Goal: Task Accomplishment & Management: Manage account settings

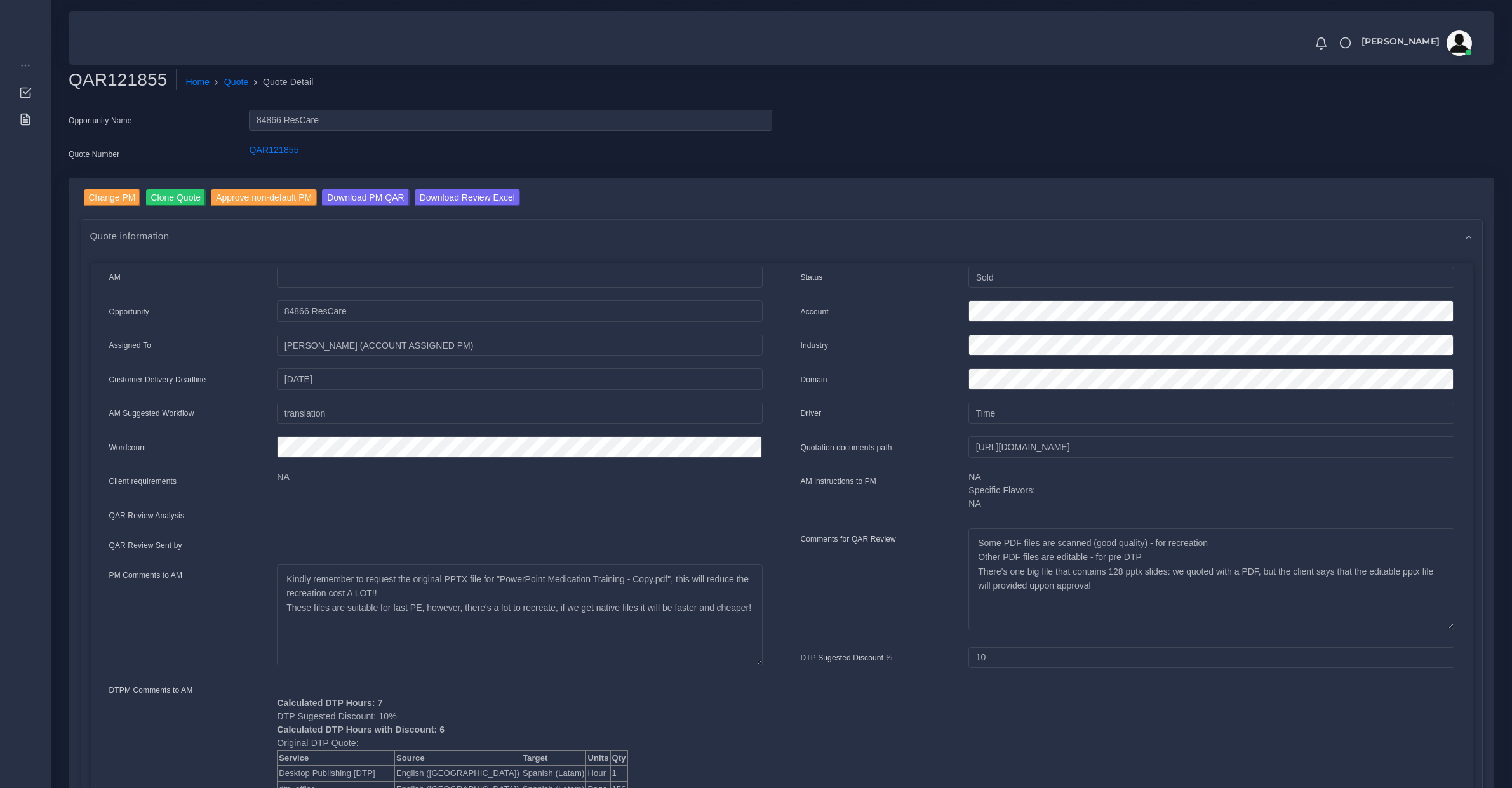
scroll to position [132, 0]
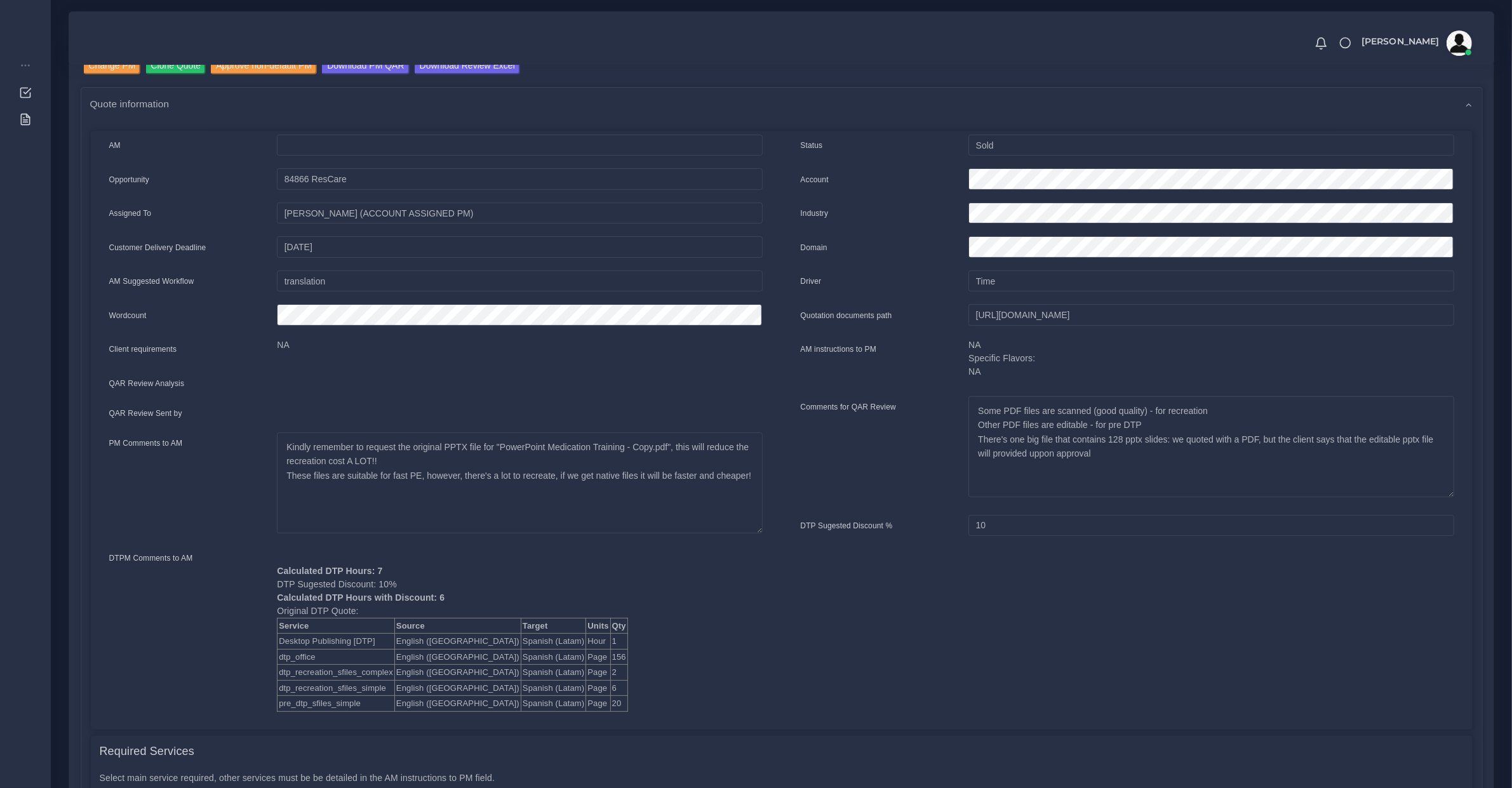
click at [319, 407] on div at bounding box center [520, 415] width 505 height 17
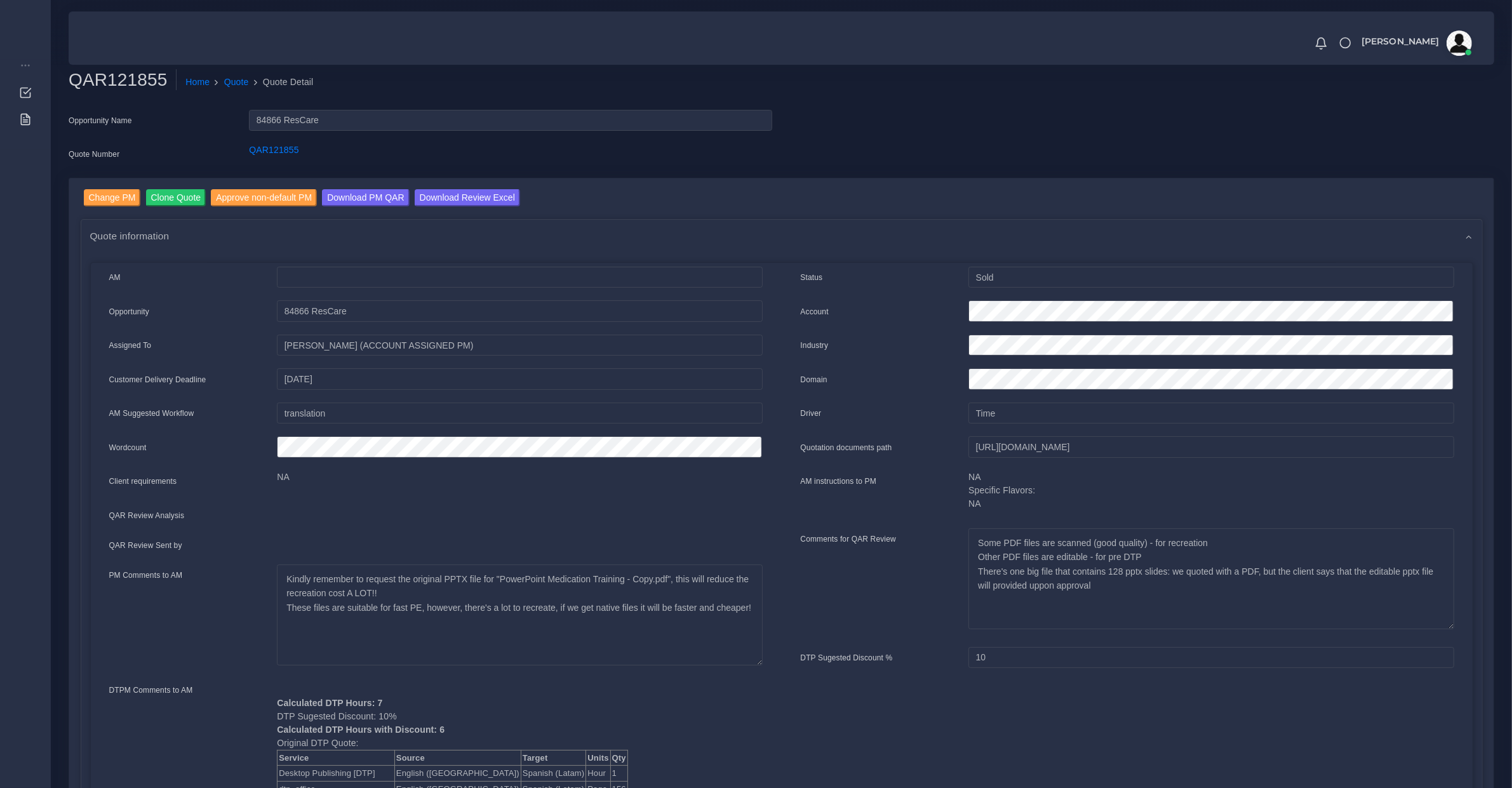
click at [258, 162] on div "QAR121855" at bounding box center [510, 156] width 542 height 25
copy link "QAR121855"
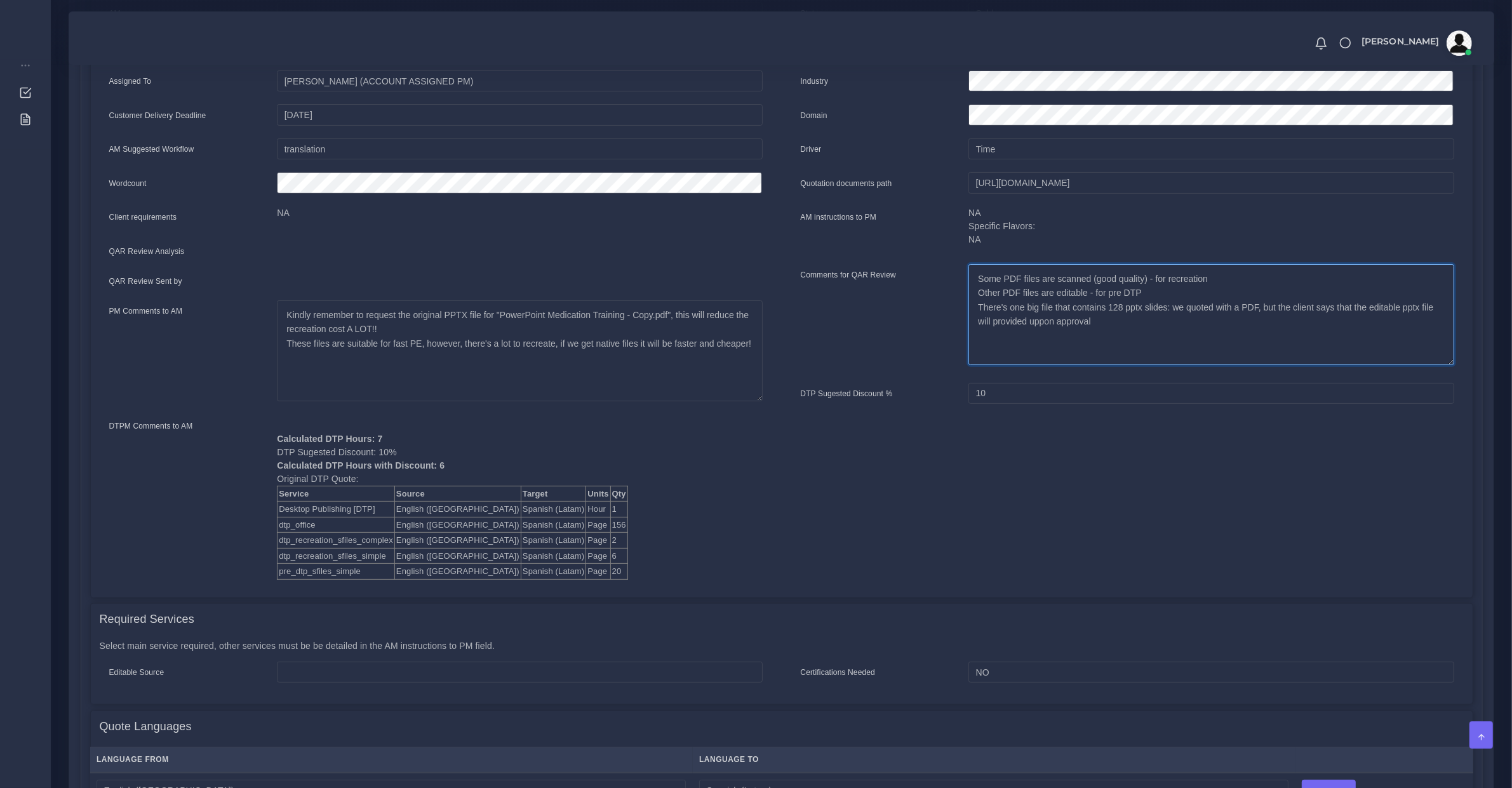
click at [994, 304] on textarea "Some PDF files are scanned (good quality) - for recreation Other PDF files are …" at bounding box center [1211, 315] width 486 height 101
click at [1121, 305] on textarea "Some PDF files are scanned (good quality) - for recreation Other PDF files are …" at bounding box center [1211, 315] width 486 height 101
drag, startPoint x: 1309, startPoint y: 308, endPoint x: 1404, endPoint y: 305, distance: 95.0
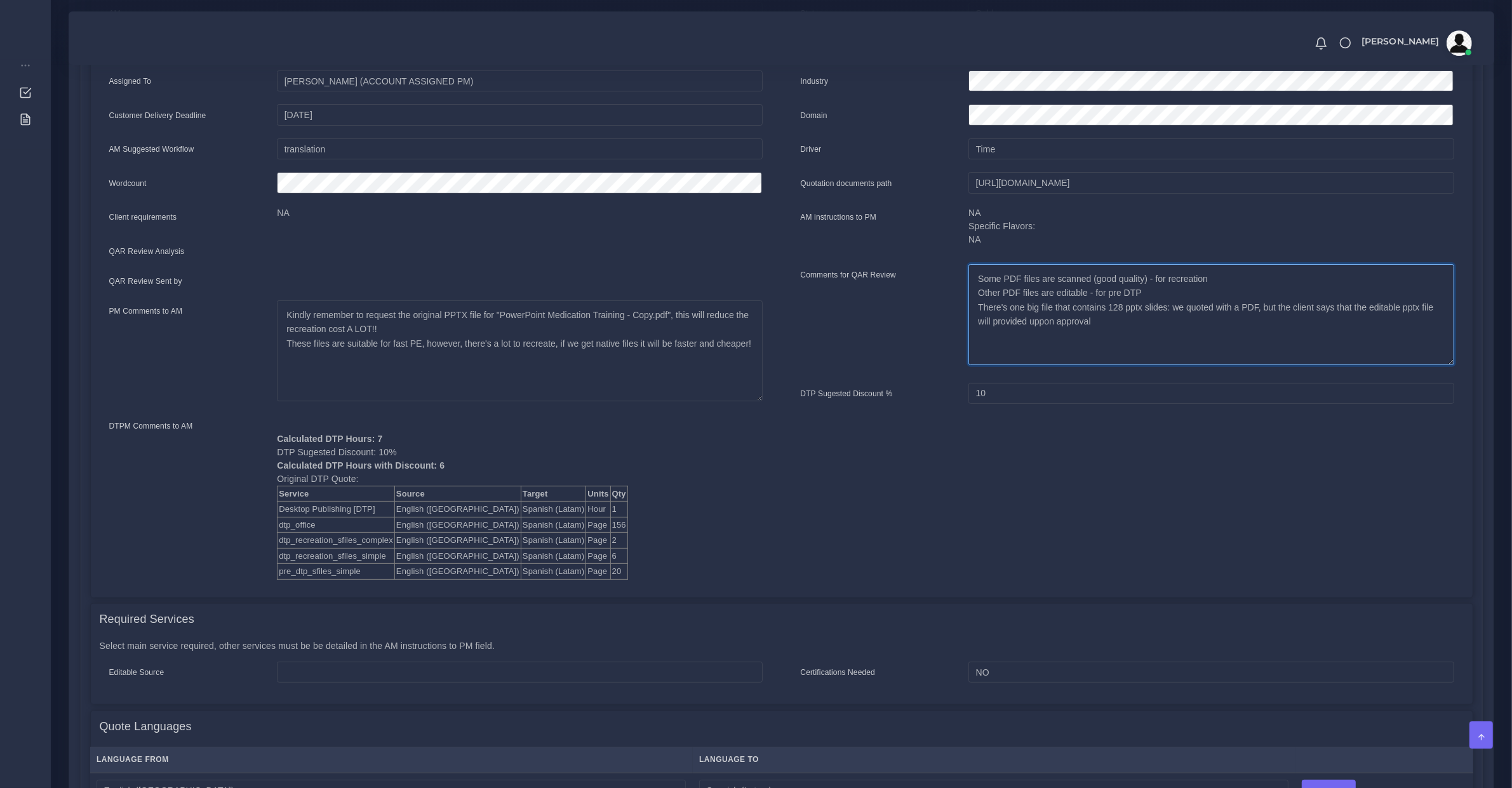
click at [1403, 309] on textarea "Some PDF files are scanned (good quality) - for recreation Other PDF files are …" at bounding box center [1211, 315] width 486 height 101
click at [1030, 315] on textarea "Some PDF files are scanned (good quality) - for recreation Other PDF files are …" at bounding box center [1211, 315] width 486 height 101
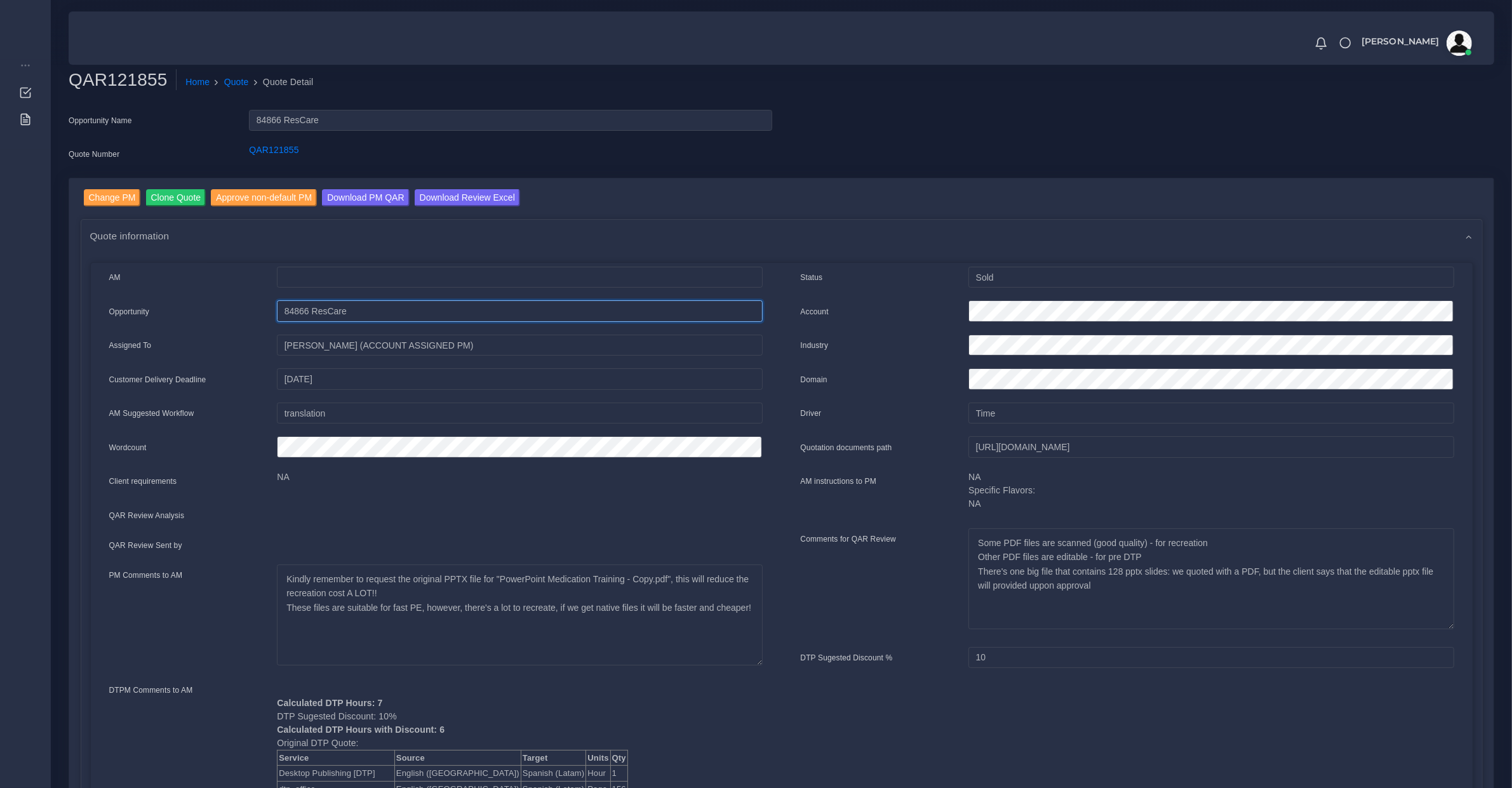
click at [553, 288] on input "84866 ResCare" at bounding box center [519, 277] width 486 height 21
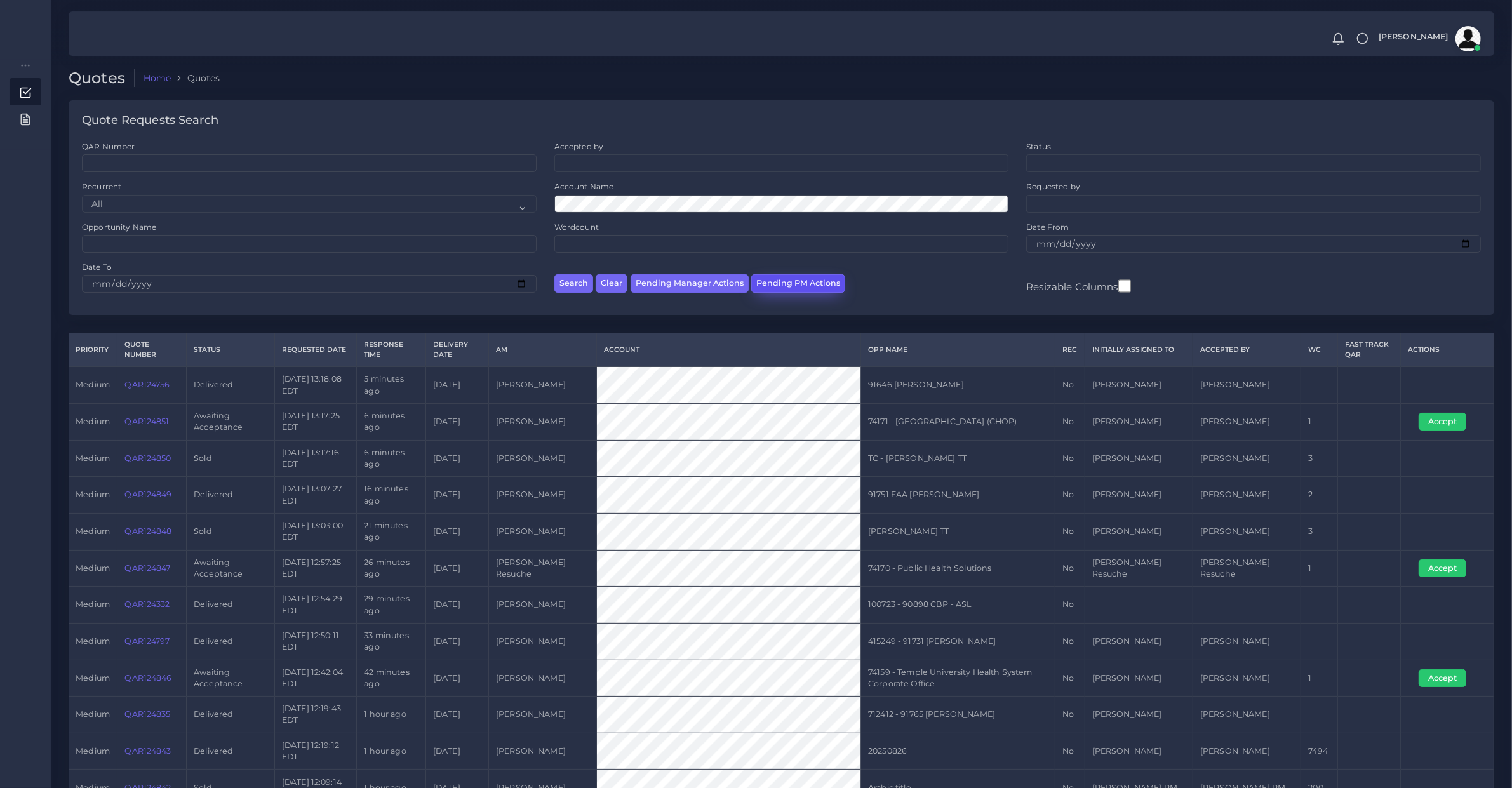
click at [786, 286] on button "Pending PM Actions" at bounding box center [799, 283] width 94 height 18
select select "awaiting_acceptance"
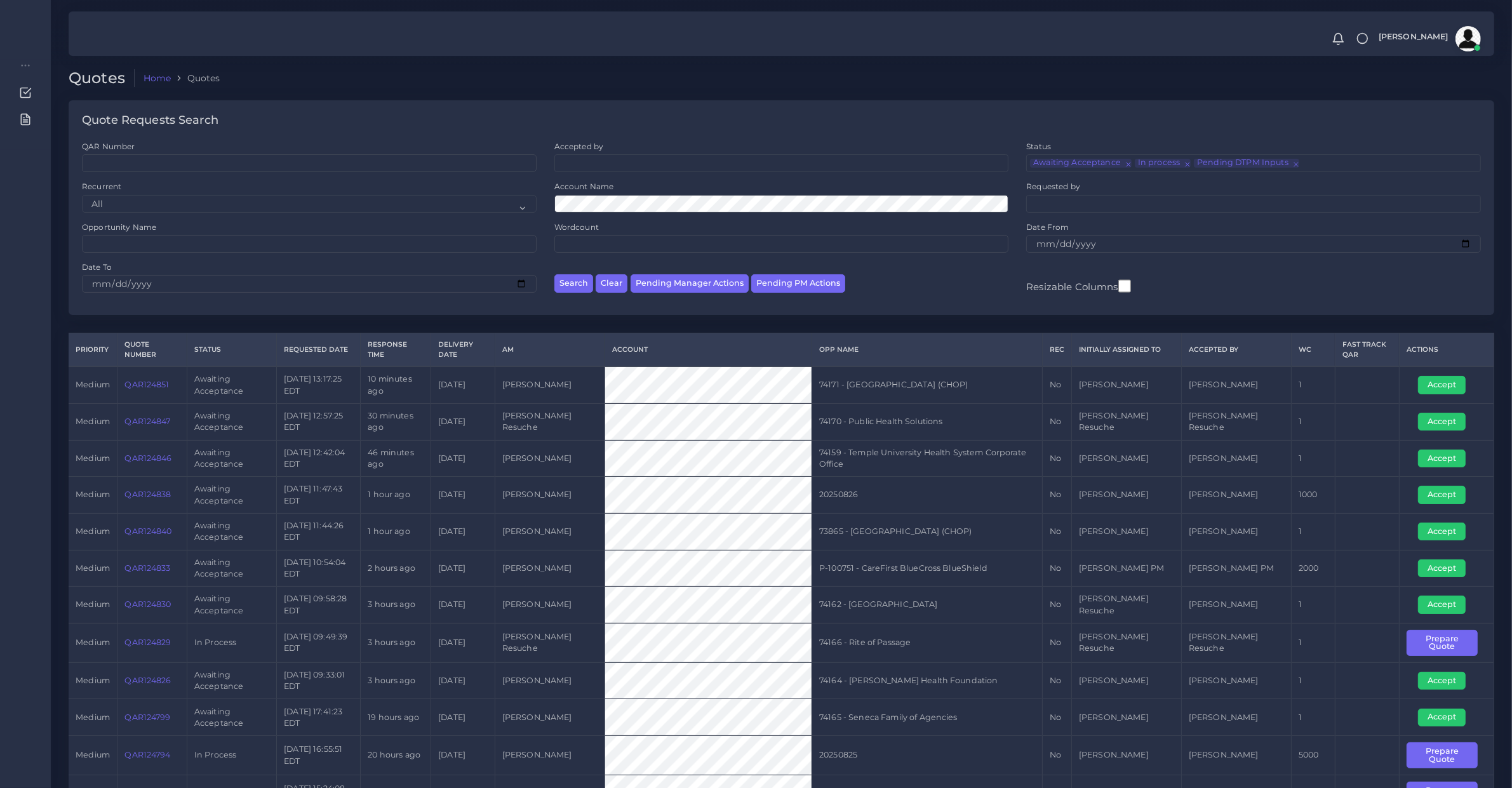
scroll to position [397, 0]
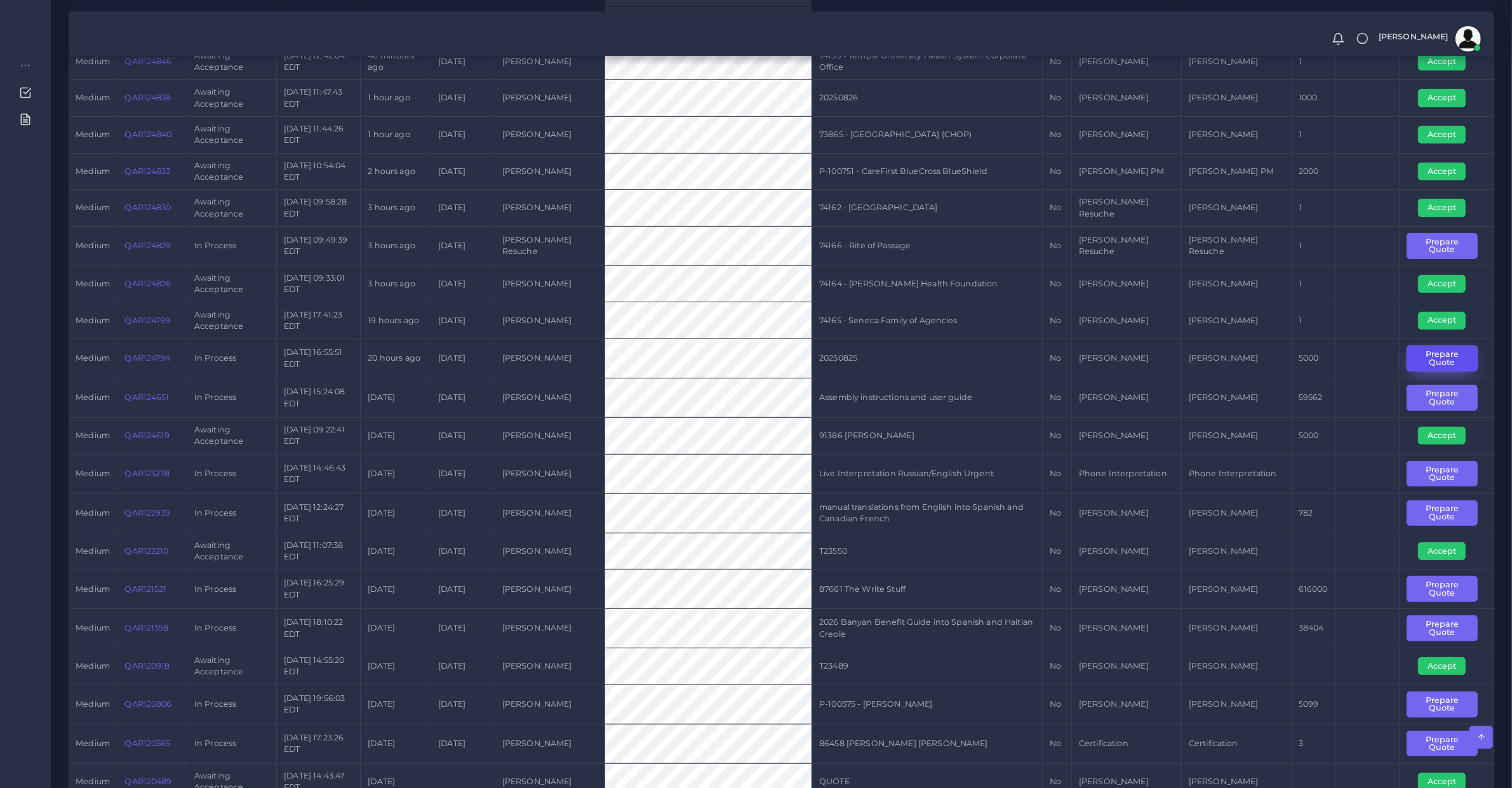
click at [1445, 362] on button "Prepare Quote" at bounding box center [1442, 359] width 71 height 26
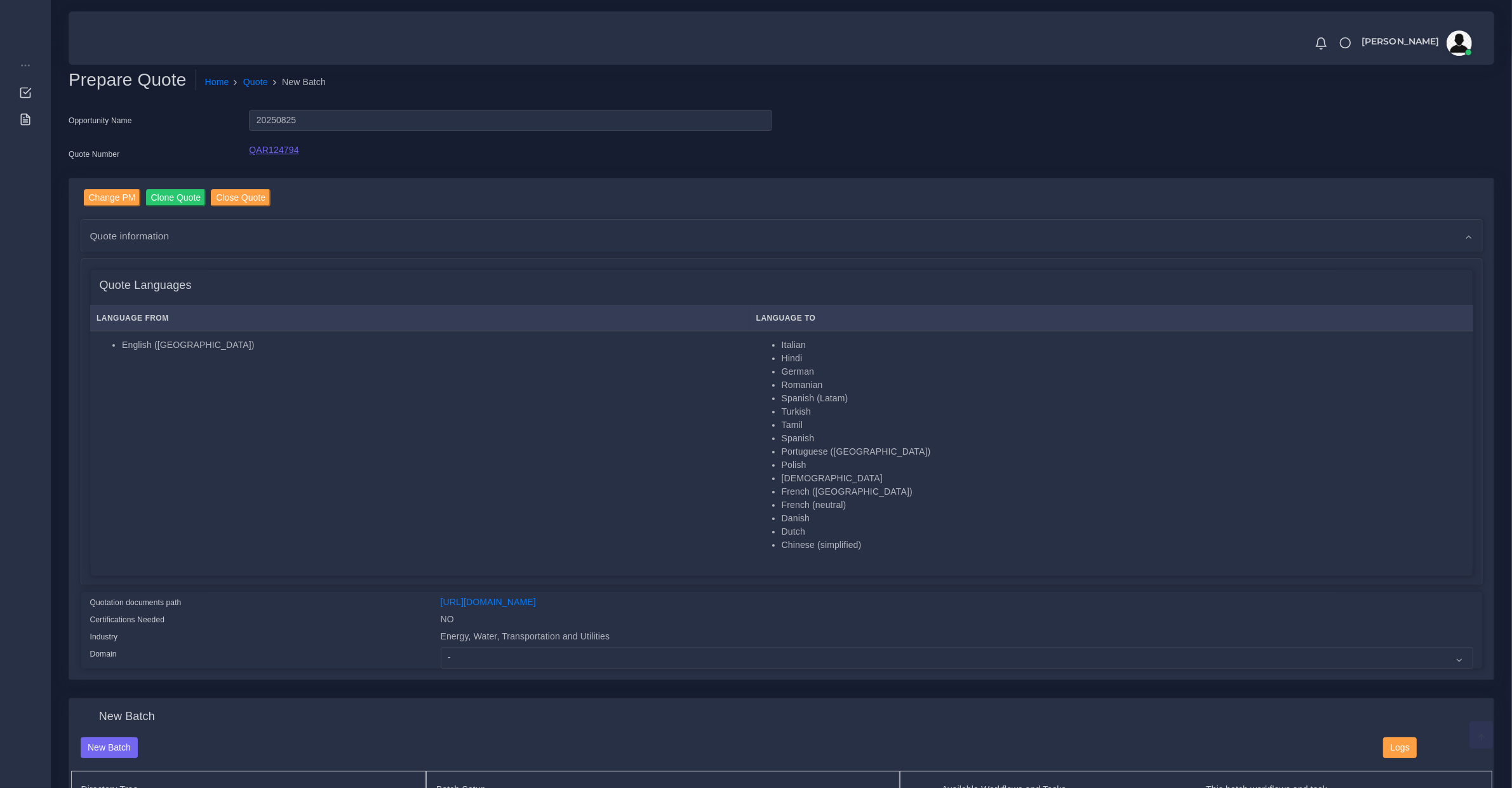
click at [261, 150] on link "QAR124794" at bounding box center [274, 150] width 49 height 10
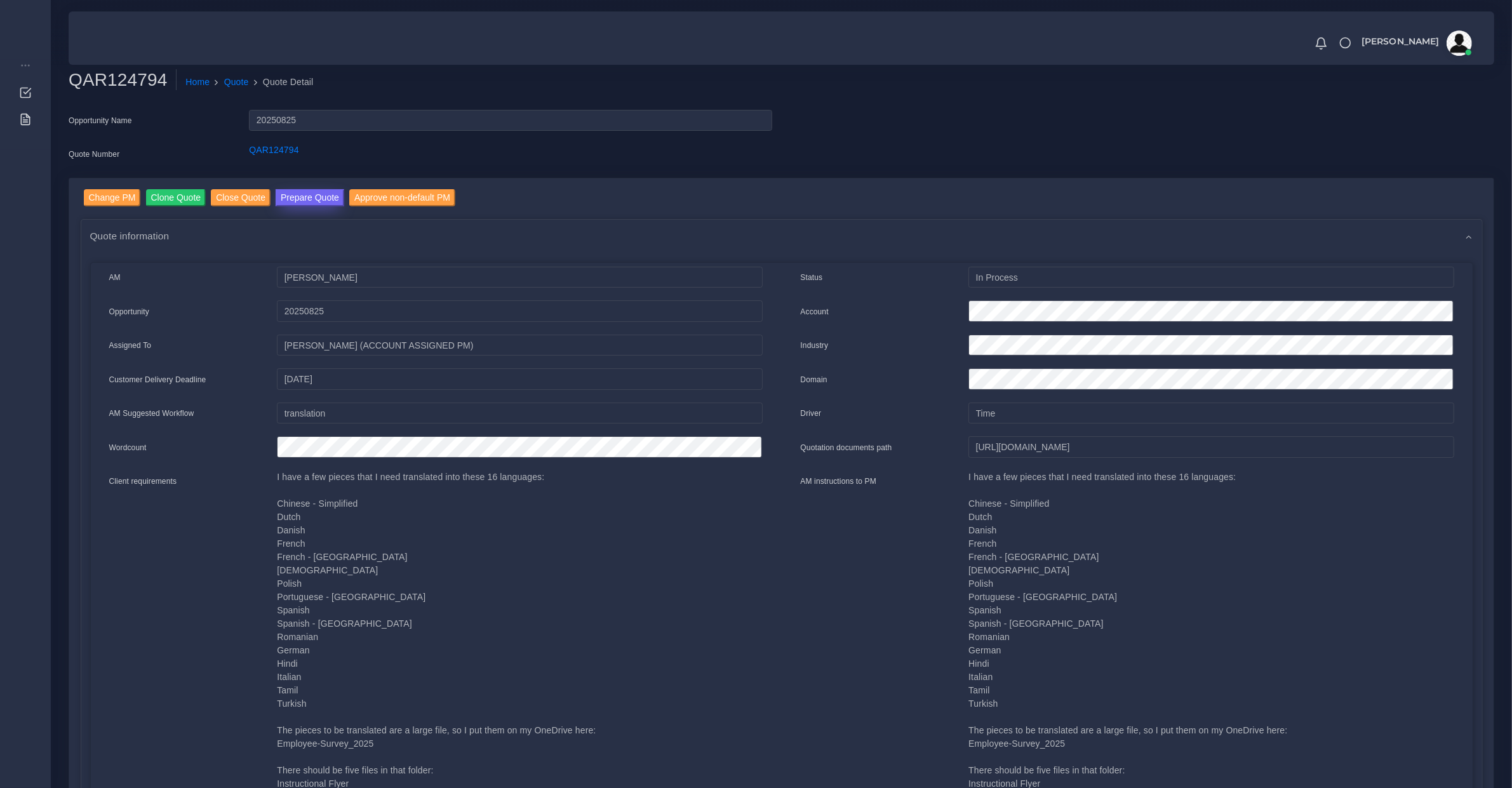
drag, startPoint x: 302, startPoint y: 207, endPoint x: 300, endPoint y: 199, distance: 8.2
click at [300, 205] on link "Prepare Quote" at bounding box center [310, 199] width 68 height 21
click at [300, 195] on button "Prepare Quote" at bounding box center [310, 198] width 68 height 17
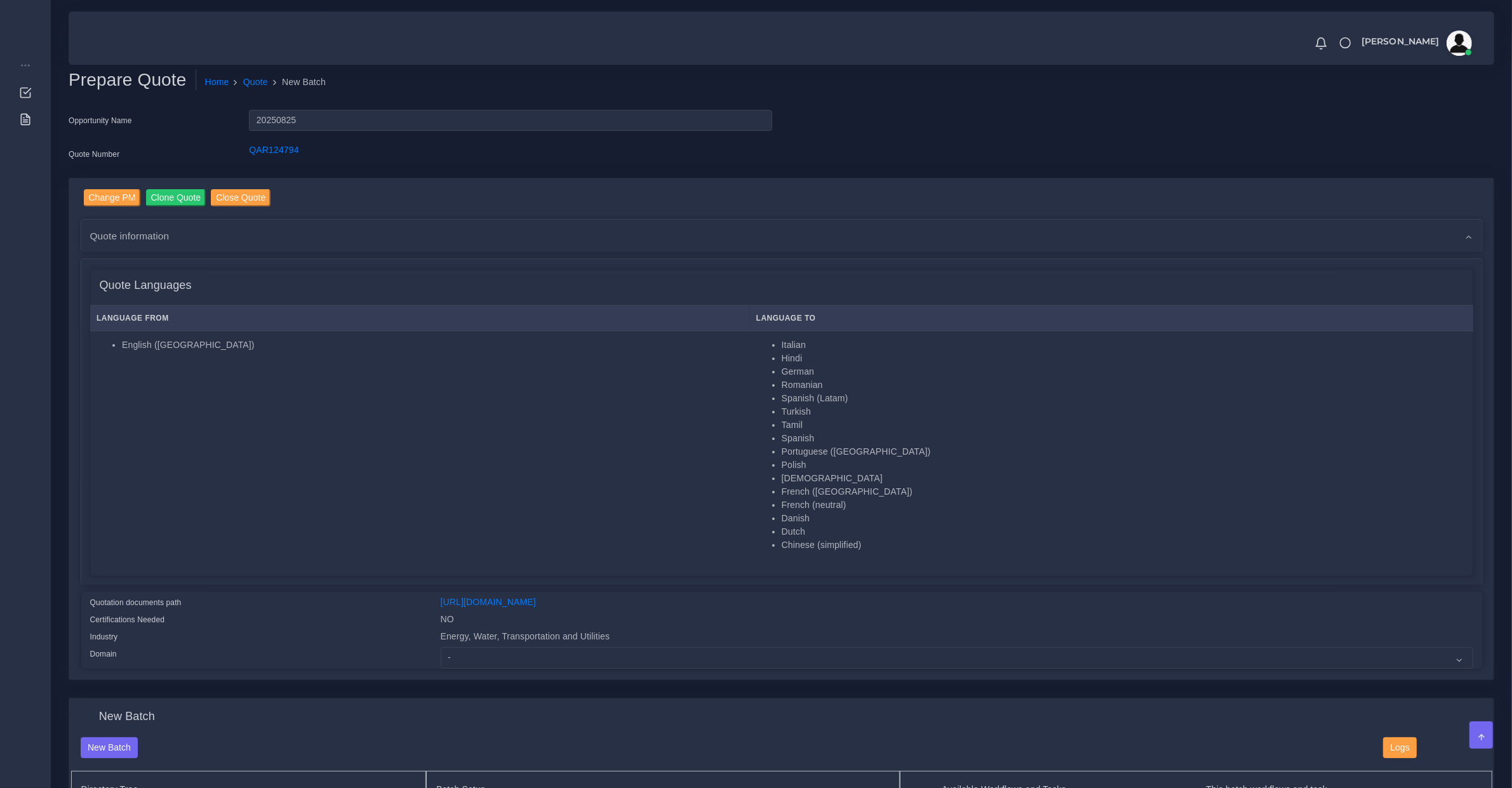
scroll to position [264, 0]
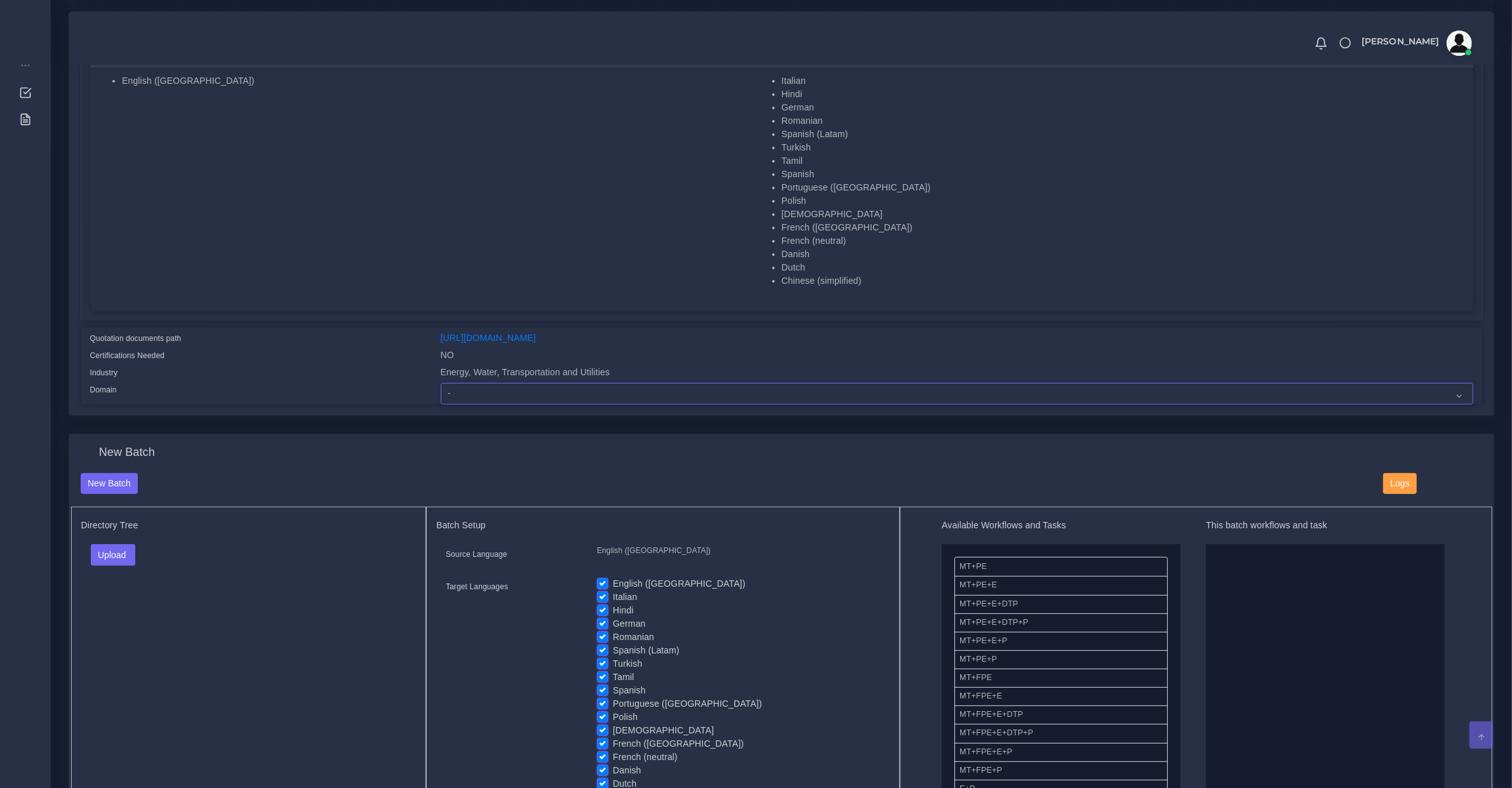
drag, startPoint x: 478, startPoint y: 391, endPoint x: 469, endPoint y: 391, distance: 9.0
click at [478, 391] on select "- Advertising and Media Agriculture, Forestry and Fishing Architecture, Buildin…" at bounding box center [957, 394] width 1033 height 21
select select "Energy, Water, Transportation and Utilities"
click at [441, 383] on select "- Advertising and Media Agriculture, Forestry and Fishing Architecture, Buildin…" at bounding box center [957, 394] width 1033 height 21
click at [112, 552] on button "Upload" at bounding box center [113, 555] width 45 height 21
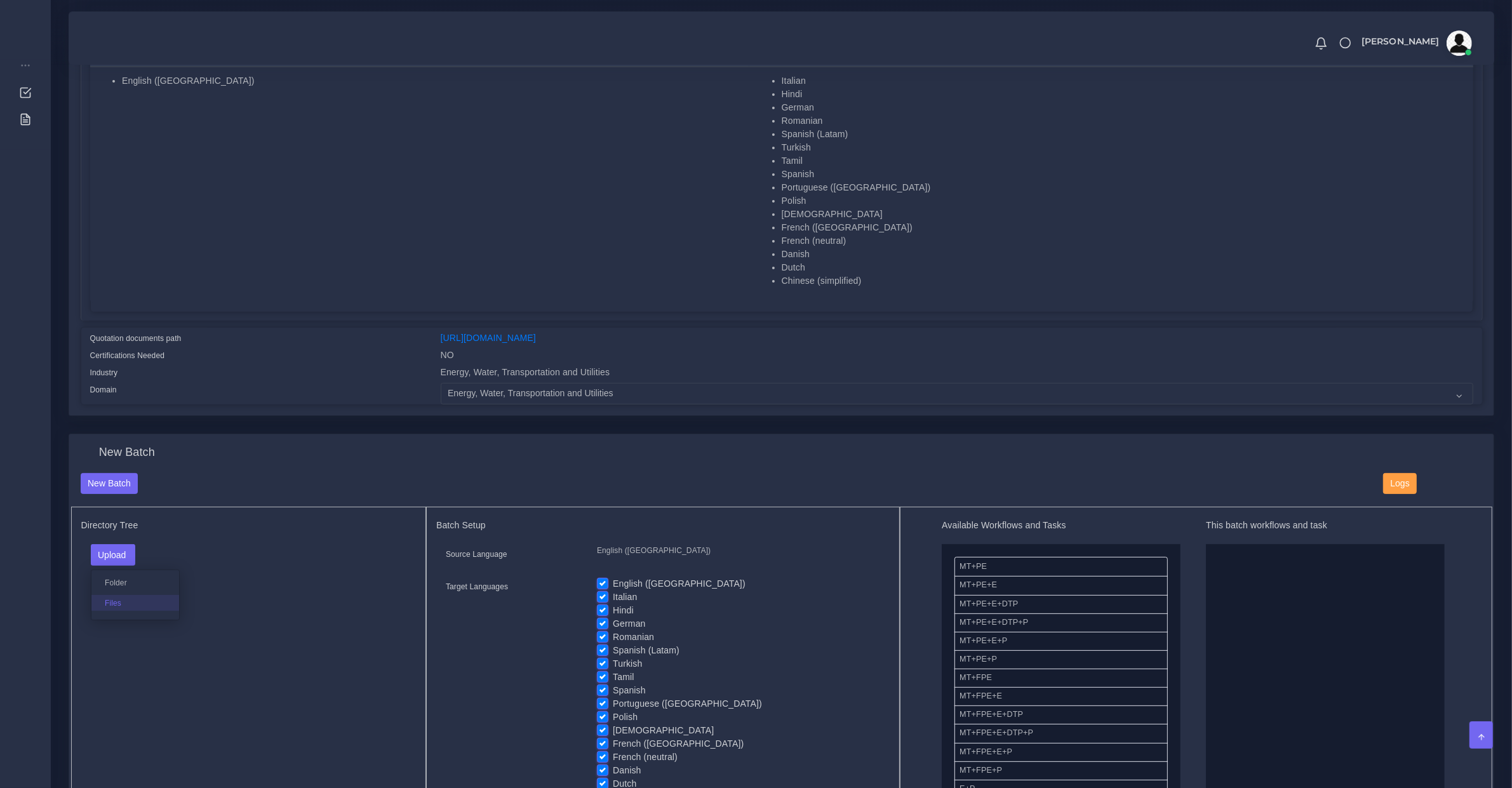
click at [119, 598] on label "Files" at bounding box center [134, 603] width 87 height 16
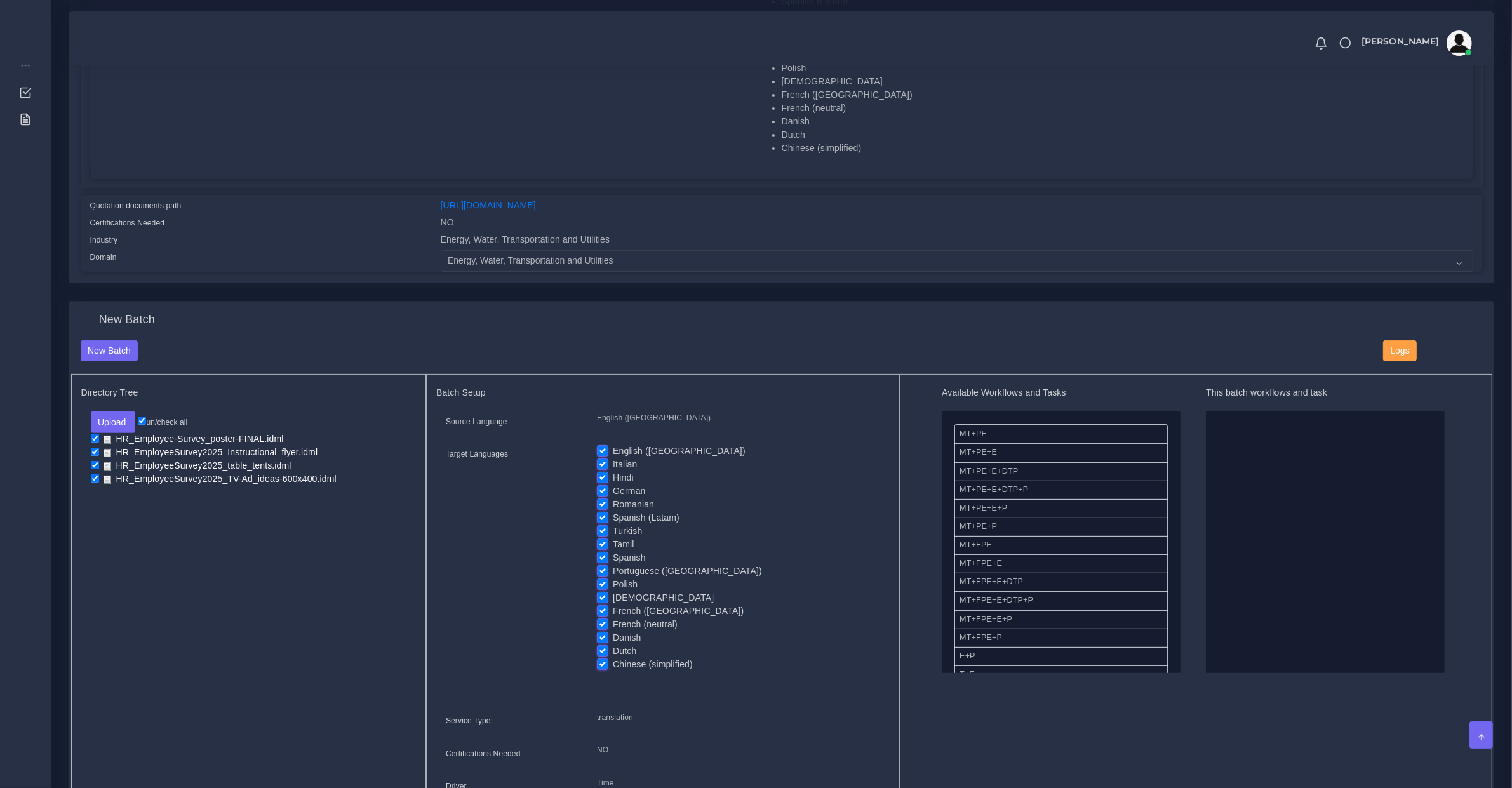
click at [647, 446] on label "English ([GEOGRAPHIC_DATA])" at bounding box center [679, 451] width 133 height 14
click at [609, 446] on input "English ([GEOGRAPHIC_DATA])" at bounding box center [603, 450] width 11 height 11
checkbox input "false"
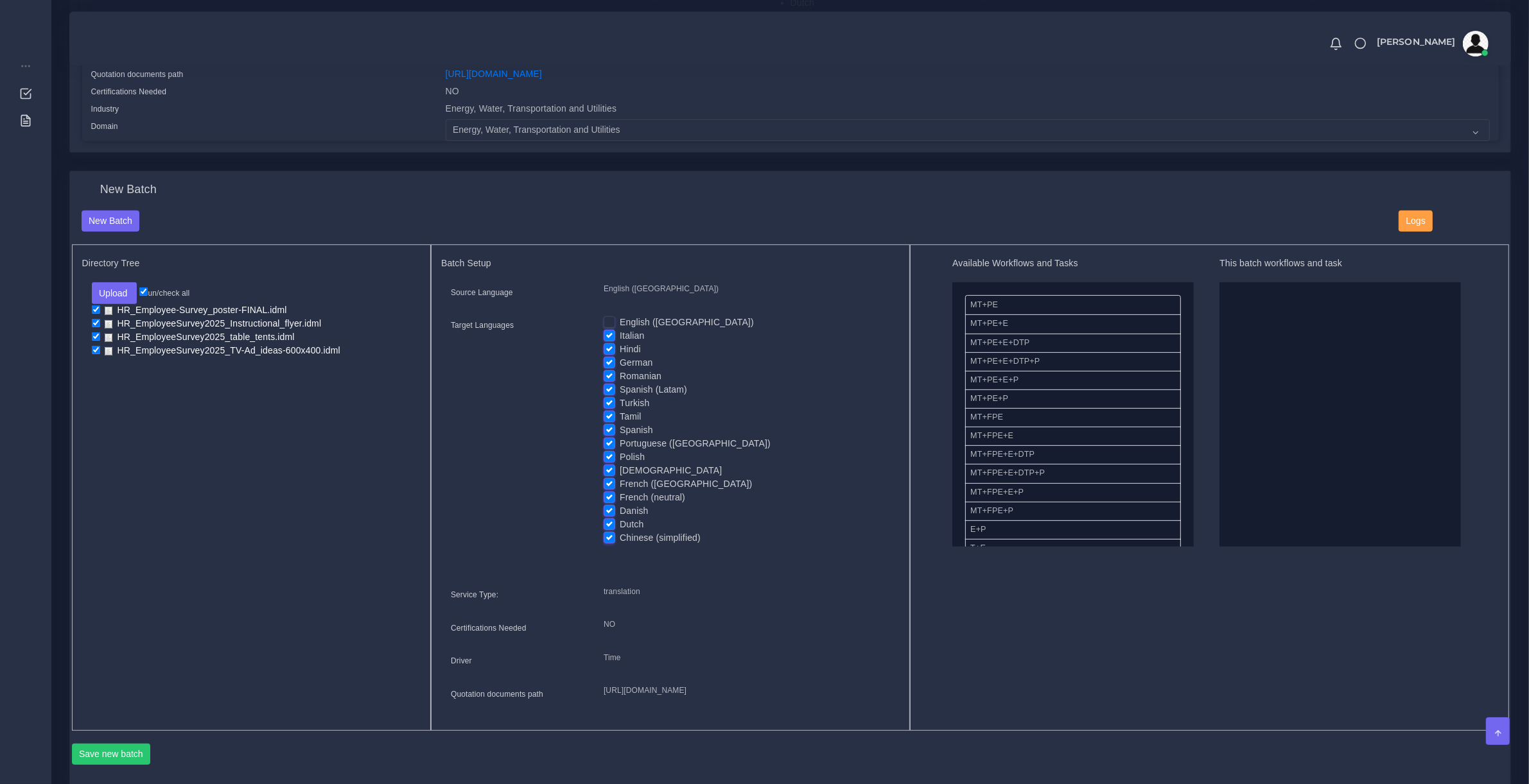
drag, startPoint x: 1012, startPoint y: 435, endPoint x: 1540, endPoint y: 308, distance: 543.1
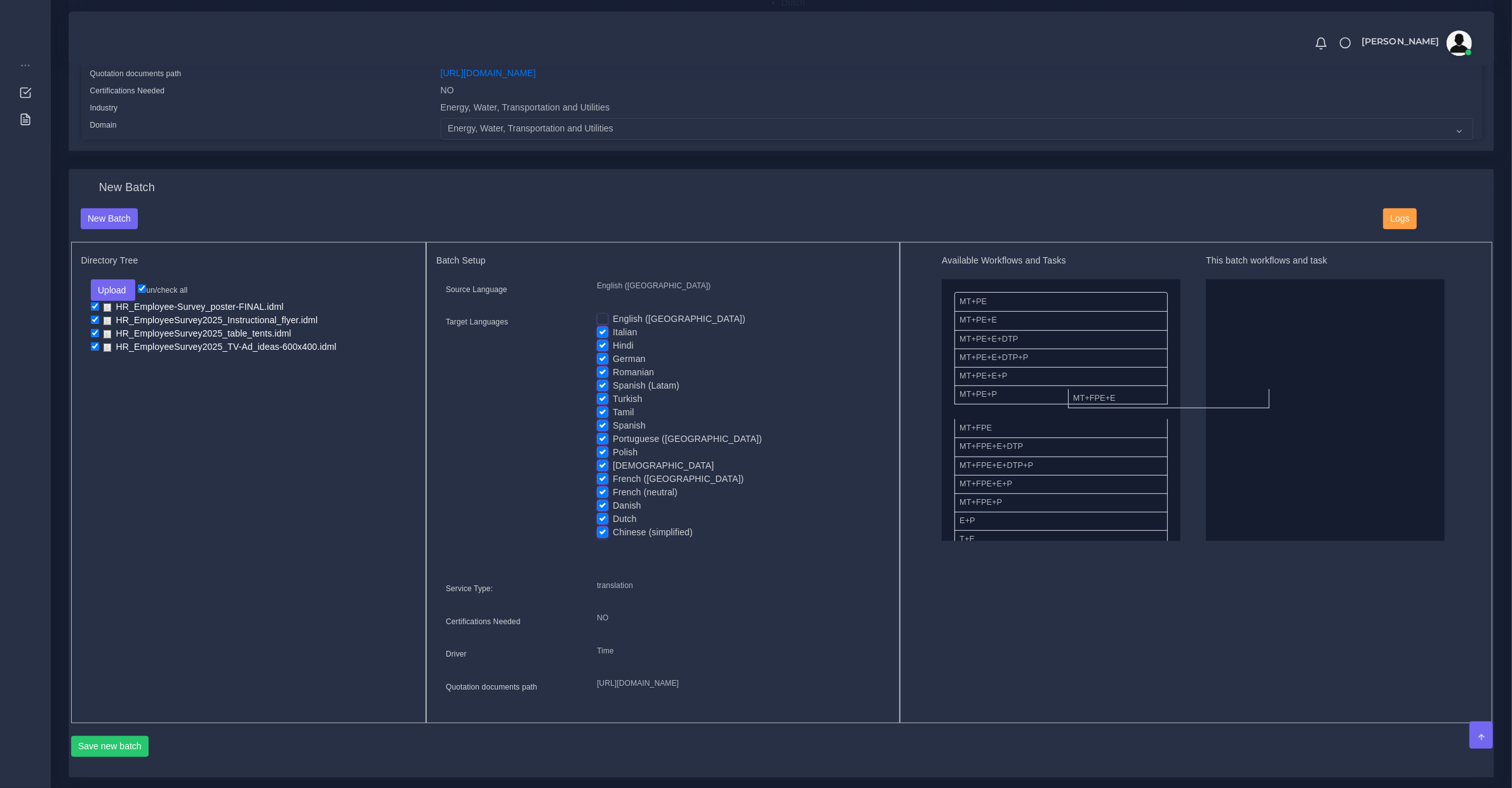
drag, startPoint x: 1011, startPoint y: 435, endPoint x: 1285, endPoint y: 400, distance: 276.2
drag, startPoint x: 1110, startPoint y: 439, endPoint x: 1328, endPoint y: 411, distance: 219.8
click at [613, 411] on label "Tamil" at bounding box center [624, 413] width 21 height 14
click at [605, 411] on input "Tamil" at bounding box center [603, 411] width 11 height 11
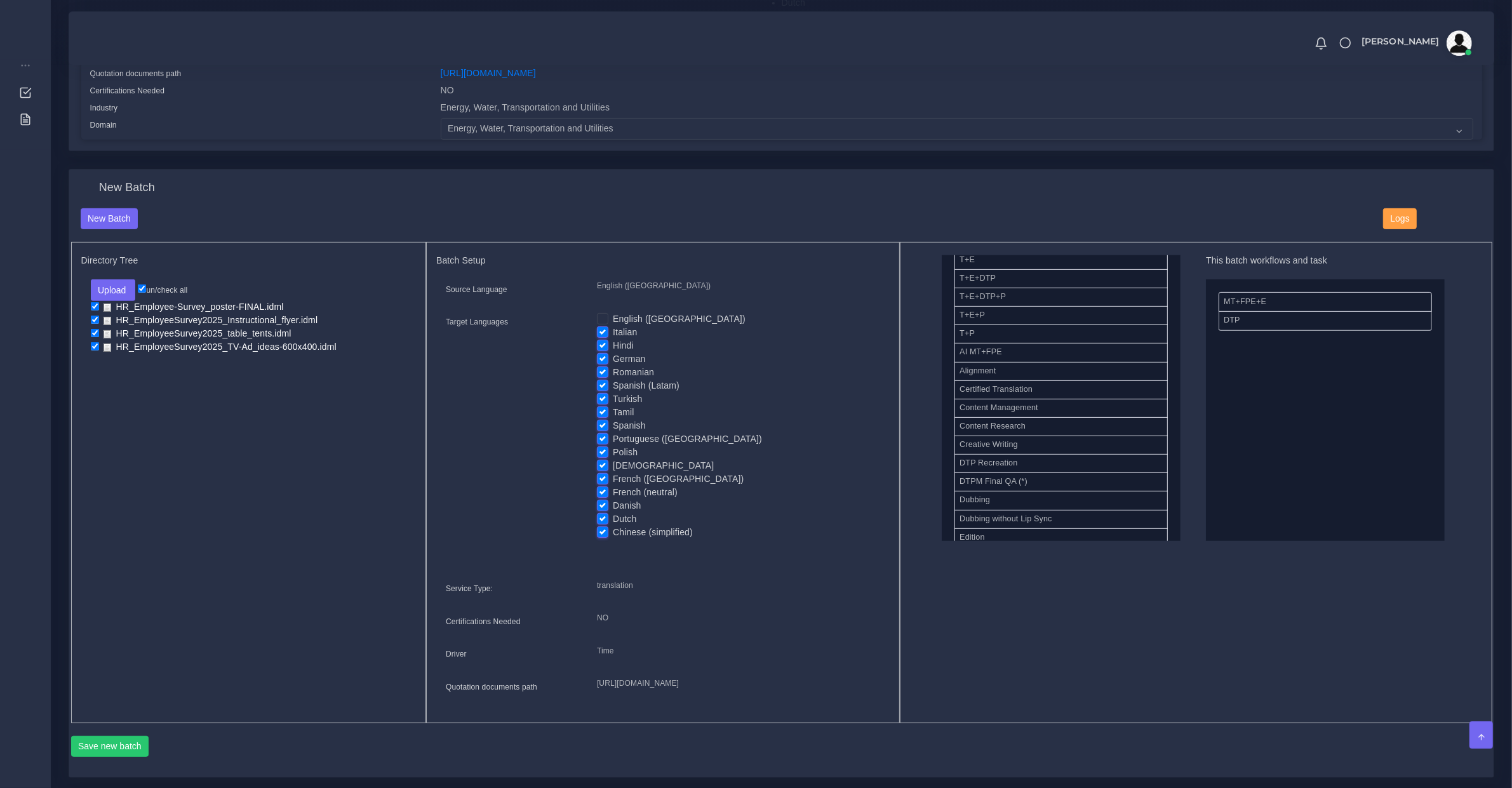
checkbox input "false"
click at [130, 758] on button "Save new batch" at bounding box center [110, 747] width 78 height 21
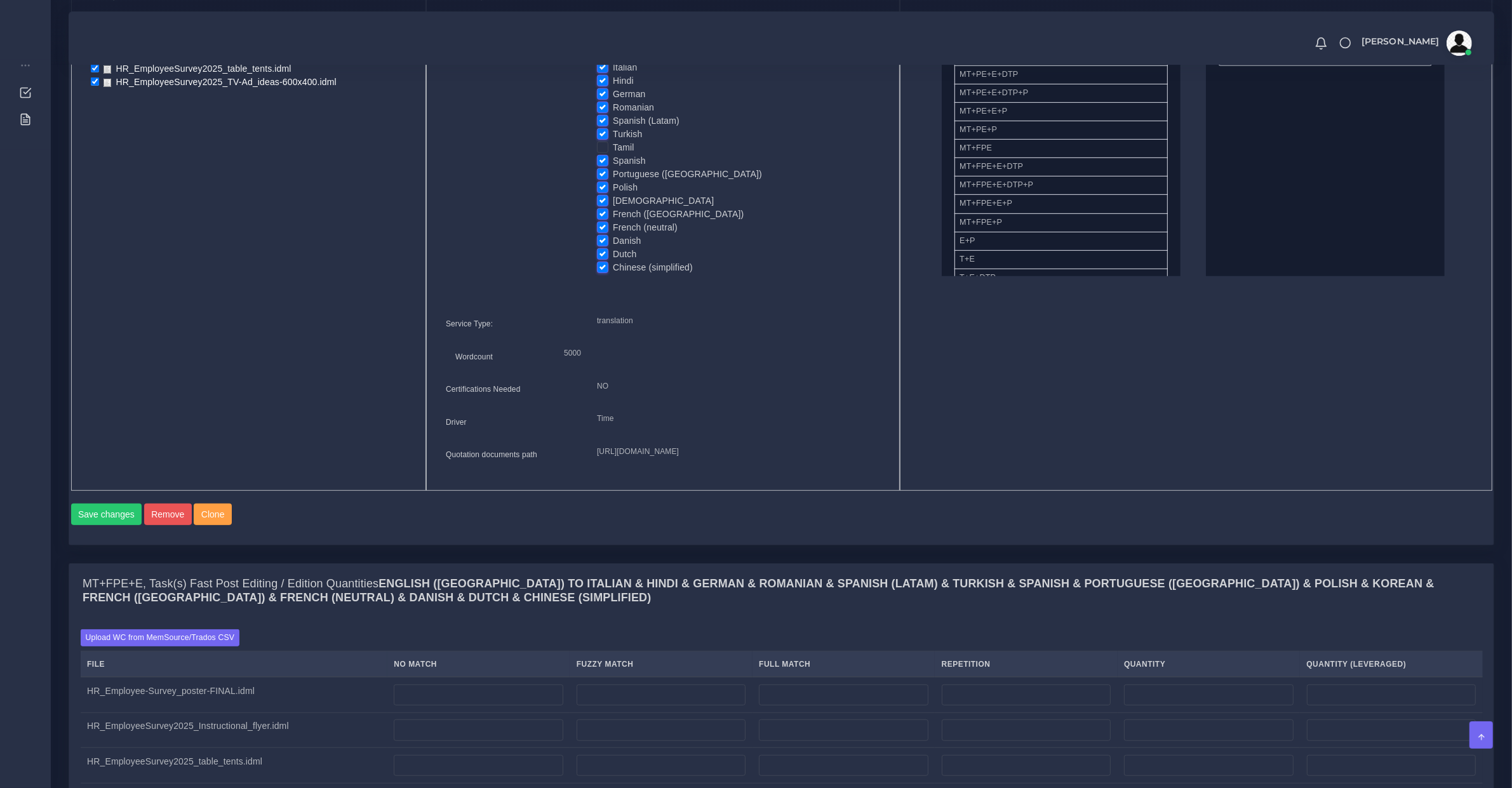
scroll to position [661, 0]
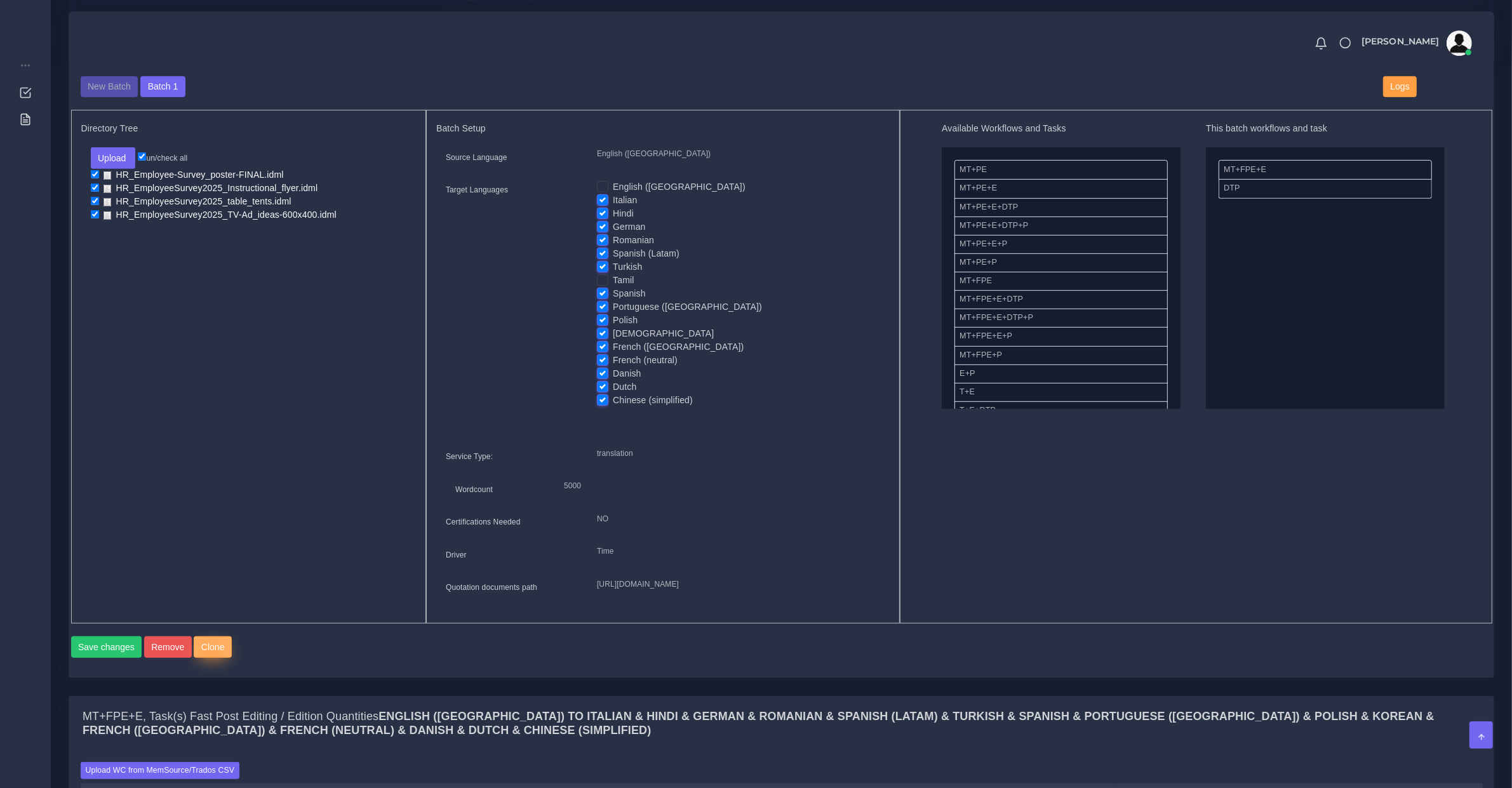
click at [205, 658] on button "Clone" at bounding box center [213, 647] width 38 height 21
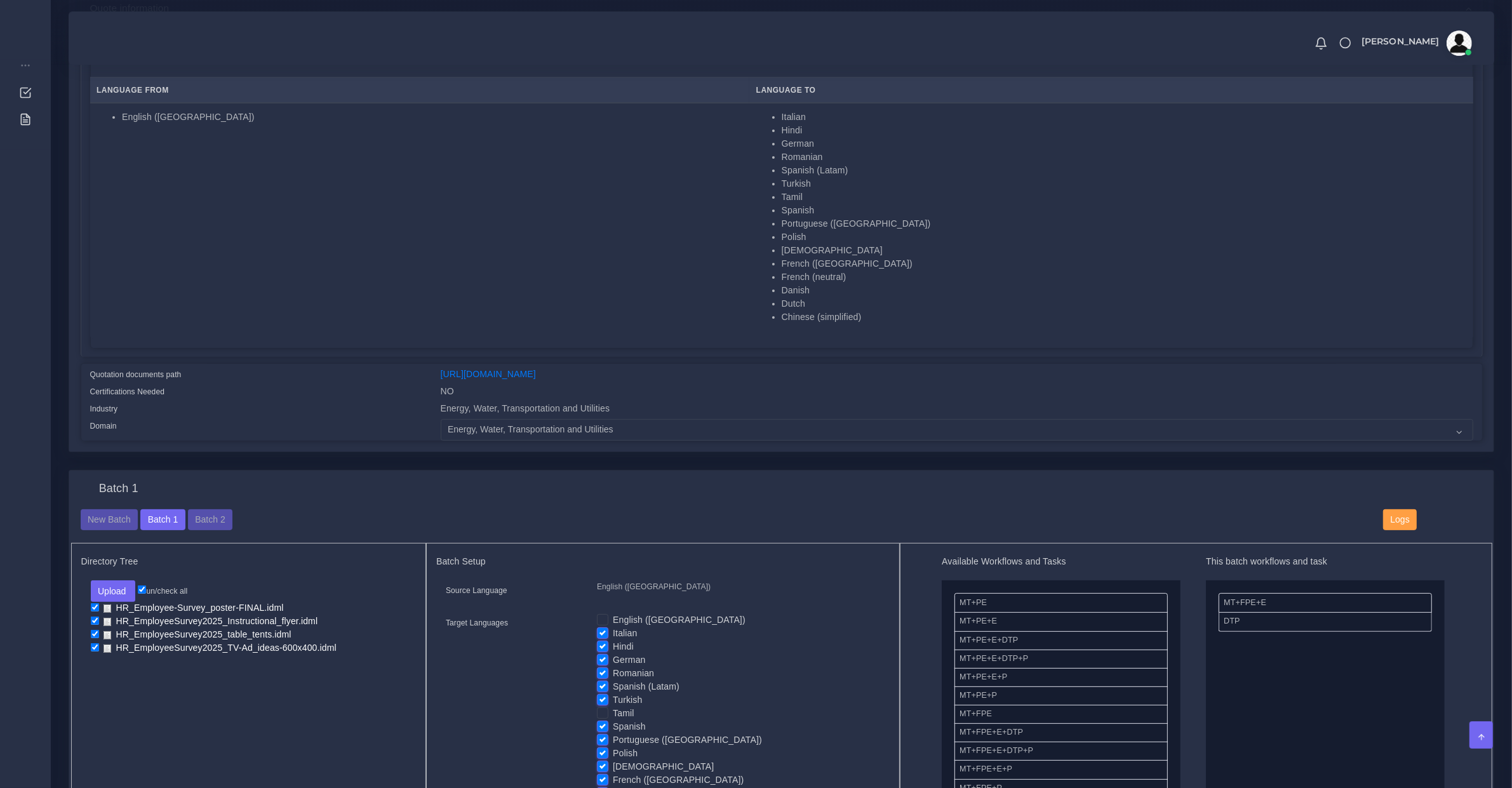
scroll to position [529, 0]
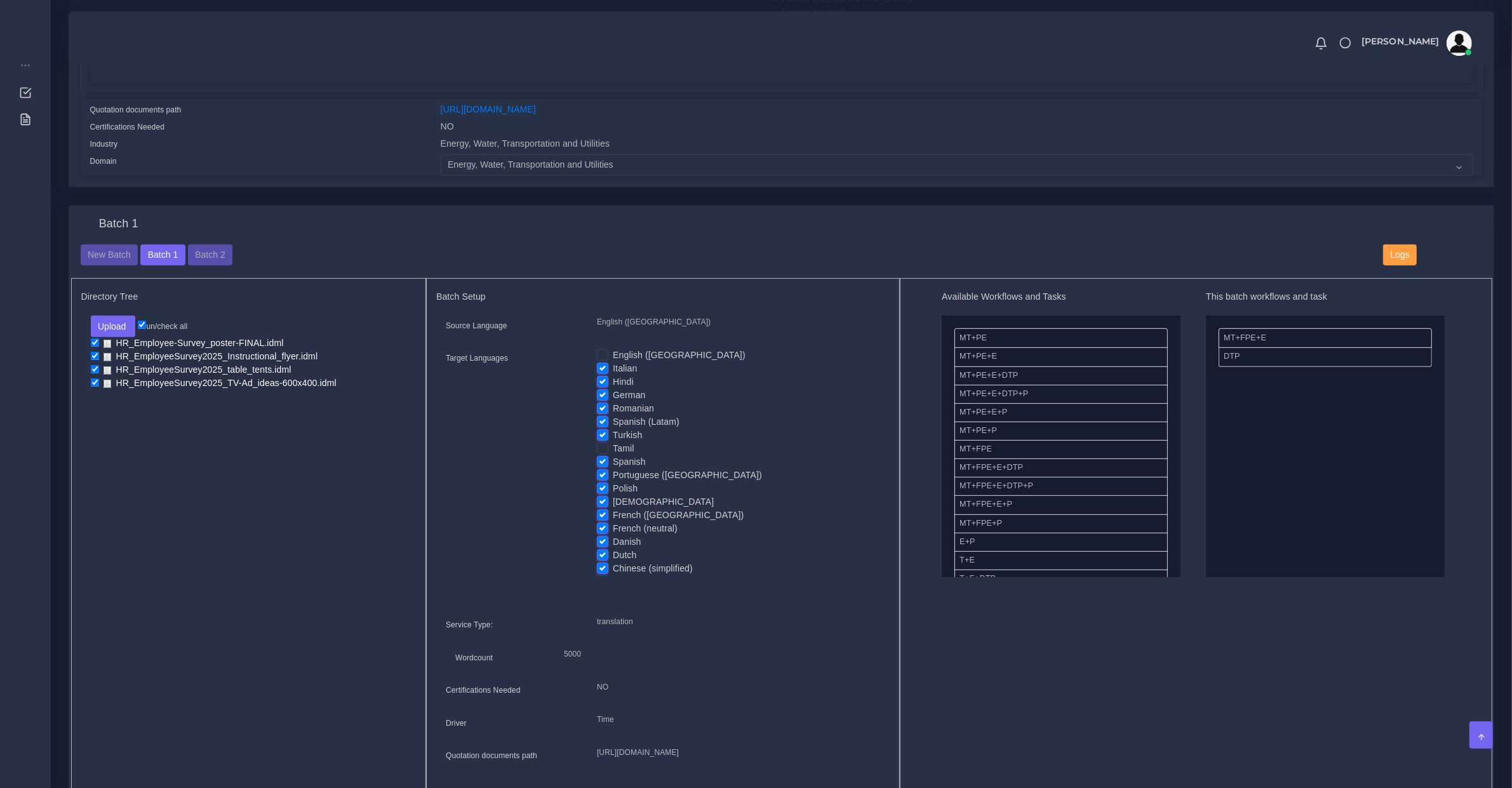
click at [613, 445] on label "Tamil" at bounding box center [624, 449] width 21 height 14
click at [606, 445] on input "Tamil" at bounding box center [603, 448] width 11 height 11
checkbox input "true"
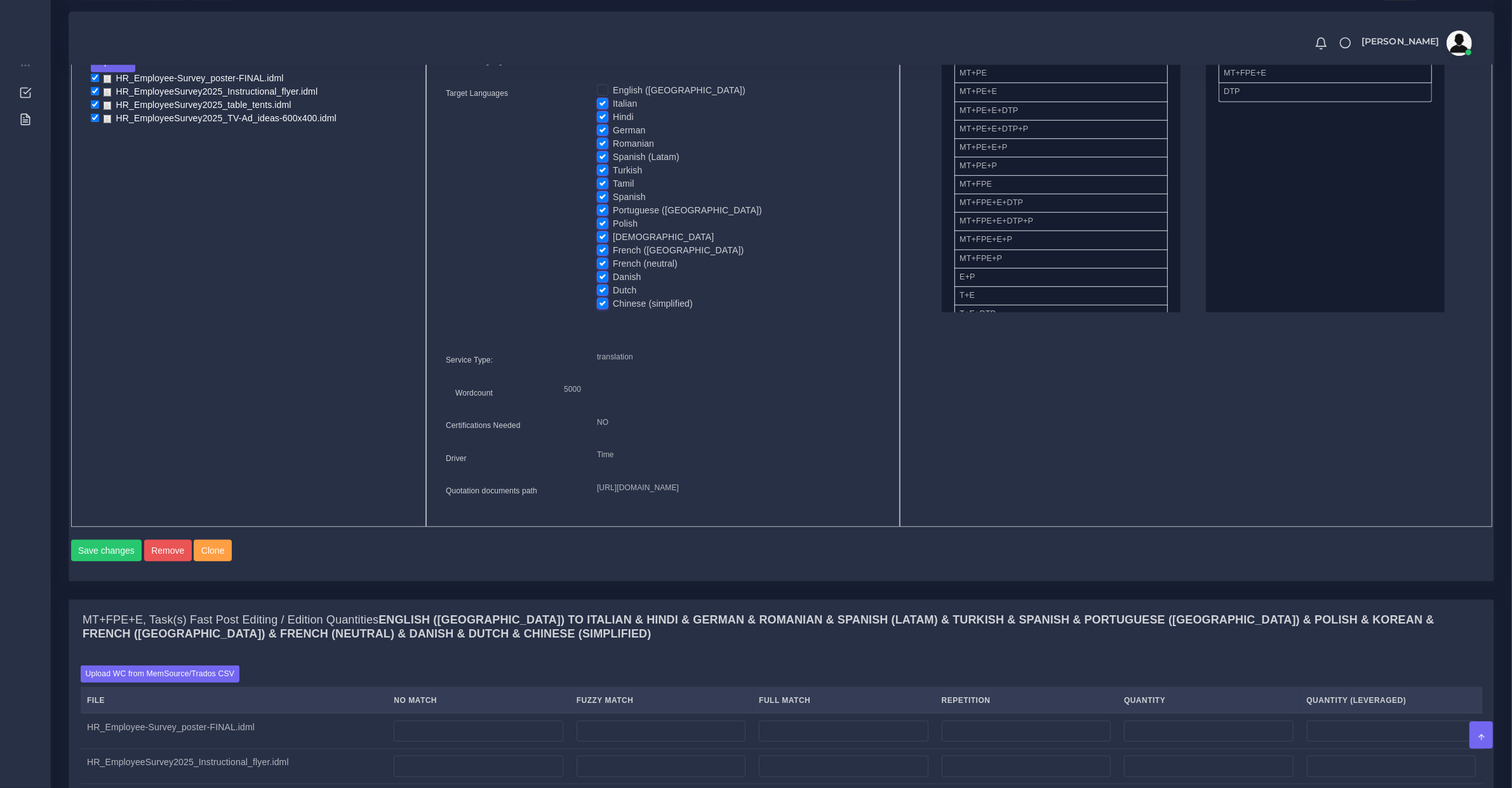
scroll to position [926, 0]
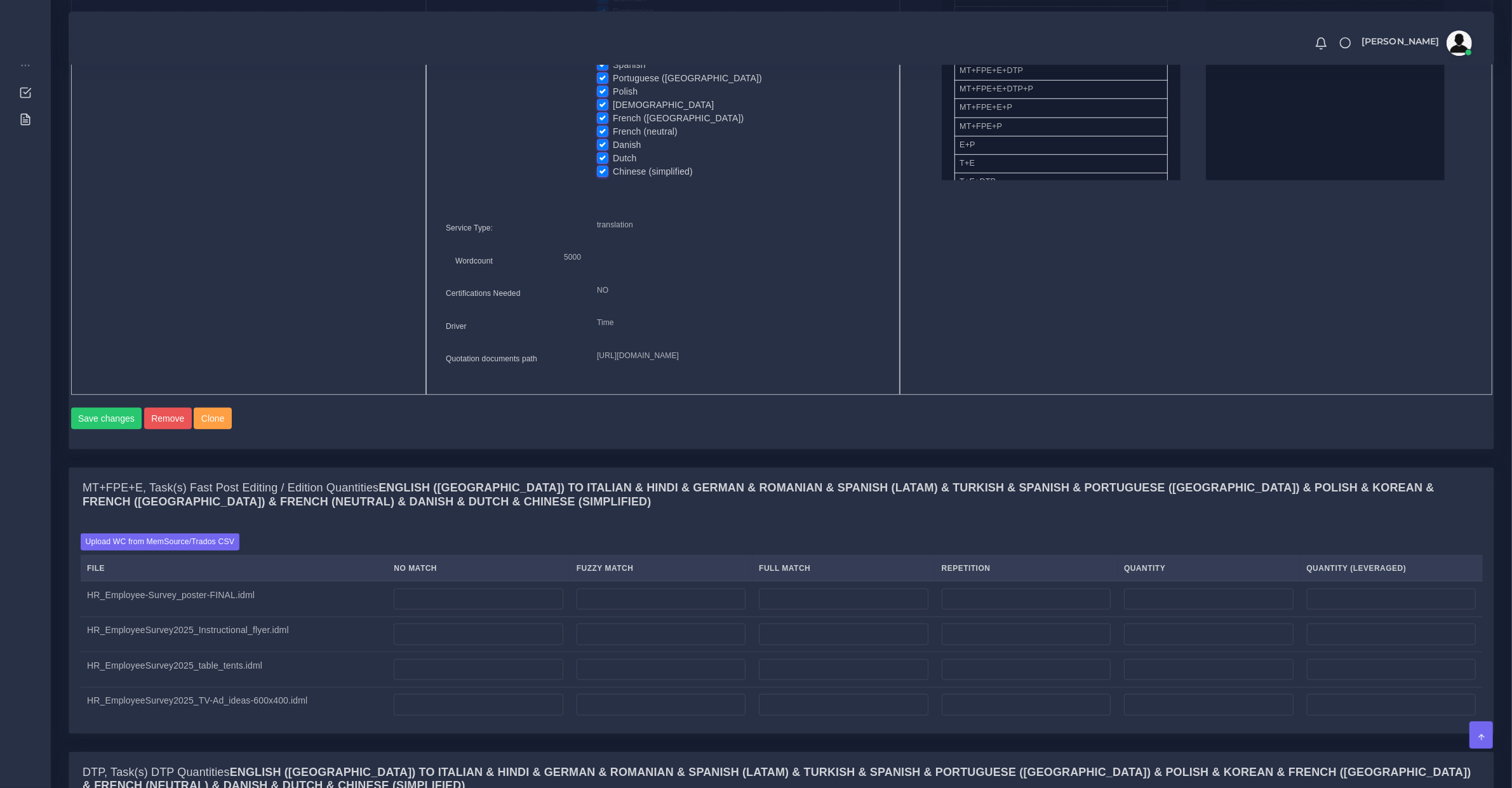
click at [427, 610] on td at bounding box center [479, 599] width 182 height 36
click at [219, 551] on label "Upload WC from MemSource/Trados CSV" at bounding box center [160, 542] width 160 height 17
click at [0, 0] on input "Upload WC from MemSource/Trados CSV" at bounding box center [0, 0] width 0 height 0
click at [470, 617] on td at bounding box center [479, 599] width 182 height 36
click at [467, 610] on input "number" at bounding box center [478, 600] width 169 height 21
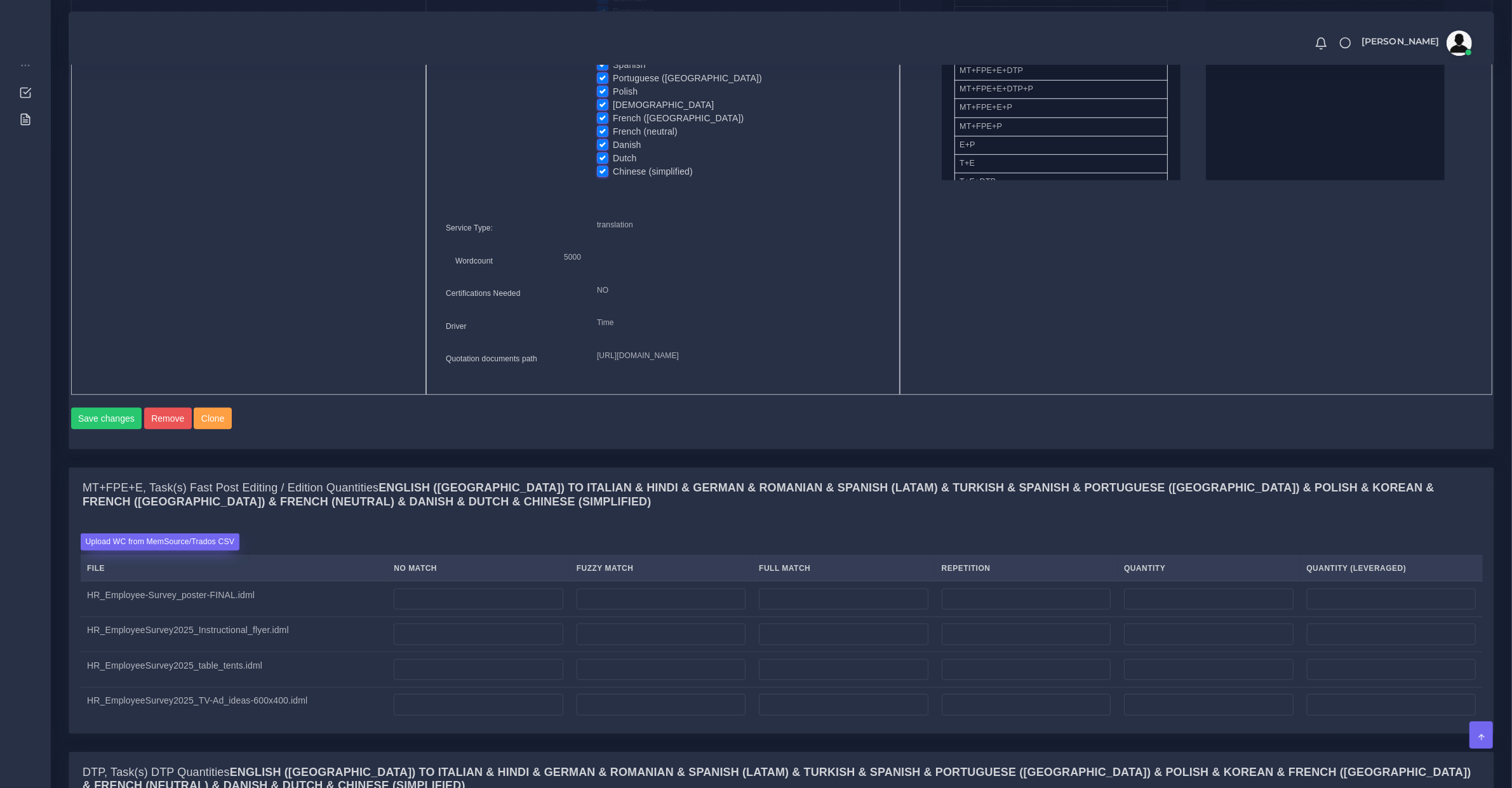
type input "0"
click at [195, 551] on label "Upload WC from MemSource/Trados CSV" at bounding box center [160, 542] width 160 height 17
click at [0, 0] on input "Upload WC from MemSource/Trados CSV" at bounding box center [0, 0] width 0 height 0
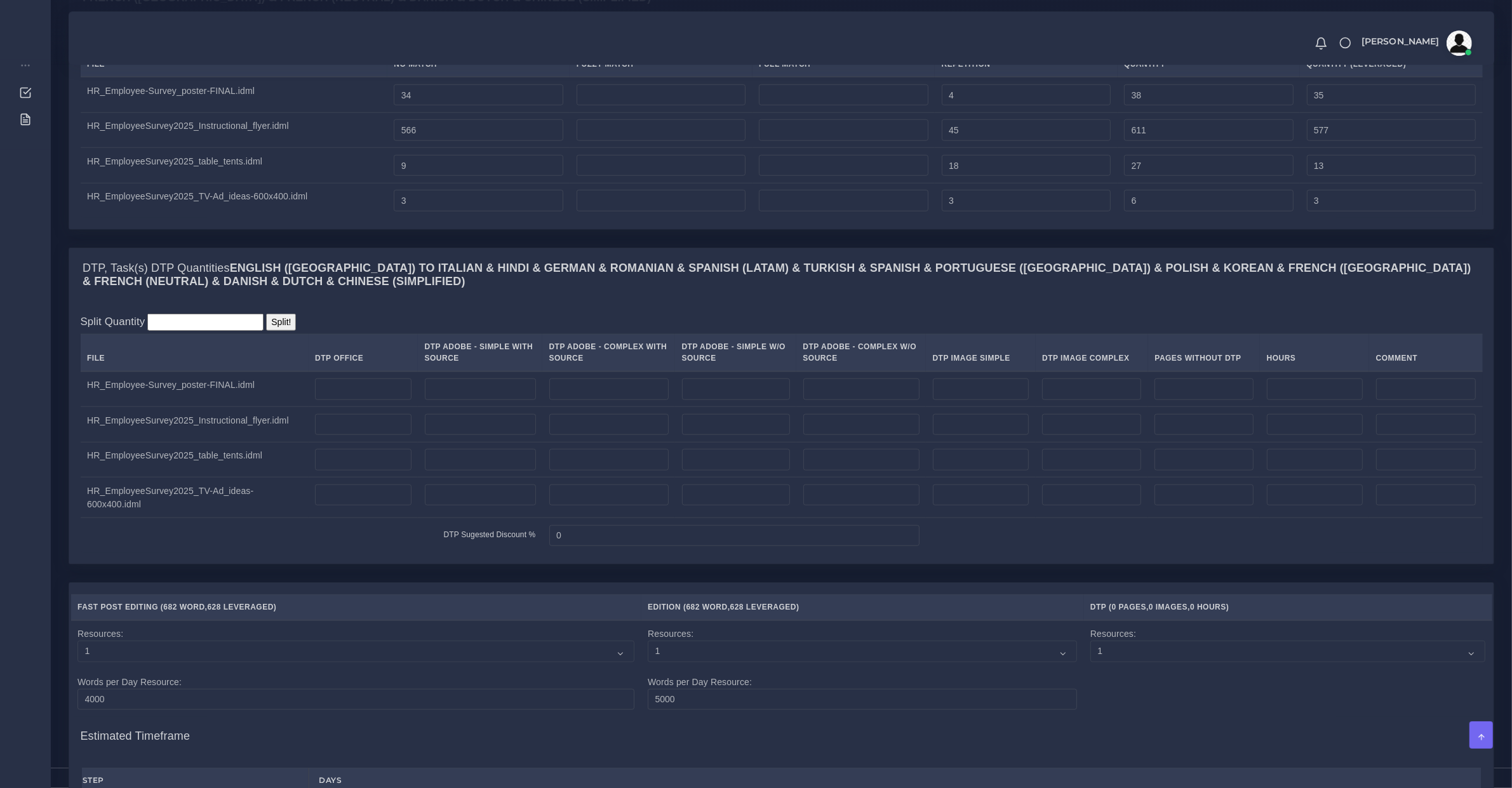
scroll to position [1960, 0]
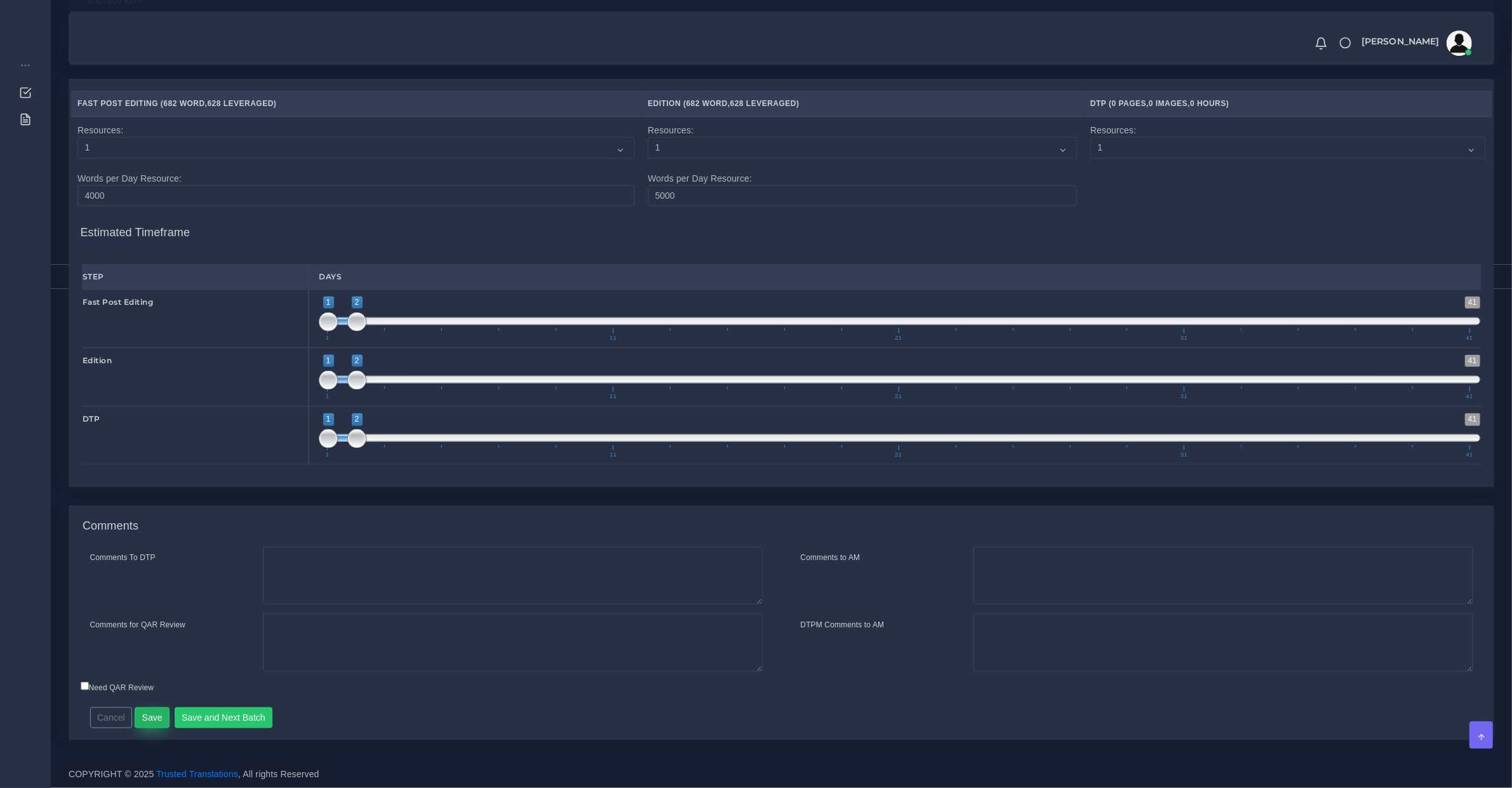
click at [146, 708] on button "Save" at bounding box center [152, 718] width 35 height 21
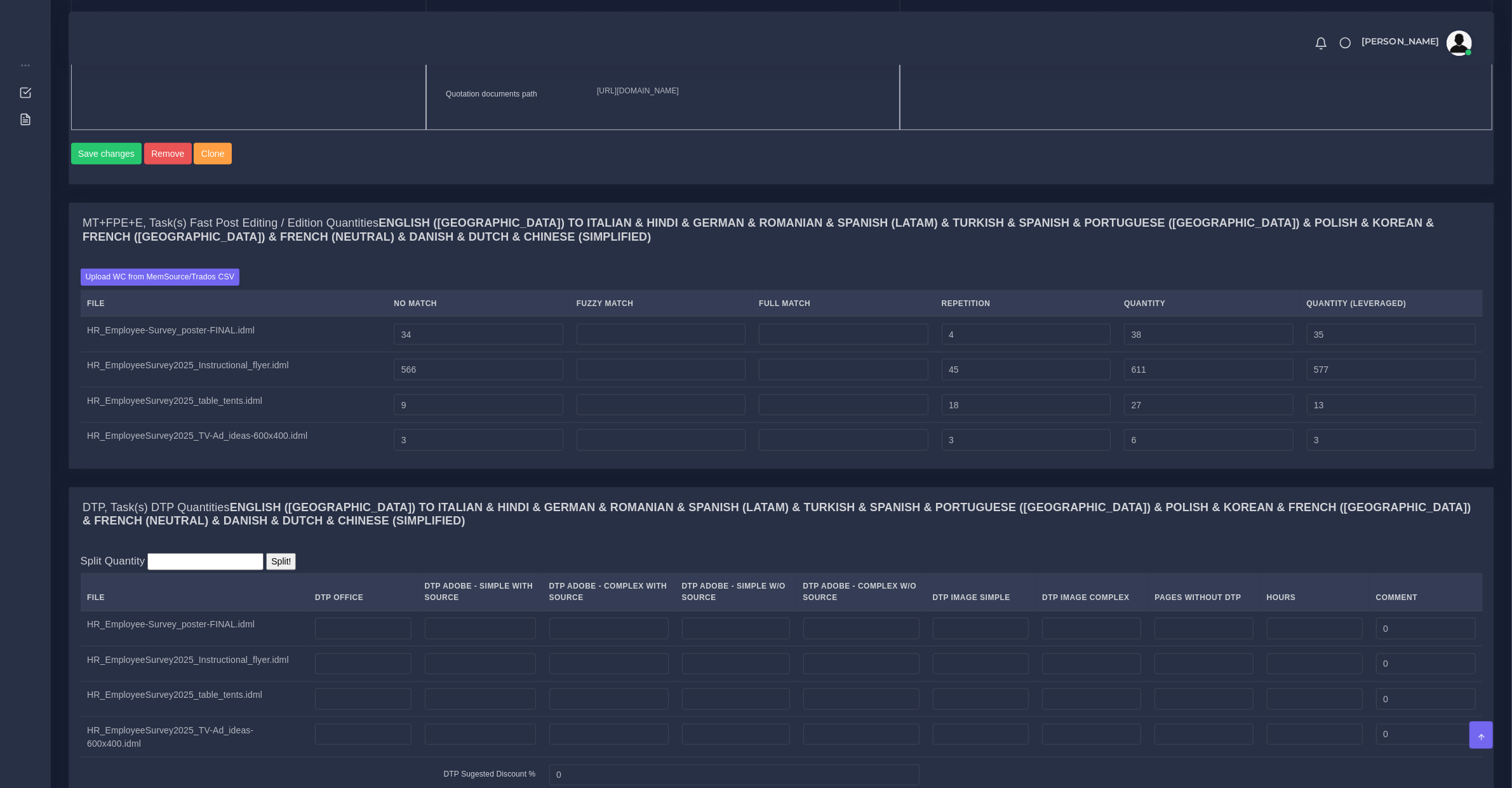
scroll to position [1323, 0]
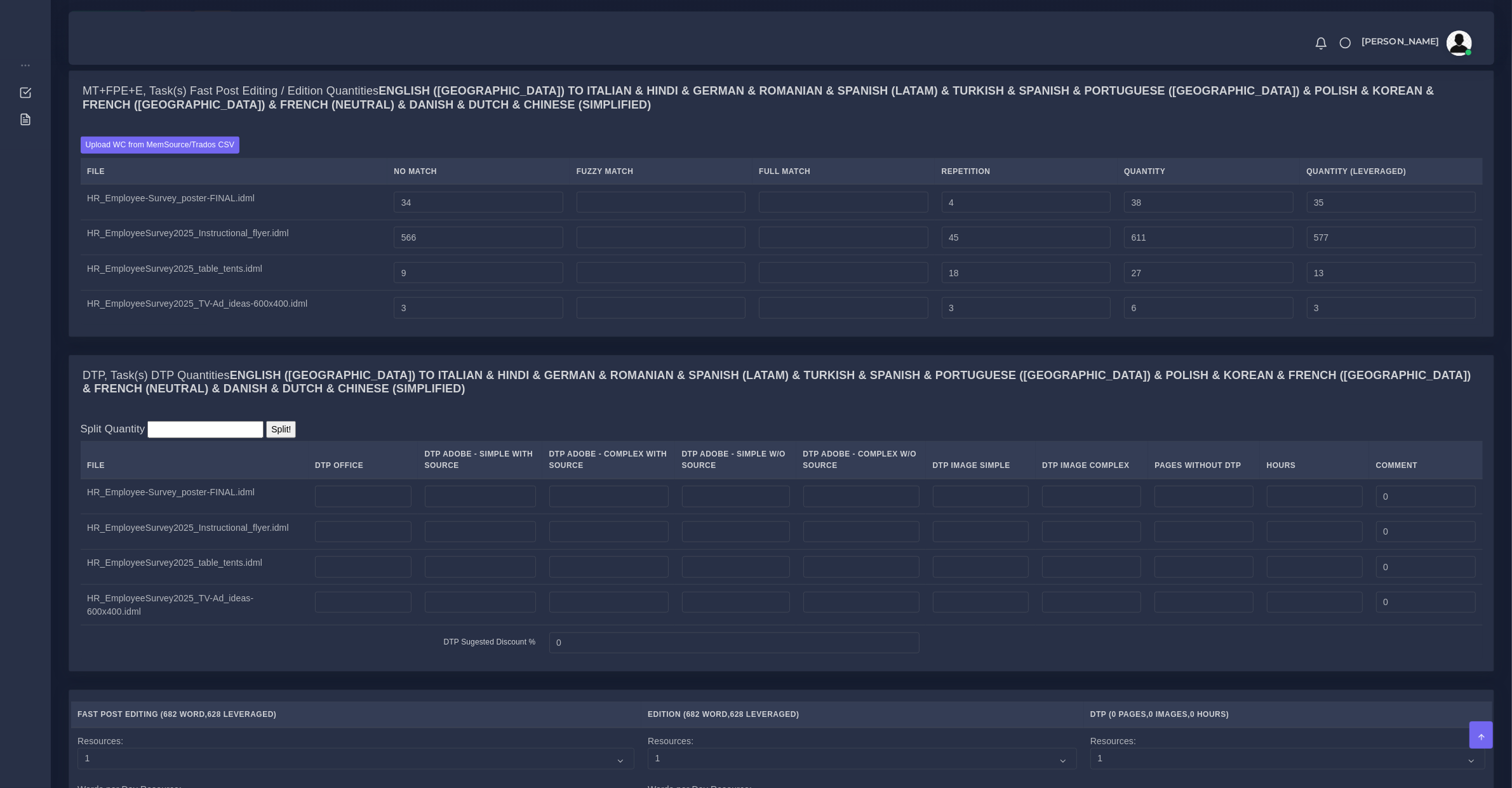
click at [455, 514] on td at bounding box center [480, 496] width 125 height 36
click at [458, 508] on input "number" at bounding box center [480, 496] width 111 height 21
click at [367, 508] on input "number" at bounding box center [363, 496] width 96 height 21
drag, startPoint x: 453, startPoint y: 529, endPoint x: 465, endPoint y: 522, distance: 13.9
click at [455, 508] on input "number" at bounding box center [480, 496] width 111 height 21
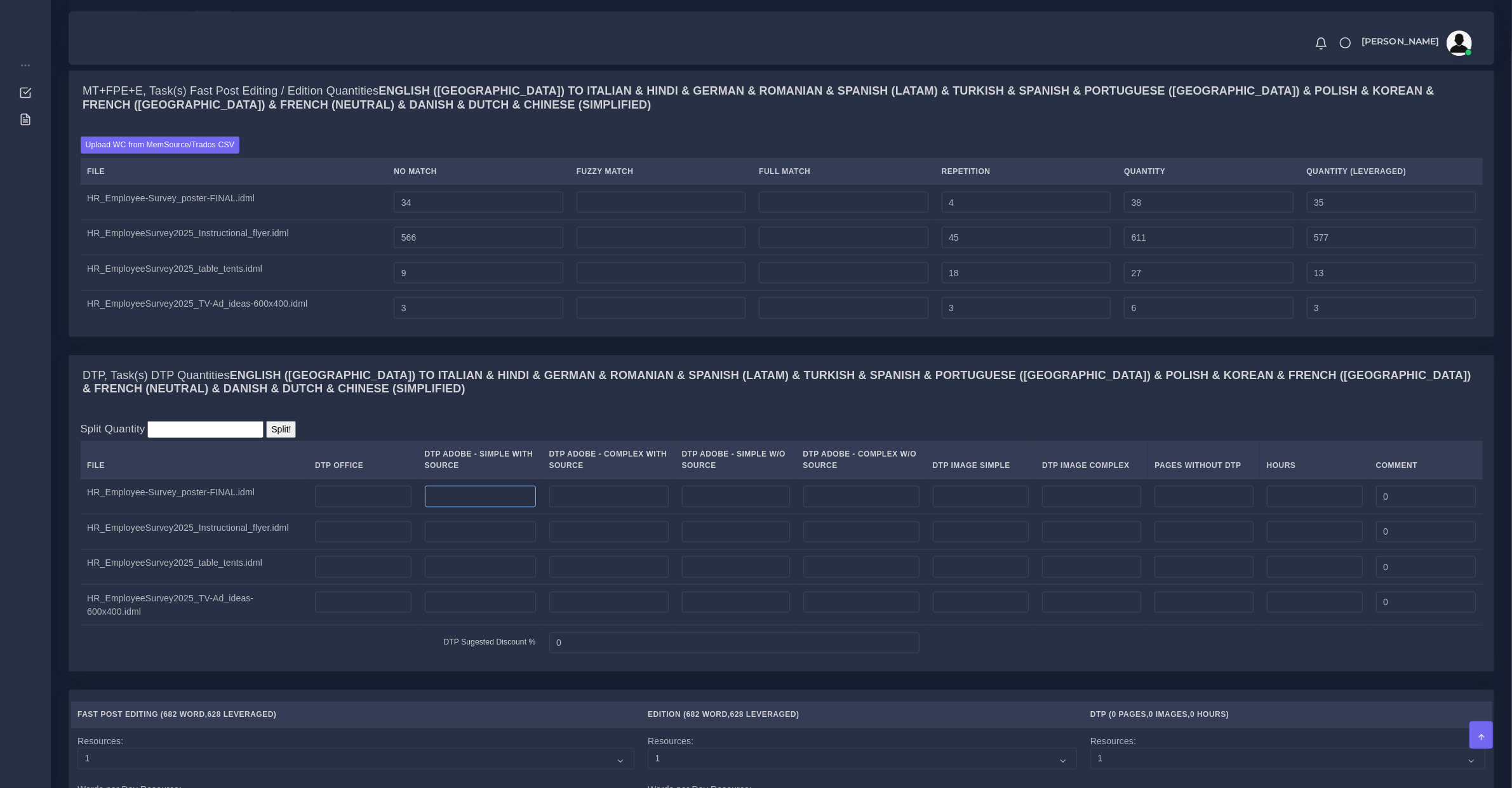
click at [467, 508] on input "number" at bounding box center [480, 496] width 111 height 21
type input "1"
click at [441, 578] on input "number" at bounding box center [480, 567] width 111 height 21
type input "2"
click at [380, 543] on input "number" at bounding box center [363, 532] width 96 height 21
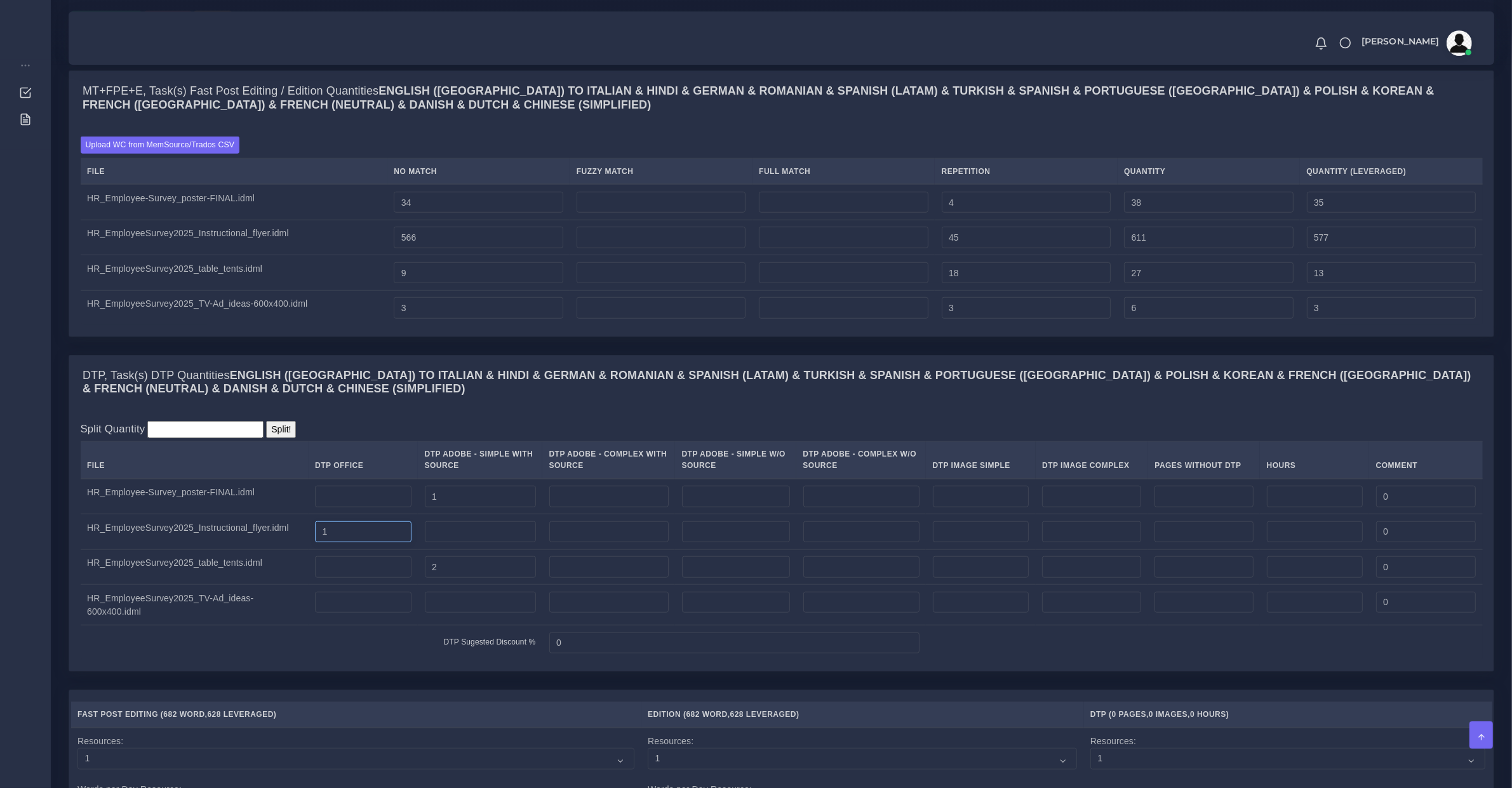
type input "1"
click at [433, 550] on td at bounding box center [480, 532] width 125 height 36
click at [432, 543] on input "number" at bounding box center [480, 532] width 111 height 21
type input "1"
click at [465, 613] on input "number" at bounding box center [480, 603] width 111 height 21
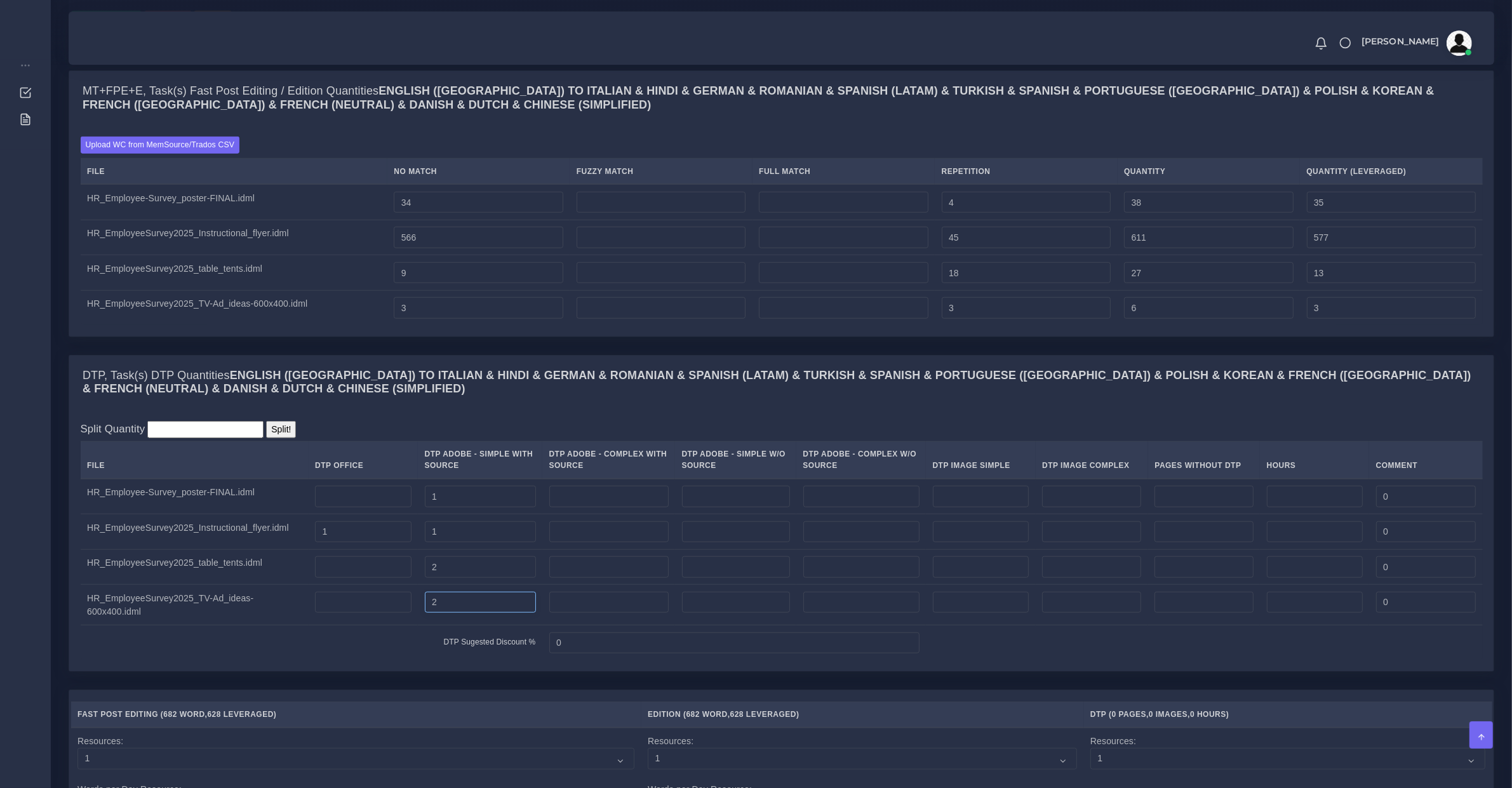
type input "2"
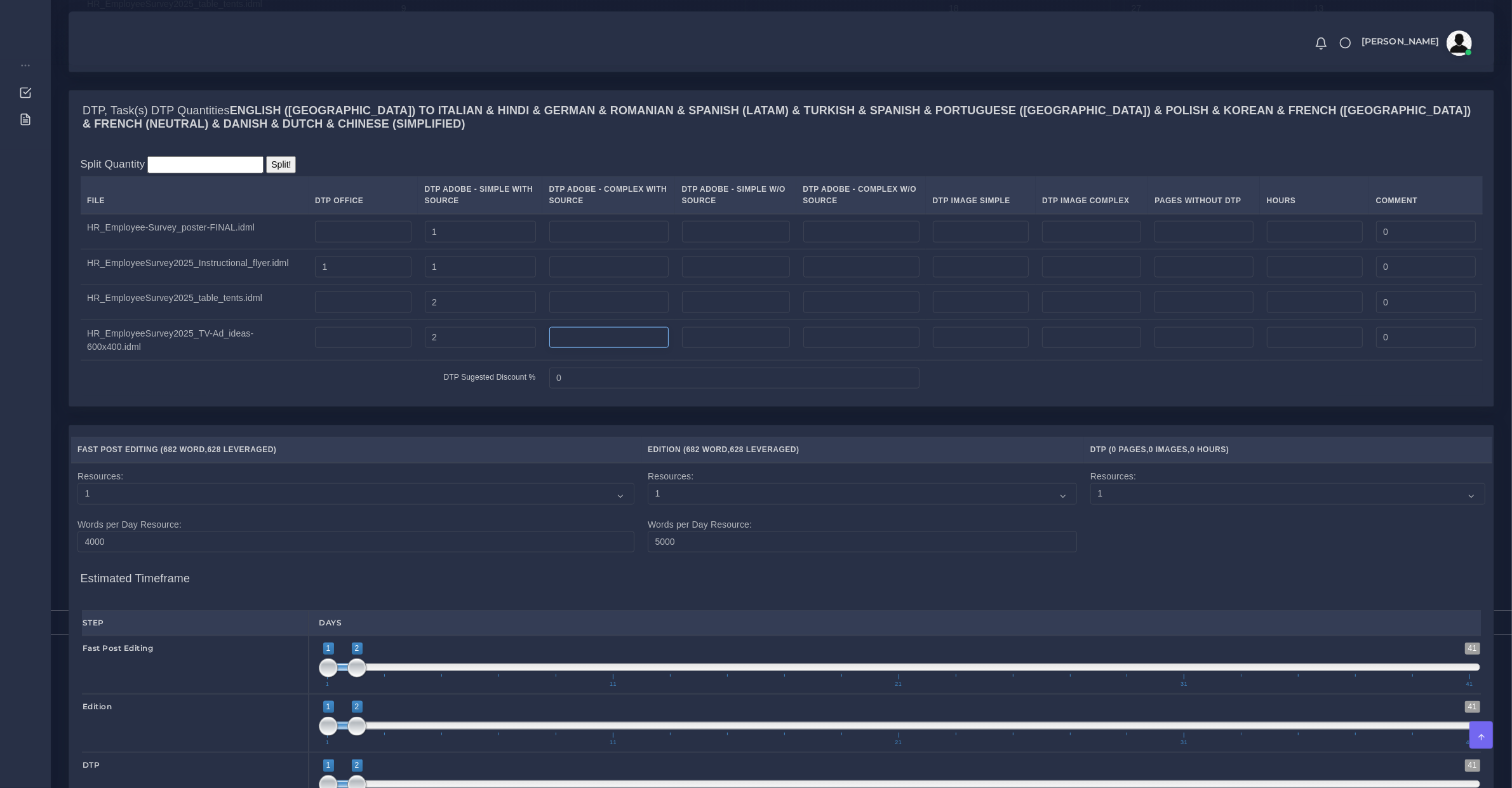
scroll to position [1720, 0]
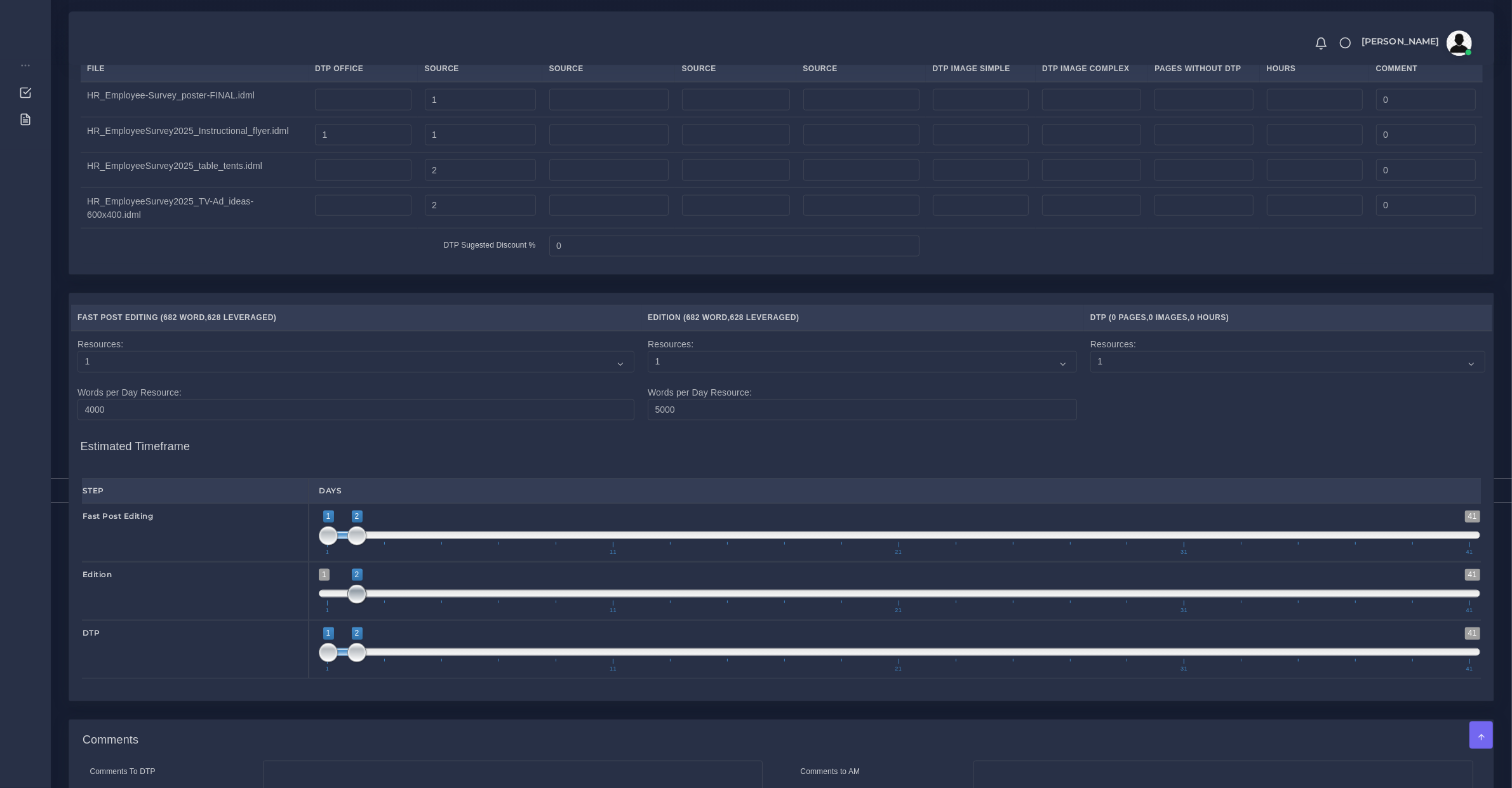
drag, startPoint x: 343, startPoint y: 617, endPoint x: 381, endPoint y: 619, distance: 38.1
click at [381, 613] on span "1 41 2 2 2 — 2 1 11 21 31 41" at bounding box center [900, 591] width 1162 height 45
click at [380, 597] on span at bounding box center [900, 593] width 1162 height 8
type input "3;3"
click at [376, 613] on span "1 41 3 3 3 — 3 1 11 21 31 41" at bounding box center [900, 591] width 1162 height 45
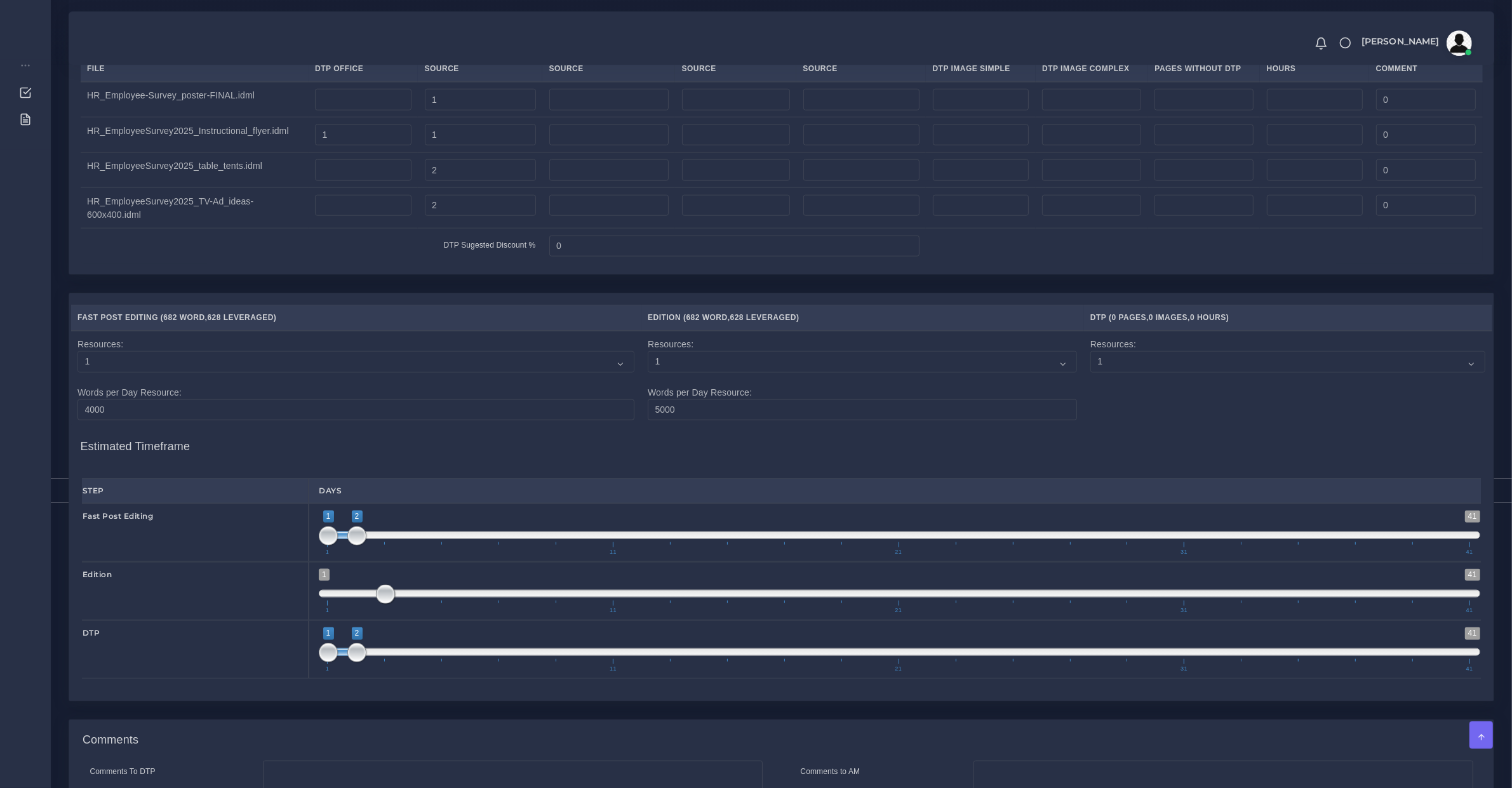
click at [373, 597] on span at bounding box center [900, 593] width 1162 height 8
drag, startPoint x: 342, startPoint y: 674, endPoint x: 433, endPoint y: 683, distance: 91.4
click at [433, 672] on span "1 41 4 5 4 — 5 1 11 21 31 41" at bounding box center [900, 650] width 1162 height 45
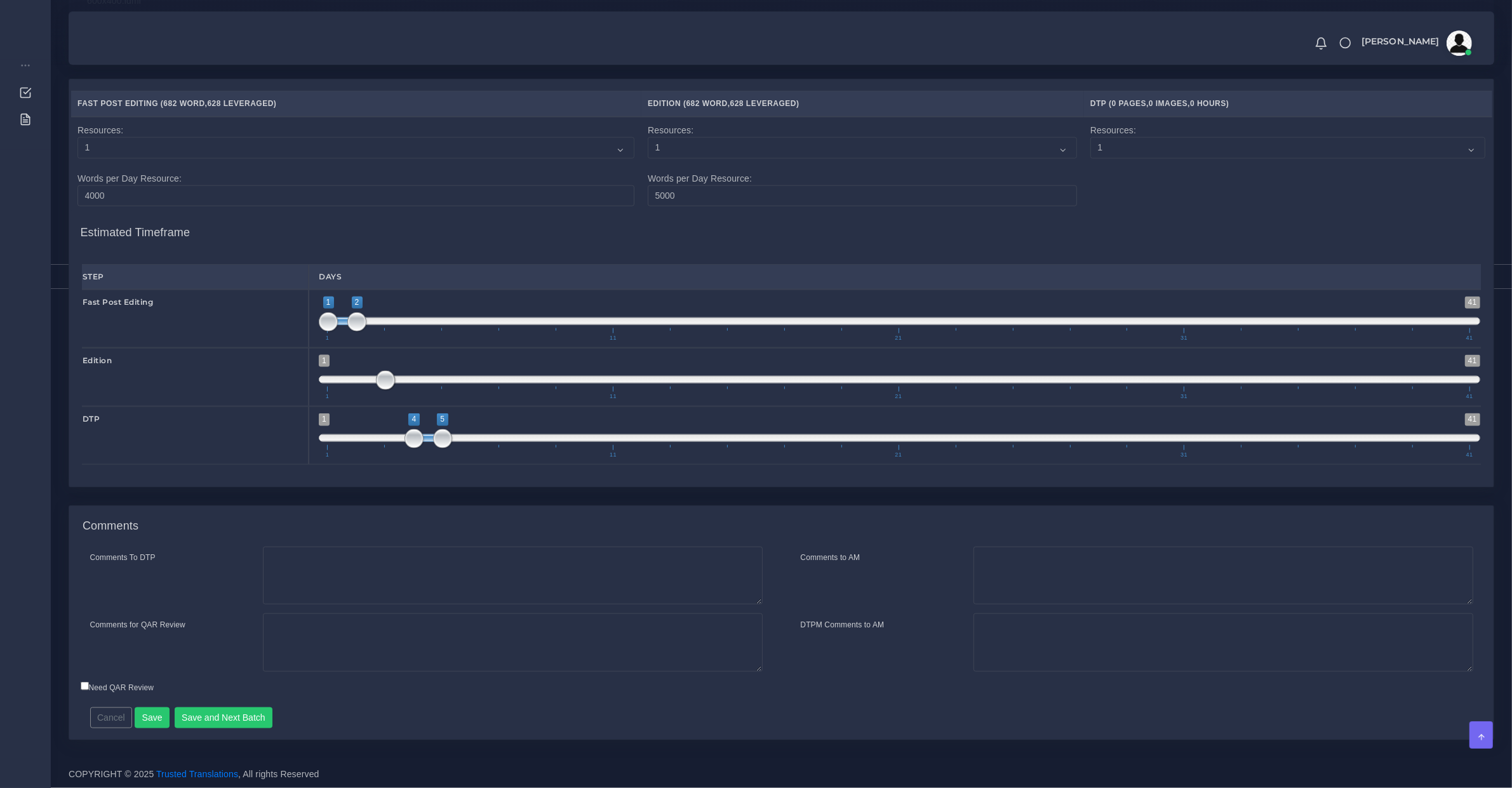
scroll to position [1828, 0]
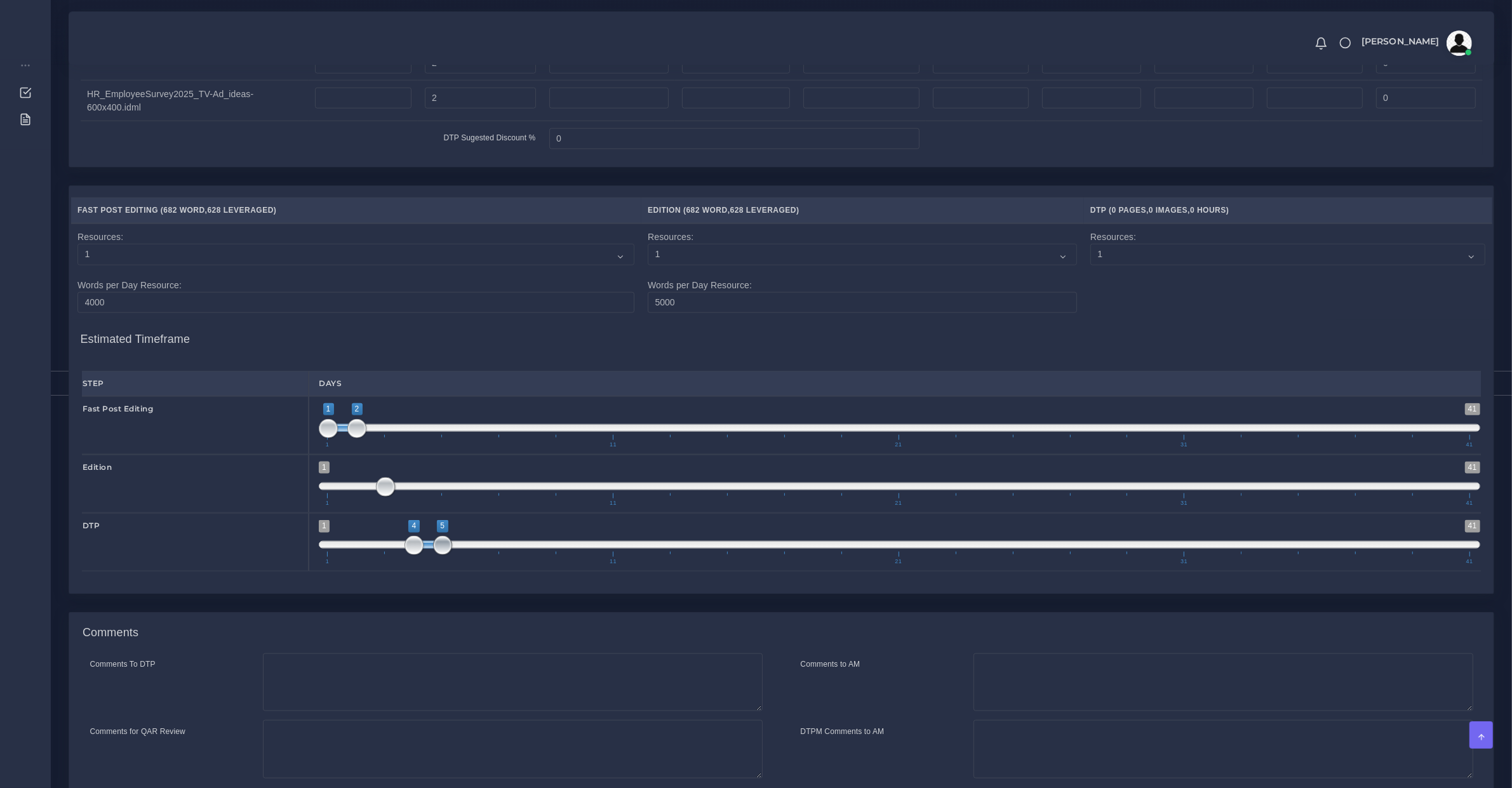
click at [449, 555] on span at bounding box center [442, 545] width 19 height 19
drag, startPoint x: 444, startPoint y: 569, endPoint x: 462, endPoint y: 574, distance: 18.7
click at [462, 555] on span at bounding box center [471, 545] width 19 height 19
click at [382, 497] on span at bounding box center [385, 487] width 19 height 19
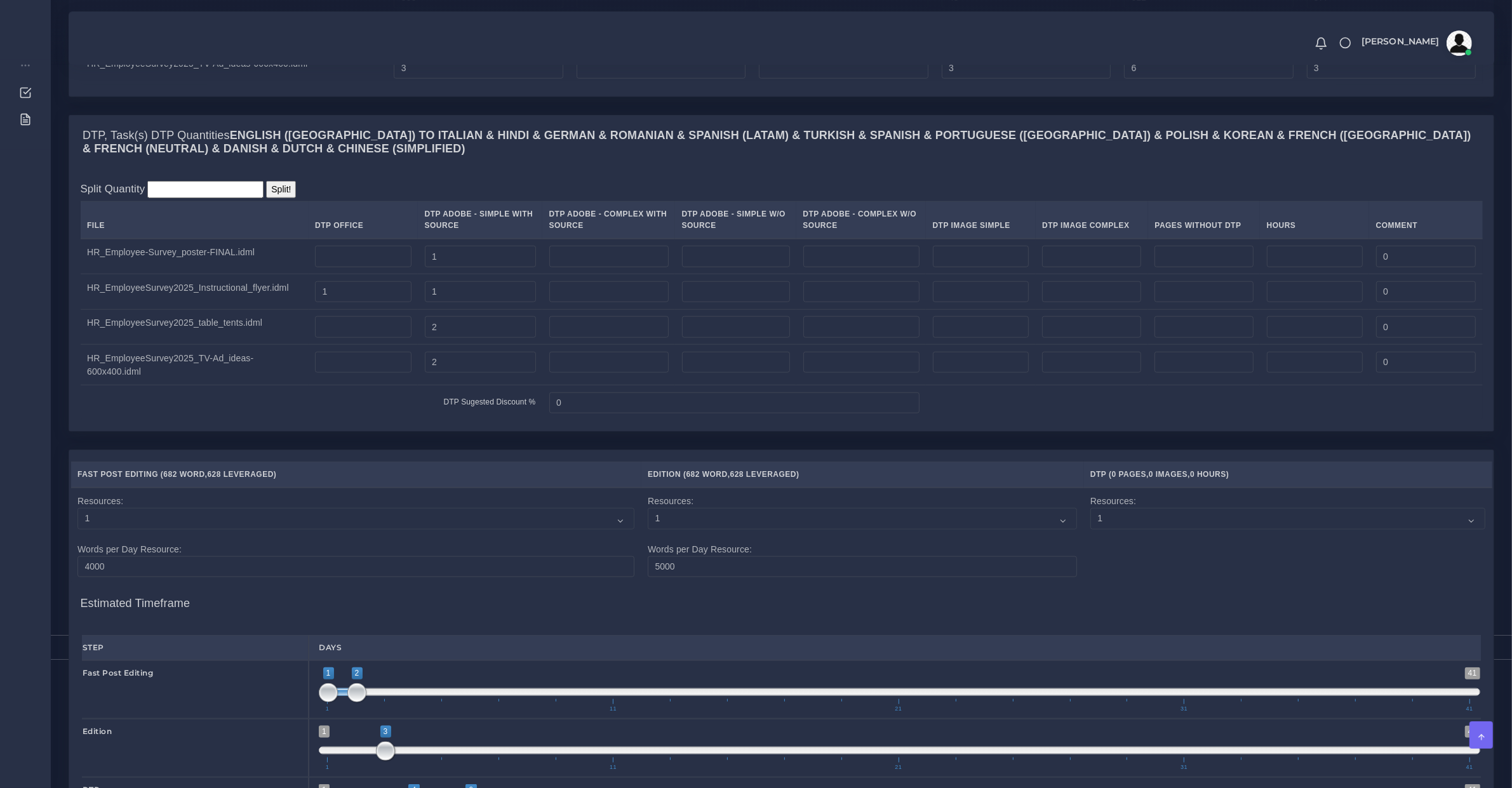
scroll to position [1696, 0]
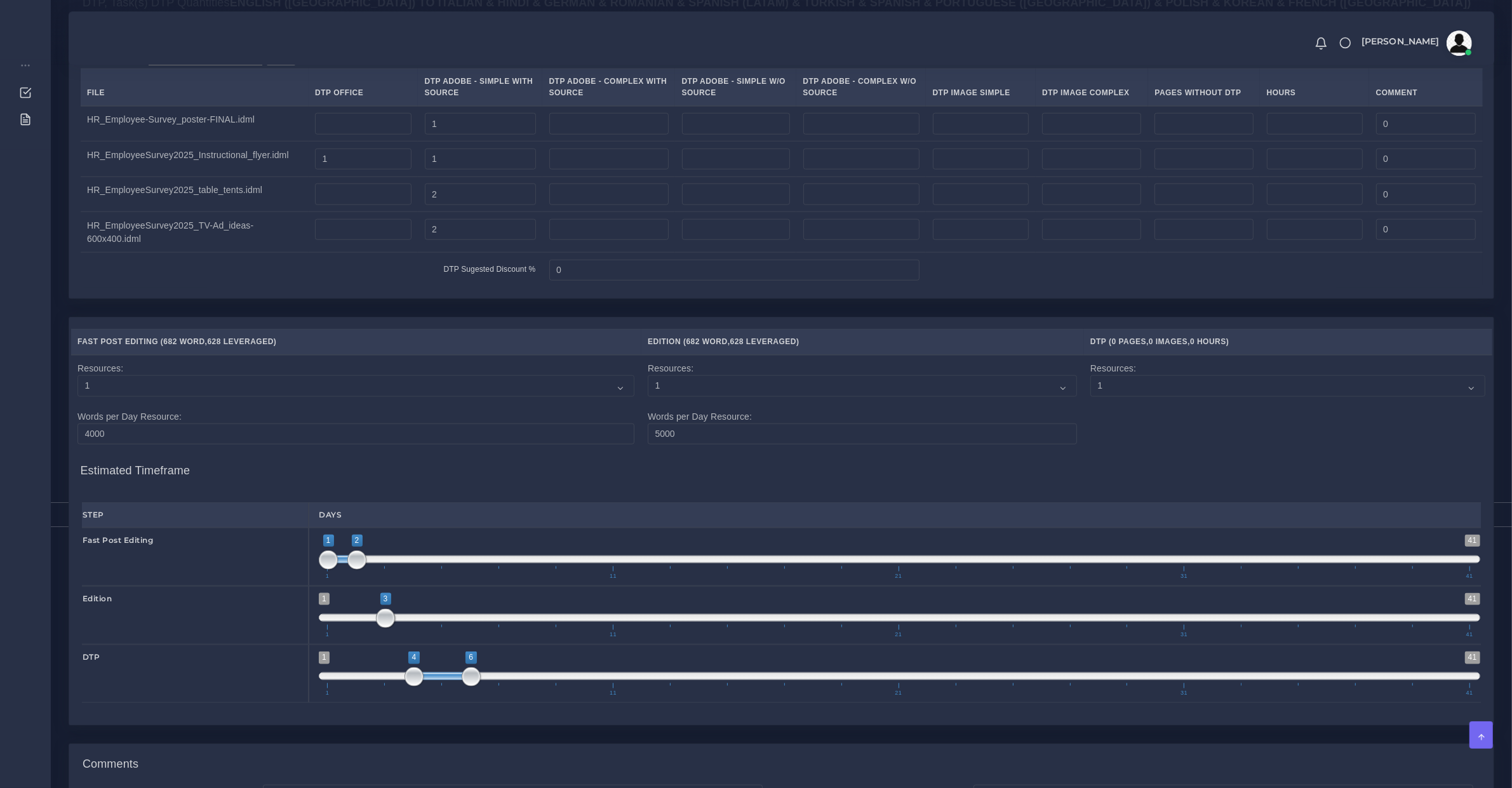
type input "4;5"
drag, startPoint x: 470, startPoint y: 695, endPoint x: 449, endPoint y: 699, distance: 21.4
click at [449, 686] on span at bounding box center [442, 676] width 19 height 19
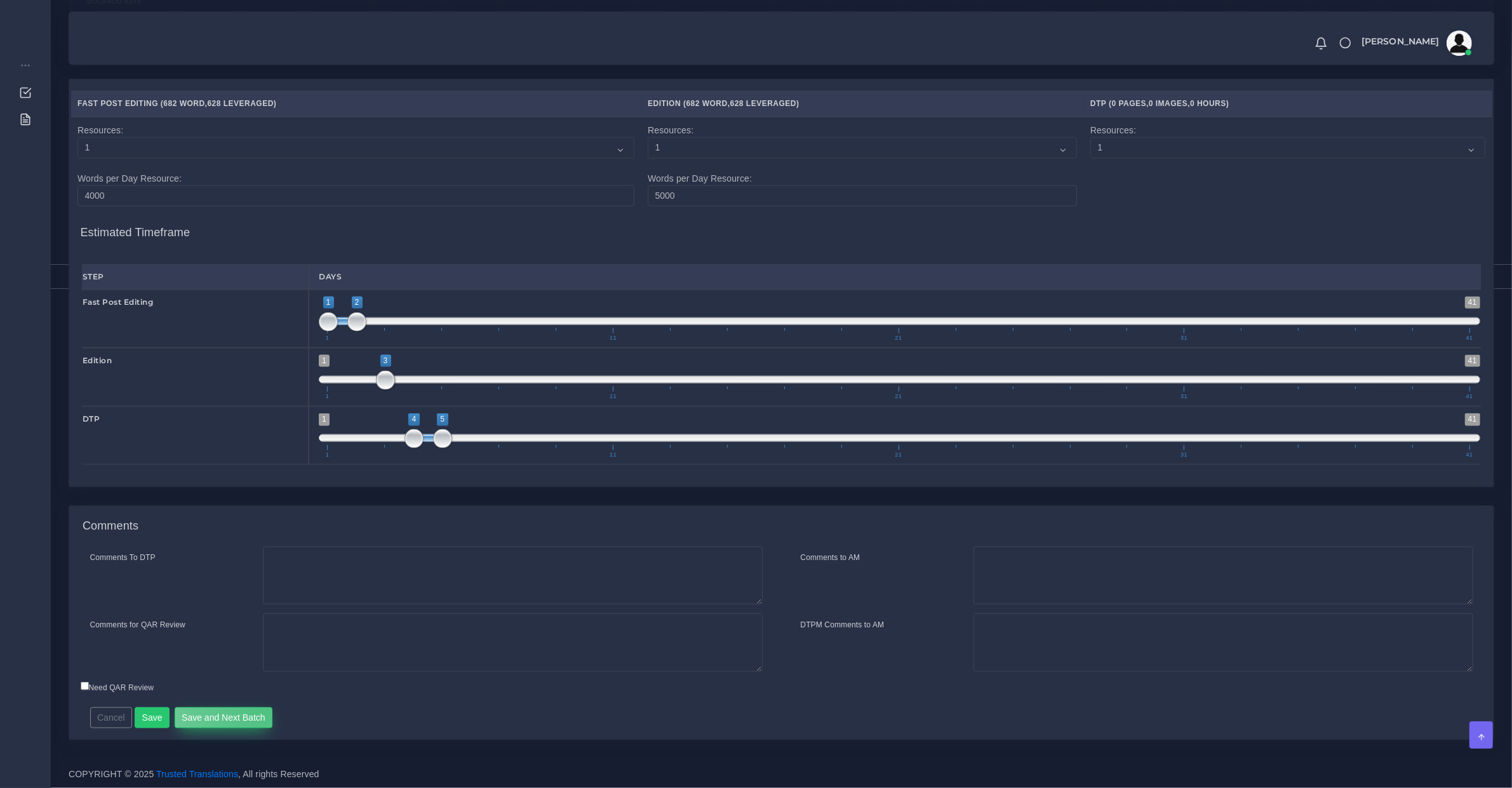
click at [255, 711] on button "Save and Next Batch" at bounding box center [224, 718] width 99 height 21
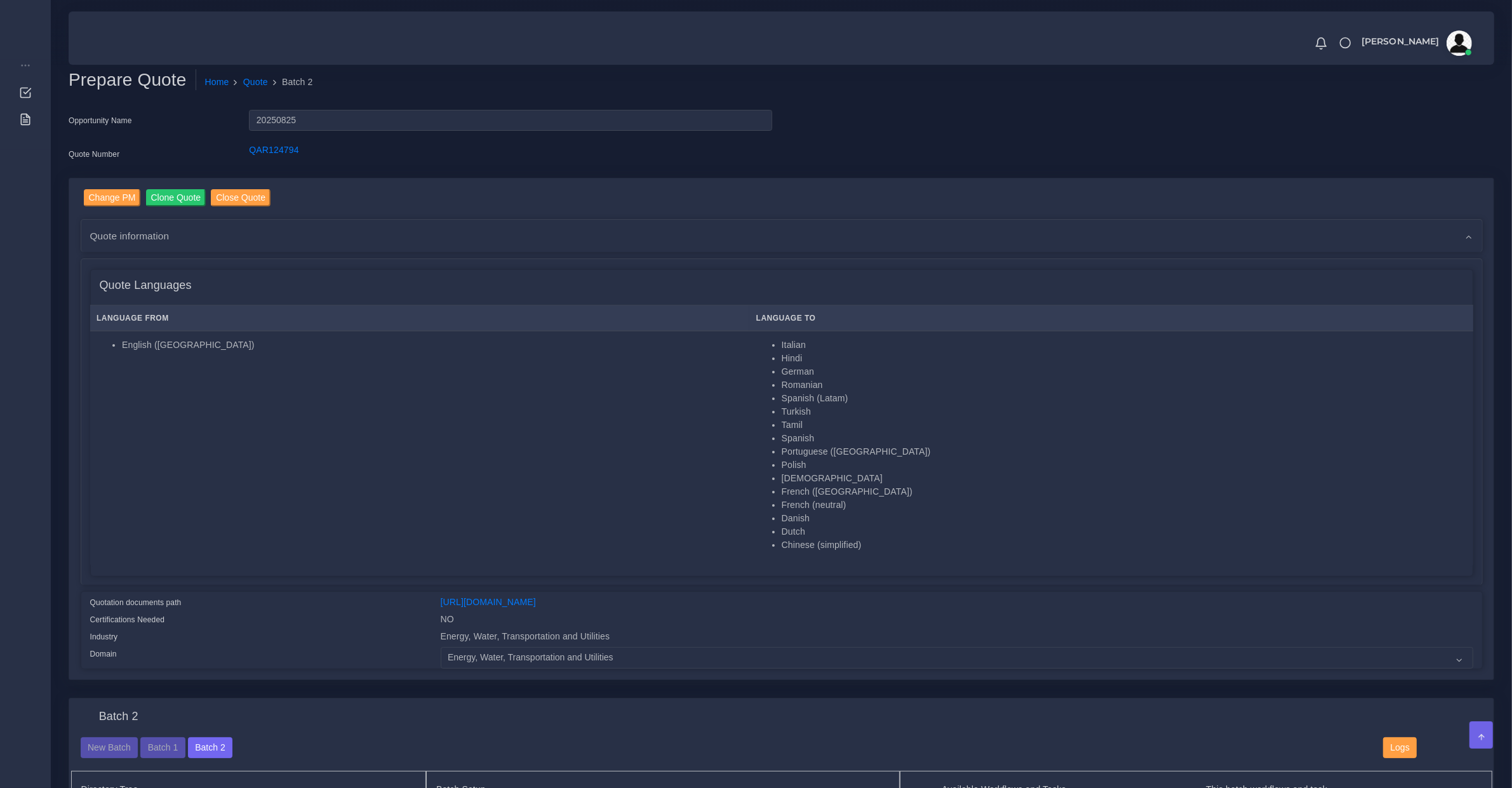
scroll to position [397, 0]
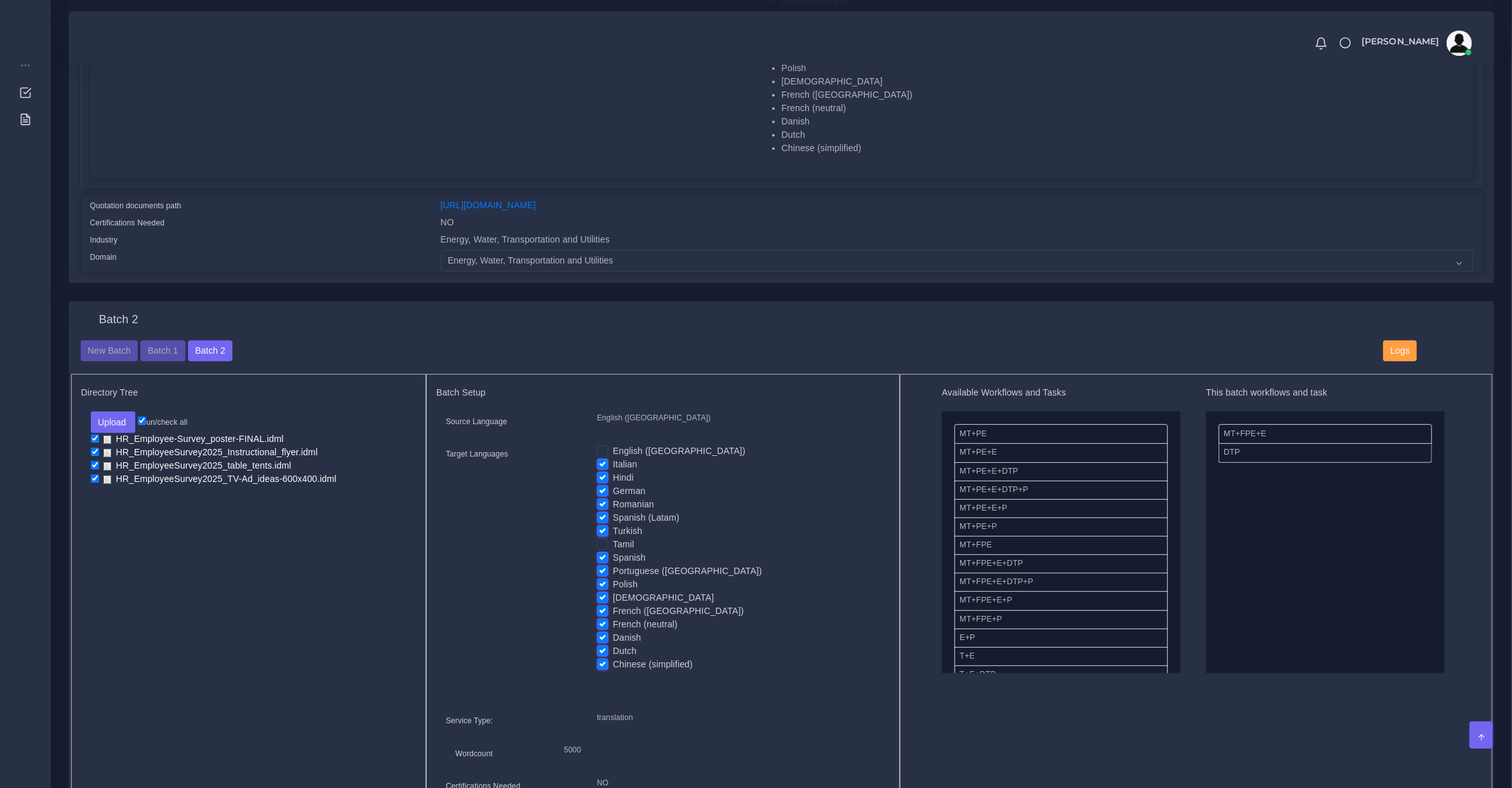
click at [613, 540] on label "Tamil" at bounding box center [624, 545] width 21 height 14
click at [602, 540] on input "Tamil" at bounding box center [603, 543] width 11 height 11
checkbox input "true"
click at [613, 529] on label "Turkish" at bounding box center [628, 531] width 29 height 14
click at [602, 529] on input "Turkish" at bounding box center [603, 530] width 11 height 11
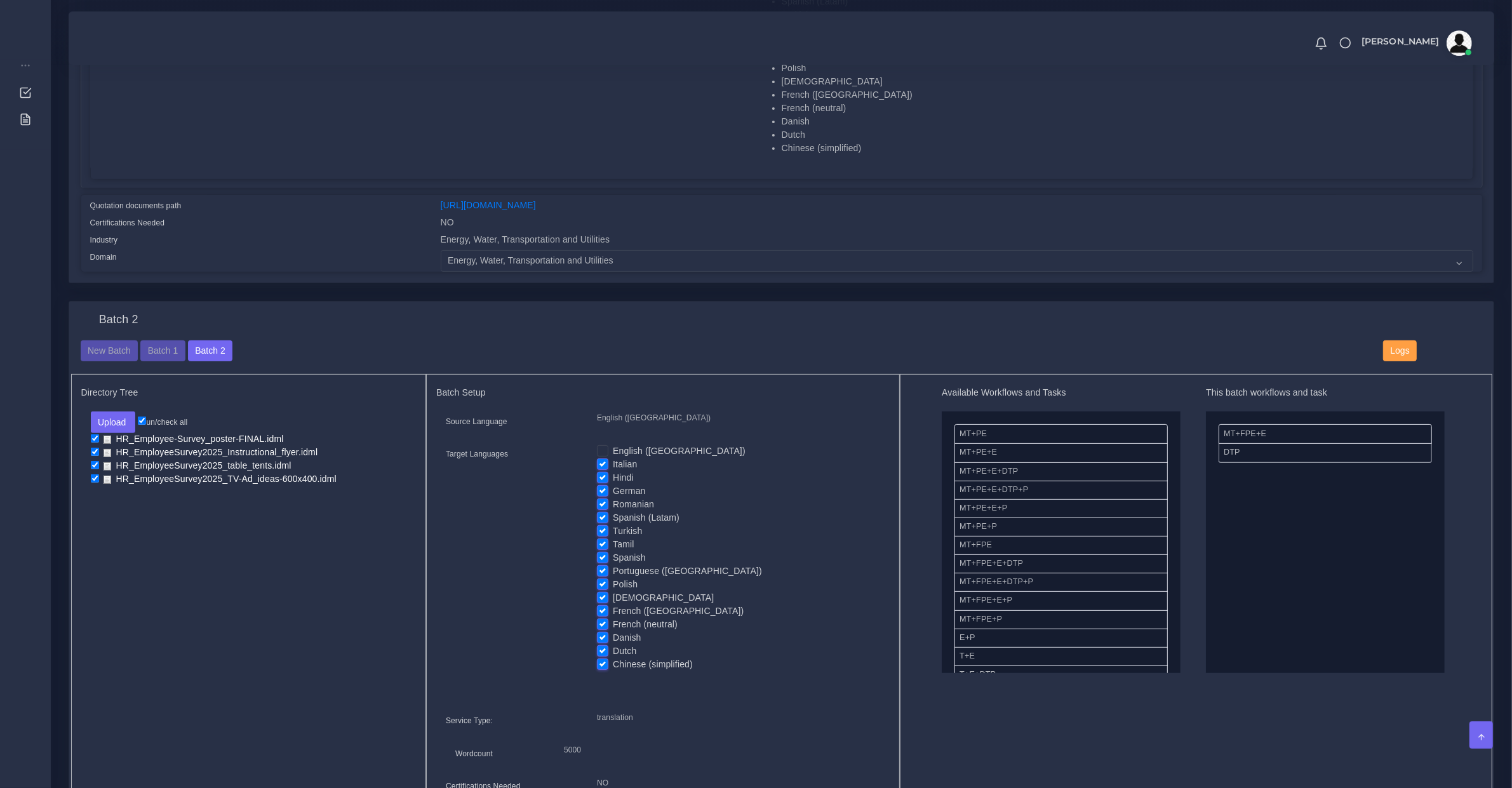
checkbox input "false"
click at [613, 516] on label "Spanish (Latam)" at bounding box center [647, 518] width 67 height 14
click at [602, 516] on input "Spanish (Latam)" at bounding box center [603, 517] width 11 height 11
checkbox input "false"
click at [613, 503] on label "Romanian" at bounding box center [634, 505] width 41 height 14
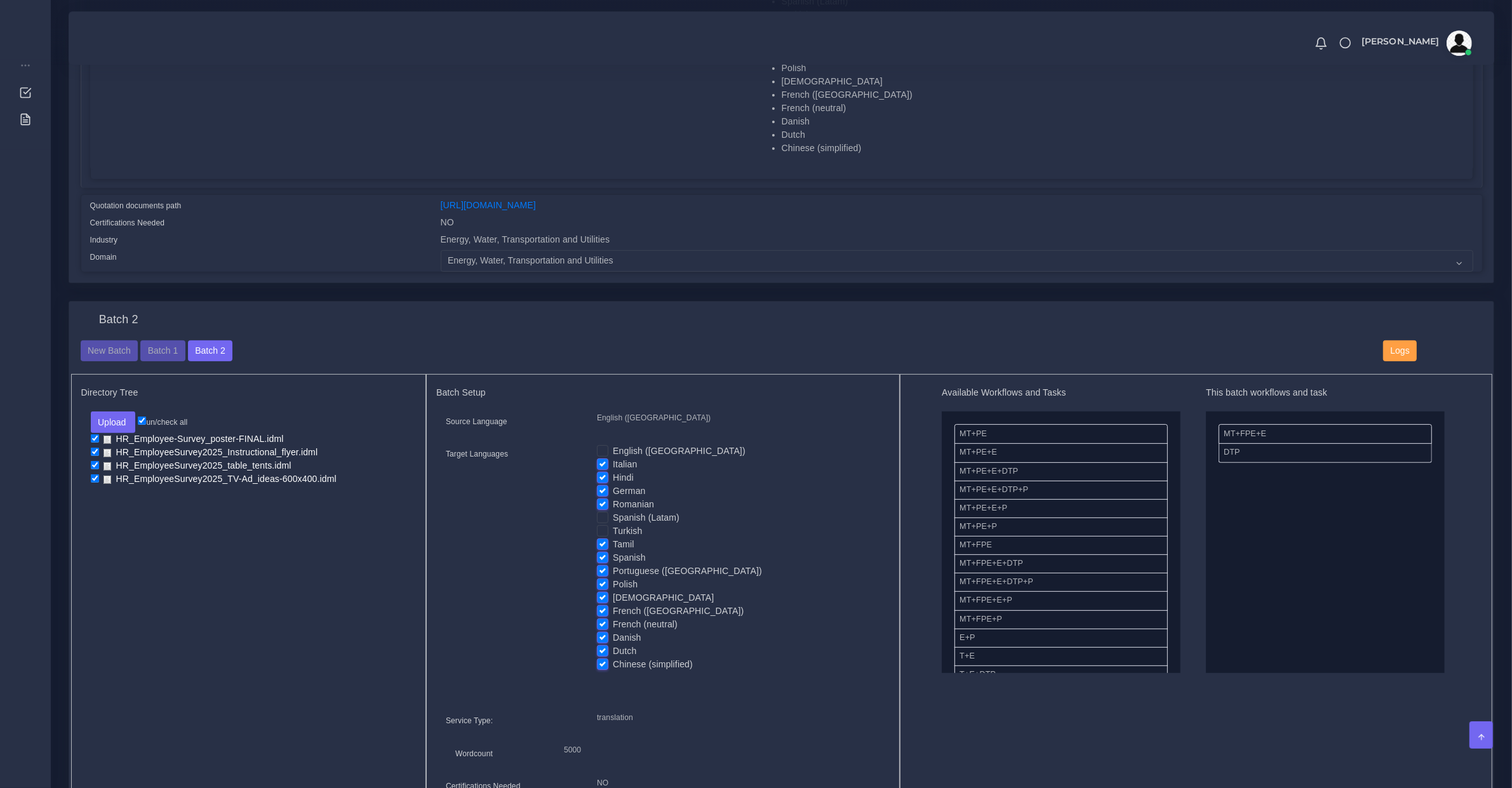
click at [602, 503] on input "Romanian" at bounding box center [603, 503] width 11 height 11
checkbox input "false"
click at [613, 489] on label "German" at bounding box center [629, 492] width 33 height 14
click at [603, 489] on input "German" at bounding box center [603, 490] width 11 height 11
checkbox input "false"
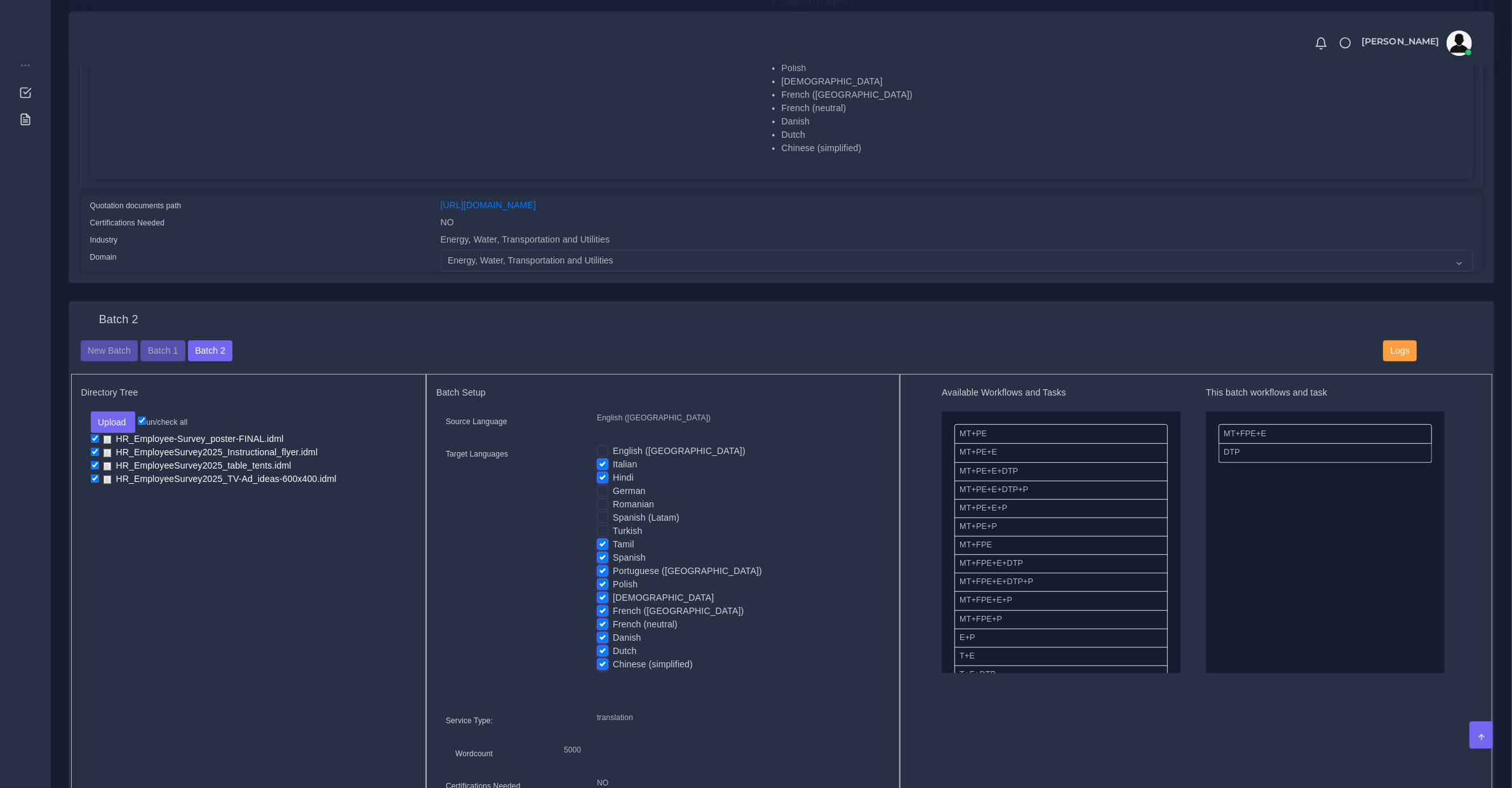
click at [613, 472] on label "Hindi" at bounding box center [624, 478] width 21 height 14
click at [604, 472] on input "Hindi" at bounding box center [603, 476] width 11 height 11
checkbox input "false"
click at [613, 458] on label "Italian" at bounding box center [625, 465] width 24 height 14
click at [606, 458] on input "Italian" at bounding box center [603, 464] width 11 height 11
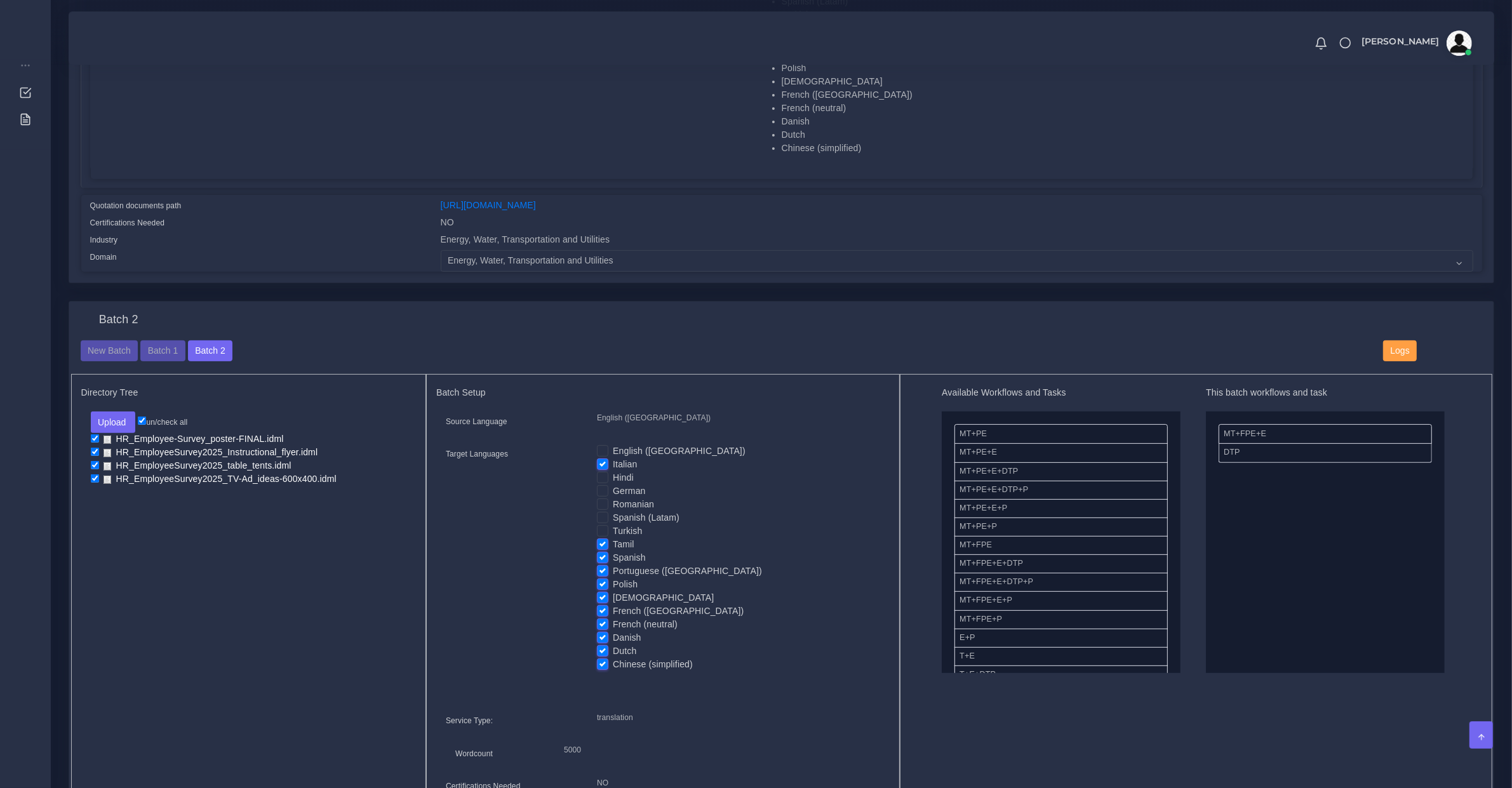
checkbox input "false"
click at [613, 551] on label "Spanish" at bounding box center [629, 558] width 33 height 14
click at [606, 551] on input "Spanish" at bounding box center [603, 556] width 11 height 11
checkbox input "false"
drag, startPoint x: 612, startPoint y: 567, endPoint x: 611, endPoint y: 574, distance: 7.1
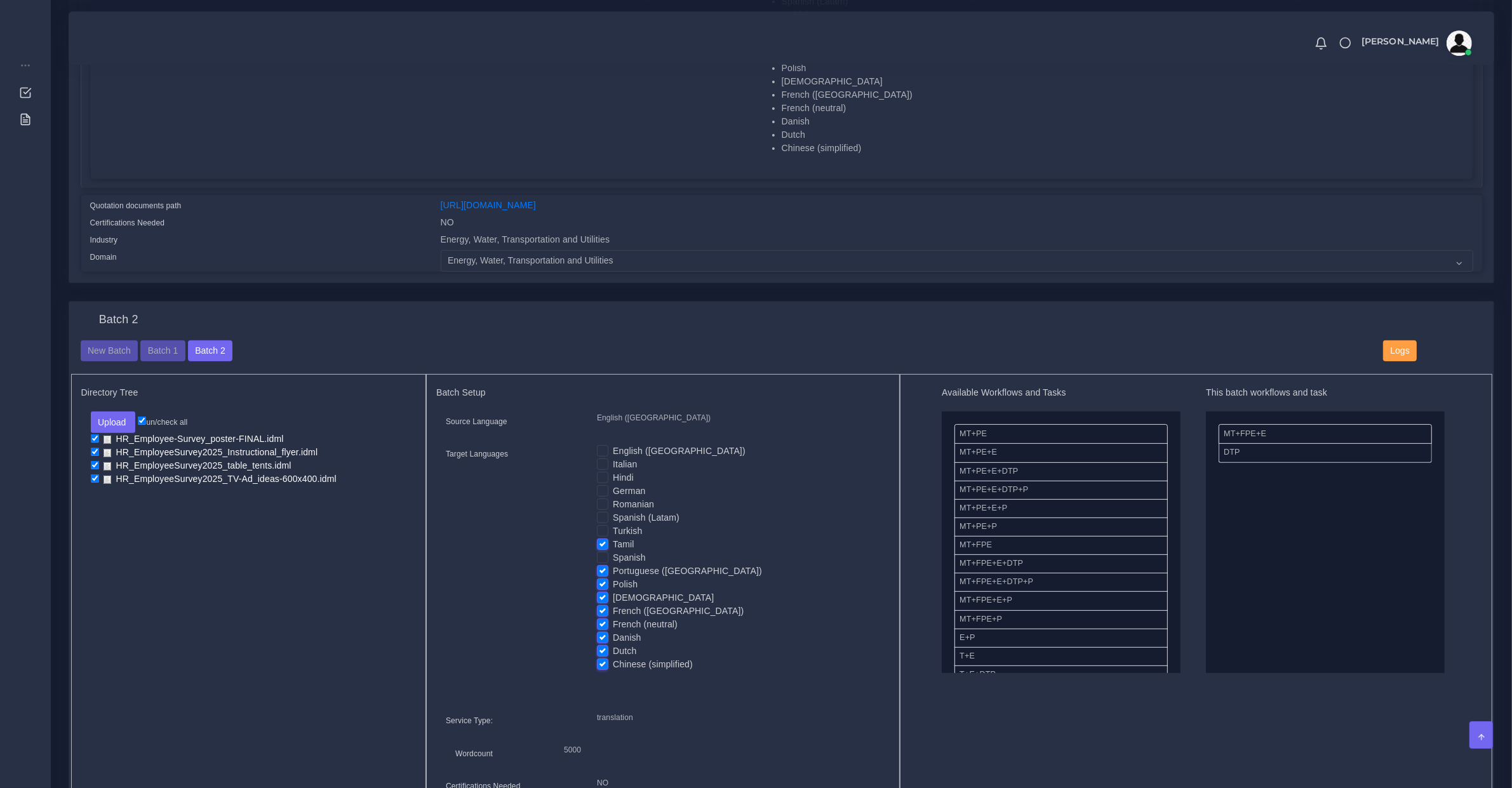
click at [612, 570] on div "Portuguese (Brazil)" at bounding box center [739, 571] width 283 height 14
click at [610, 578] on div "Polish" at bounding box center [739, 585] width 283 height 14
click at [613, 578] on label "Polish" at bounding box center [625, 585] width 25 height 14
click at [603, 578] on input "Polish" at bounding box center [603, 584] width 11 height 11
click at [613, 579] on label "Polish" at bounding box center [625, 585] width 25 height 14
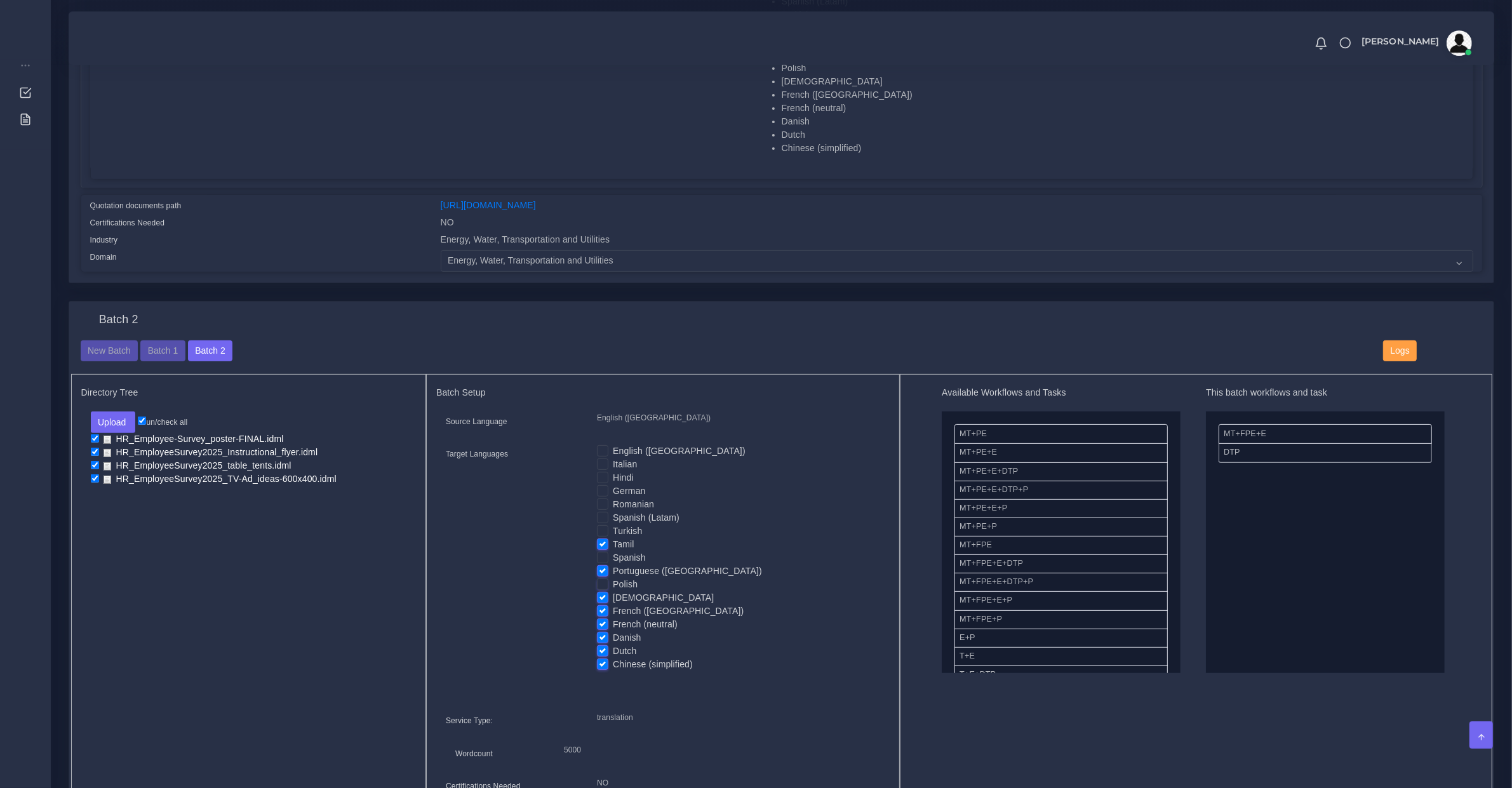
click at [603, 579] on input "Polish" at bounding box center [603, 584] width 11 height 11
checkbox input "true"
click at [613, 591] on label "Korean" at bounding box center [663, 598] width 101 height 14
click at [602, 591] on input "Korean" at bounding box center [603, 597] width 11 height 11
checkbox input "false"
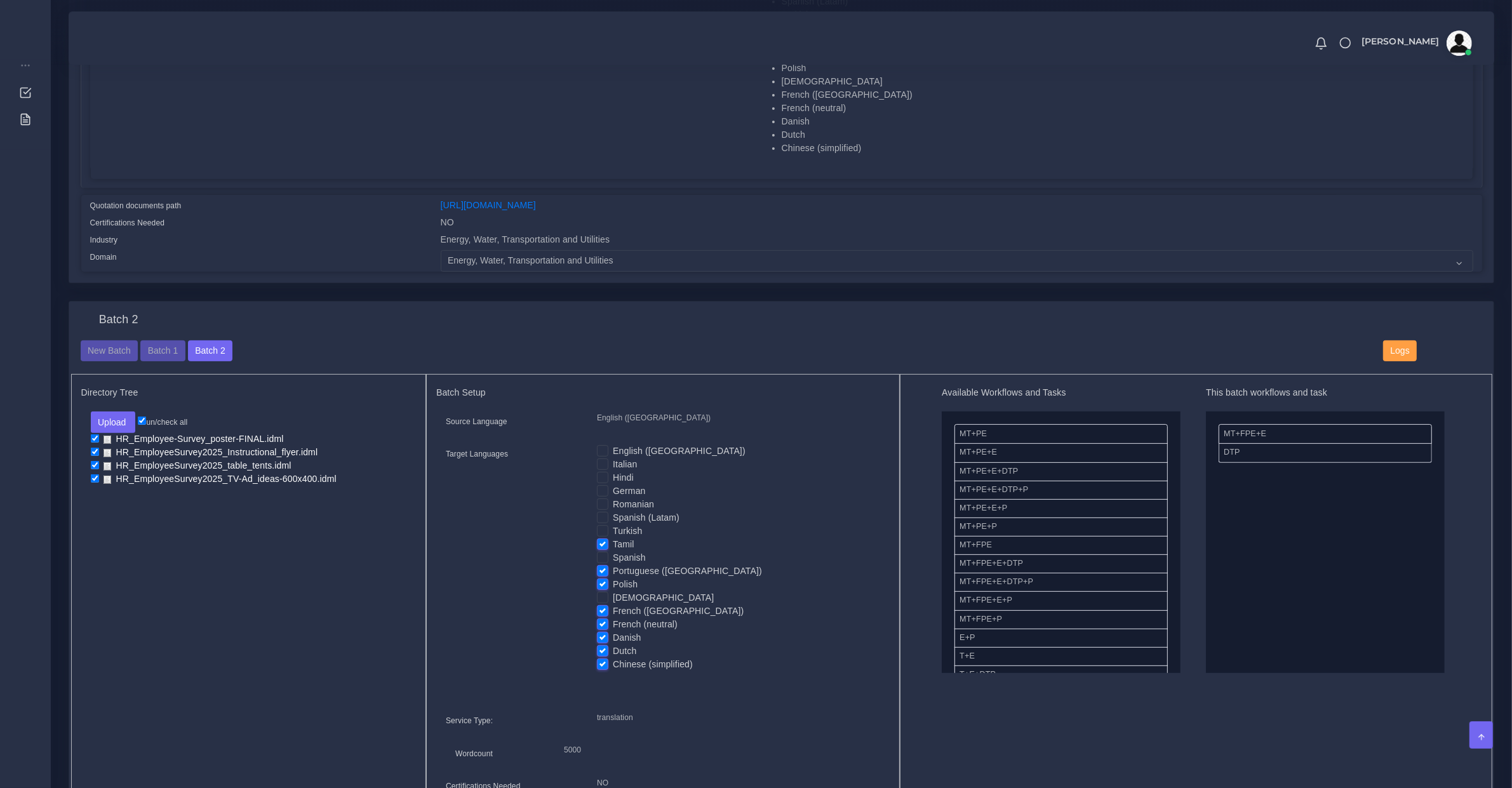
click at [613, 578] on label "Polish" at bounding box center [625, 585] width 25 height 14
click at [599, 578] on input "Polish" at bounding box center [603, 584] width 11 height 11
checkbox input "false"
click at [613, 569] on label "Portuguese (Brazil)" at bounding box center [688, 571] width 149 height 14
click at [599, 569] on input "Portuguese (Brazil)" at bounding box center [603, 570] width 11 height 11
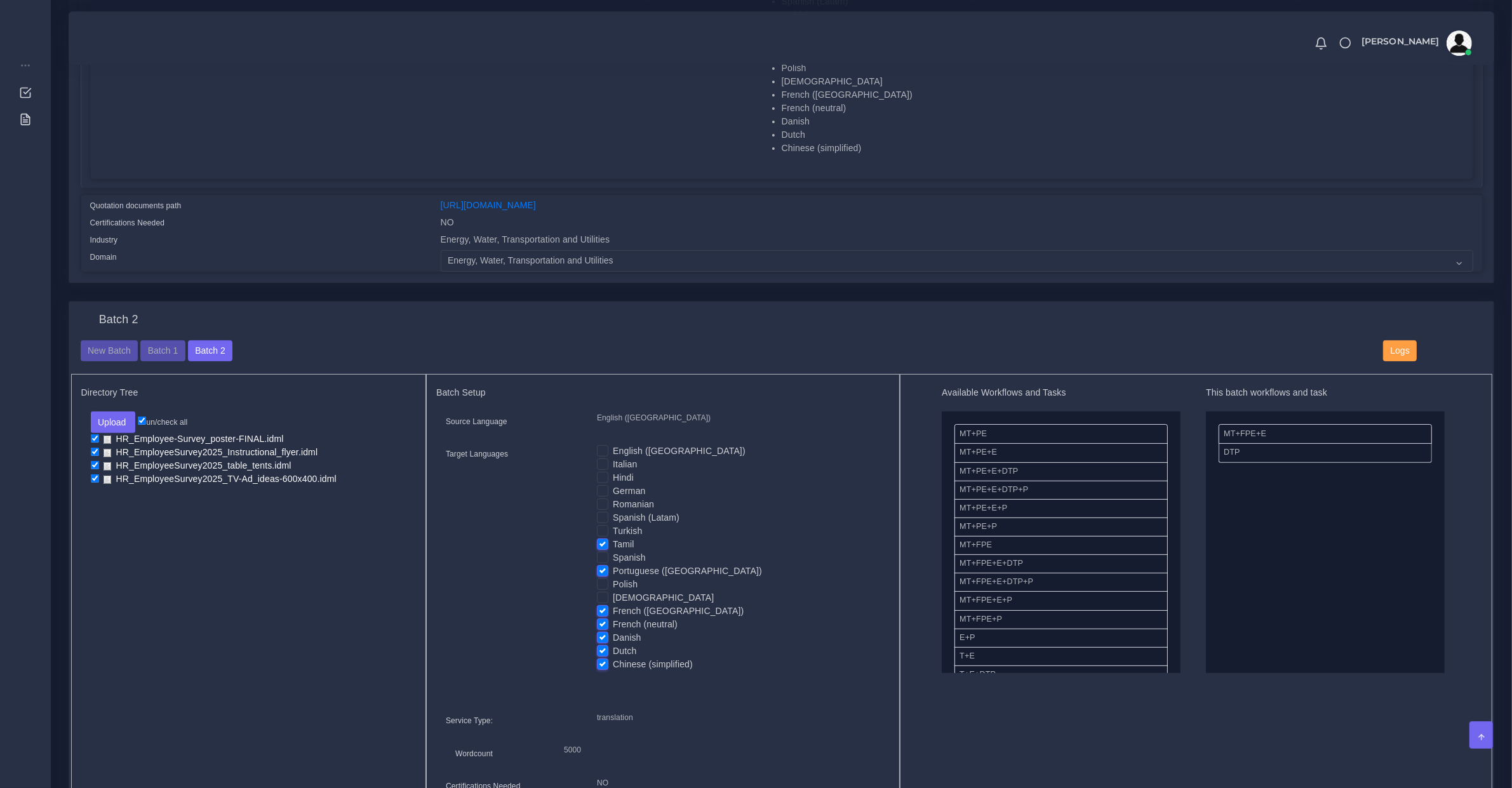
checkbox input "false"
click at [613, 613] on label "French (Canada)" at bounding box center [679, 612] width 131 height 14
click at [605, 613] on input "French (Canada)" at bounding box center [603, 610] width 11 height 11
checkbox input "false"
click at [605, 628] on div "English (US) Italian Hindi German Romanian Spanish (Latam) Turkish Tamil Spanish" at bounding box center [739, 558] width 283 height 226
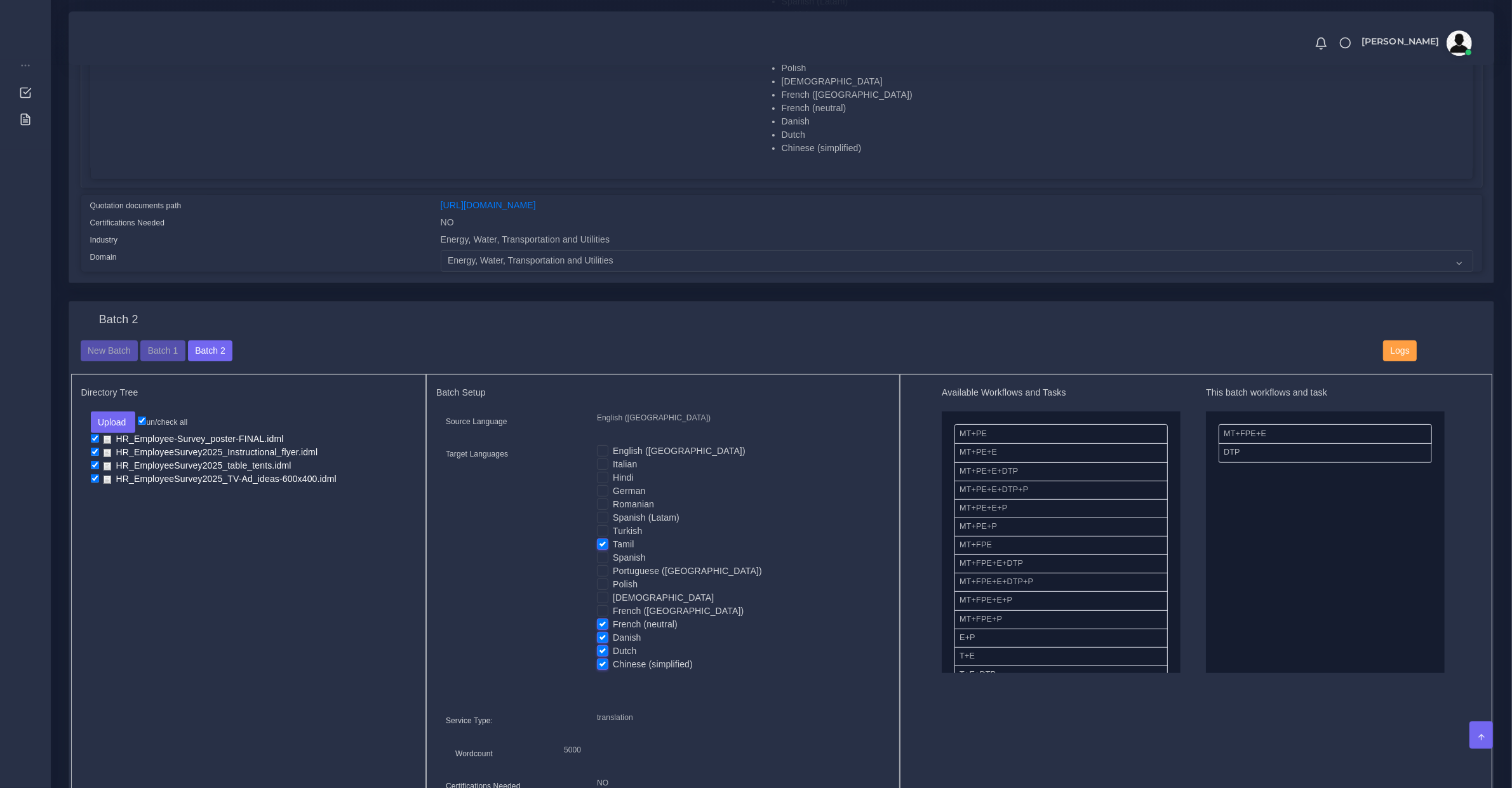
click at [613, 644] on label "Dutch" at bounding box center [625, 651] width 24 height 14
click at [605, 644] on input "Dutch" at bounding box center [603, 650] width 11 height 11
click at [613, 653] on label "Dutch" at bounding box center [625, 651] width 24 height 14
click at [605, 653] on input "Dutch" at bounding box center [603, 650] width 11 height 11
checkbox input "true"
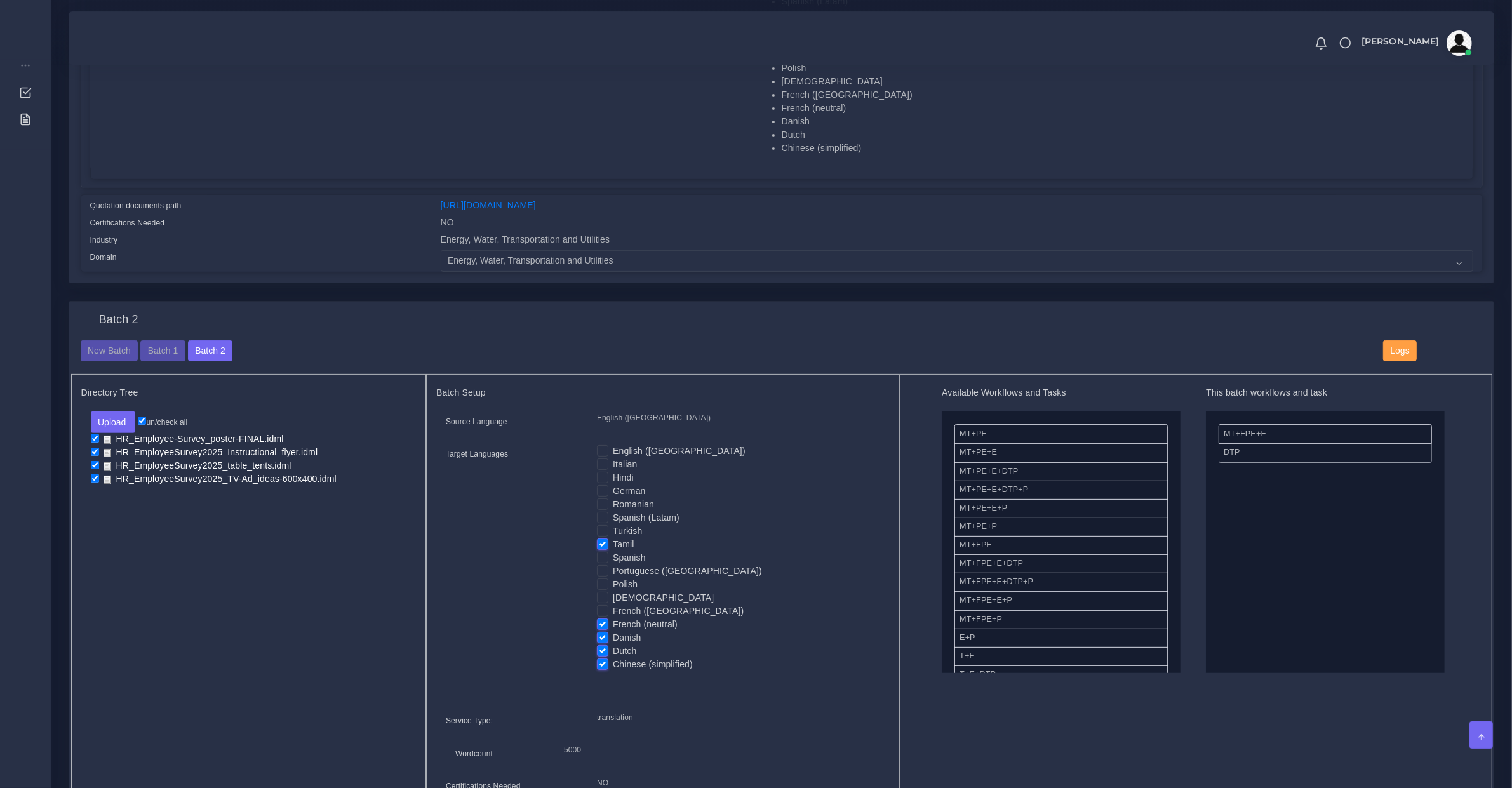
click at [613, 665] on label "Chinese (simplified)" at bounding box center [653, 665] width 80 height 14
click at [605, 665] on input "Chinese (simplified)" at bounding box center [603, 663] width 11 height 11
click at [613, 658] on label "Chinese (simplified)" at bounding box center [653, 665] width 80 height 14
click at [605, 658] on input "Chinese (simplified)" at bounding box center [603, 663] width 11 height 11
checkbox input "true"
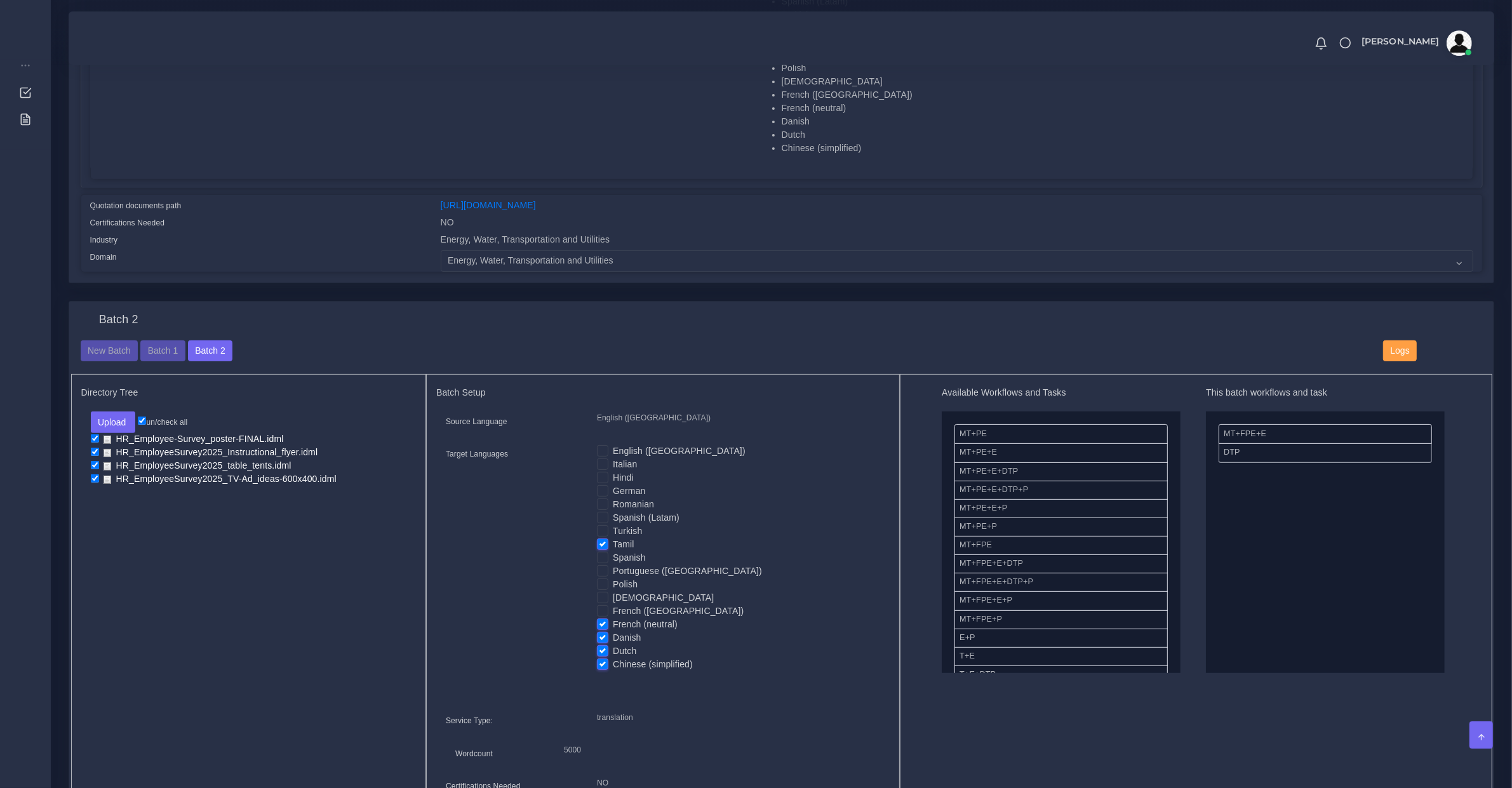
click at [613, 644] on label "Dutch" at bounding box center [625, 651] width 24 height 14
click at [605, 644] on input "Dutch" at bounding box center [603, 650] width 11 height 11
checkbox input "false"
click at [613, 626] on label "French (neutral)" at bounding box center [645, 625] width 65 height 14
click at [605, 626] on input "French (neutral)" at bounding box center [603, 623] width 11 height 11
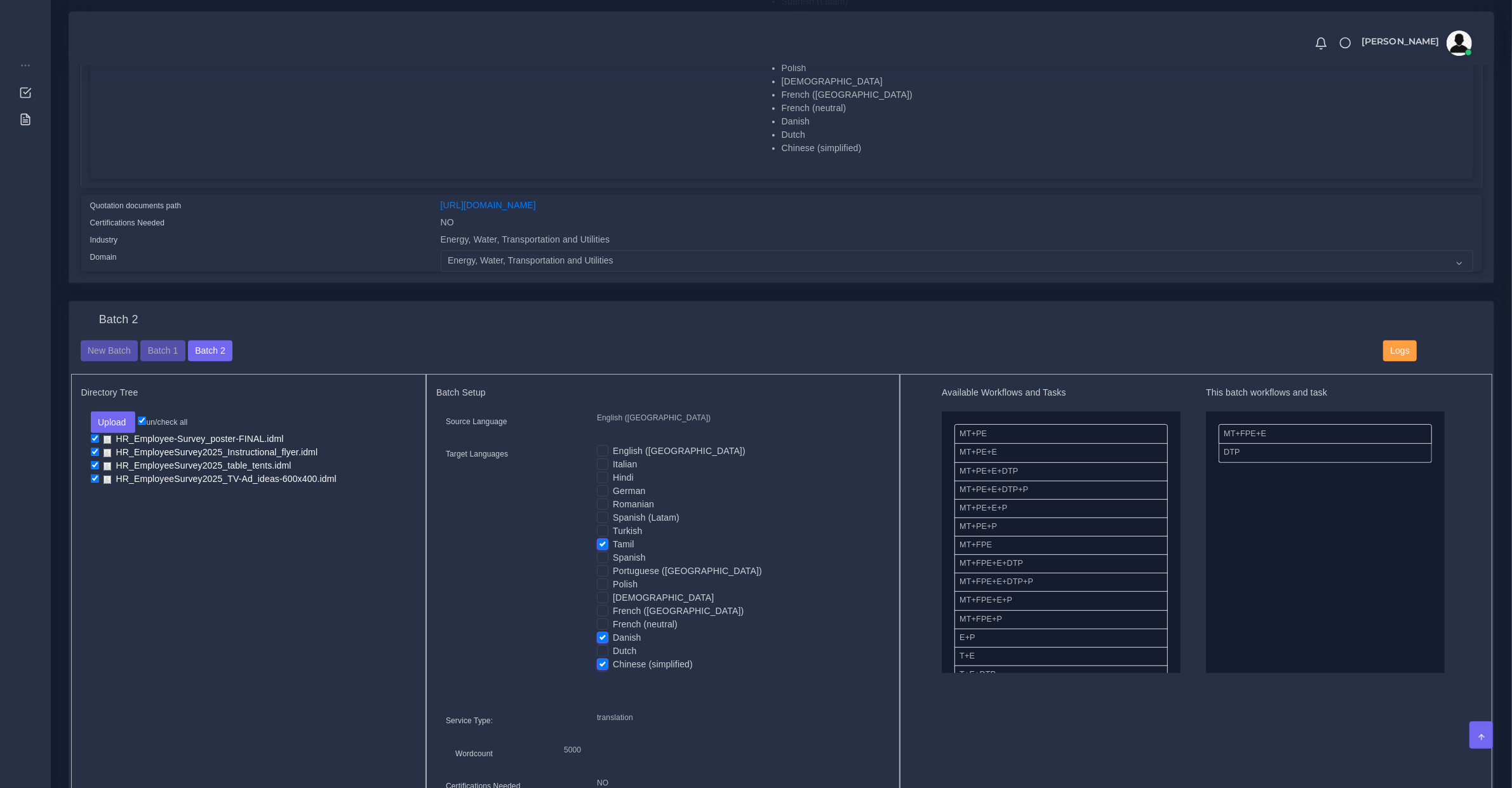
click at [613, 626] on label "French (neutral)" at bounding box center [645, 625] width 65 height 14
click at [605, 626] on input "French (neutral)" at bounding box center [603, 623] width 11 height 11
checkbox input "true"
click at [613, 638] on label "Danish" at bounding box center [627, 638] width 28 height 14
click at [605, 638] on input "Danish" at bounding box center [603, 637] width 11 height 11
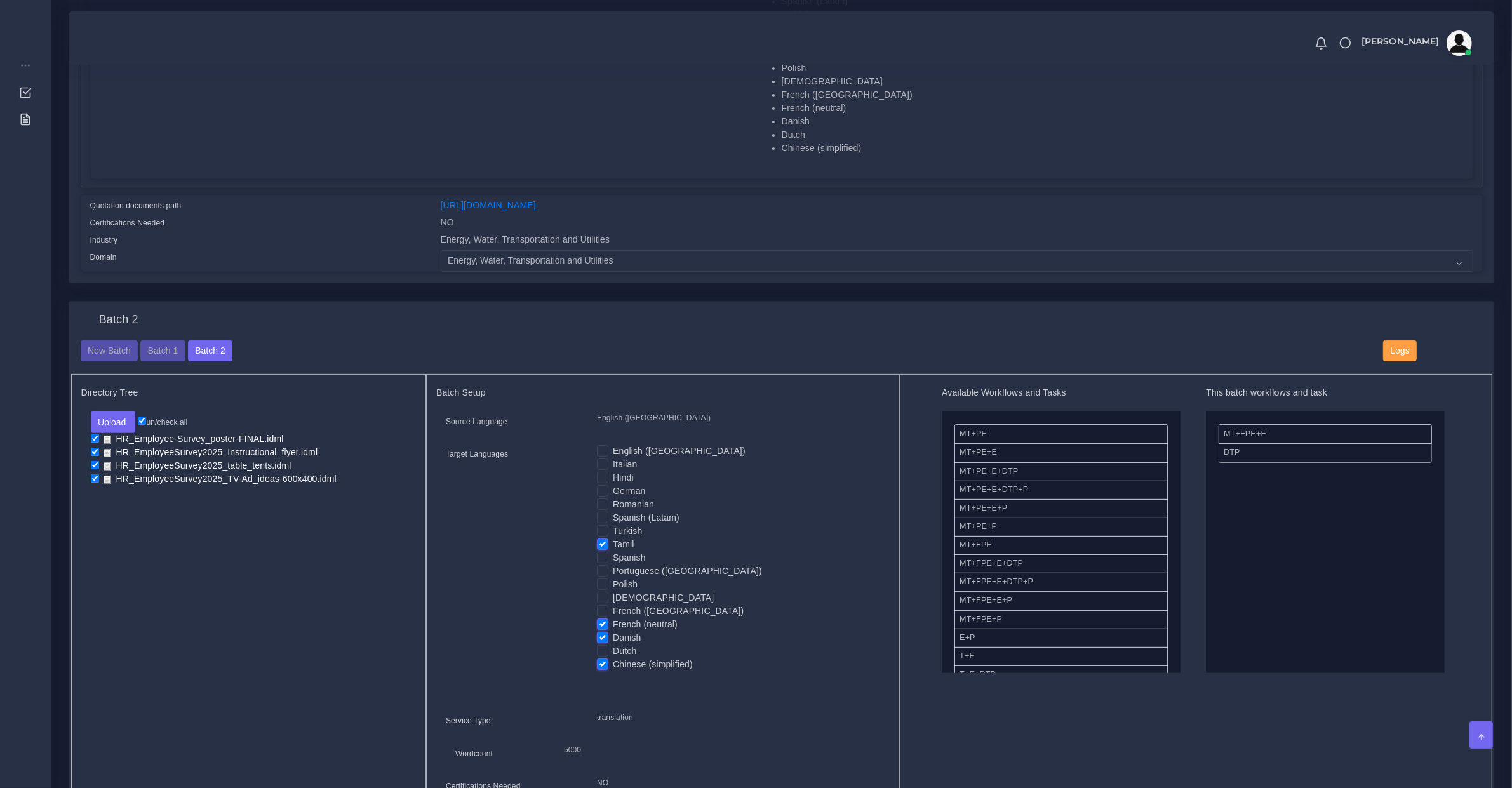
checkbox input "false"
click at [613, 626] on label "French (neutral)" at bounding box center [645, 625] width 65 height 14
click at [604, 626] on input "French (neutral)" at bounding box center [603, 623] width 11 height 11
checkbox input "false"
click at [613, 660] on label "Chinese (simplified)" at bounding box center [653, 665] width 80 height 14
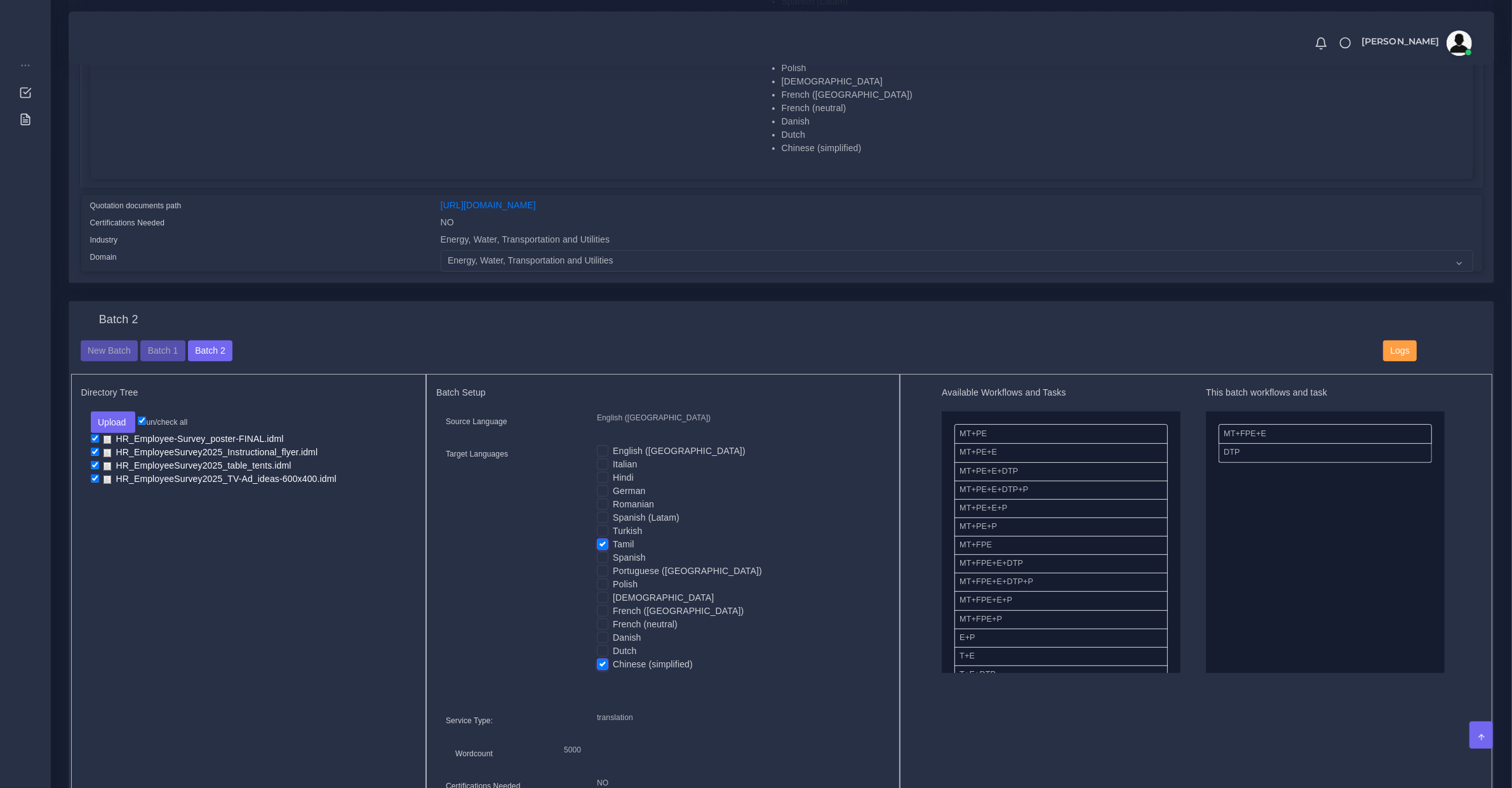
click at [605, 660] on input "Chinese (simplified)" at bounding box center [603, 663] width 11 height 11
checkbox input "false"
drag, startPoint x: 1088, startPoint y: 529, endPoint x: 1258, endPoint y: 432, distance: 195.7
drag, startPoint x: 1254, startPoint y: 432, endPoint x: 878, endPoint y: 501, distance: 382.3
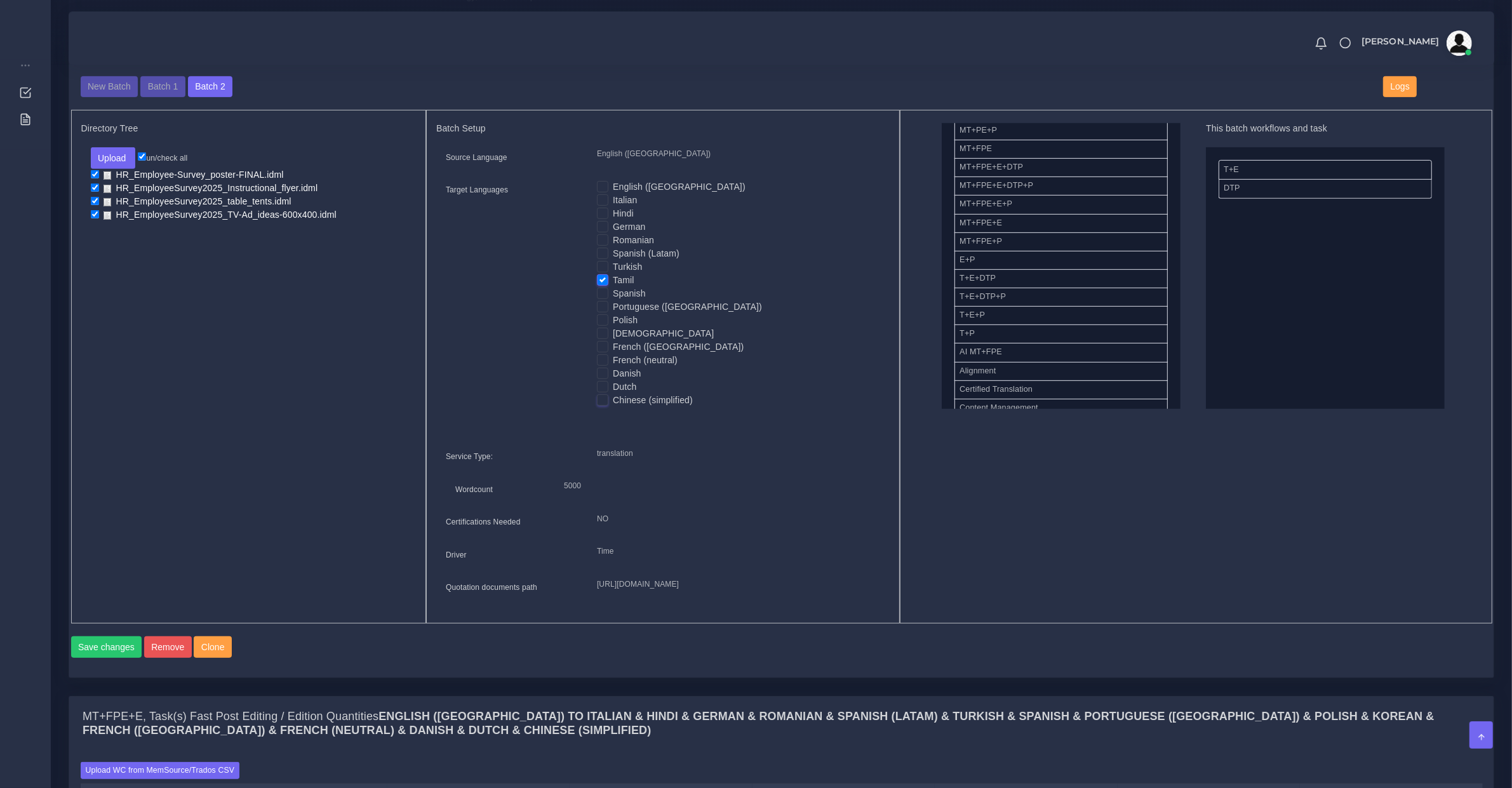
scroll to position [926, 0]
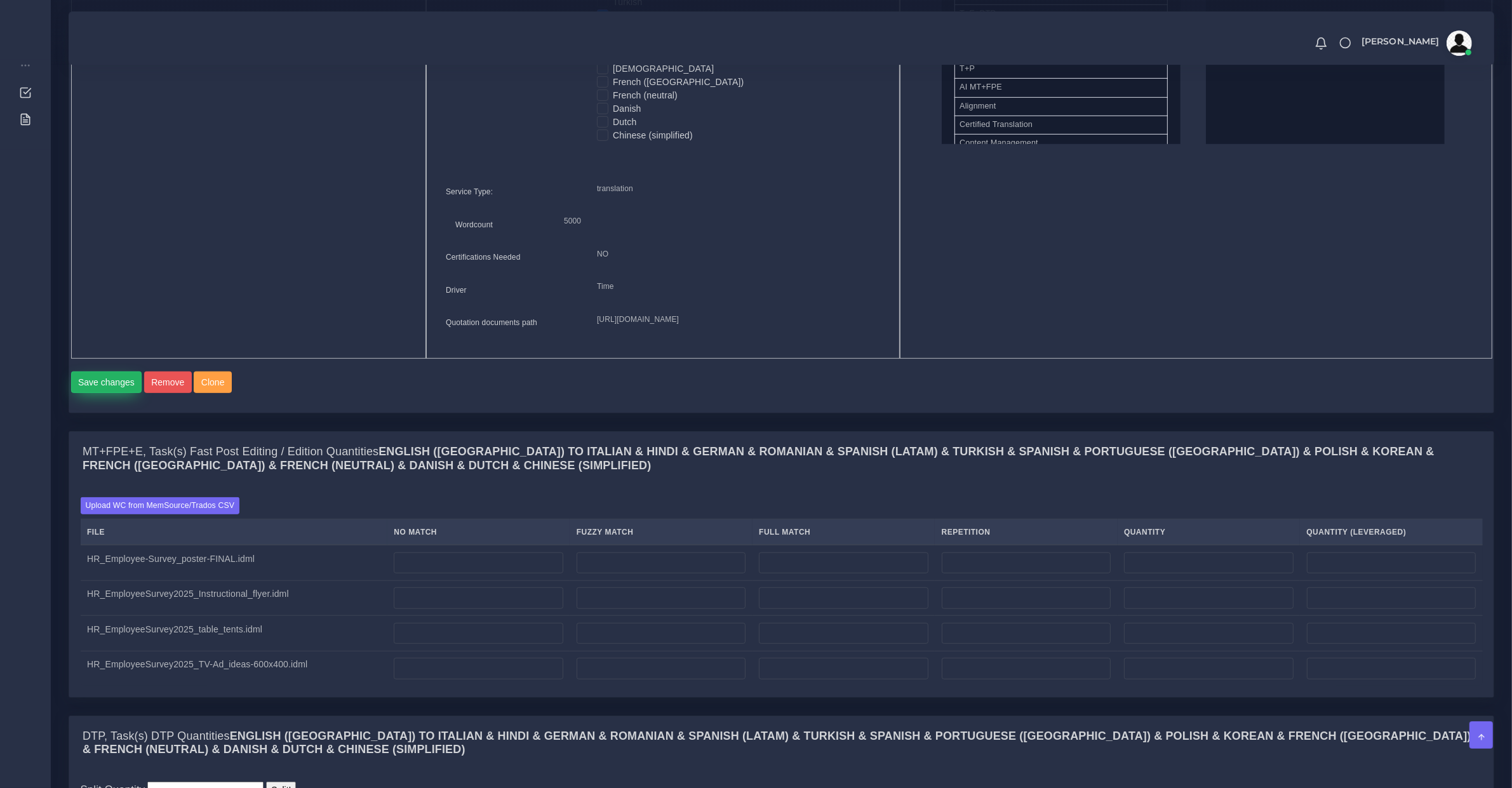
click at [122, 393] on button "Save changes" at bounding box center [107, 382] width 71 height 21
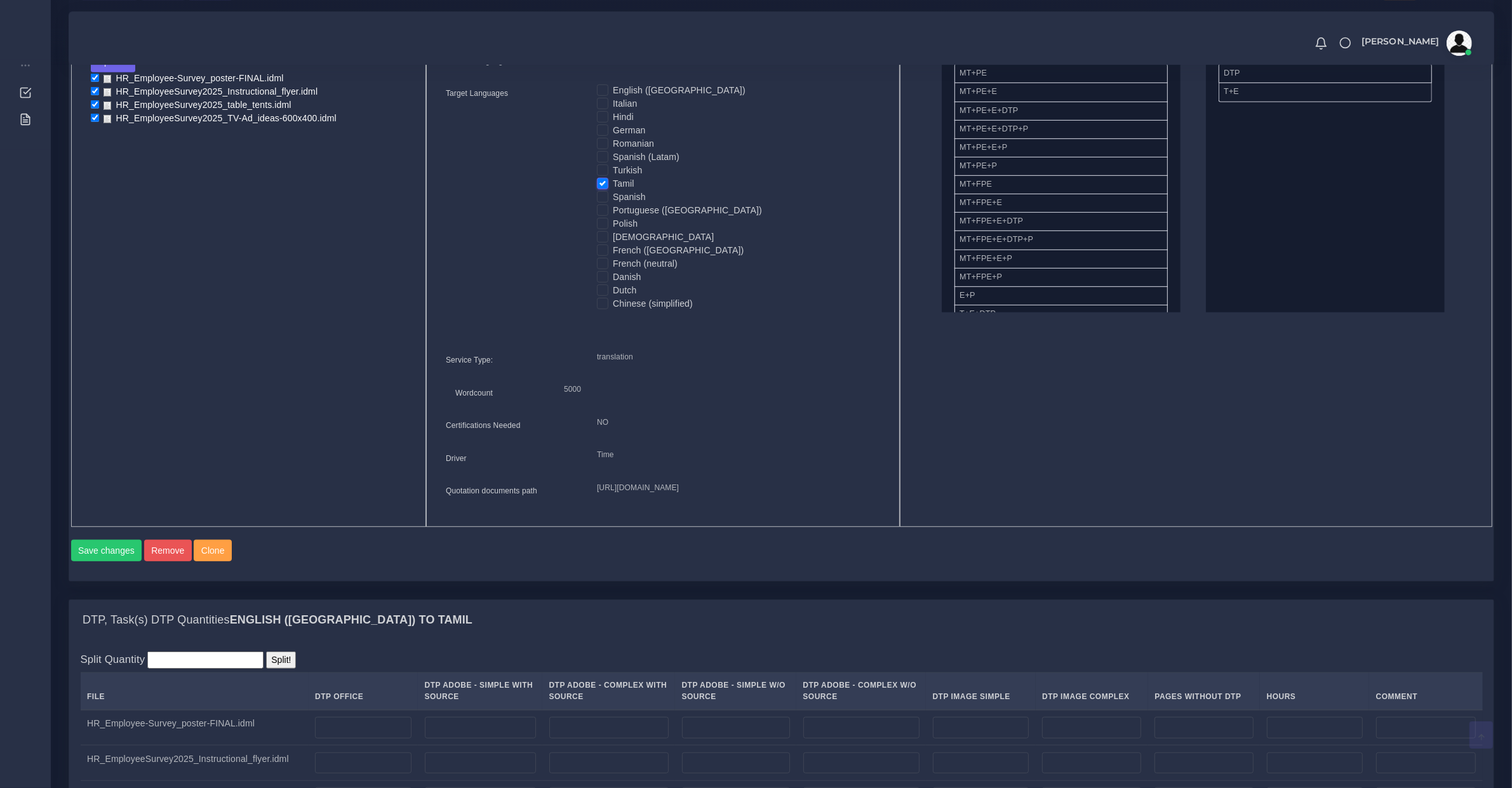
scroll to position [1191, 0]
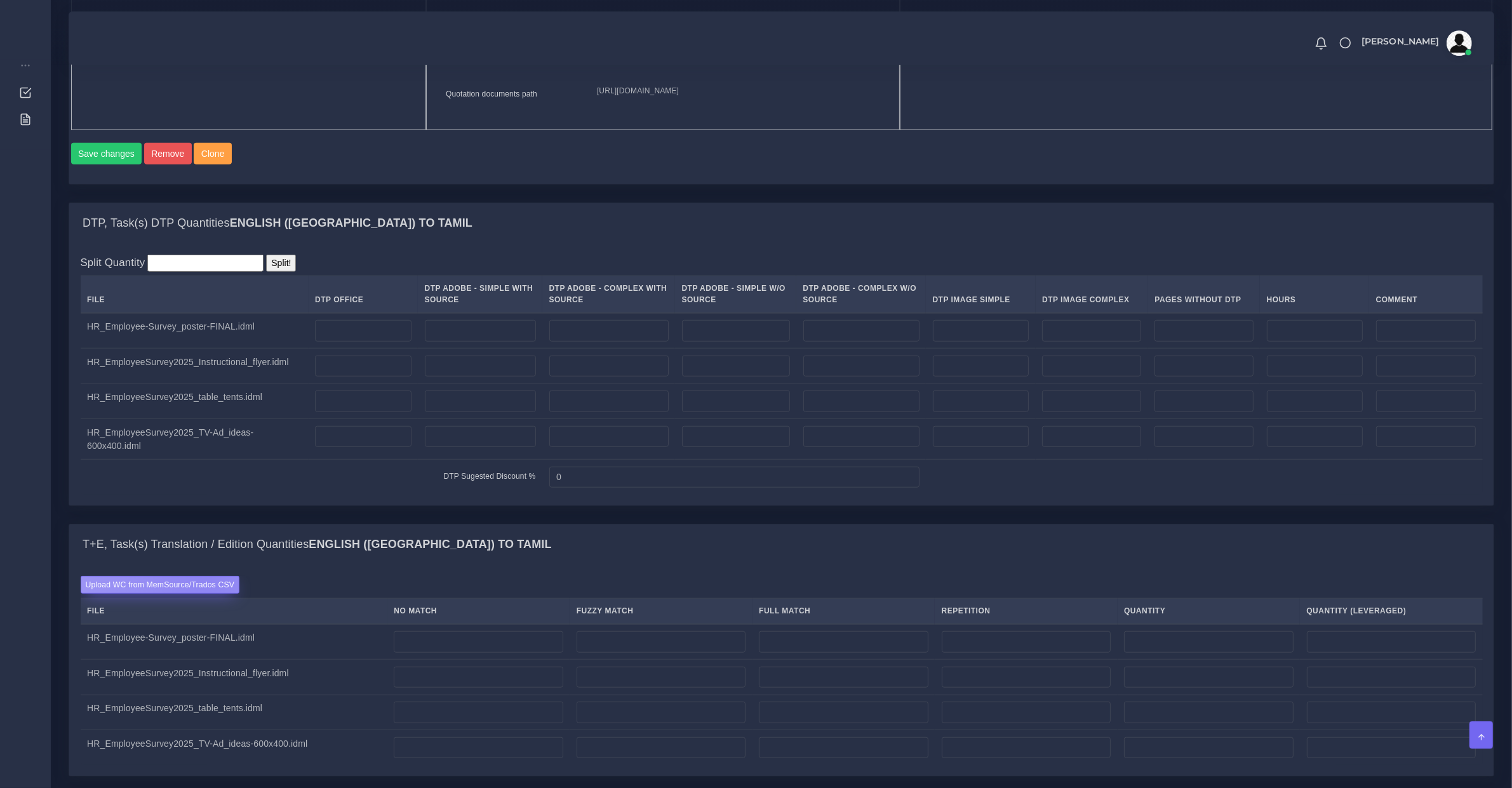
click at [205, 593] on label "Upload WC from MemSource/Trados CSV" at bounding box center [160, 584] width 160 height 17
click at [0, 0] on input "Upload WC from MemSource/Trados CSV" at bounding box center [0, 0] width 0 height 0
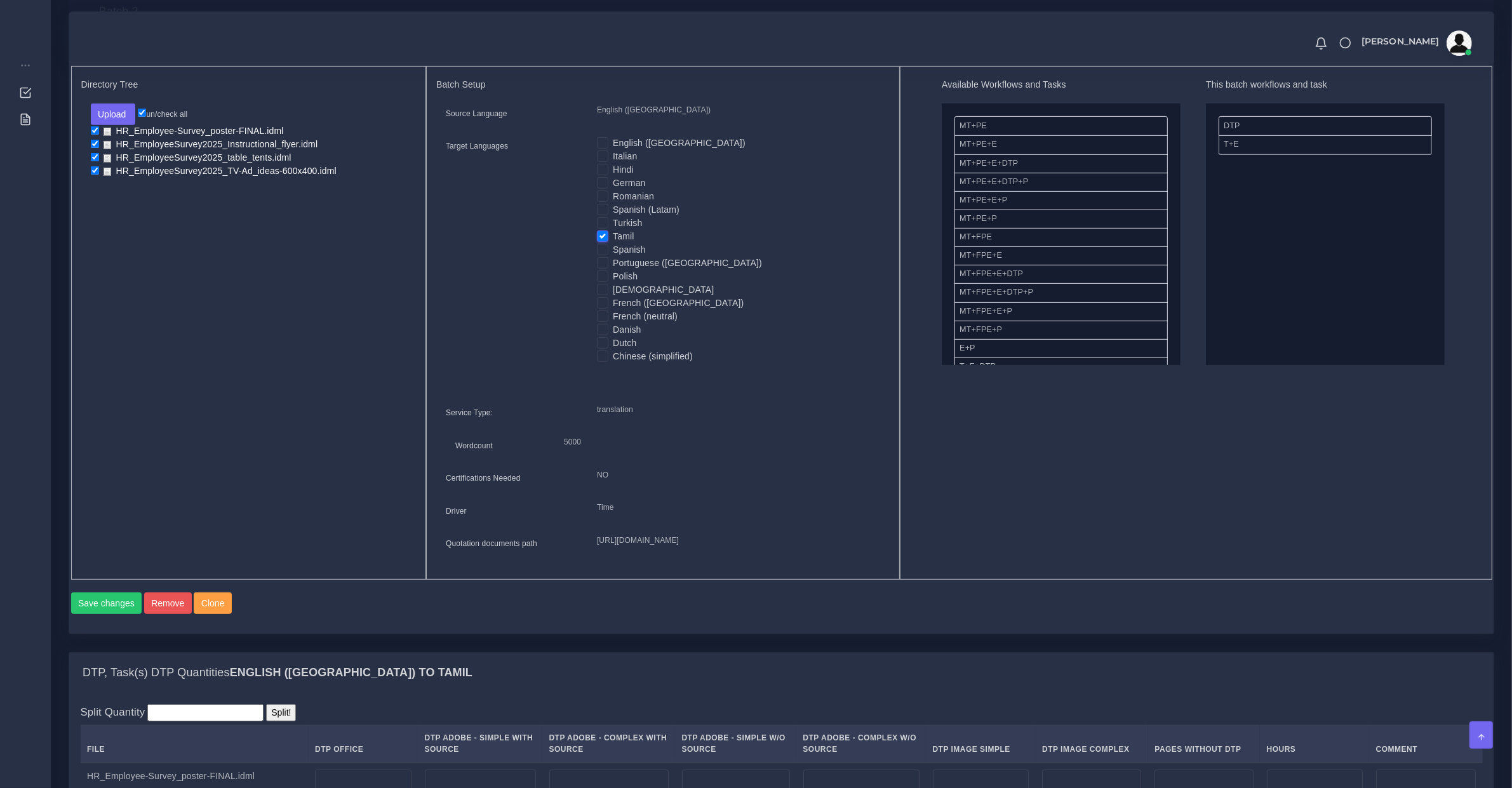
scroll to position [211, 0]
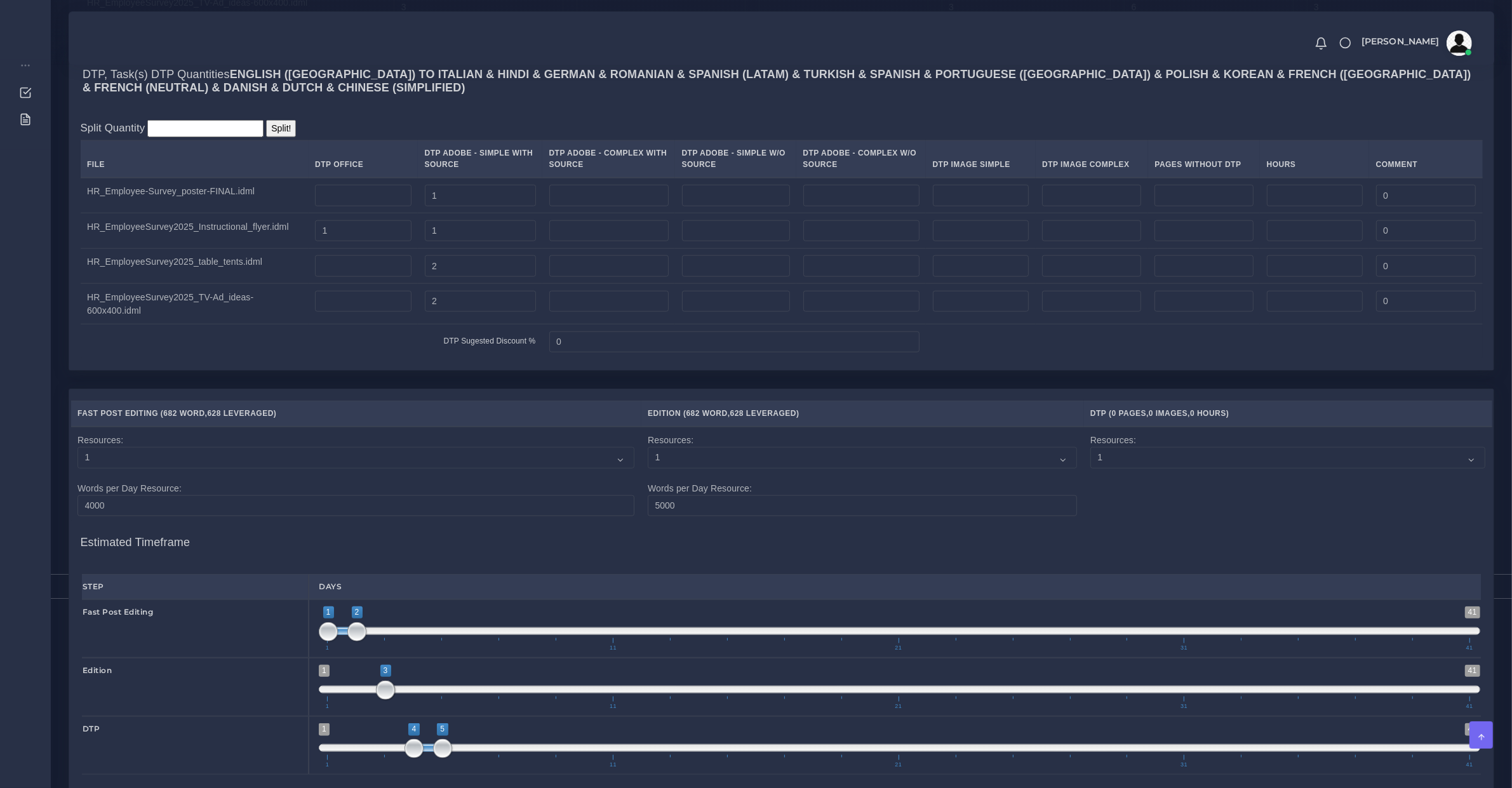
scroll to position [1852, 0]
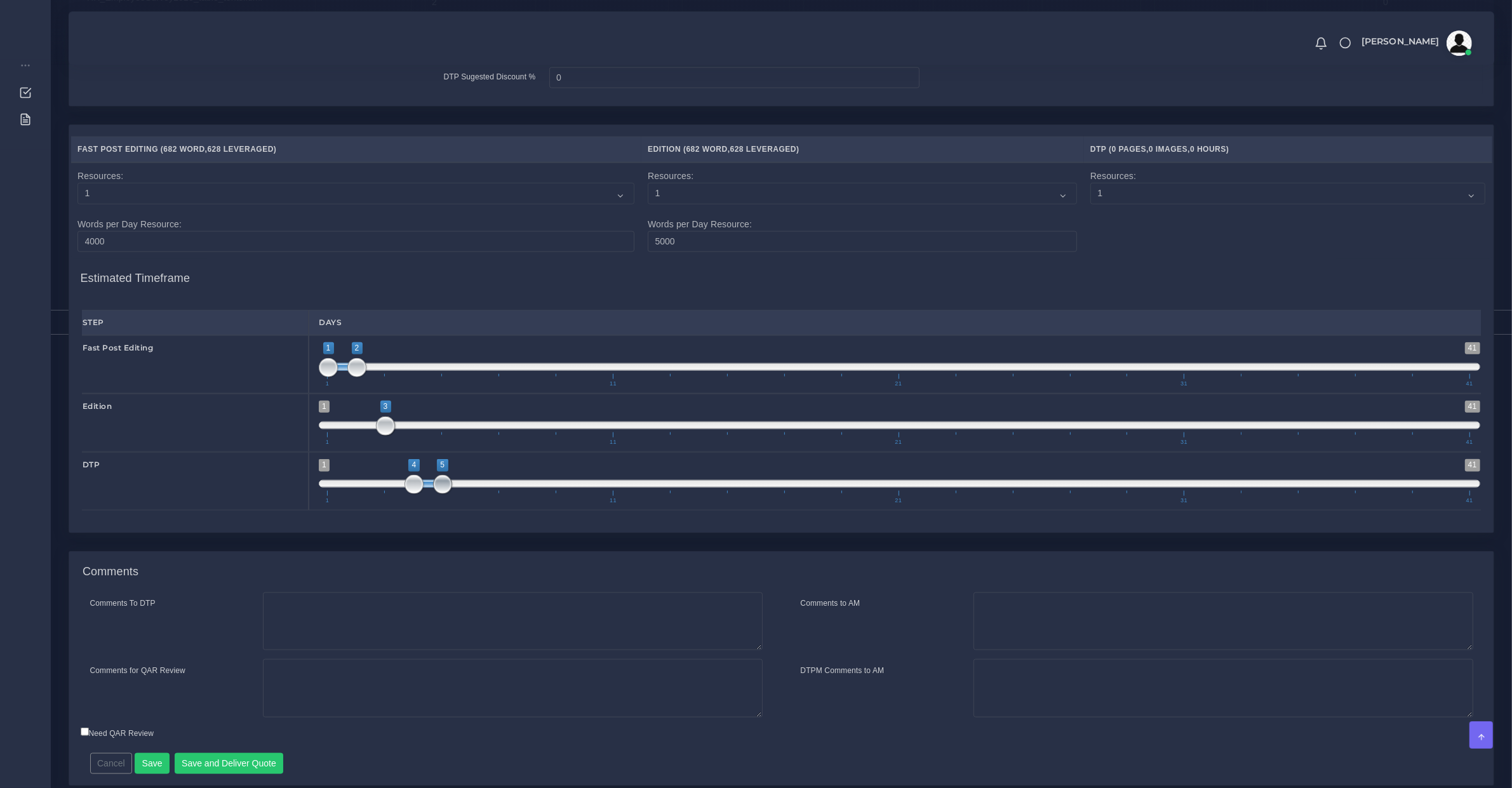
type input "4;6"
drag, startPoint x: 443, startPoint y: 506, endPoint x: 458, endPoint y: 512, distance: 16.2
click at [458, 504] on span "1 41 4 5 4 — 5 1 11 21 31 41" at bounding box center [900, 481] width 1162 height 45
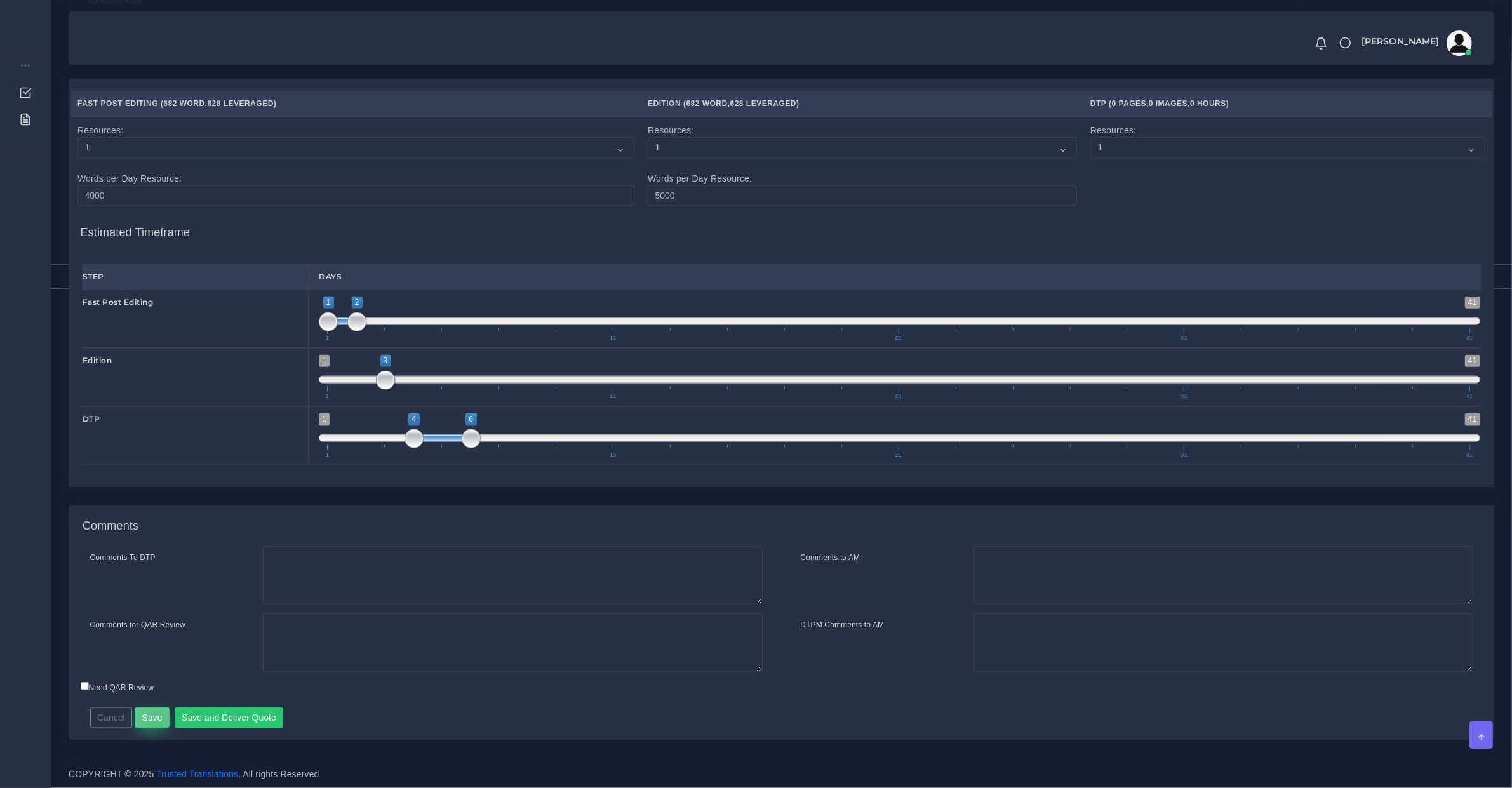
click at [153, 722] on button "Save" at bounding box center [152, 718] width 35 height 21
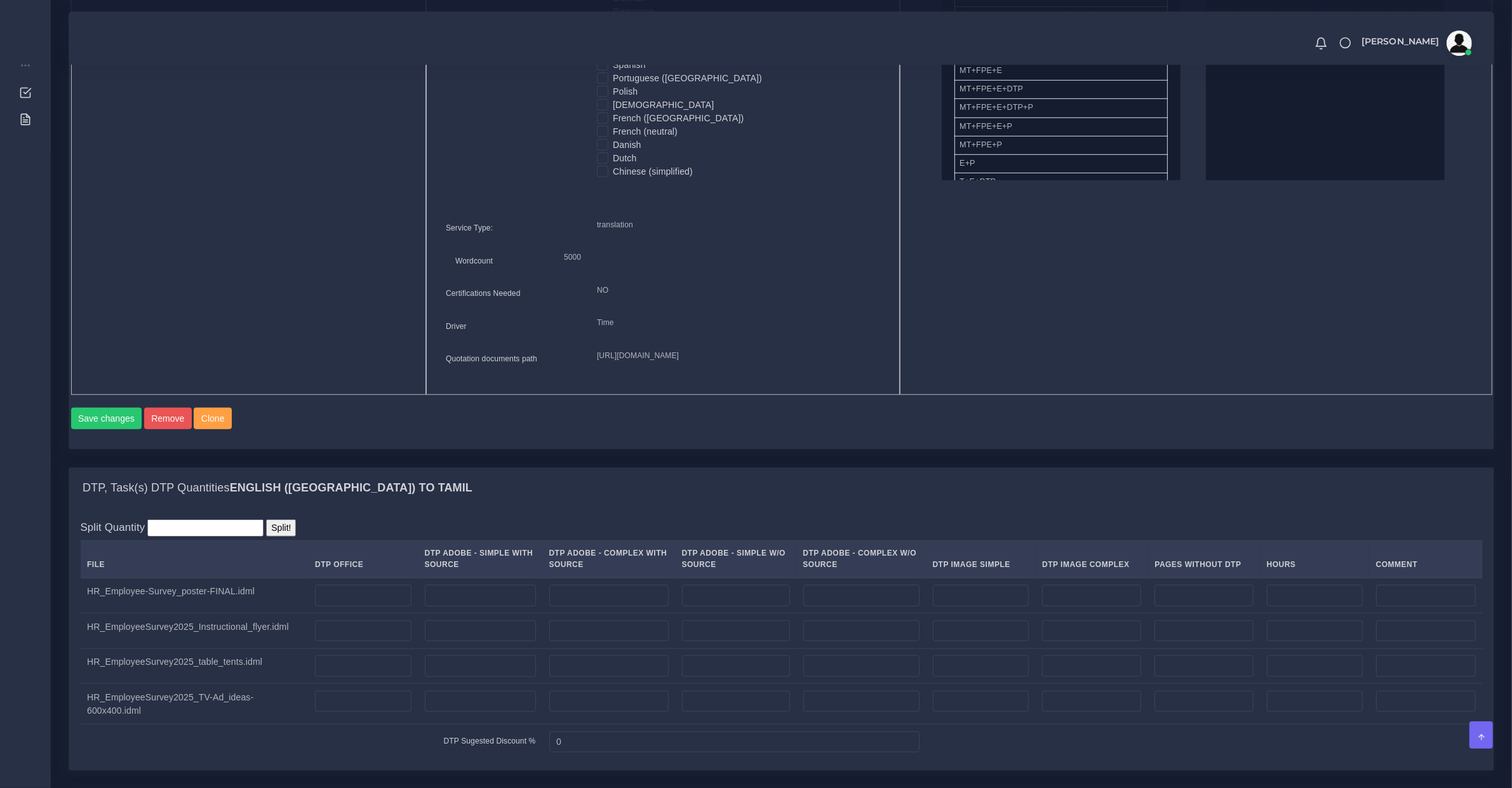
scroll to position [1191, 0]
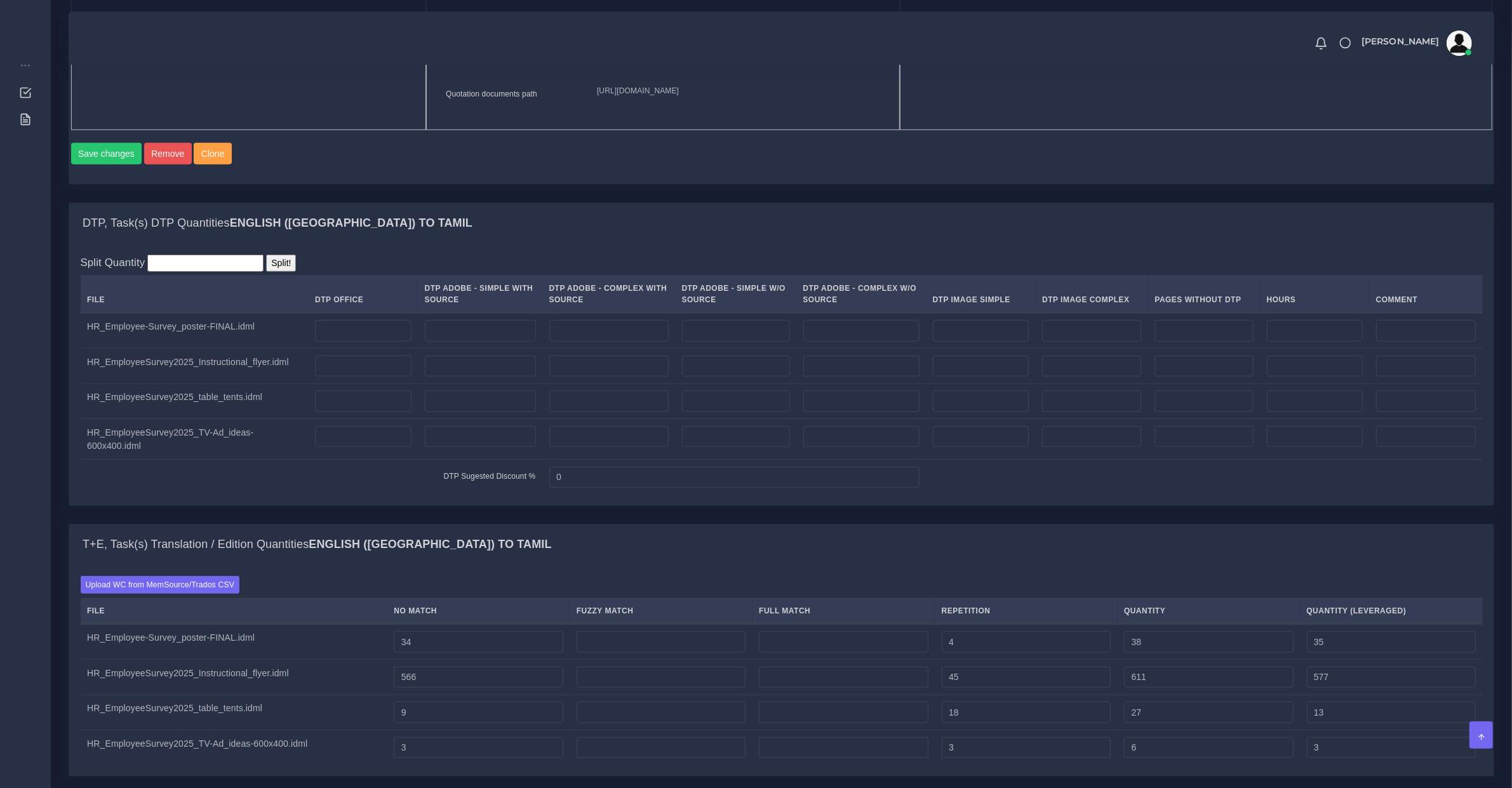
click at [426, 342] on td at bounding box center [480, 331] width 125 height 36
click at [427, 342] on input "number" at bounding box center [480, 331] width 111 height 21
type input "1"
click at [379, 377] on input "number" at bounding box center [363, 366] width 96 height 21
type input "1"
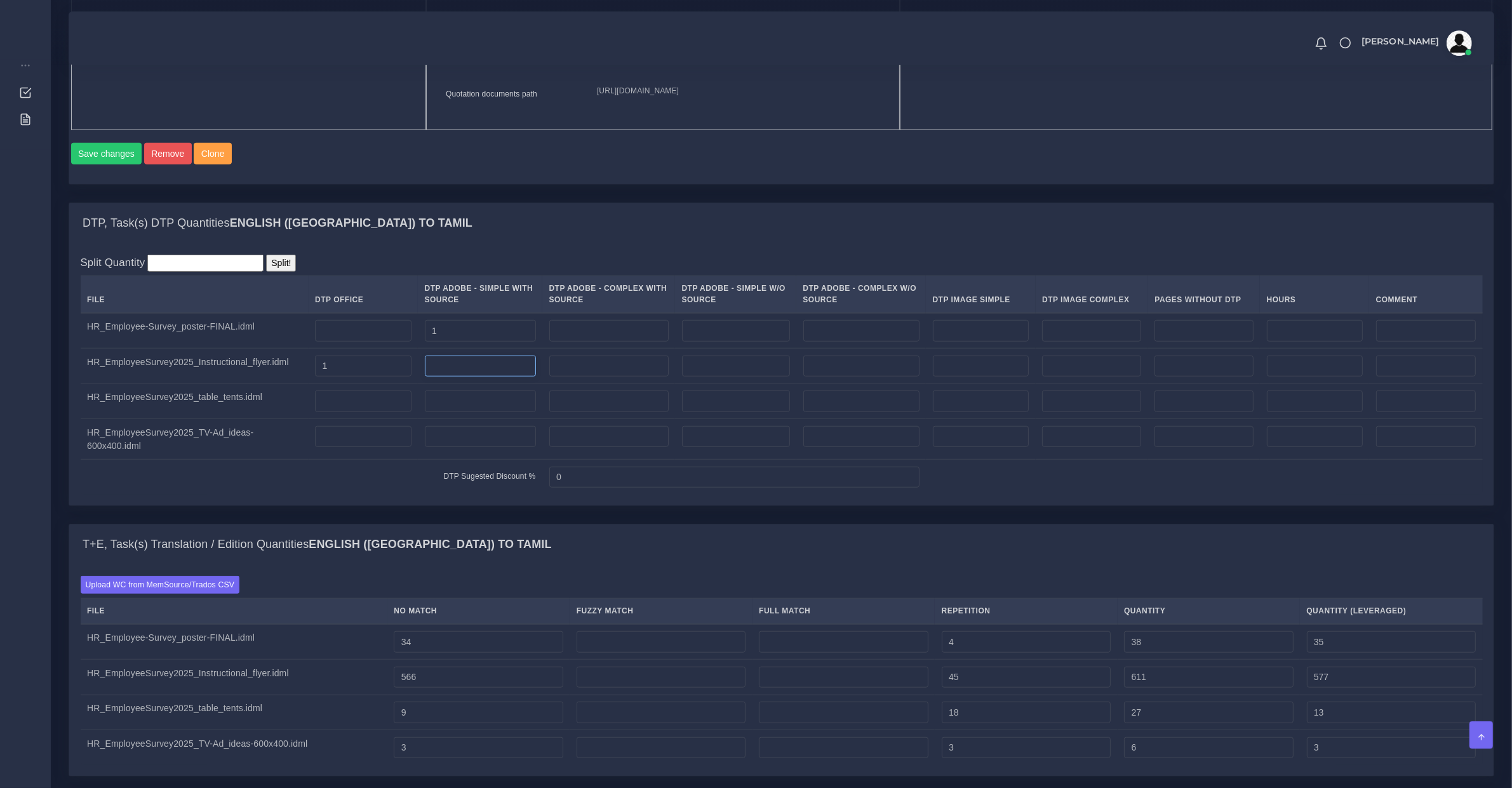
click at [431, 377] on input "number" at bounding box center [480, 366] width 111 height 21
type input "1"
click at [443, 412] on input "number" at bounding box center [480, 401] width 111 height 21
type input "2"
click at [444, 448] on input "number" at bounding box center [480, 437] width 111 height 21
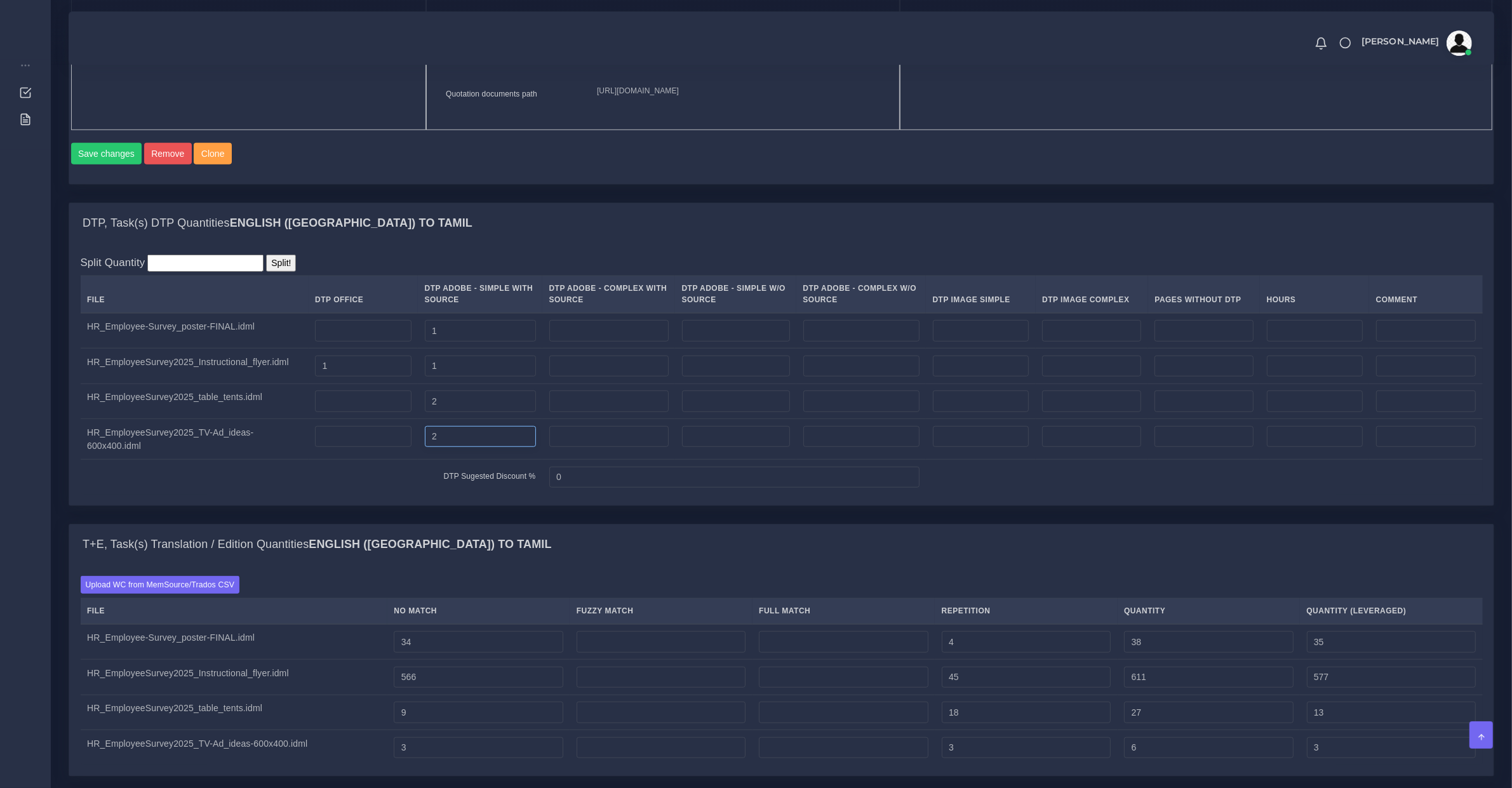
scroll to position [1587, 0]
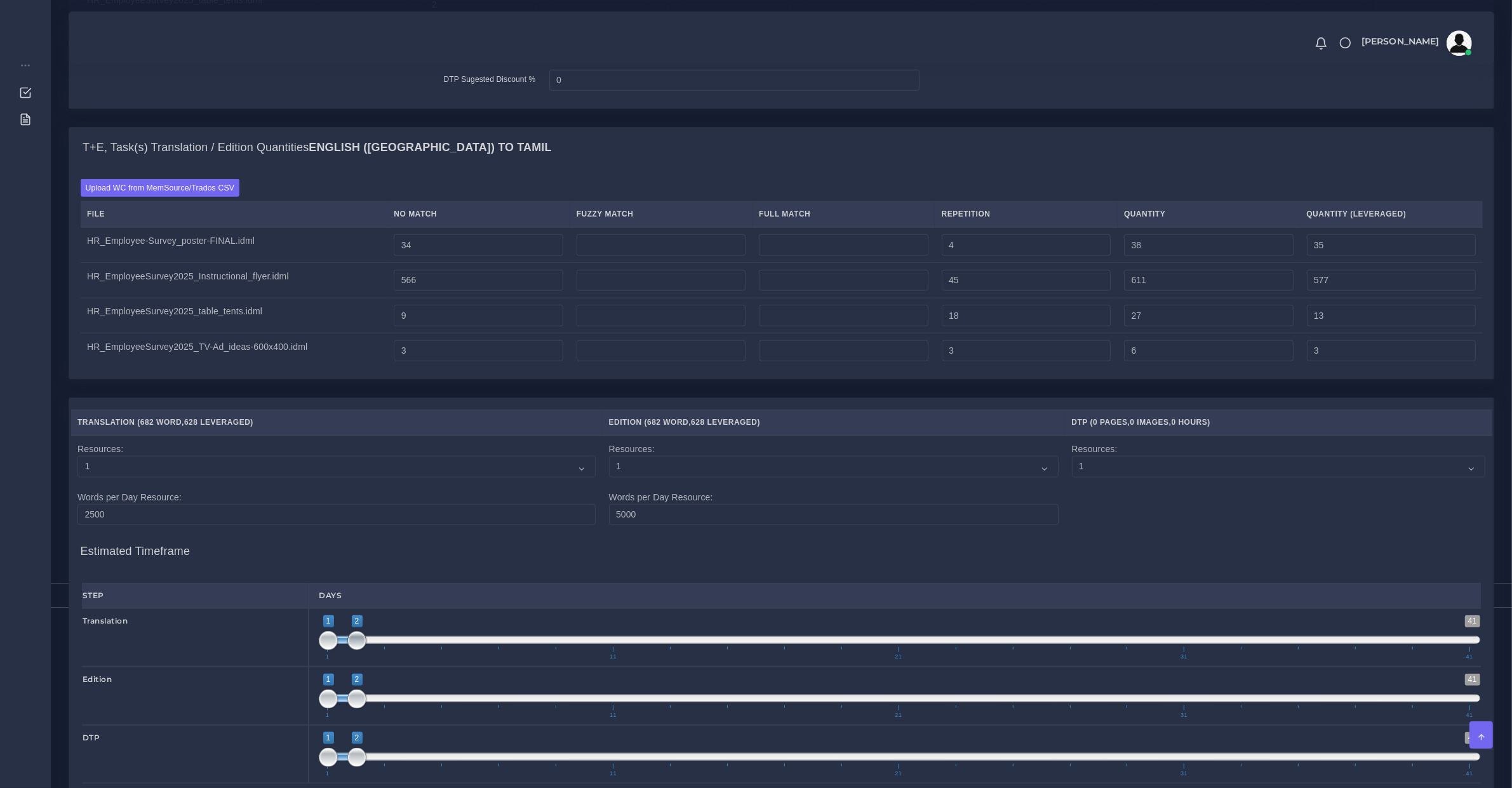
type input "2"
drag, startPoint x: 358, startPoint y: 659, endPoint x: 386, endPoint y: 670, distance: 30.1
click at [386, 650] on span at bounding box center [385, 641] width 19 height 19
click at [404, 714] on span "1 41 1 2 1 — 2 1 11 21 31 41" at bounding box center [900, 696] width 1162 height 45
drag, startPoint x: 405, startPoint y: 718, endPoint x: 403, endPoint y: 730, distance: 12.2
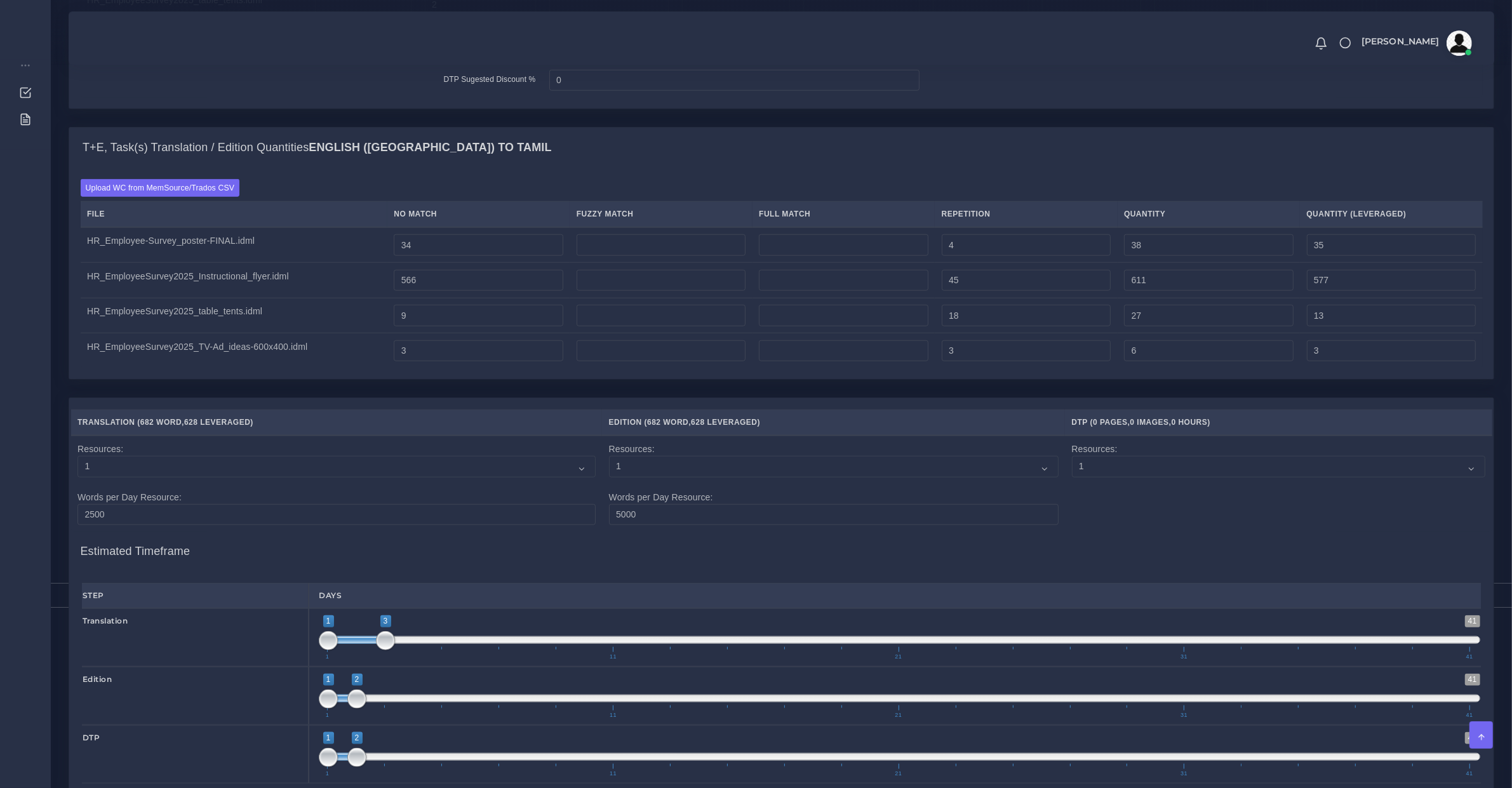
click at [405, 718] on span "1 41 1 2 1 — 2 1 11 21 31 41" at bounding box center [900, 696] width 1162 height 45
click at [403, 718] on span "1 11 21 31 41" at bounding box center [898, 712] width 1143 height 13
drag, startPoint x: 385, startPoint y: 666, endPoint x: 372, endPoint y: 668, distance: 13.2
click at [373, 660] on span "1 41 1 3 1 — 3 1 11 21 31 41" at bounding box center [900, 638] width 1162 height 45
type input "1;2"
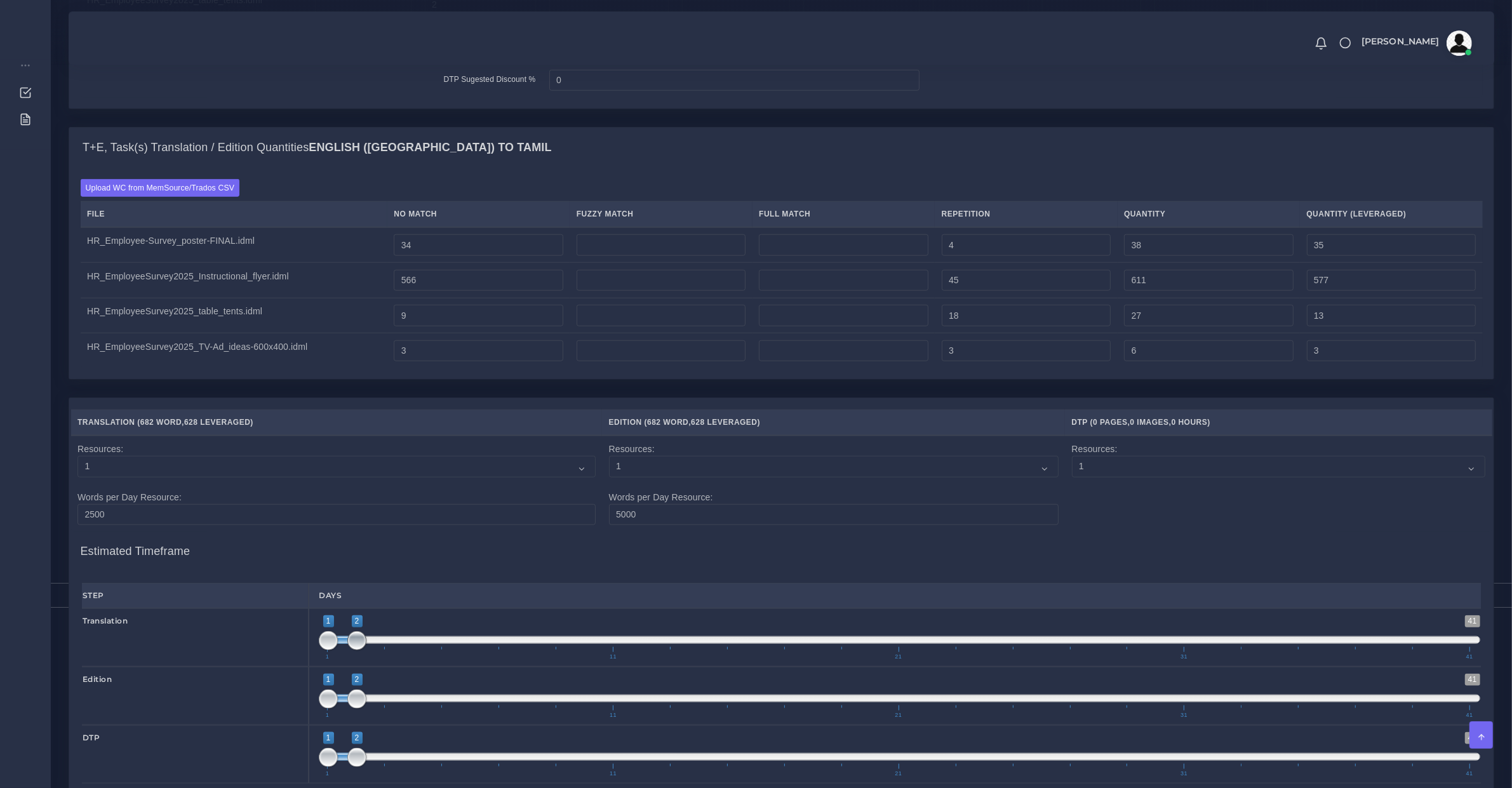
drag, startPoint x: 384, startPoint y: 669, endPoint x: 365, endPoint y: 665, distance: 19.4
click at [365, 650] on span at bounding box center [356, 641] width 19 height 19
click at [387, 702] on span at bounding box center [900, 698] width 1162 height 8
click at [338, 709] on span at bounding box center [328, 699] width 19 height 19
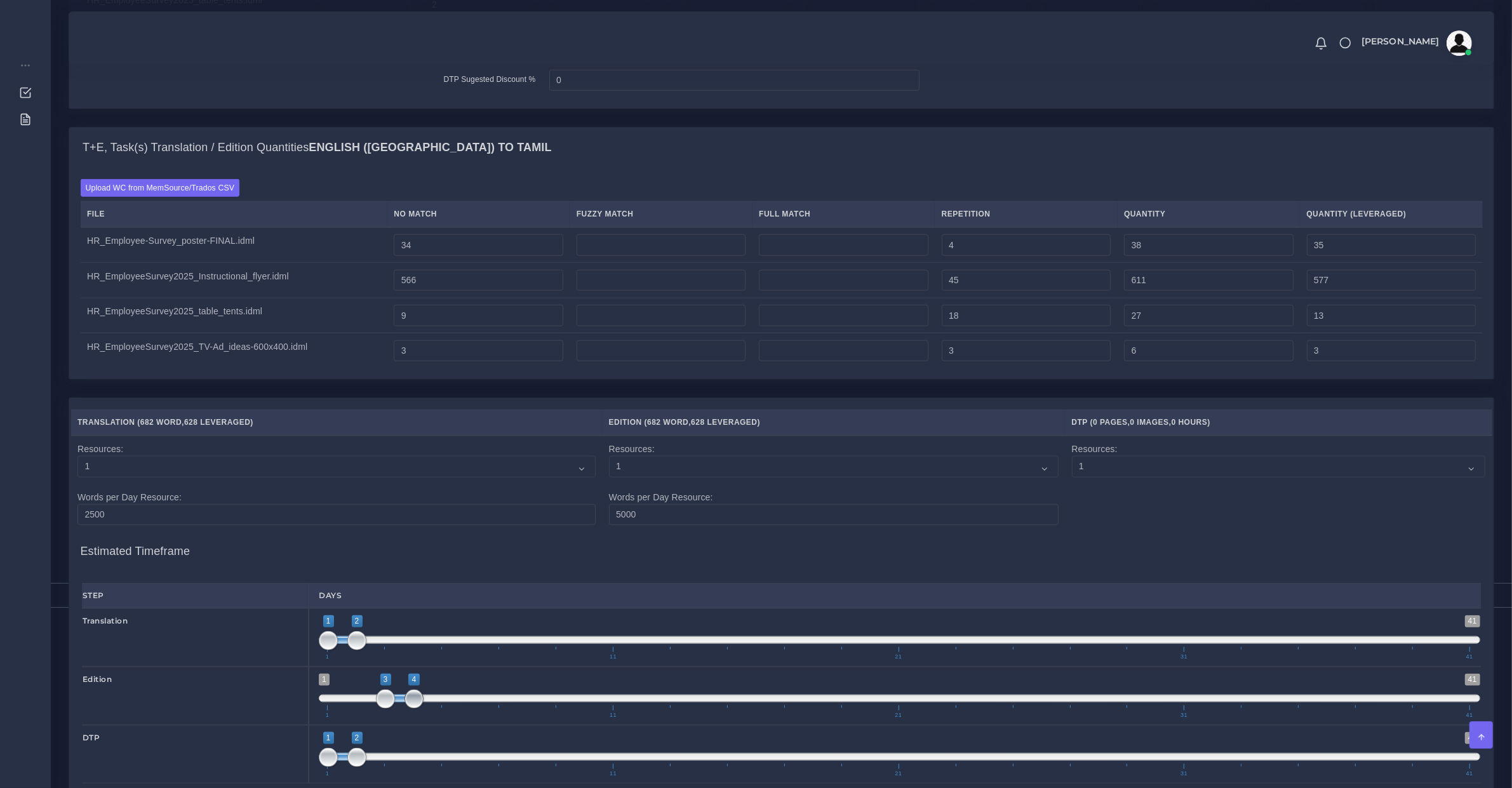
type input "3;3"
drag, startPoint x: 410, startPoint y: 726, endPoint x: 386, endPoint y: 729, distance: 24.2
click at [404, 709] on span at bounding box center [413, 699] width 19 height 19
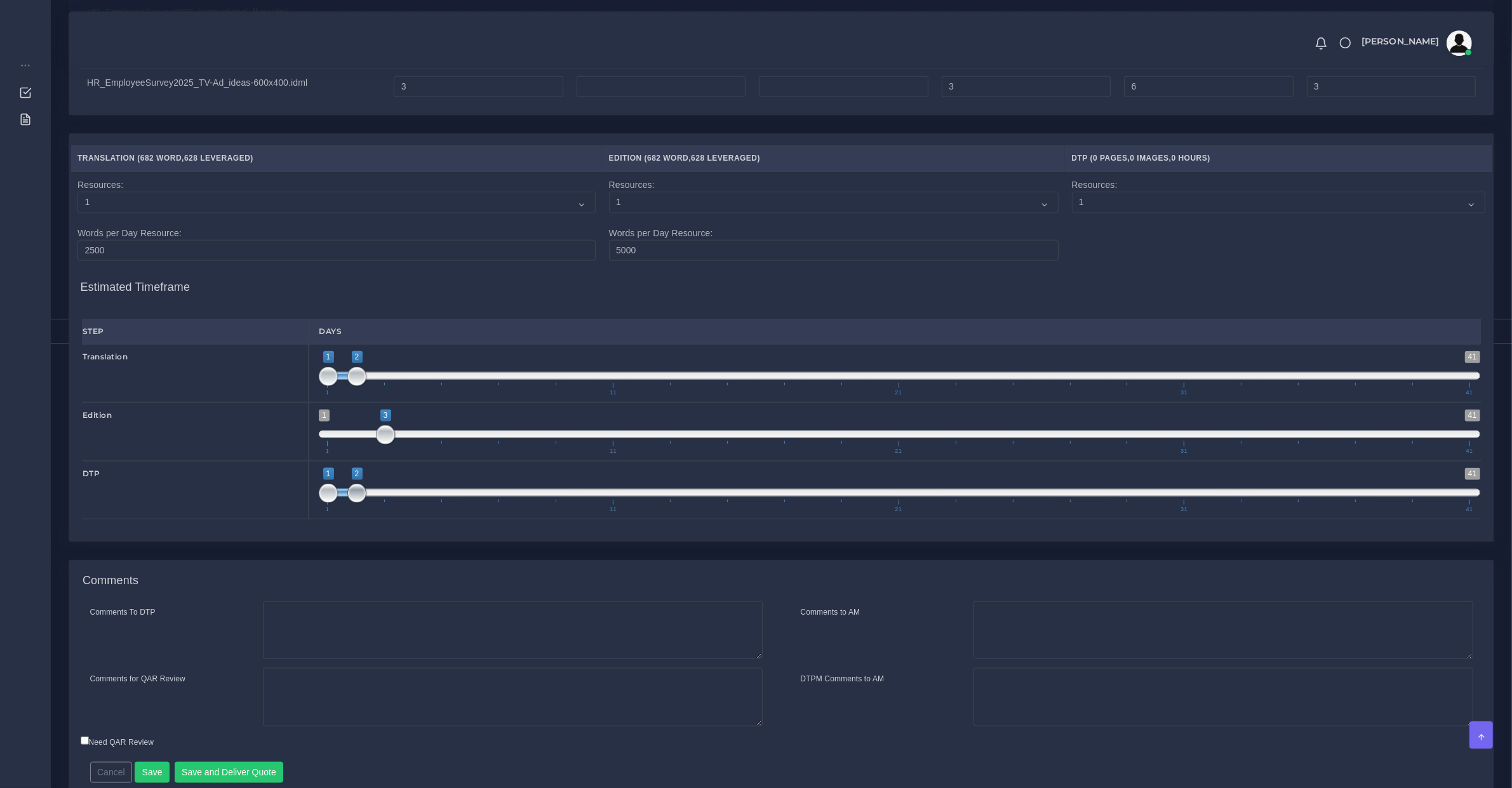
drag, startPoint x: 359, startPoint y: 509, endPoint x: 373, endPoint y: 515, distance: 15.2
click at [373, 512] on span "1 41 1 2 1 — 2 1 11 21 31 41" at bounding box center [900, 490] width 1162 height 45
drag, startPoint x: 357, startPoint y: 513, endPoint x: 366, endPoint y: 521, distance: 12.0
click at [382, 503] on span at bounding box center [385, 493] width 19 height 19
drag, startPoint x: 353, startPoint y: 522, endPoint x: 385, endPoint y: 522, distance: 32.0
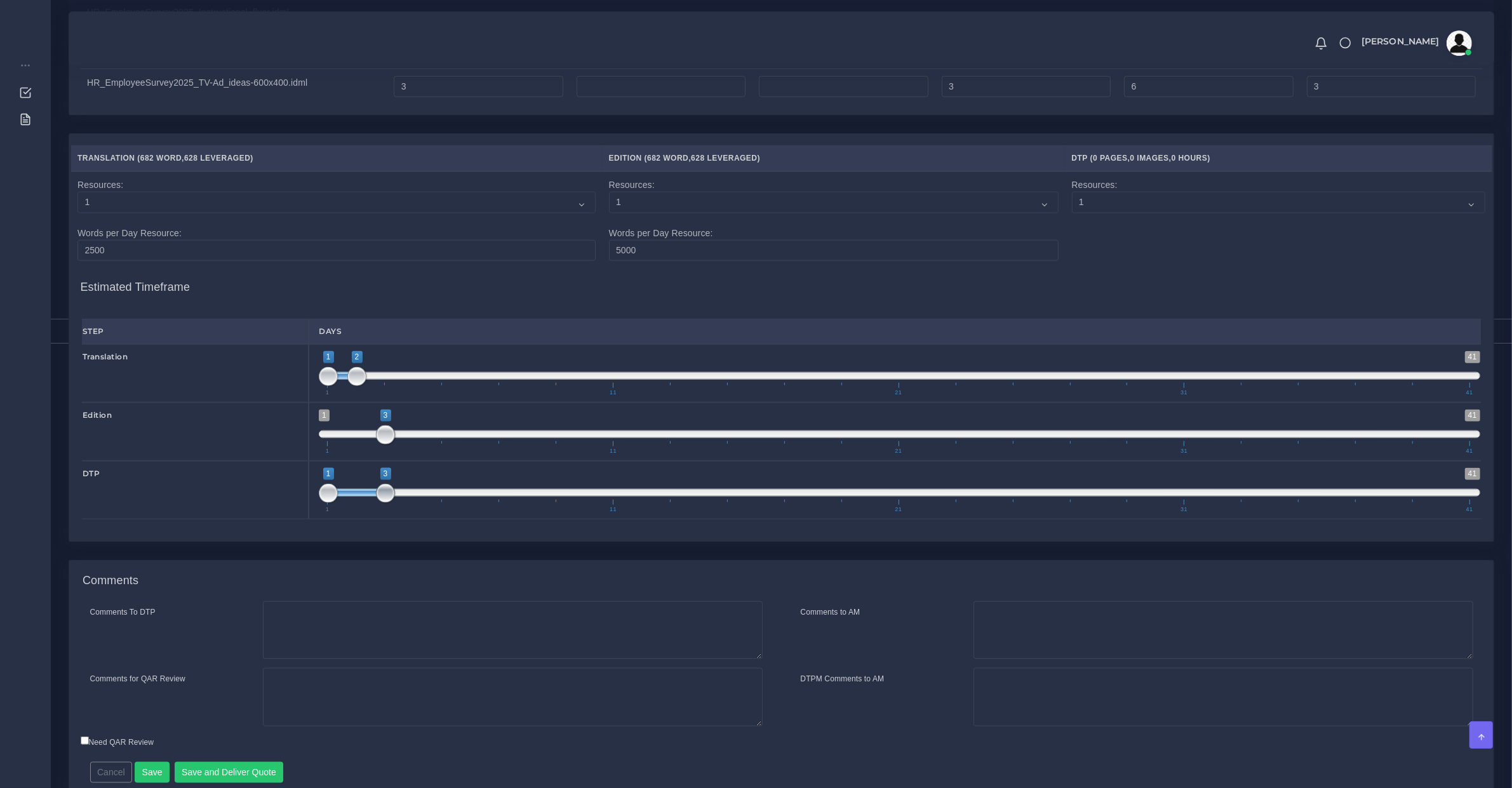
click at [394, 512] on span "1 41 1 3 1 — 3 1 11 21 31 41" at bounding box center [900, 490] width 1162 height 45
type input "4;6"
drag, startPoint x: 362, startPoint y: 517, endPoint x: 435, endPoint y: 518, distance: 73.0
click at [435, 497] on span at bounding box center [442, 493] width 57 height 8
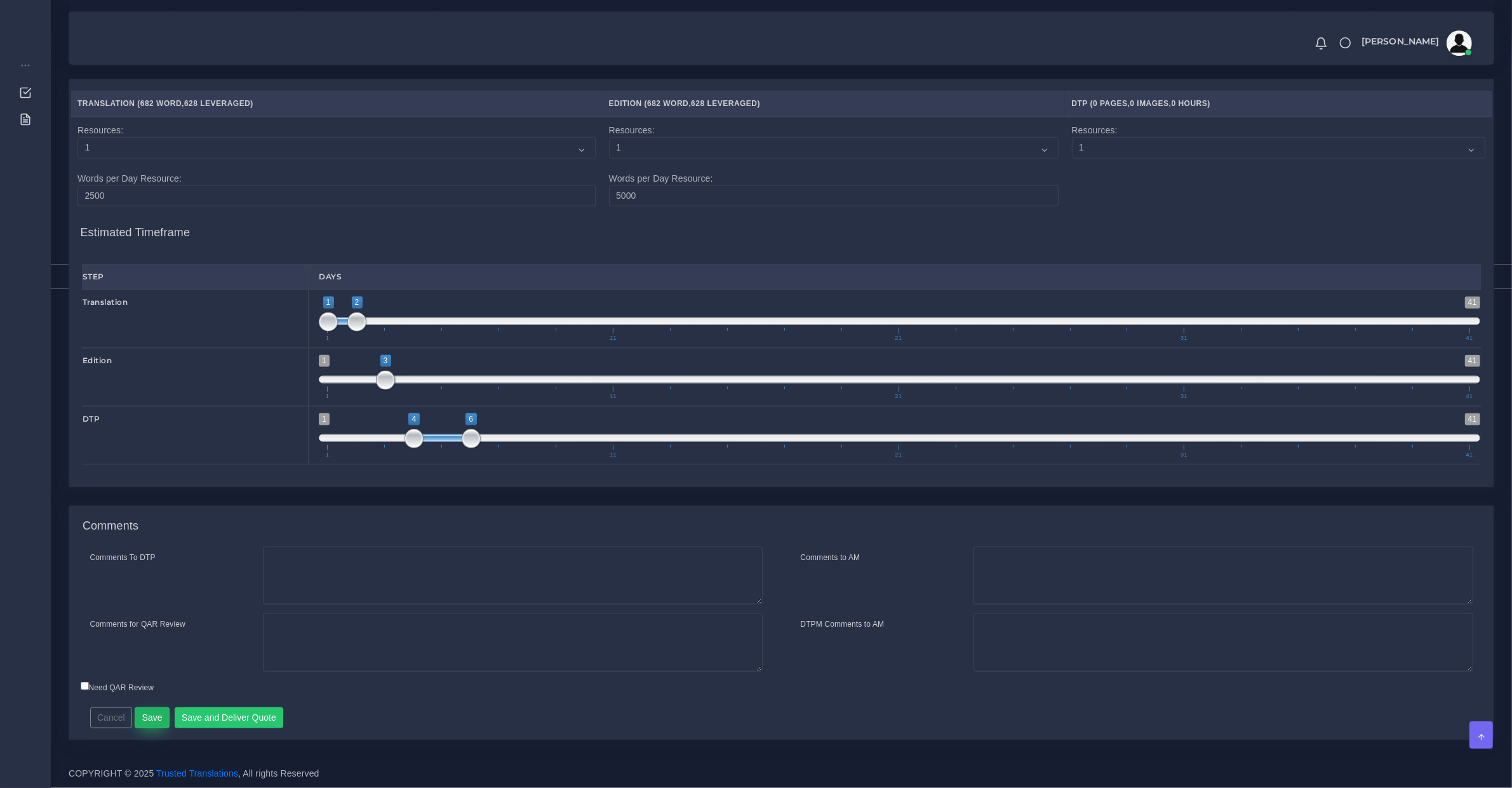
click at [153, 722] on button "Save" at bounding box center [152, 718] width 35 height 21
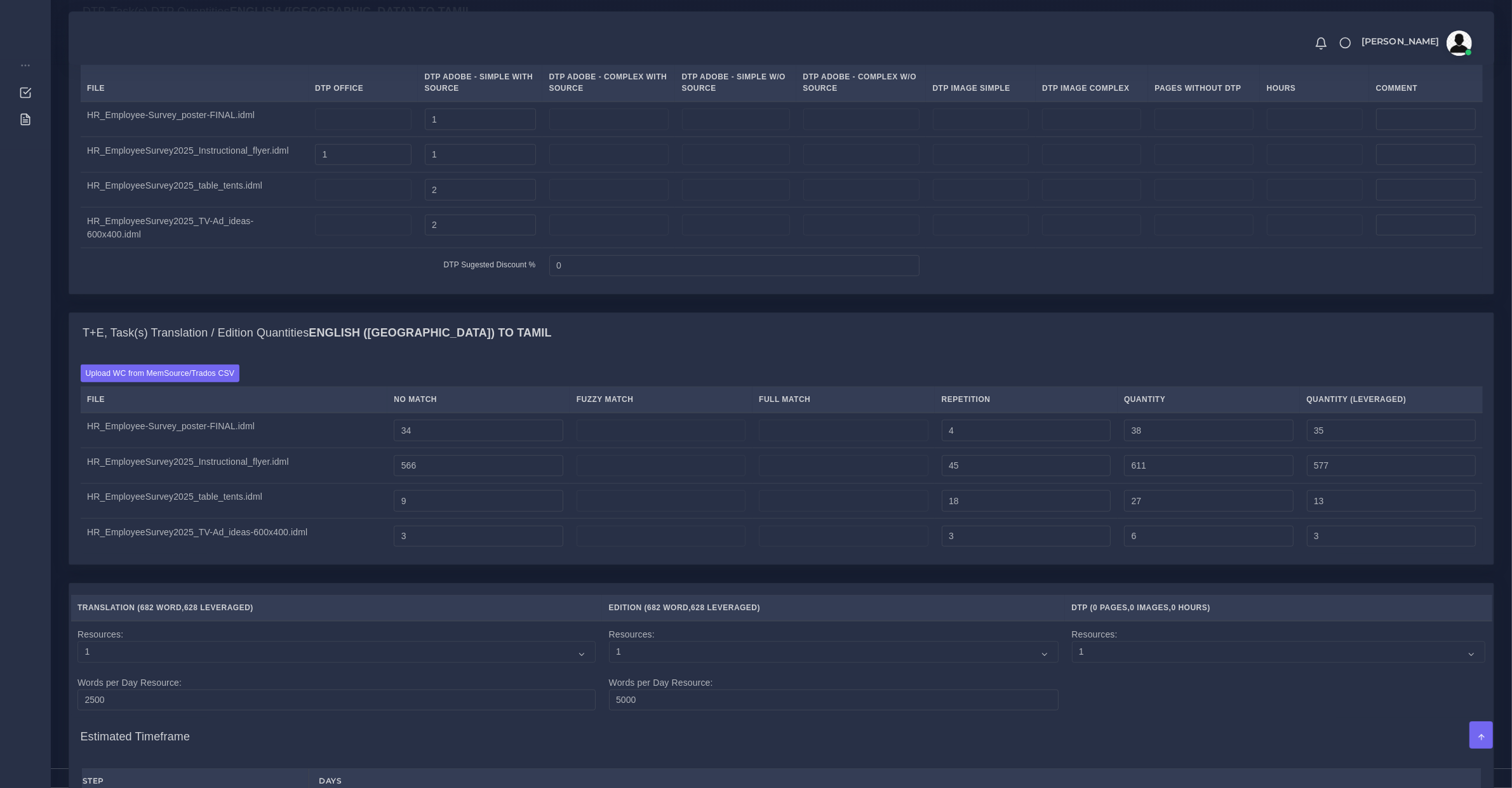
scroll to position [1005, 0]
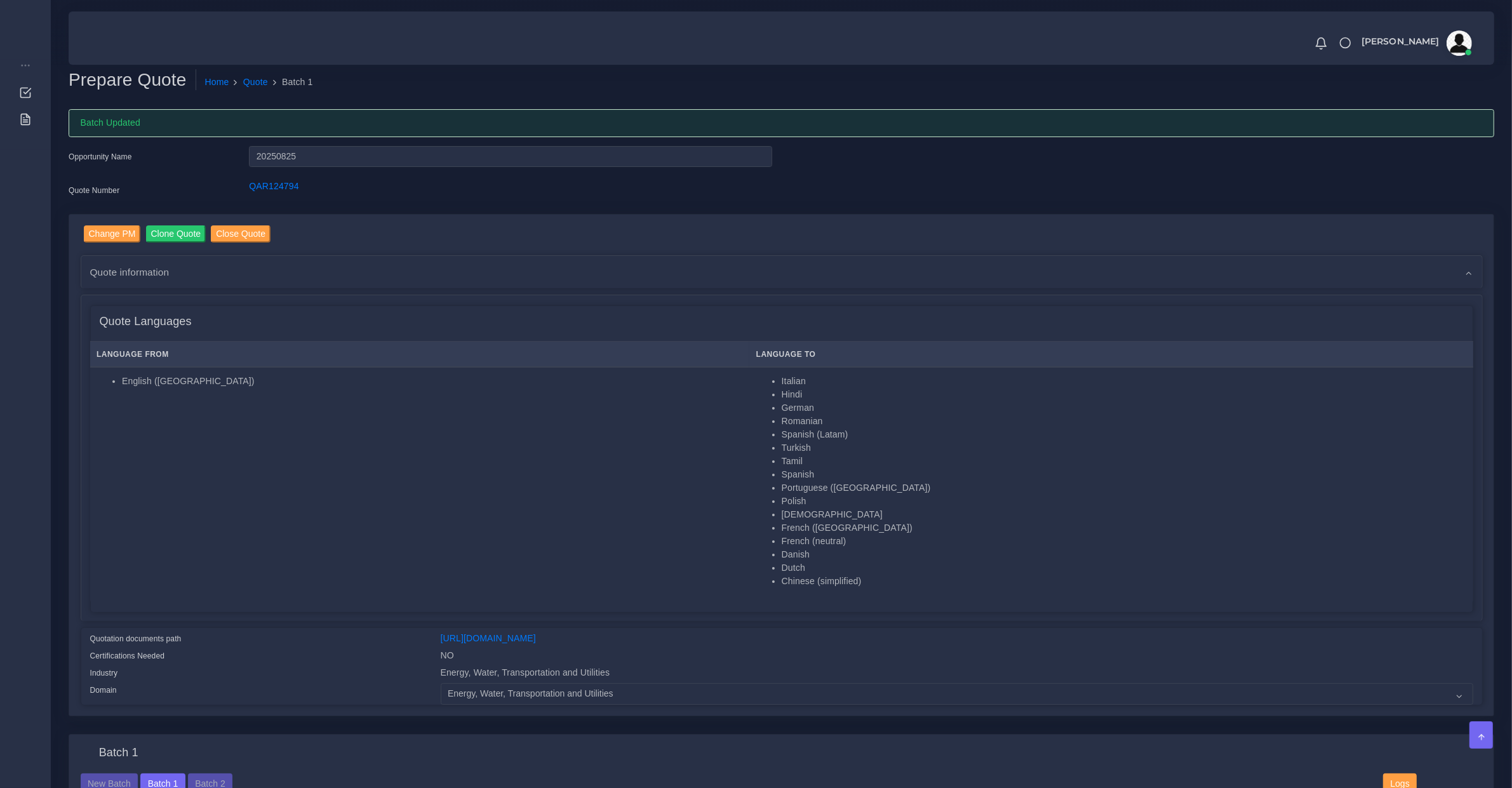
scroll to position [264, 0]
click at [268, 182] on link "QAR124794" at bounding box center [274, 185] width 49 height 10
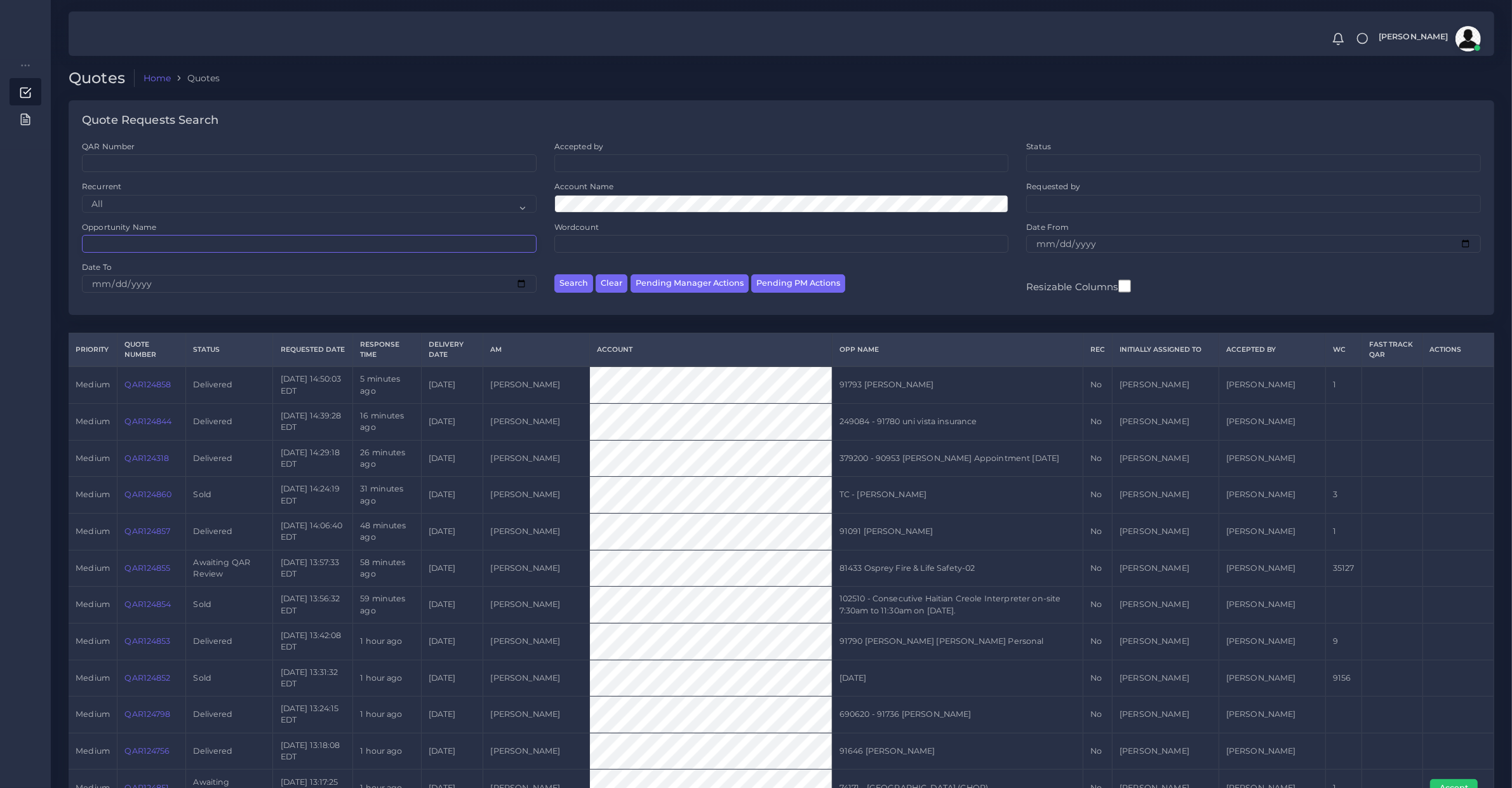
click at [323, 252] on input "Opportunity Name" at bounding box center [309, 243] width 454 height 17
click at [186, 160] on input "QAR Number" at bounding box center [309, 163] width 454 height 17
click at [555, 274] on button "Search" at bounding box center [574, 283] width 39 height 18
drag, startPoint x: 103, startPoint y: 168, endPoint x: 147, endPoint y: 205, distance: 57.5
click at [109, 169] on input "123335" at bounding box center [309, 163] width 454 height 17
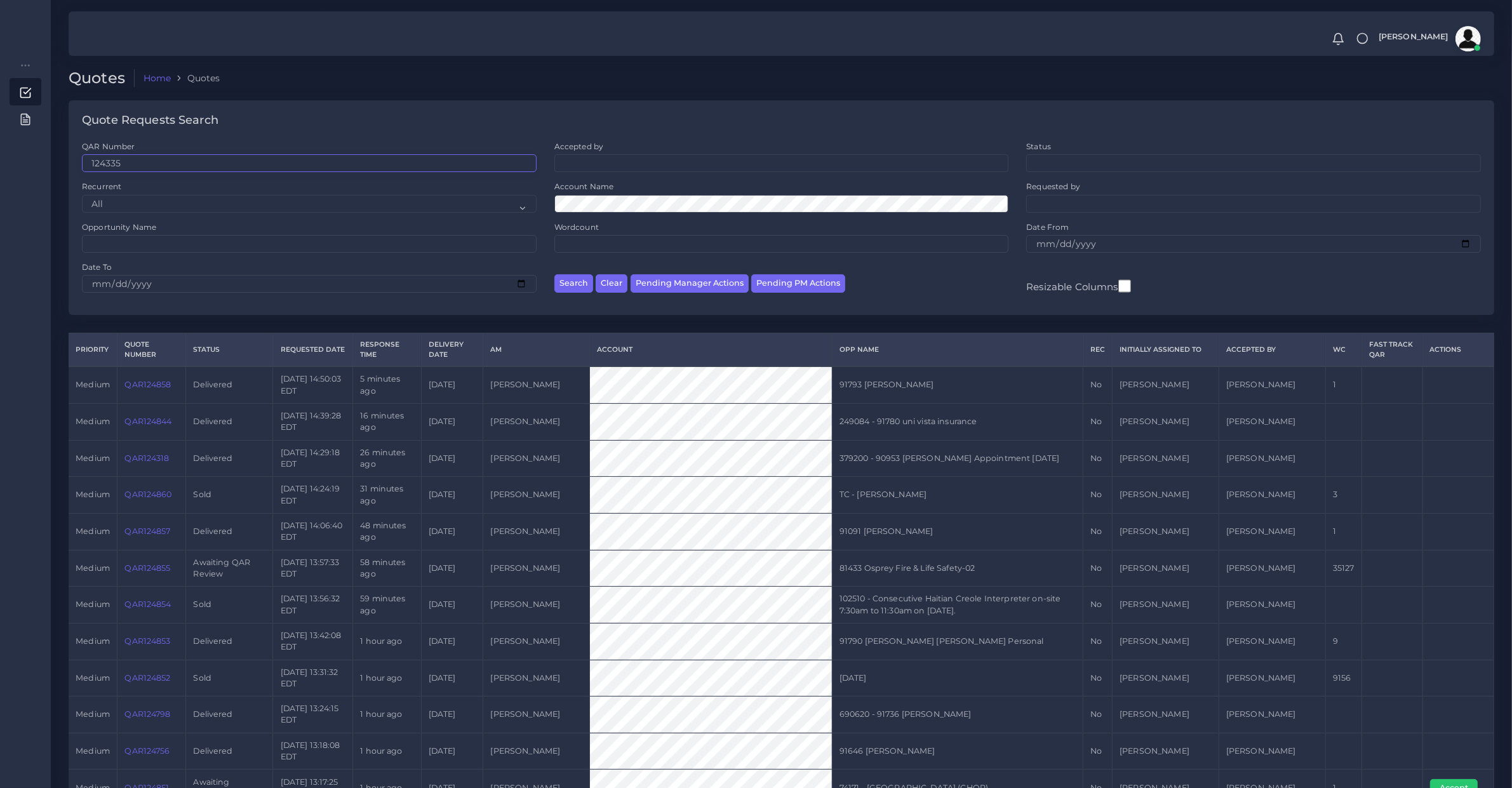
type input "124335"
click at [555, 274] on button "Search" at bounding box center [574, 283] width 39 height 18
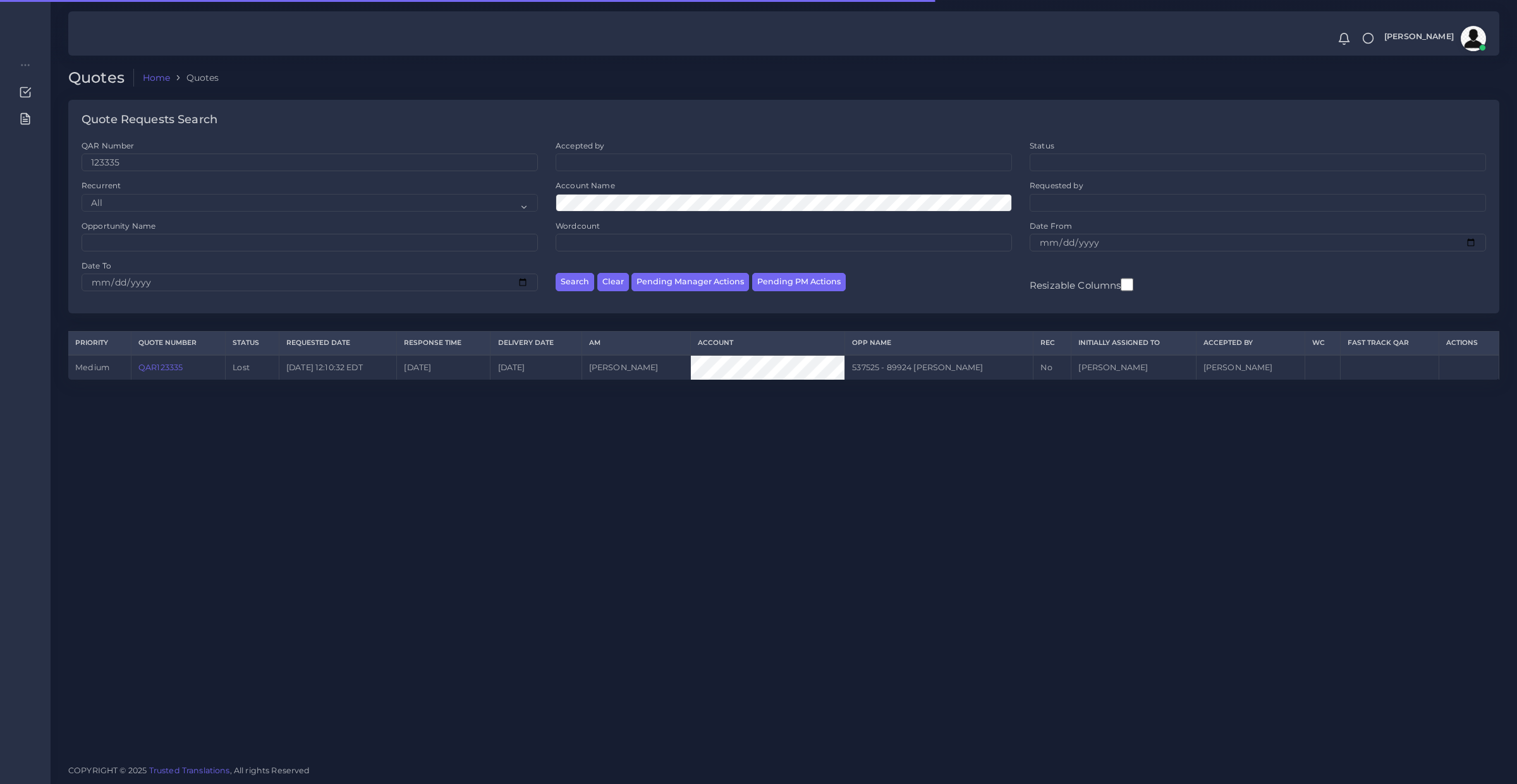
click at [155, 373] on td "QAR123335" at bounding box center [178, 367] width 95 height 25
click at [158, 365] on link "QAR123335" at bounding box center [160, 367] width 45 height 10
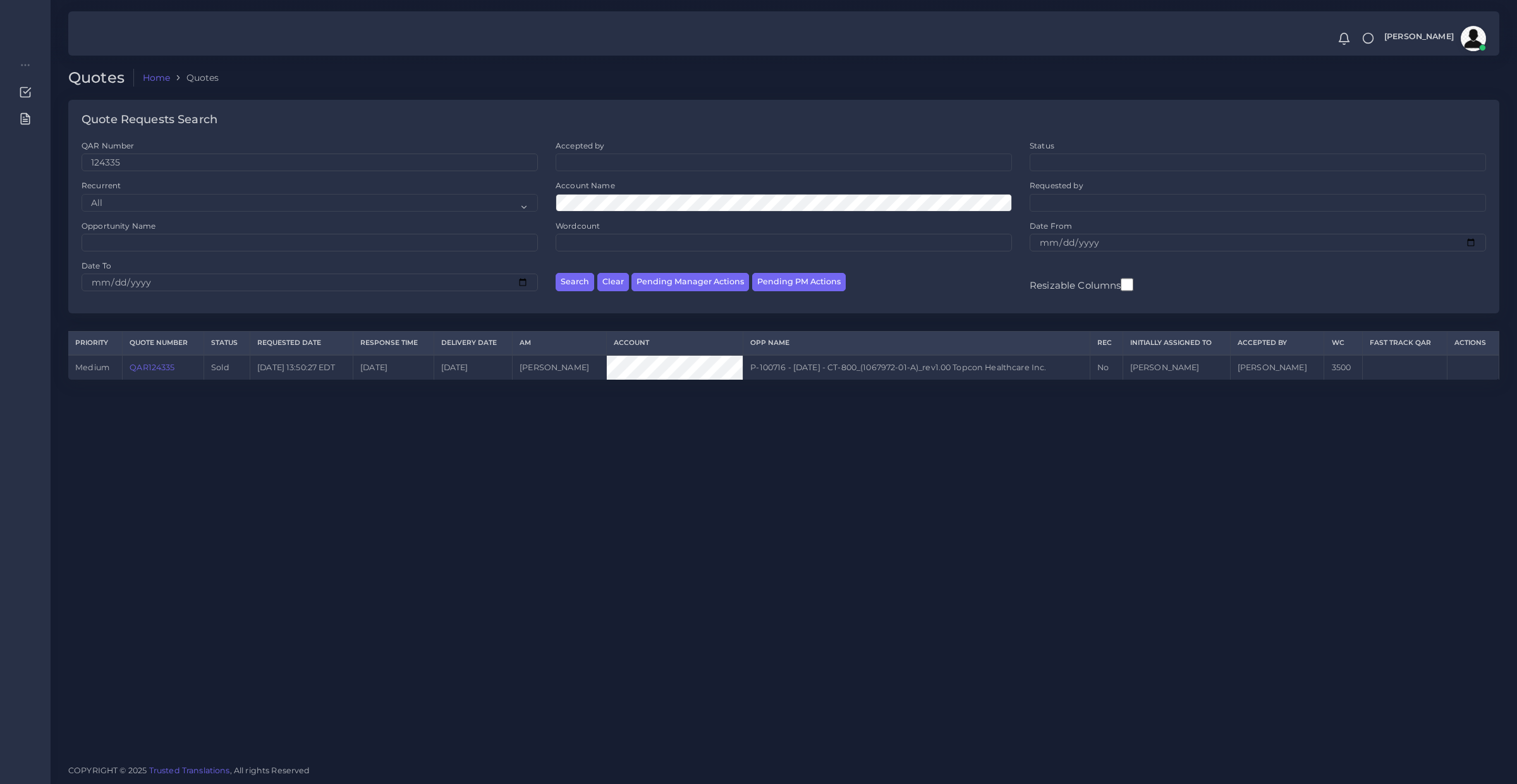
click at [129, 355] on td "QAR124335" at bounding box center [163, 367] width 82 height 25
click at [144, 370] on link "QAR124335" at bounding box center [151, 367] width 45 height 10
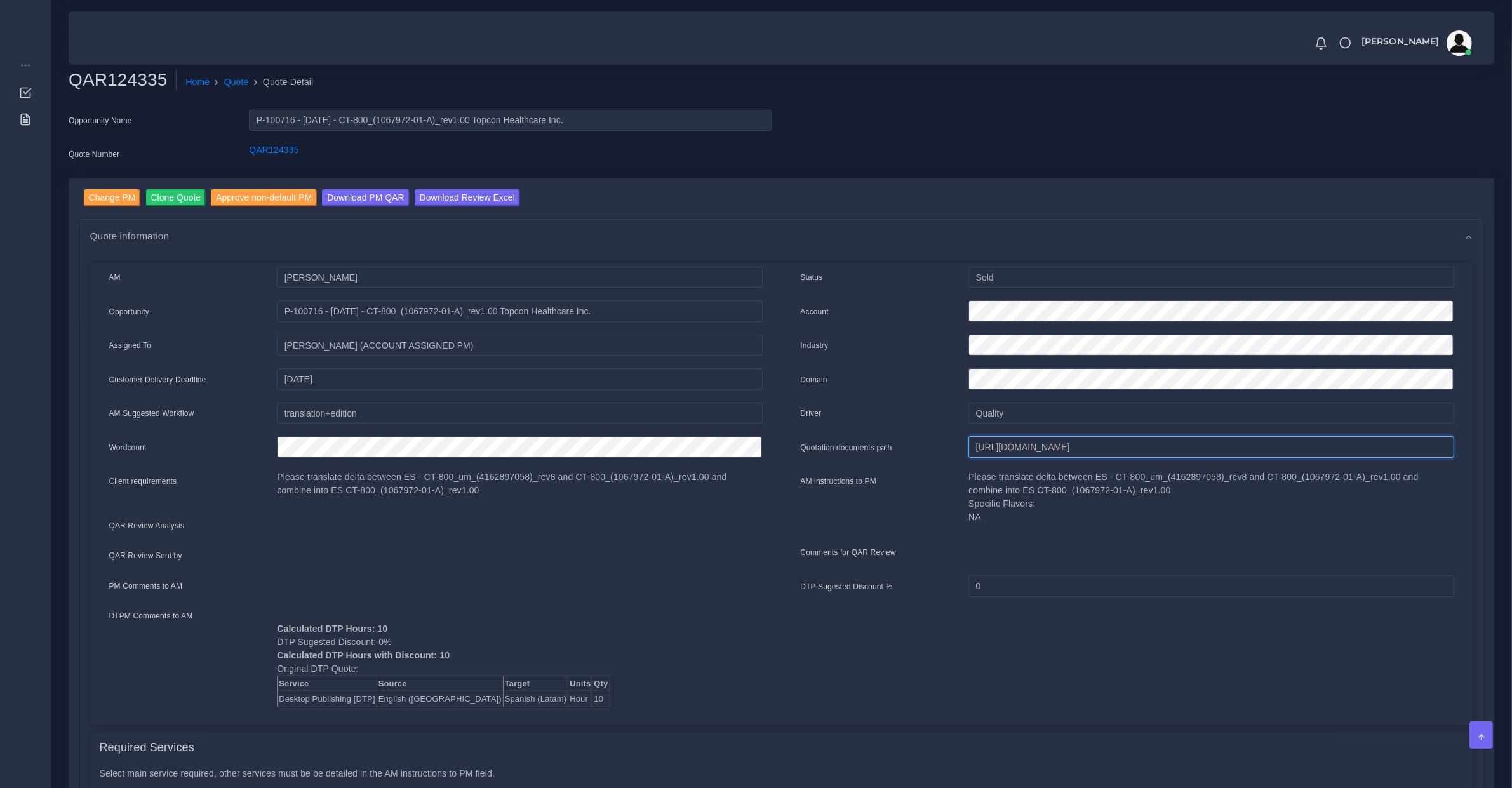
click at [1104, 443] on input "[URL][DOMAIN_NAME]" at bounding box center [1211, 447] width 486 height 21
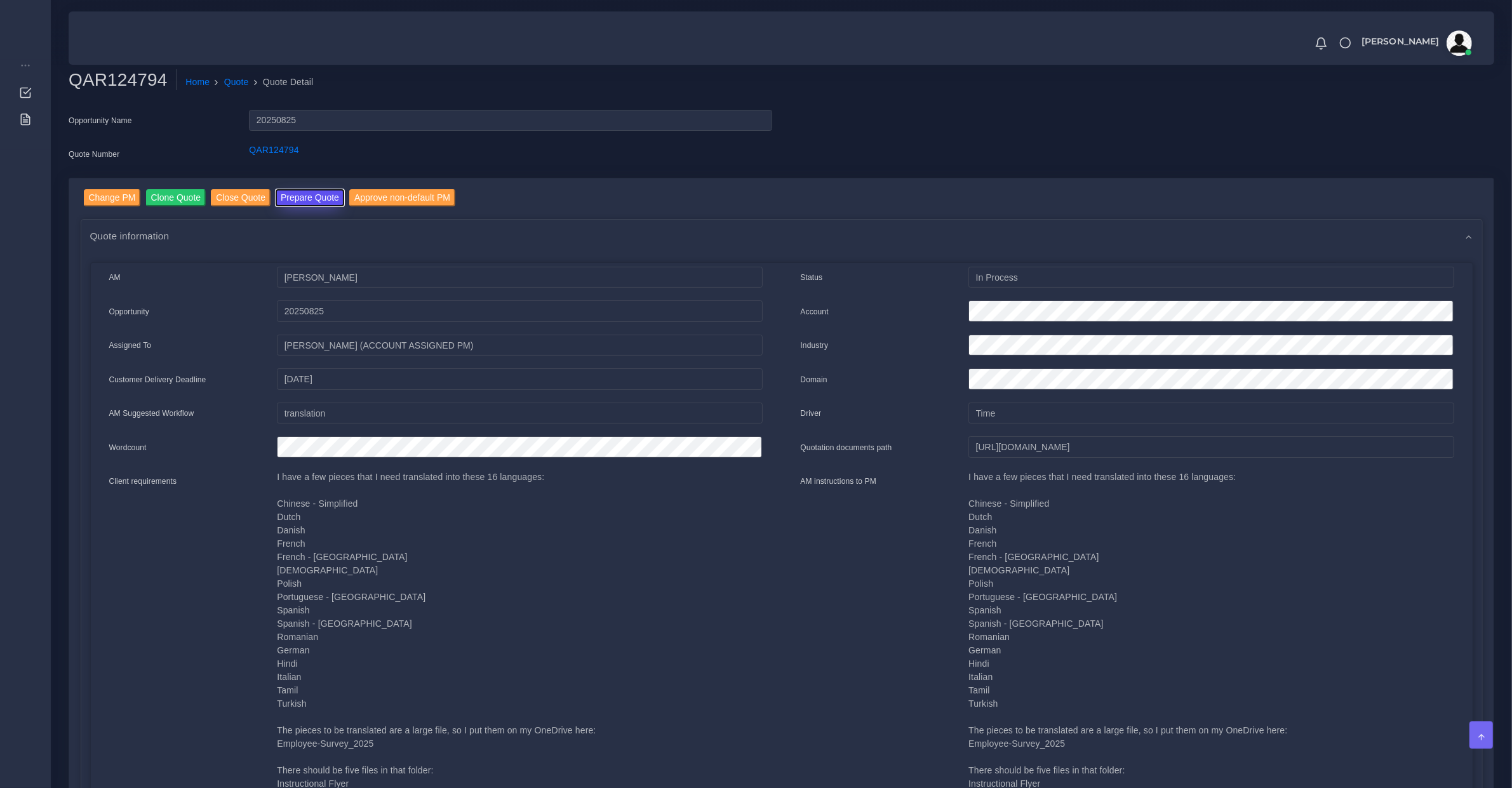
click at [321, 191] on button "Prepare Quote" at bounding box center [310, 198] width 68 height 17
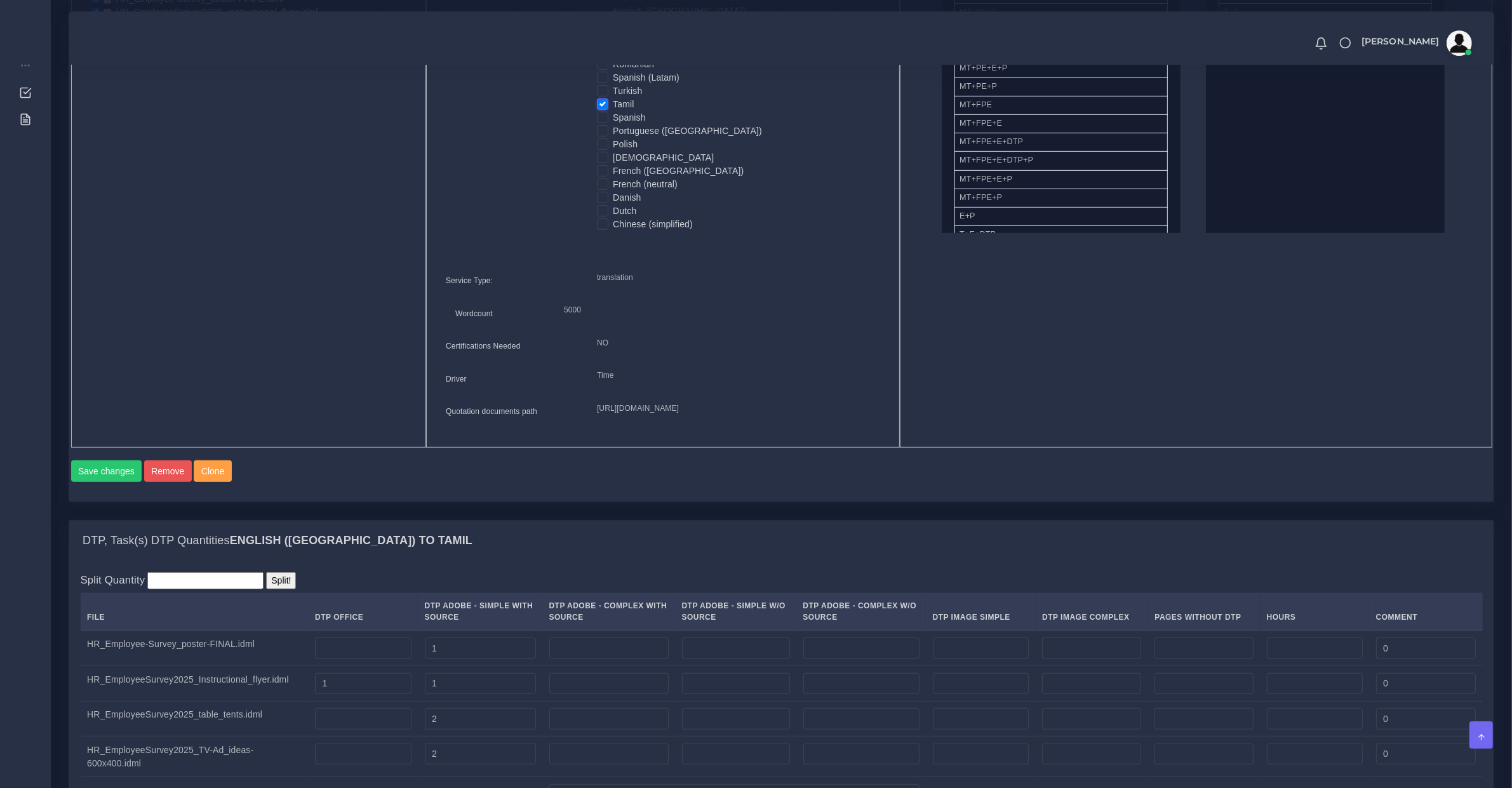
scroll to position [43, 0]
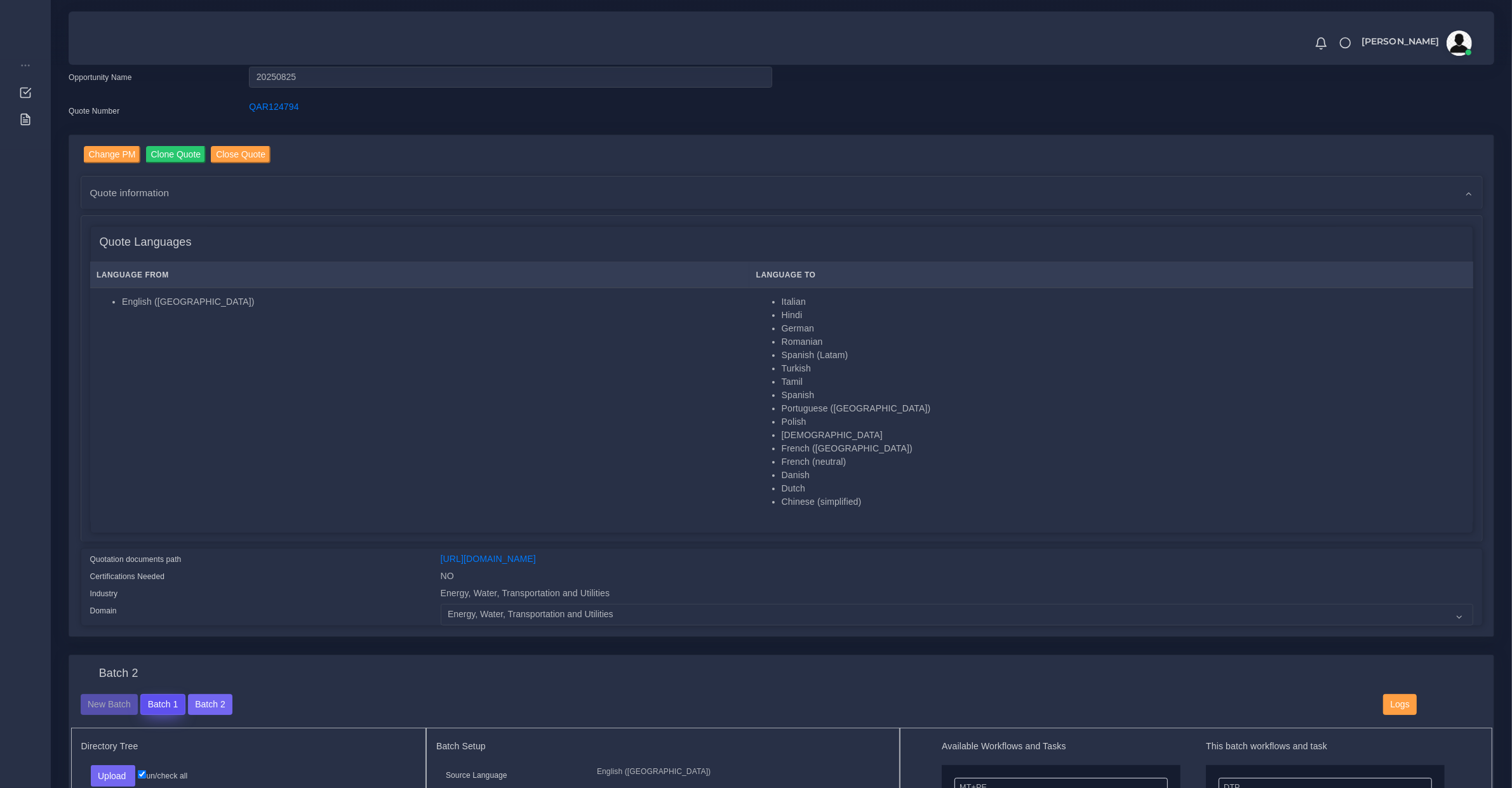
click at [164, 706] on button "Batch 1" at bounding box center [163, 705] width 45 height 21
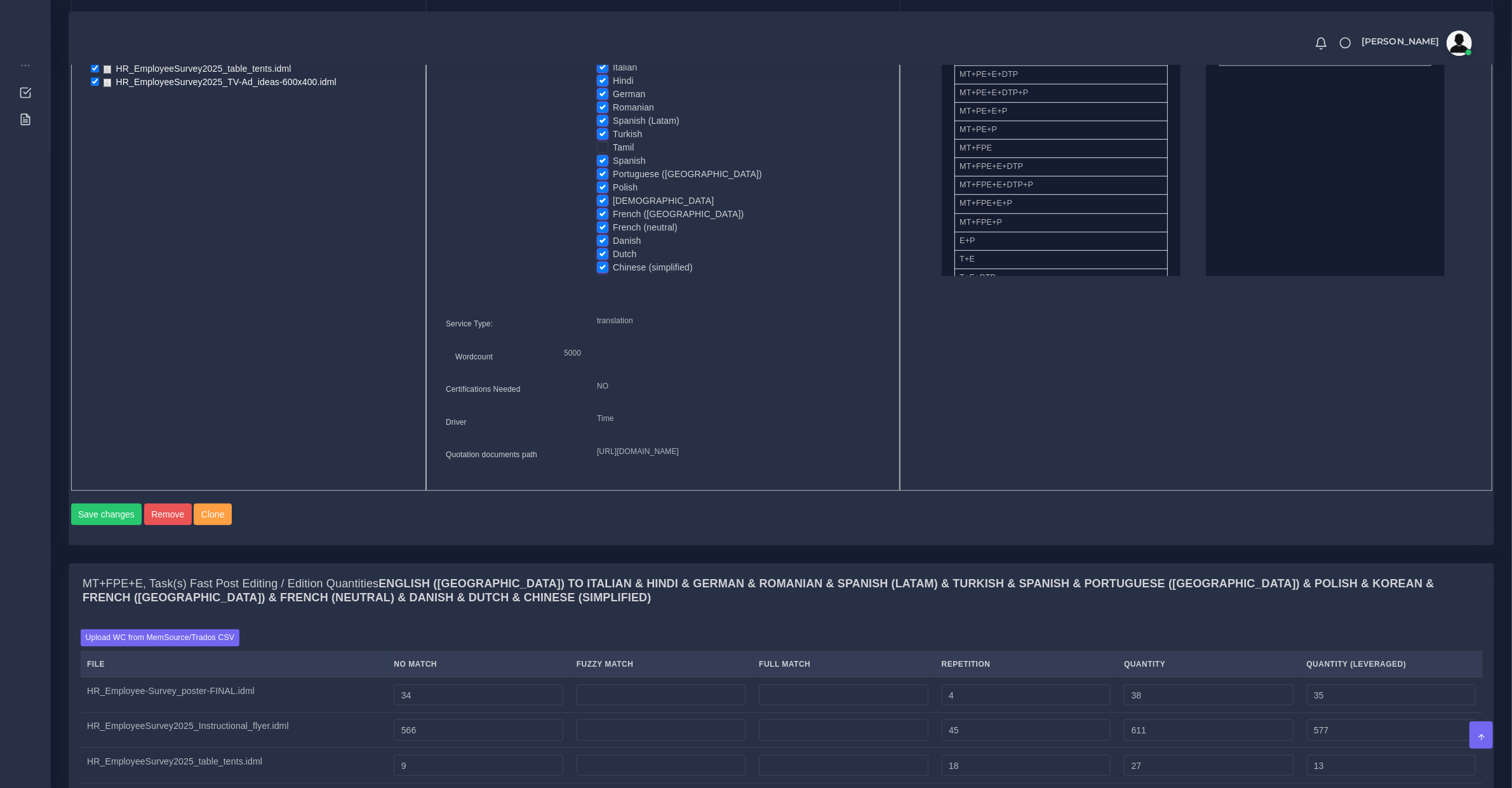
scroll to position [661, 0]
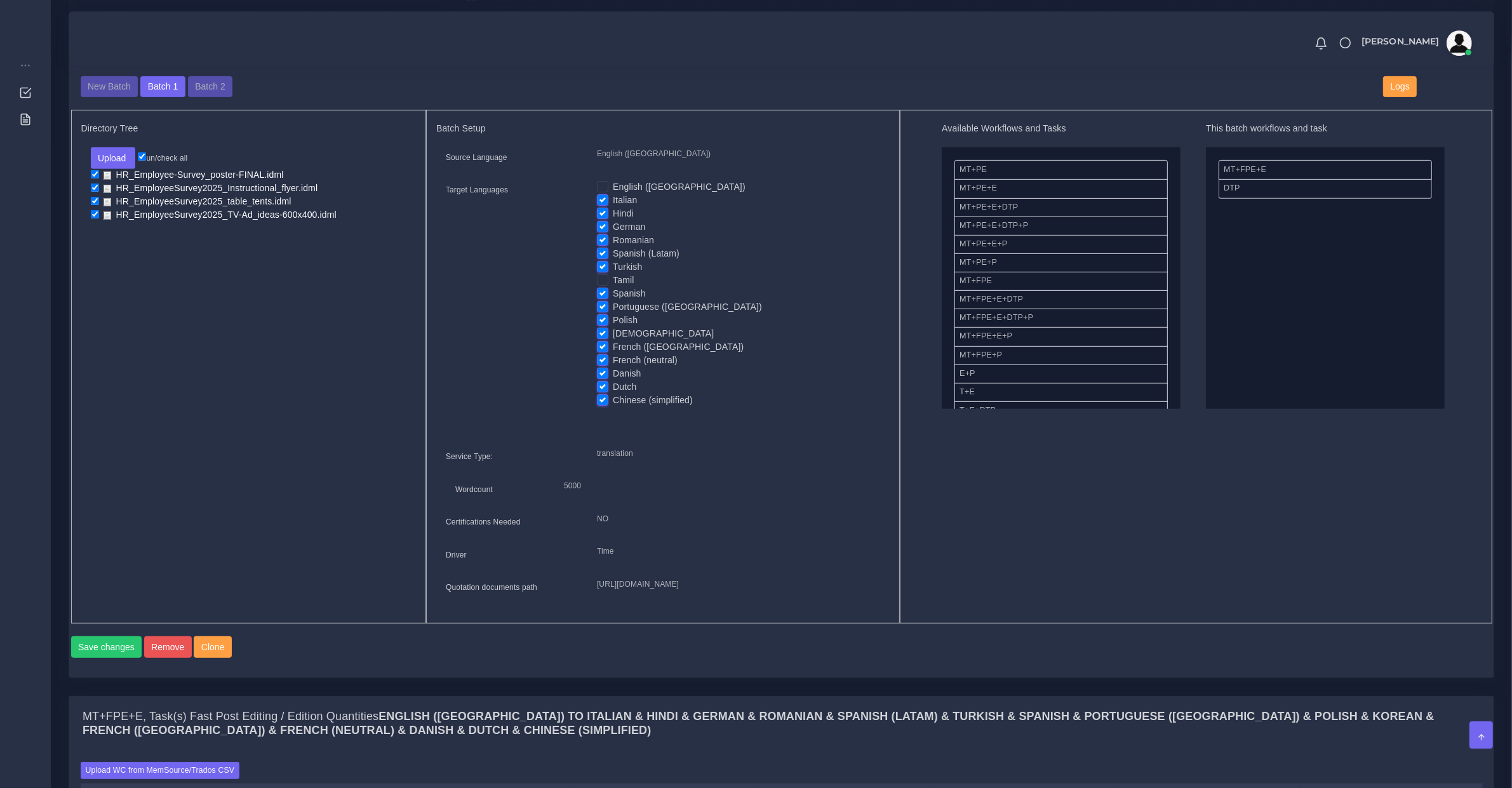
click at [613, 289] on label "Spanish" at bounding box center [629, 294] width 33 height 14
click at [601, 289] on input "Spanish" at bounding box center [603, 293] width 11 height 11
checkbox input "false"
click at [613, 248] on label "Spanish (Latam)" at bounding box center [647, 254] width 67 height 14
click at [601, 248] on input "Spanish (Latam)" at bounding box center [603, 252] width 11 height 11
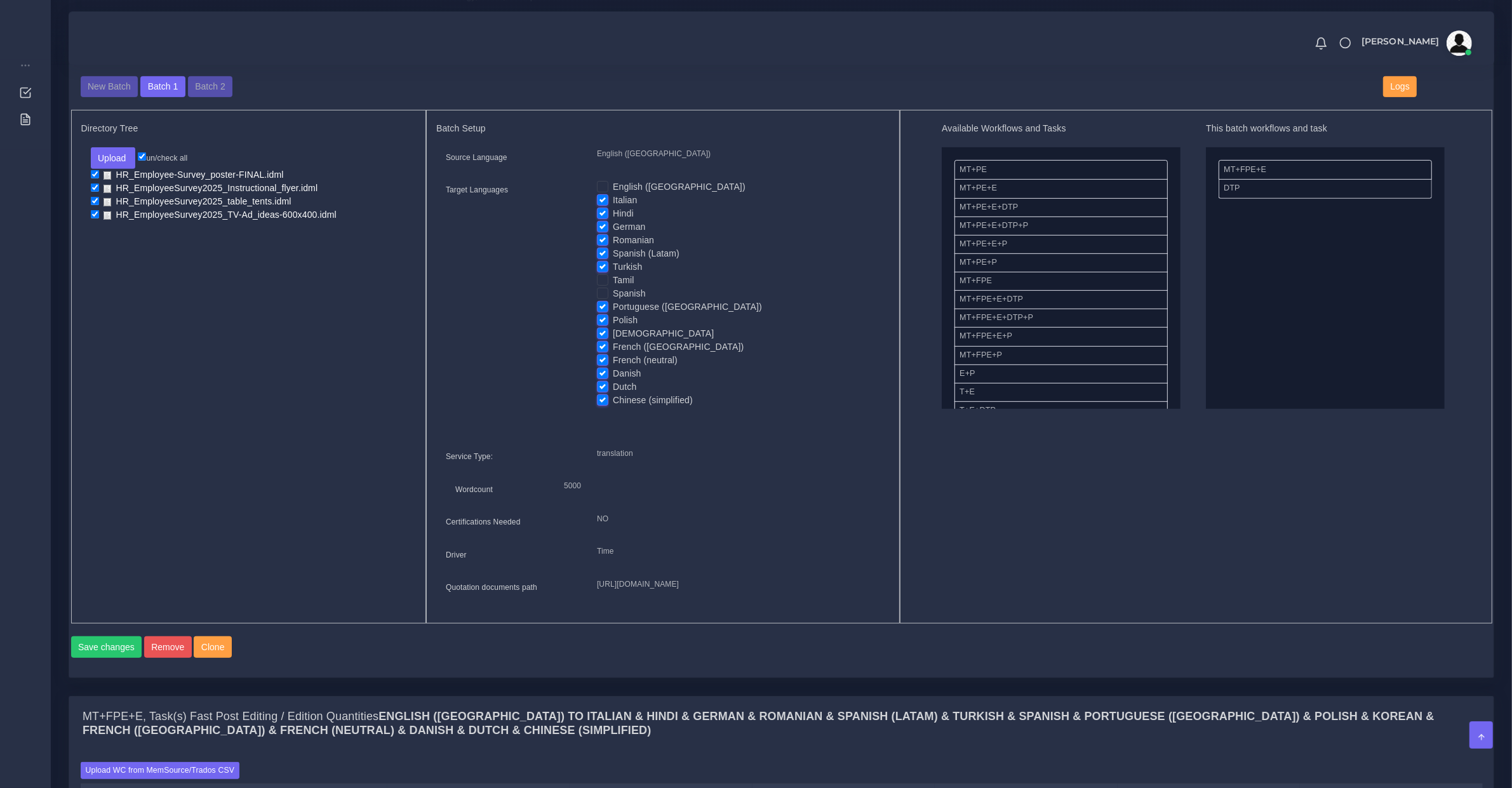
checkbox input "false"
click at [613, 340] on label "French ([GEOGRAPHIC_DATA])" at bounding box center [679, 347] width 131 height 14
click at [602, 340] on input "French ([GEOGRAPHIC_DATA])" at bounding box center [603, 346] width 11 height 11
checkbox input "false"
click at [613, 354] on label "French (neutral)" at bounding box center [645, 361] width 65 height 14
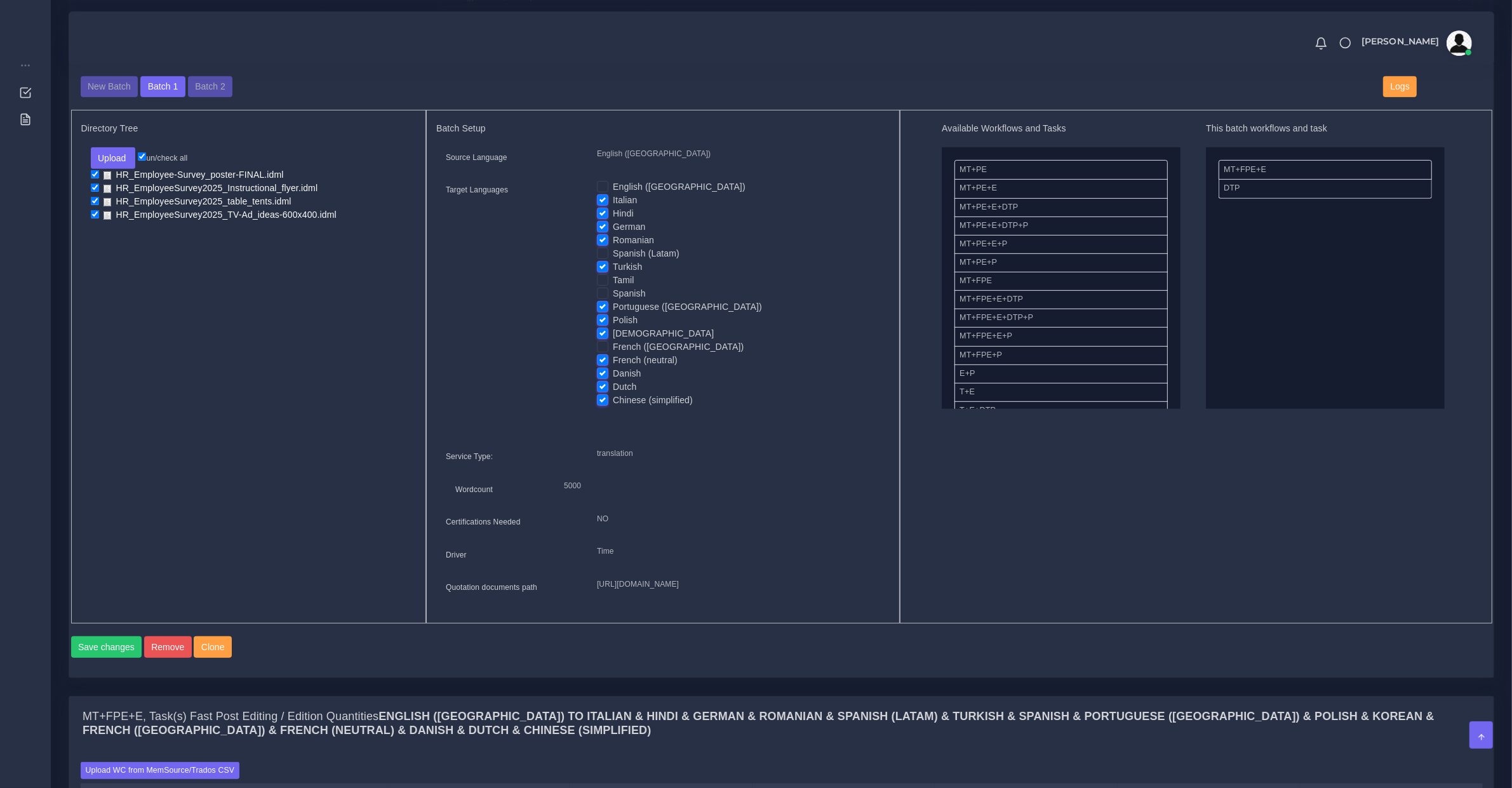
click at [601, 354] on input "French (neutral)" at bounding box center [603, 359] width 11 height 11
checkbox input "false"
click at [613, 213] on label "Hindi" at bounding box center [624, 214] width 21 height 14
click at [603, 213] on input "Hindi" at bounding box center [603, 212] width 11 height 11
checkbox input "false"
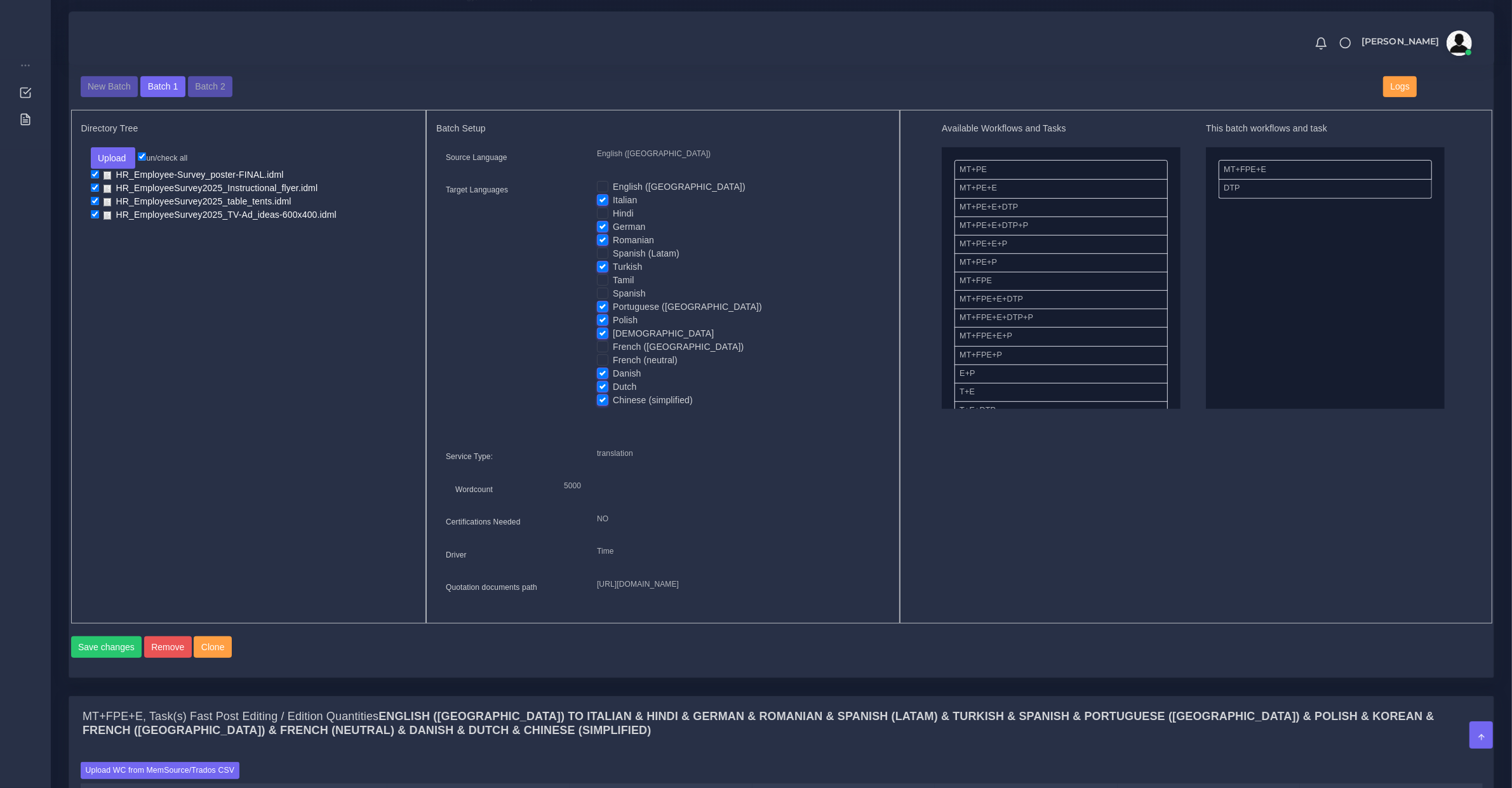
click at [613, 201] on label "Italian" at bounding box center [625, 201] width 24 height 14
click at [602, 201] on input "Italian" at bounding box center [603, 199] width 11 height 11
checkbox input "false"
click at [613, 319] on label "Polish" at bounding box center [625, 321] width 25 height 14
click at [600, 319] on input "Polish" at bounding box center [603, 319] width 11 height 11
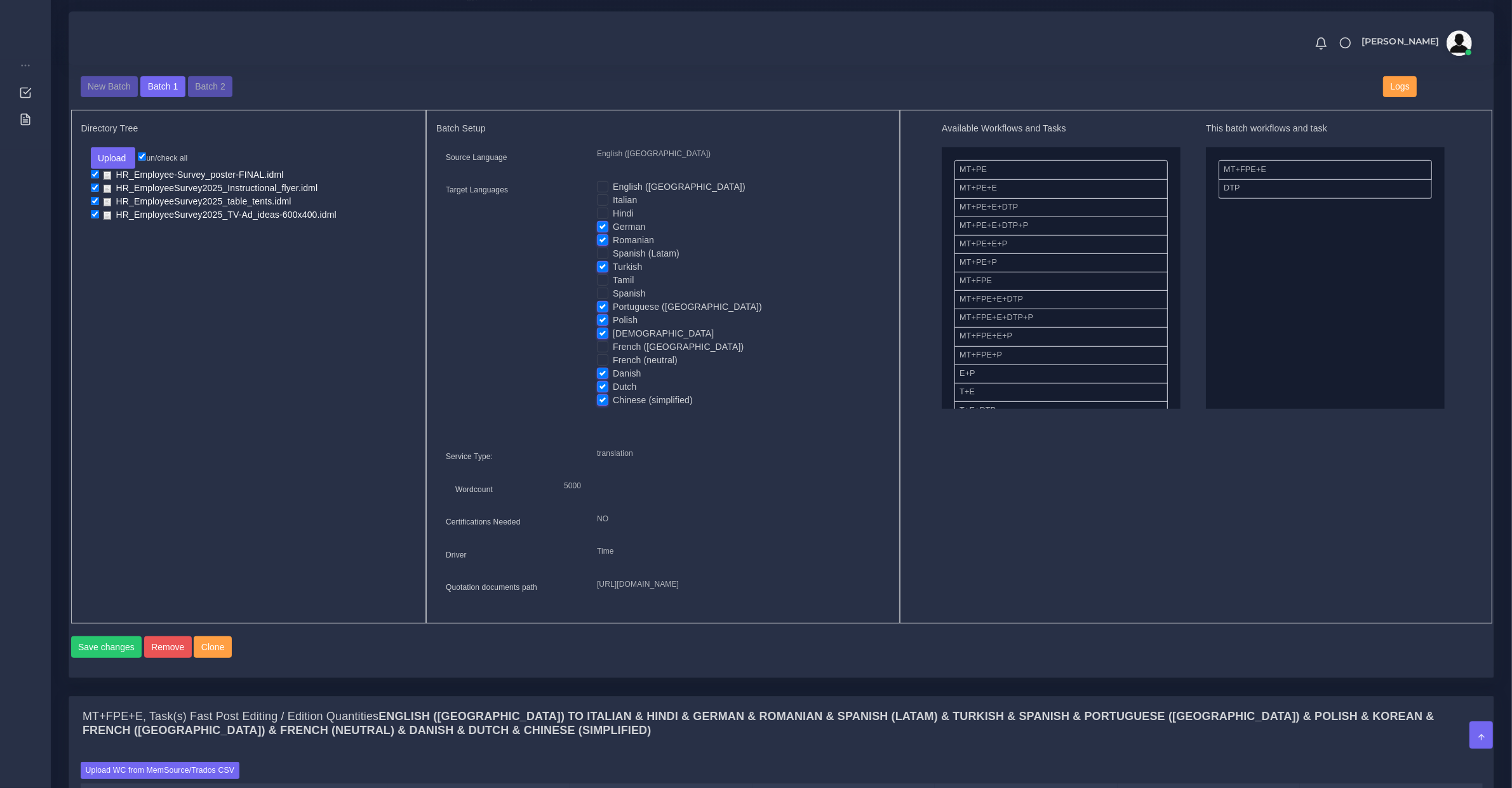
checkbox input "false"
click at [613, 309] on label "Portuguese ([GEOGRAPHIC_DATA])" at bounding box center [688, 307] width 149 height 14
click at [598, 309] on input "Portuguese ([GEOGRAPHIC_DATA])" at bounding box center [603, 305] width 11 height 11
checkbox input "false"
click at [122, 658] on button "Save changes" at bounding box center [107, 647] width 71 height 21
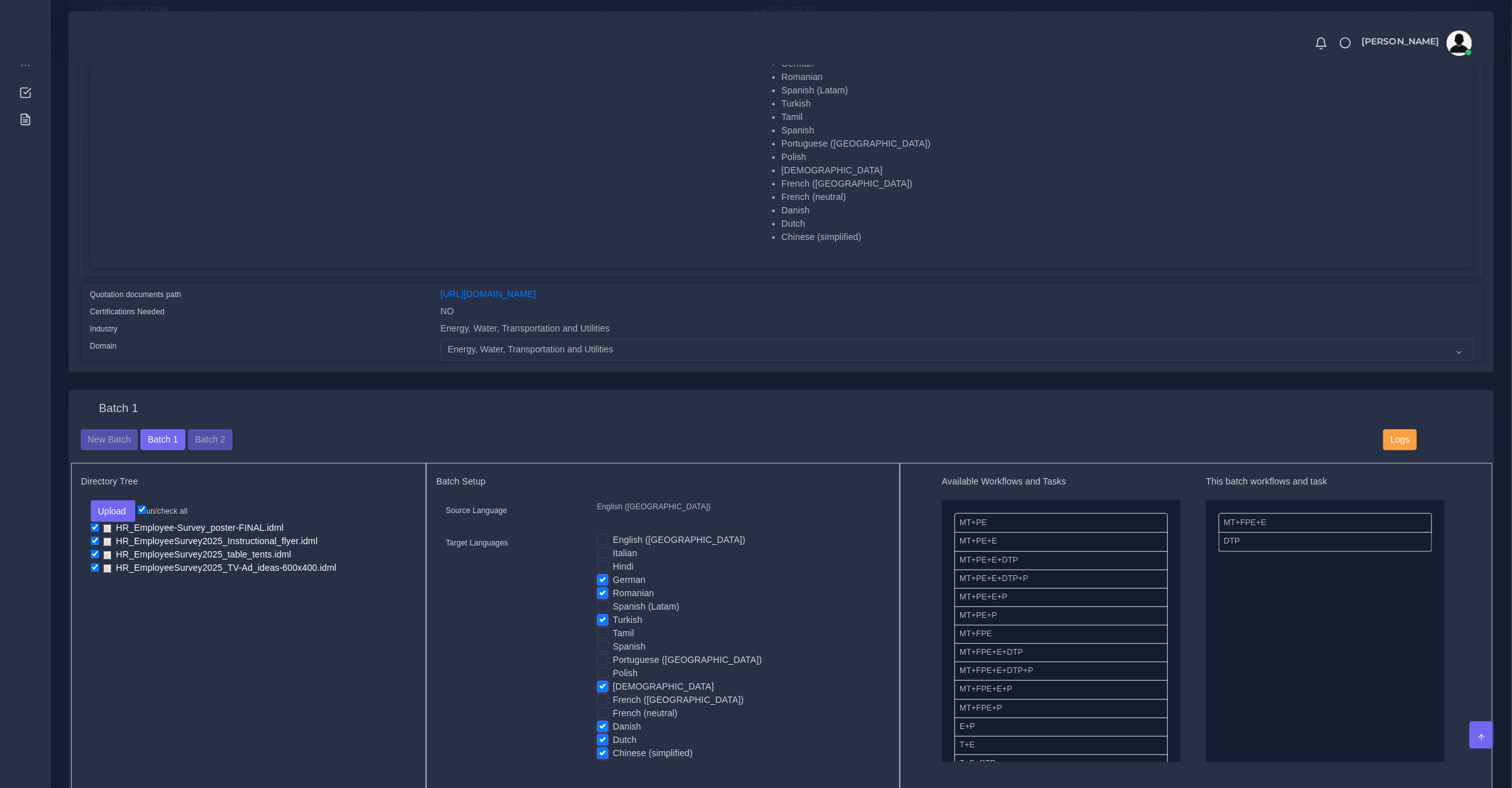
scroll to position [874, 0]
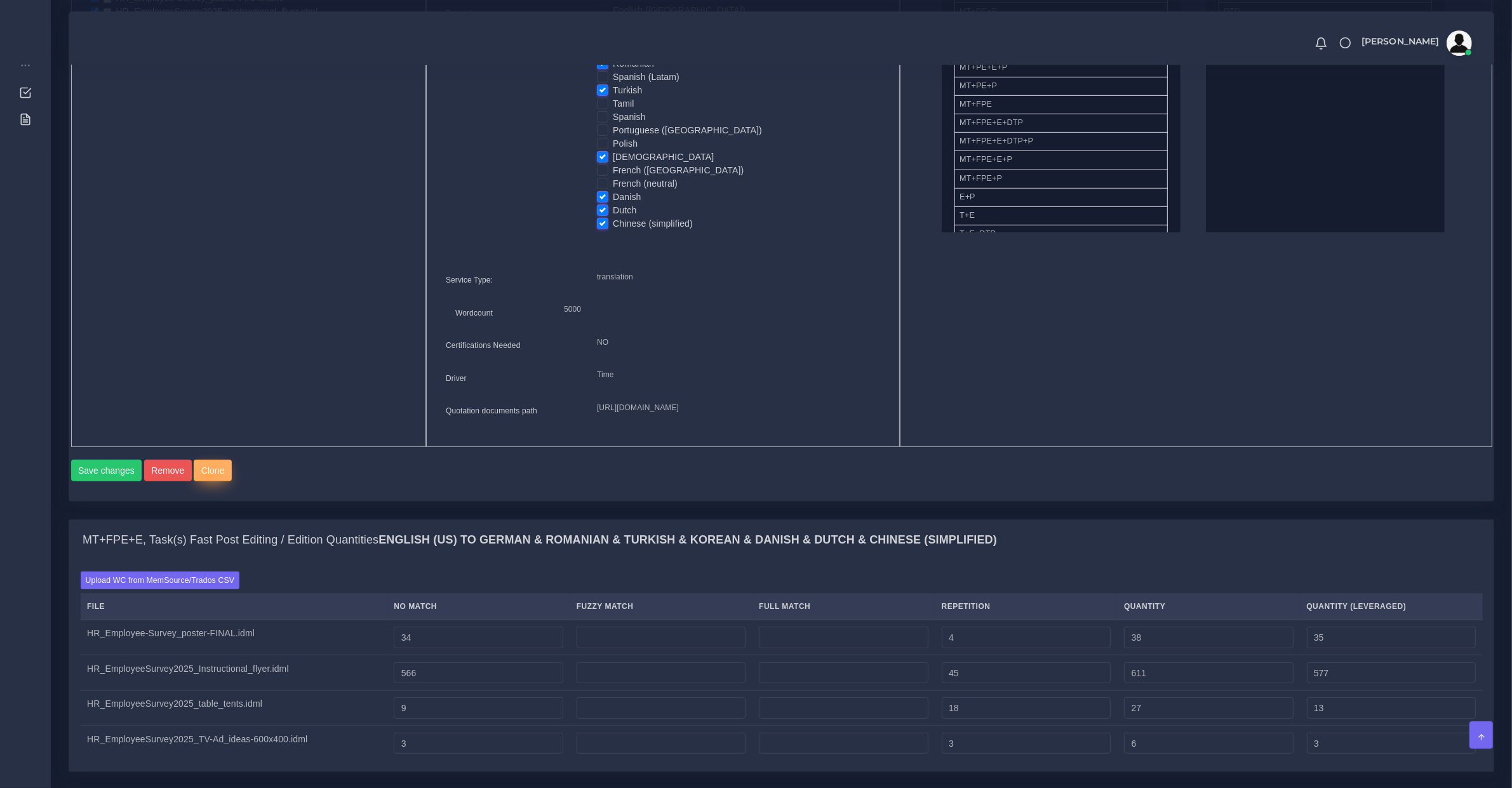
click at [205, 482] on button "Clone" at bounding box center [213, 470] width 38 height 21
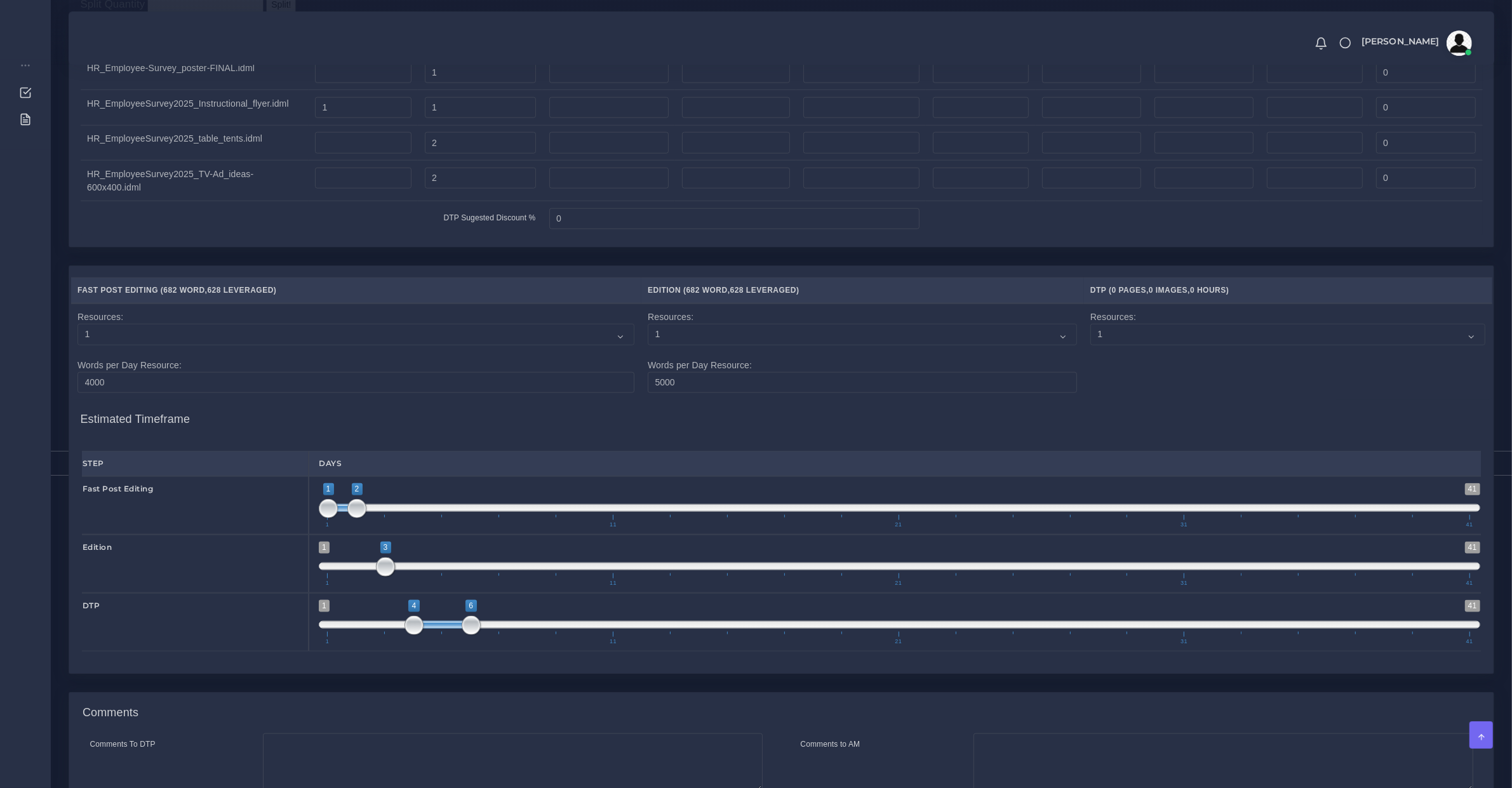
scroll to position [1932, 0]
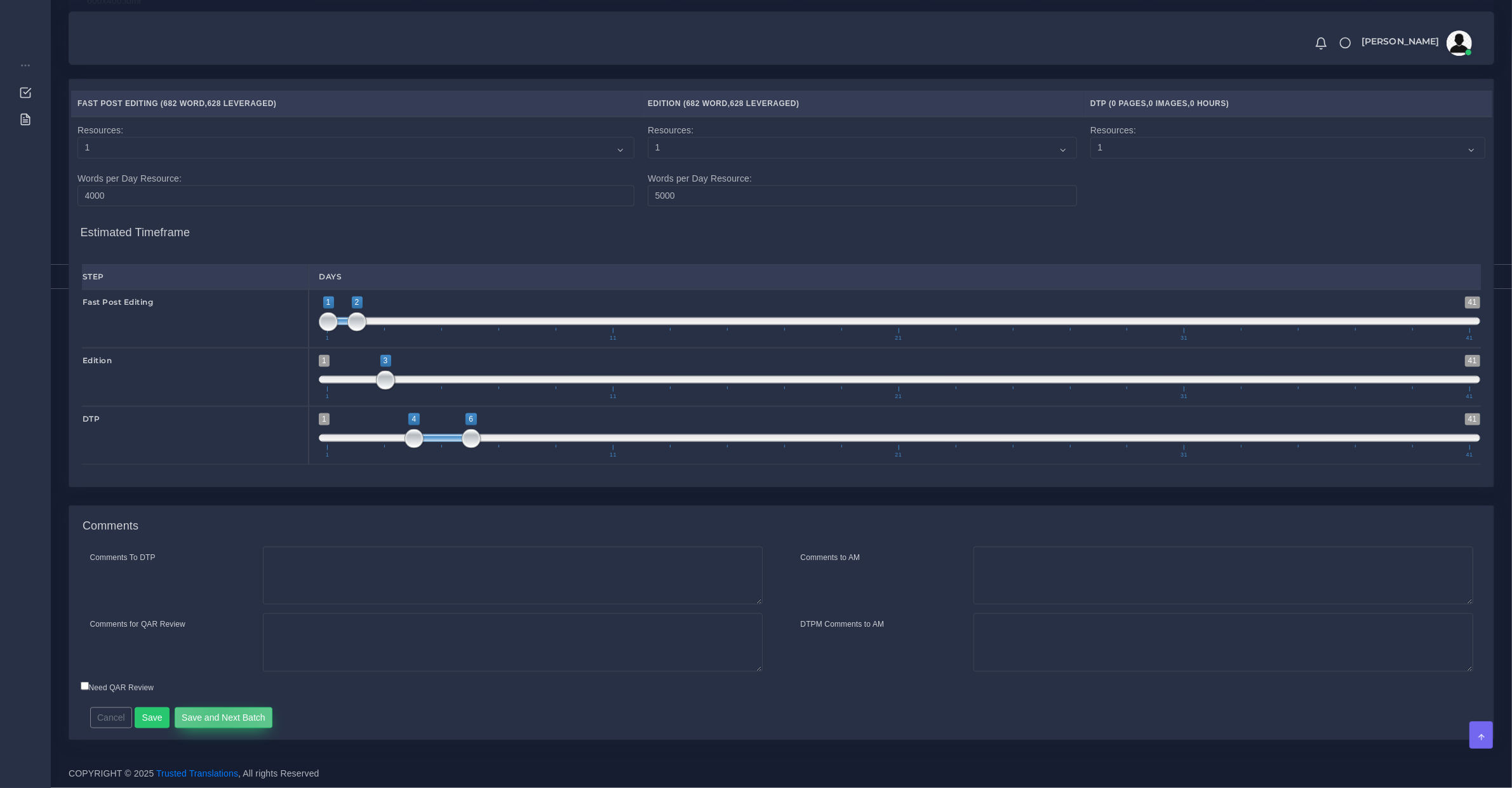
click at [214, 714] on button "Save and Next Batch" at bounding box center [224, 718] width 99 height 21
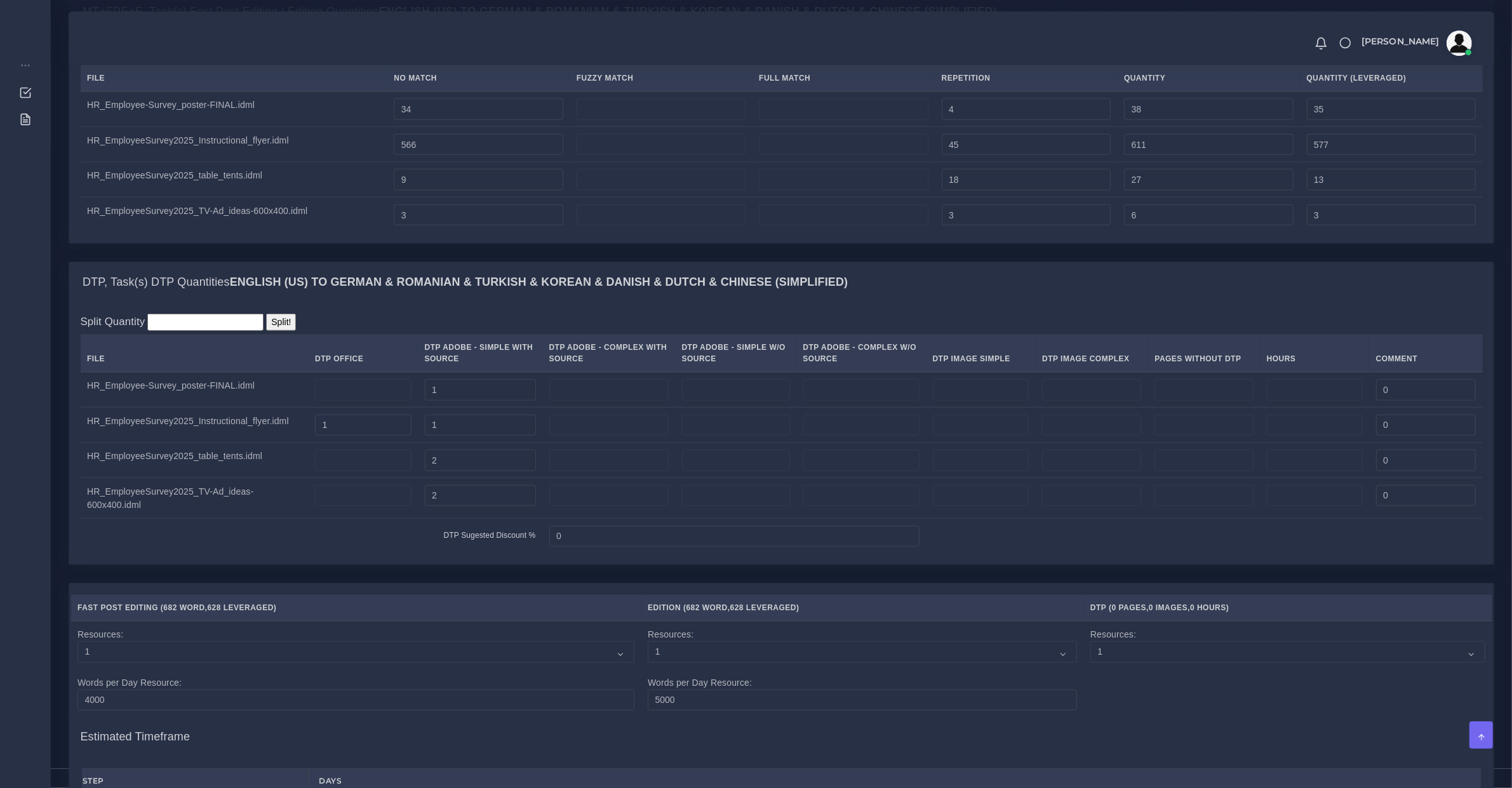
scroll to position [741, 0]
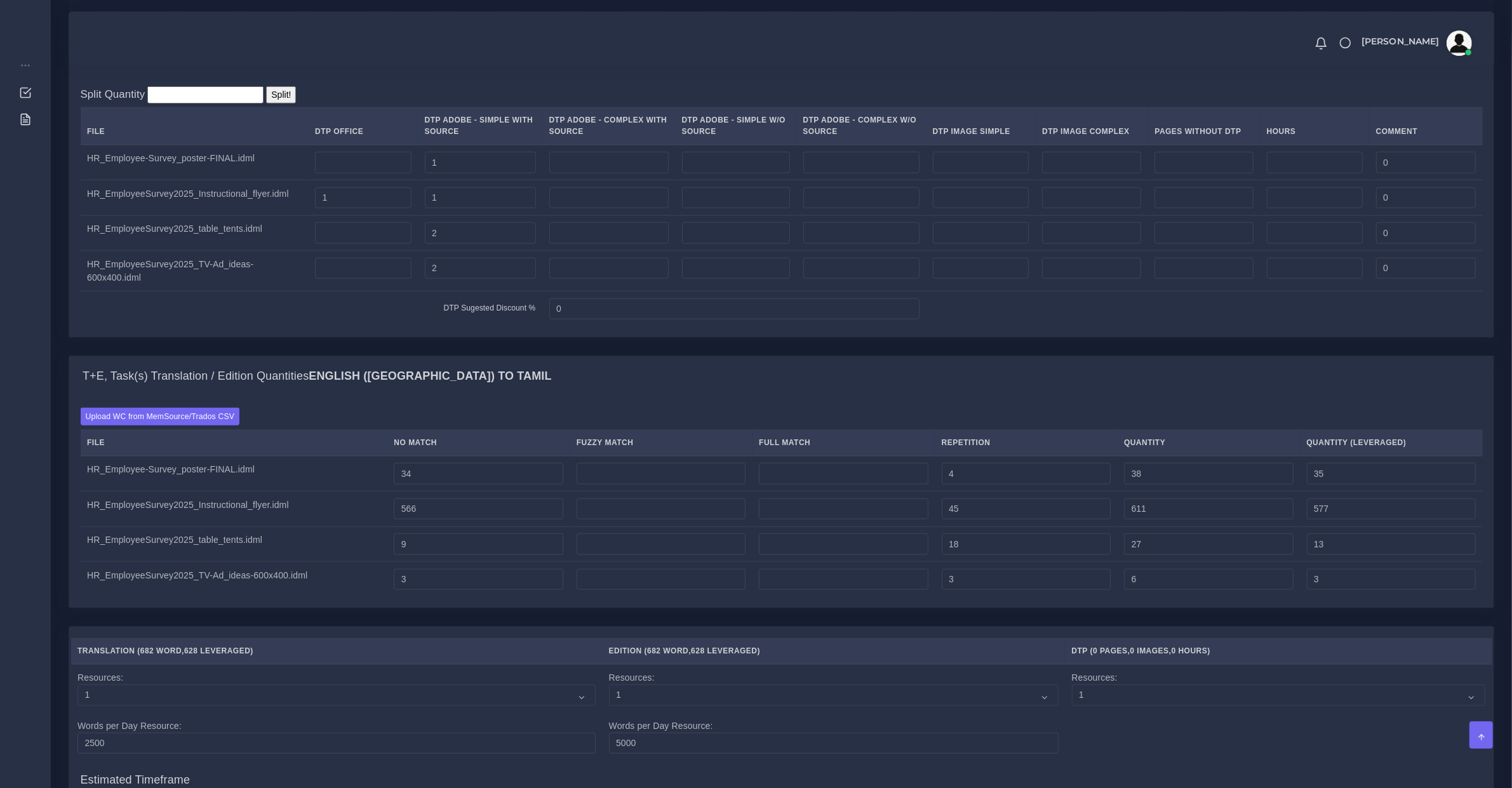
scroll to position [1896, 0]
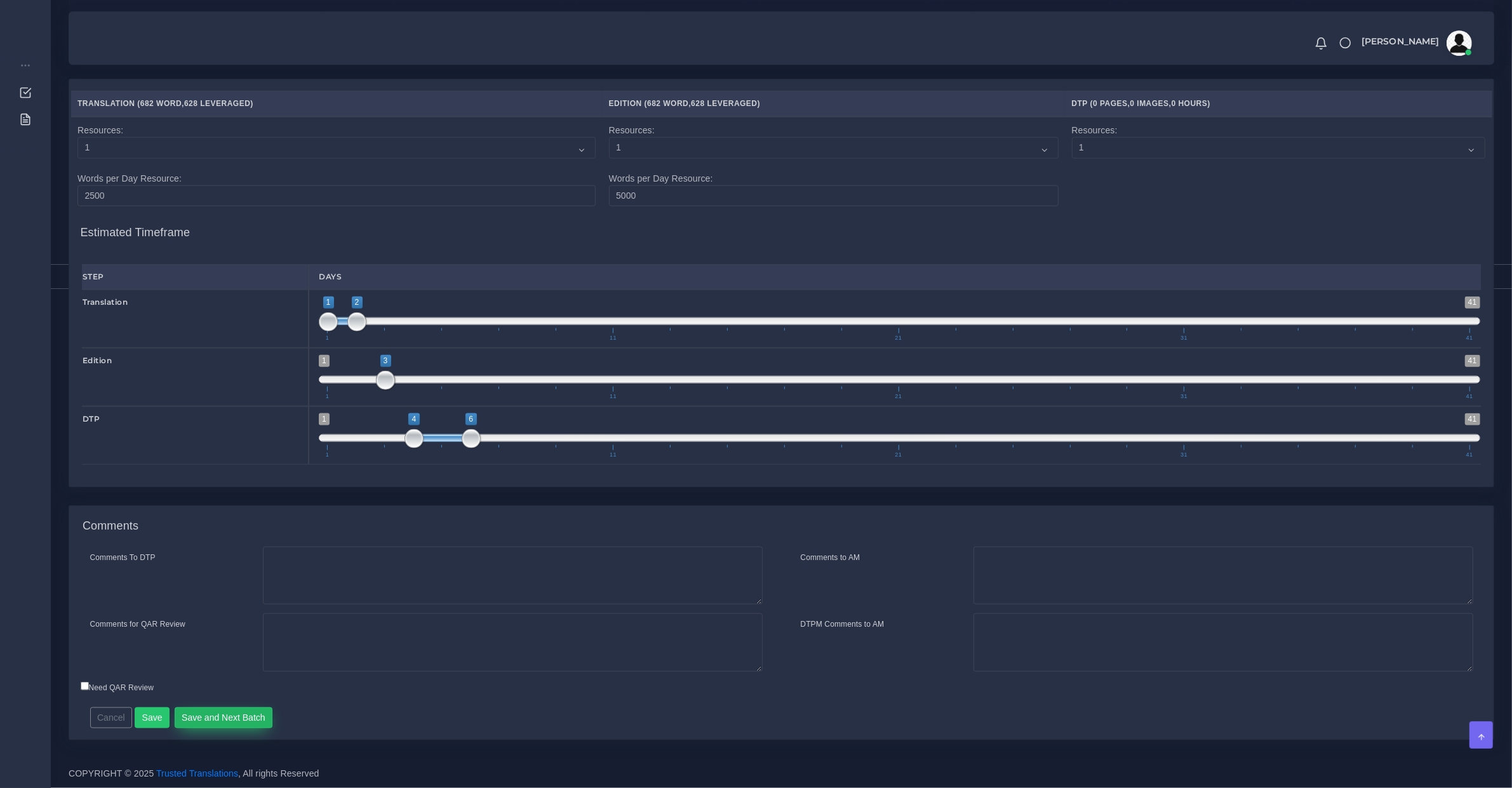
click at [252, 721] on button "Save and Next Batch" at bounding box center [224, 718] width 99 height 21
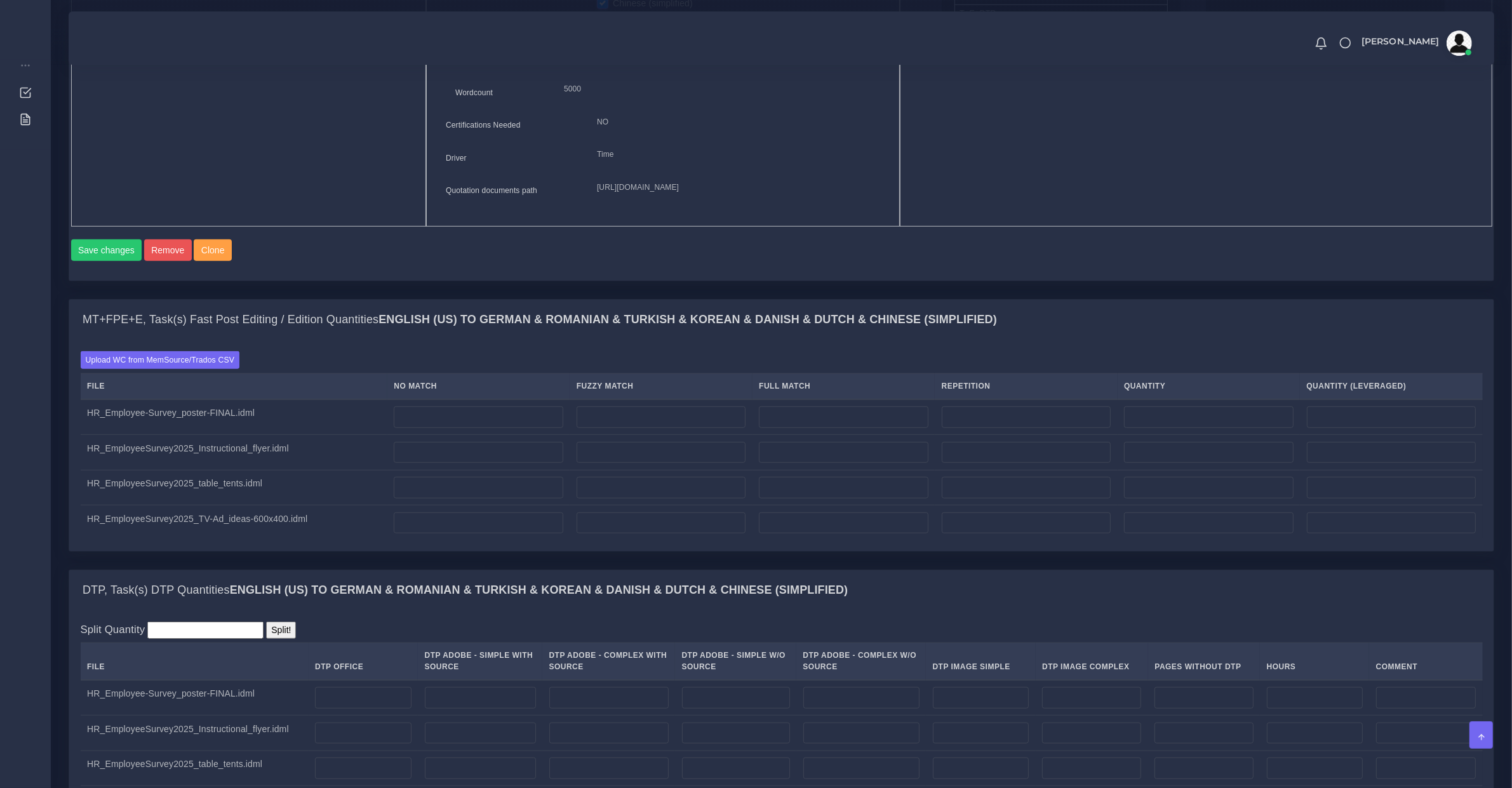
scroll to position [529, 0]
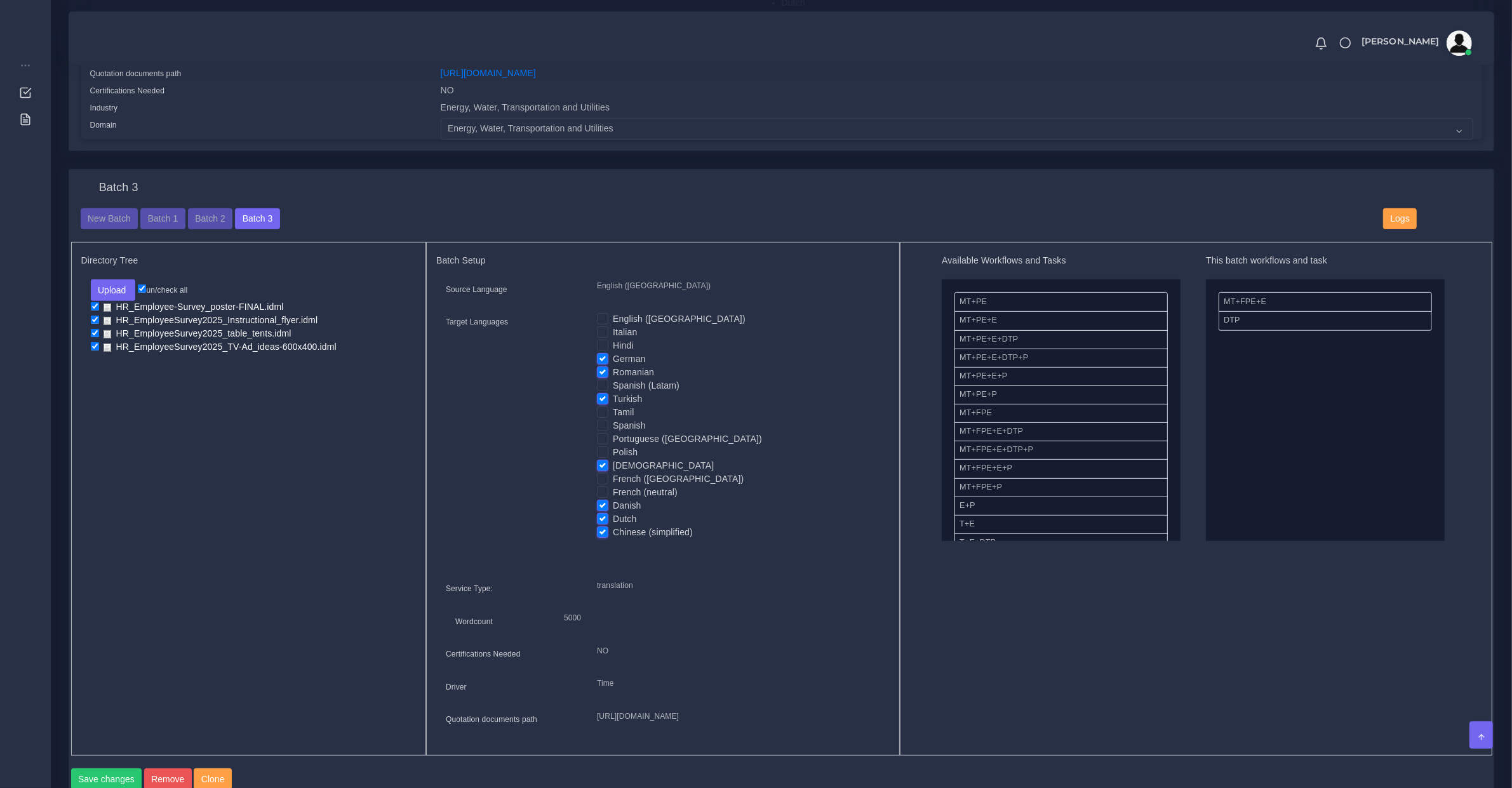
click at [613, 326] on label "Italian" at bounding box center [625, 333] width 24 height 14
click at [599, 326] on input "Italian" at bounding box center [603, 331] width 11 height 11
checkbox input "true"
click at [613, 343] on label "Hindi" at bounding box center [624, 346] width 21 height 14
click at [602, 343] on input "Hindi" at bounding box center [603, 344] width 11 height 11
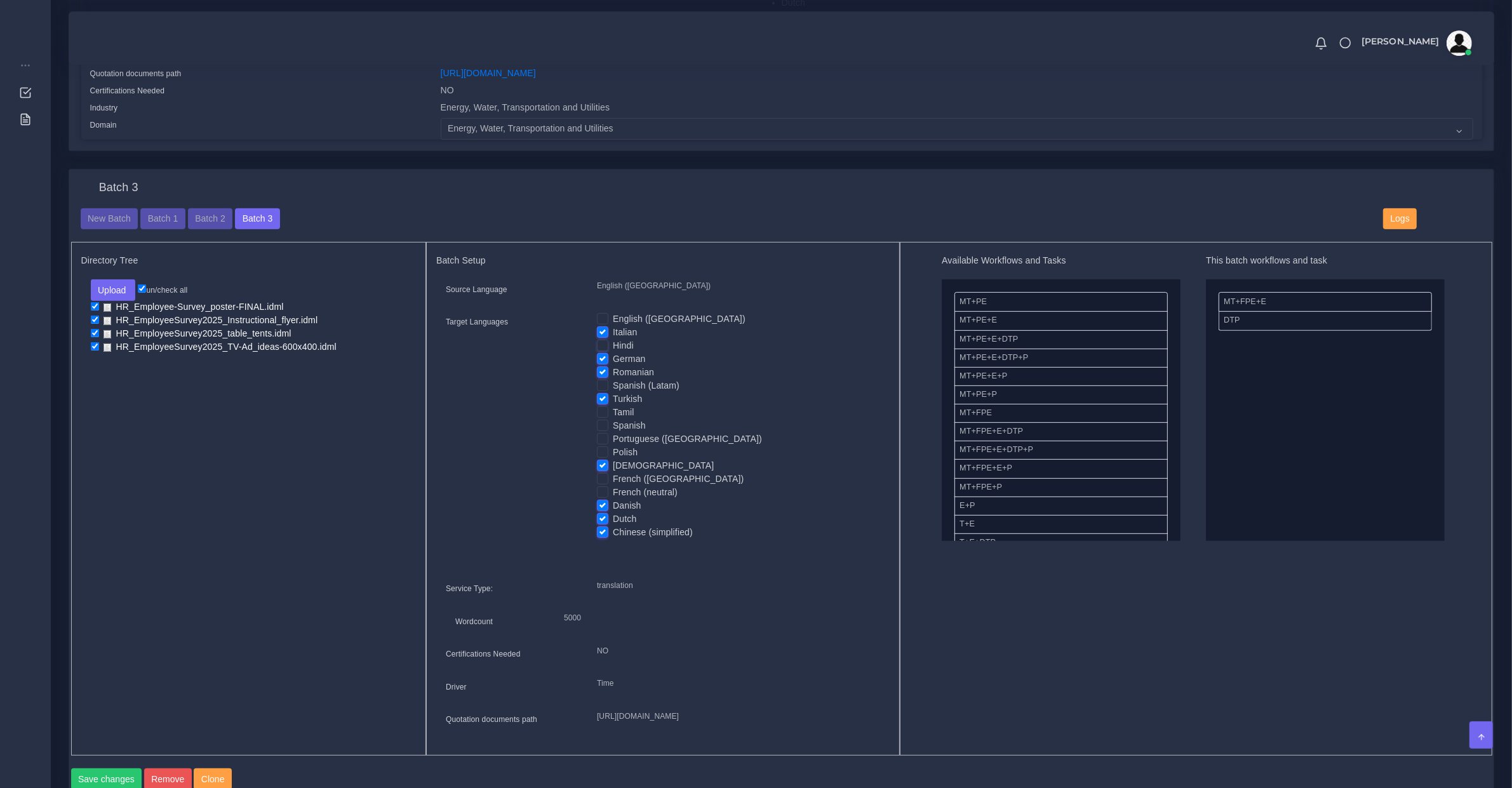
checkbox input "true"
click at [613, 353] on label "German" at bounding box center [629, 359] width 33 height 14
click at [602, 353] on input "German" at bounding box center [603, 358] width 11 height 11
checkbox input "false"
click at [613, 366] on label "Romanian" at bounding box center [634, 372] width 41 height 14
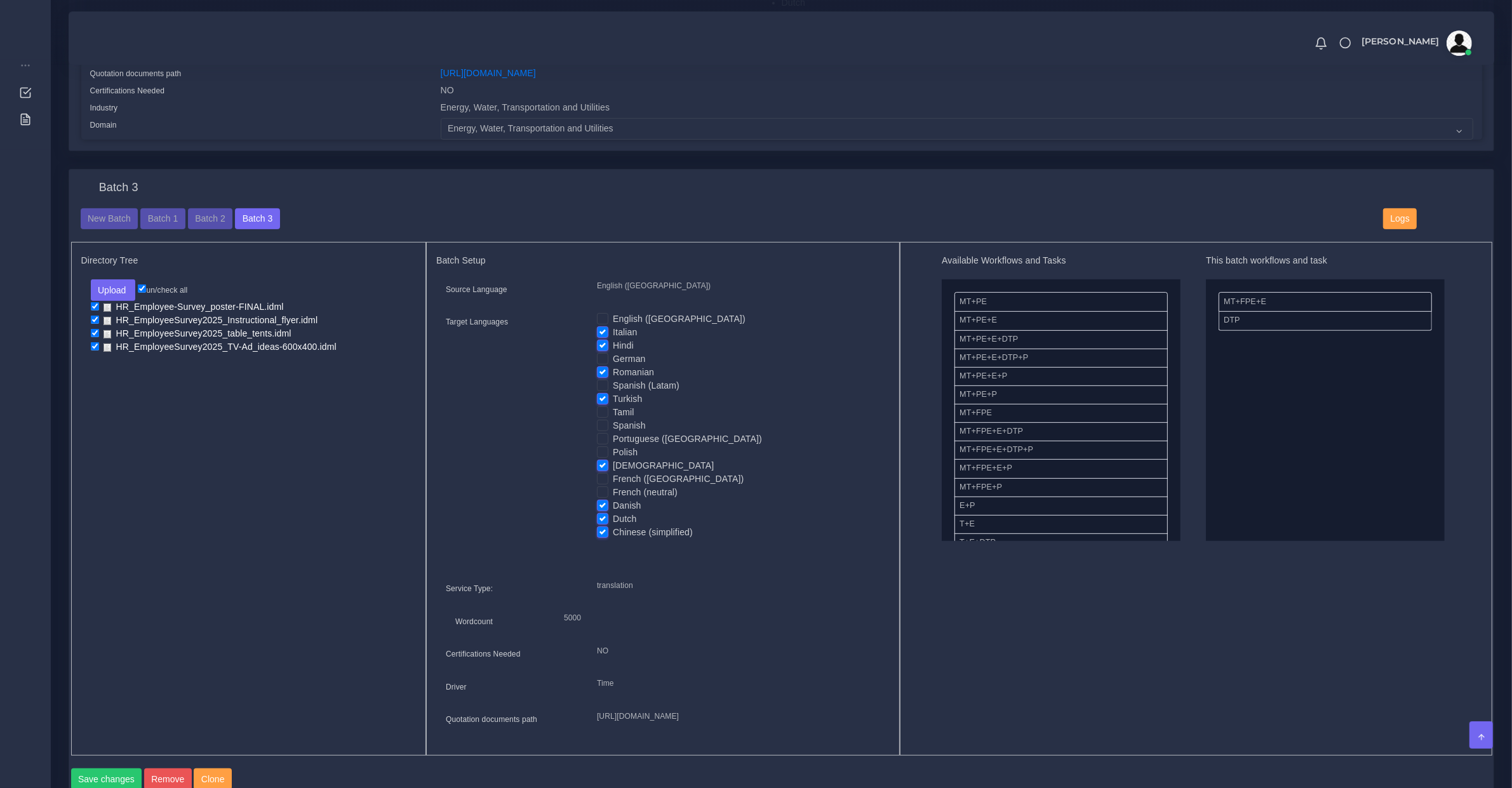
click at [602, 366] on input "Romanian" at bounding box center [603, 371] width 11 height 11
checkbox input "false"
click at [613, 381] on label "Spanish (Latam)" at bounding box center [647, 386] width 67 height 14
click at [603, 381] on input "Spanish (Latam)" at bounding box center [603, 385] width 11 height 11
checkbox input "true"
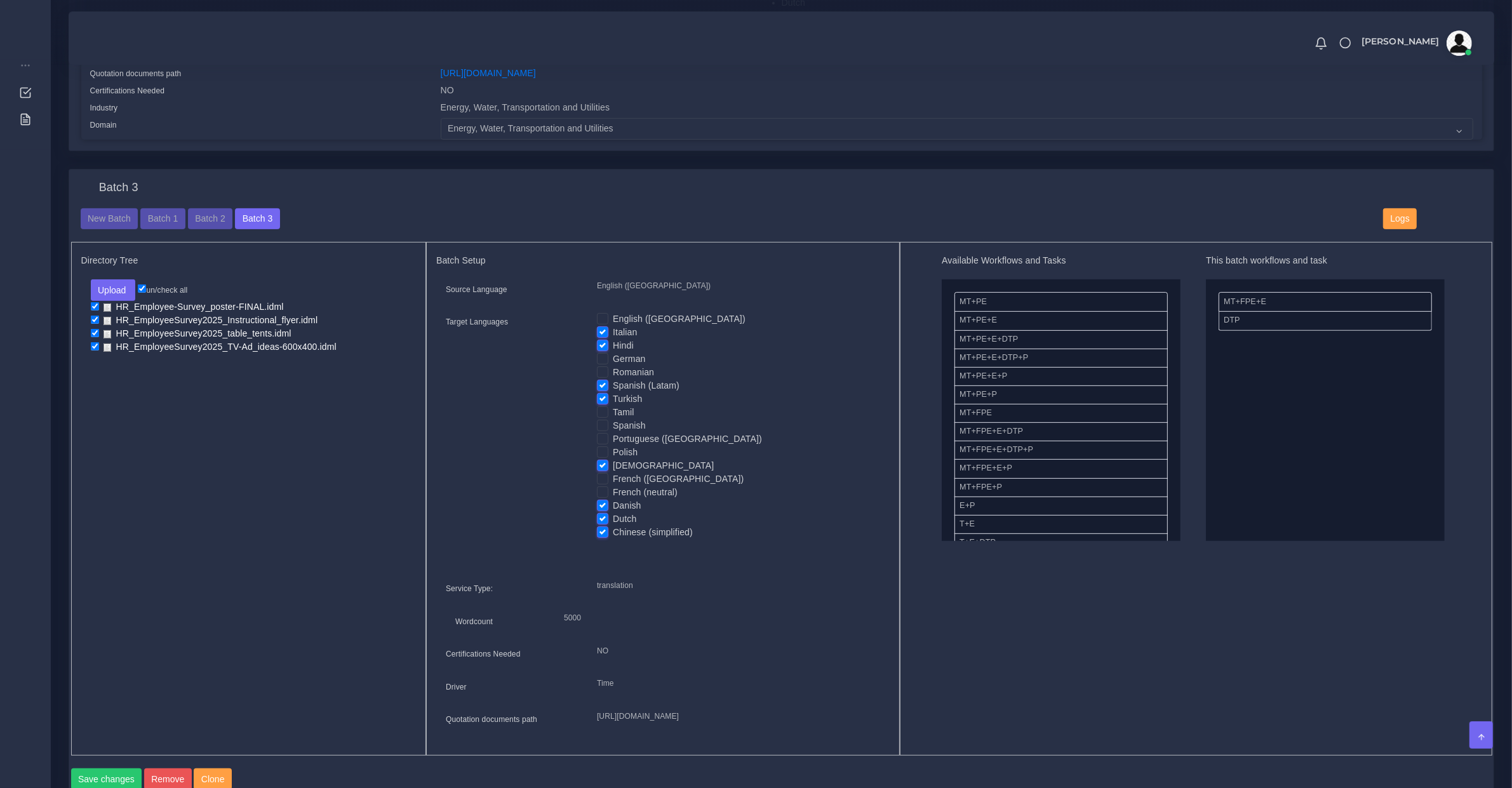
click at [613, 397] on label "Turkish" at bounding box center [628, 400] width 29 height 14
click at [603, 397] on input "Turkish" at bounding box center [603, 398] width 11 height 11
checkbox input "false"
click at [613, 426] on label "Spanish" at bounding box center [629, 426] width 33 height 14
click at [603, 426] on input "Spanish" at bounding box center [603, 425] width 11 height 11
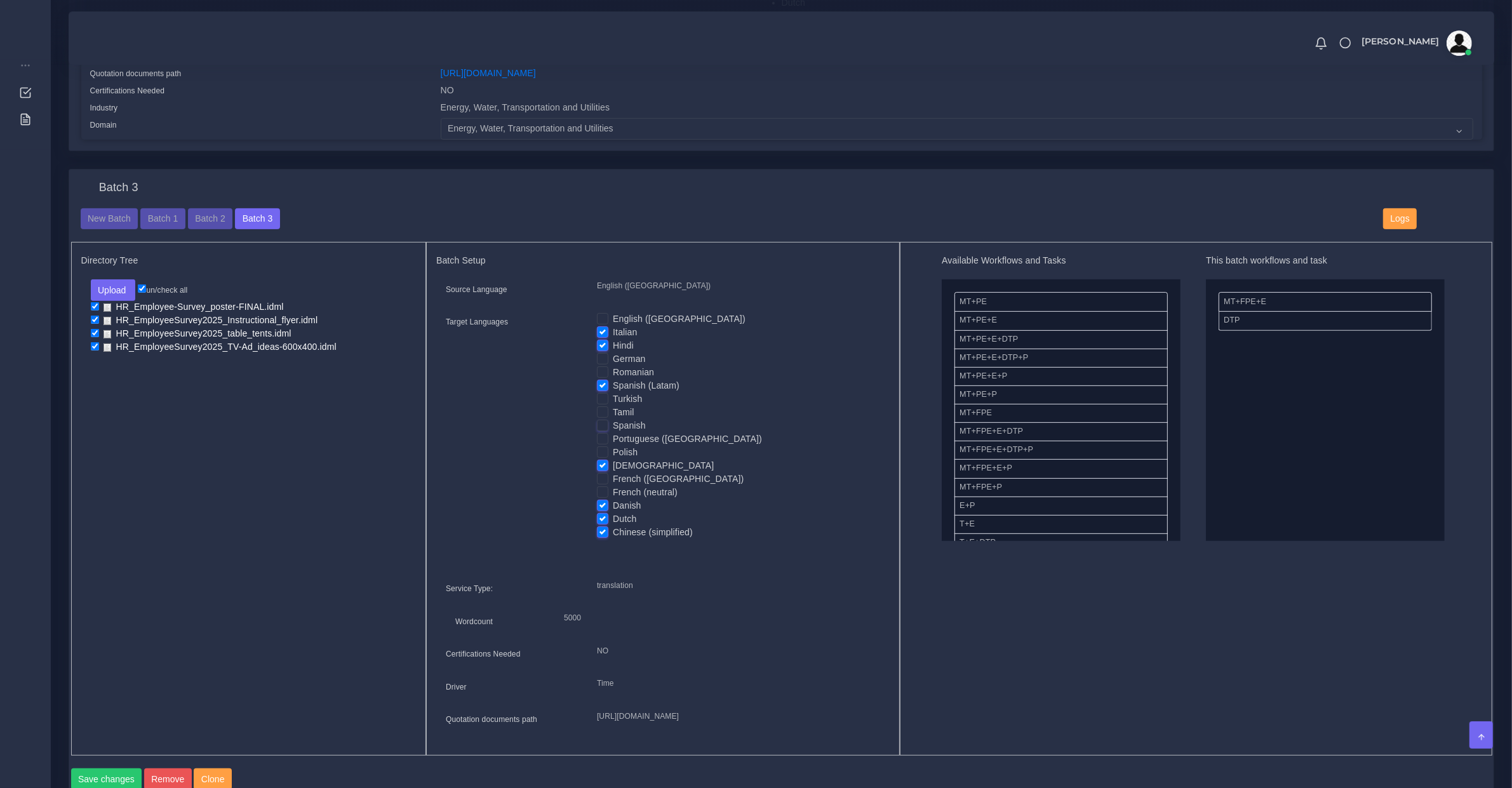
checkbox input "true"
click at [613, 436] on label "Portuguese (Brazil)" at bounding box center [688, 439] width 149 height 14
click at [602, 436] on input "Portuguese (Brazil)" at bounding box center [603, 438] width 11 height 11
checkbox input "true"
click at [613, 452] on label "Polish" at bounding box center [625, 453] width 25 height 14
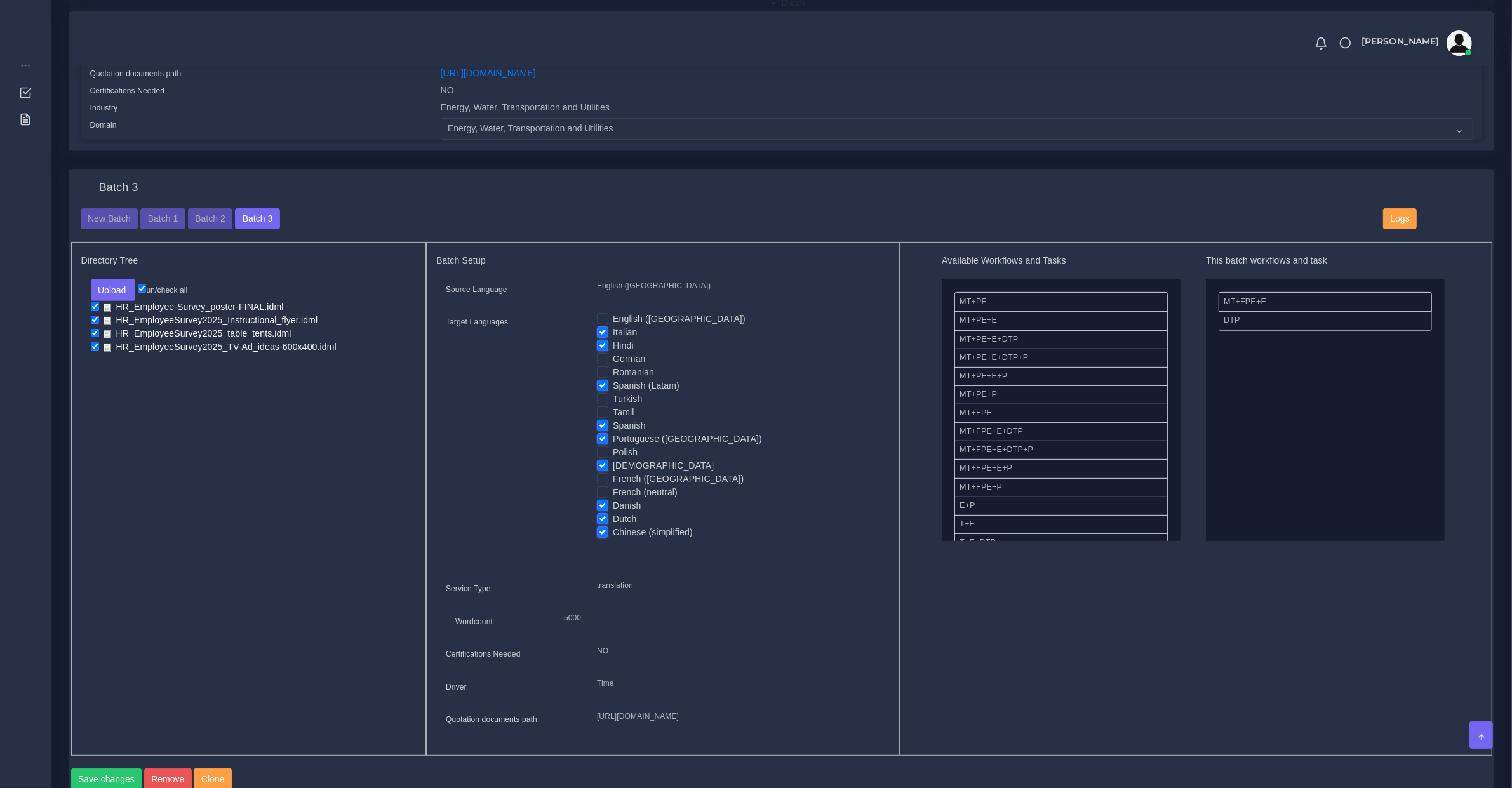
click at [602, 452] on input "Polish" at bounding box center [603, 451] width 11 height 11
checkbox input "true"
click at [613, 464] on label "Korean" at bounding box center [663, 466] width 101 height 14
click at [602, 464] on input "Korean" at bounding box center [603, 464] width 11 height 11
checkbox input "false"
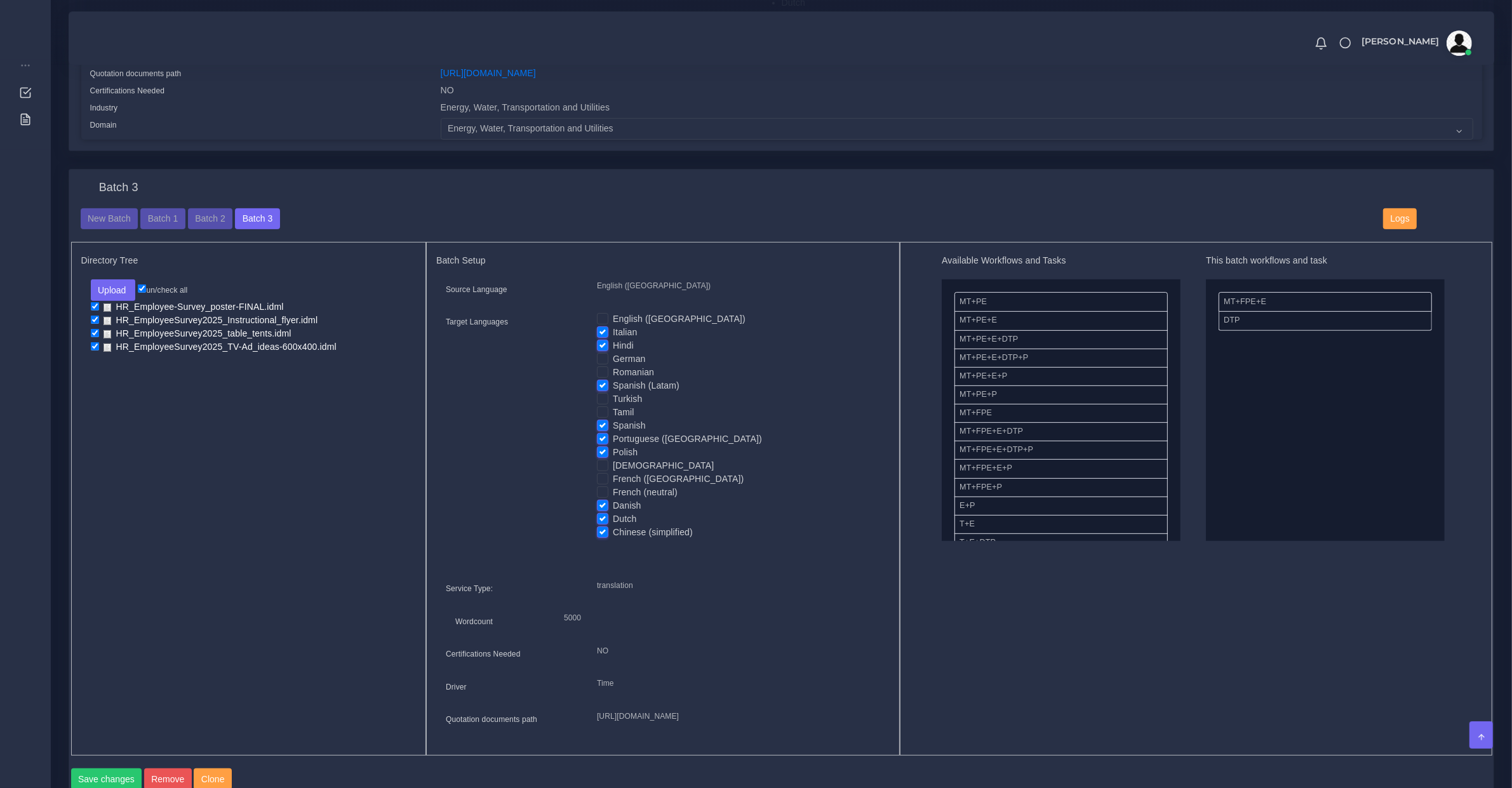
drag, startPoint x: 602, startPoint y: 470, endPoint x: 602, endPoint y: 482, distance: 12.0
click at [613, 474] on label "French (Canada)" at bounding box center [679, 479] width 131 height 14
click at [602, 474] on input "French (Canada)" at bounding box center [603, 478] width 11 height 11
checkbox input "true"
click at [613, 489] on label "French (neutral)" at bounding box center [645, 492] width 65 height 14
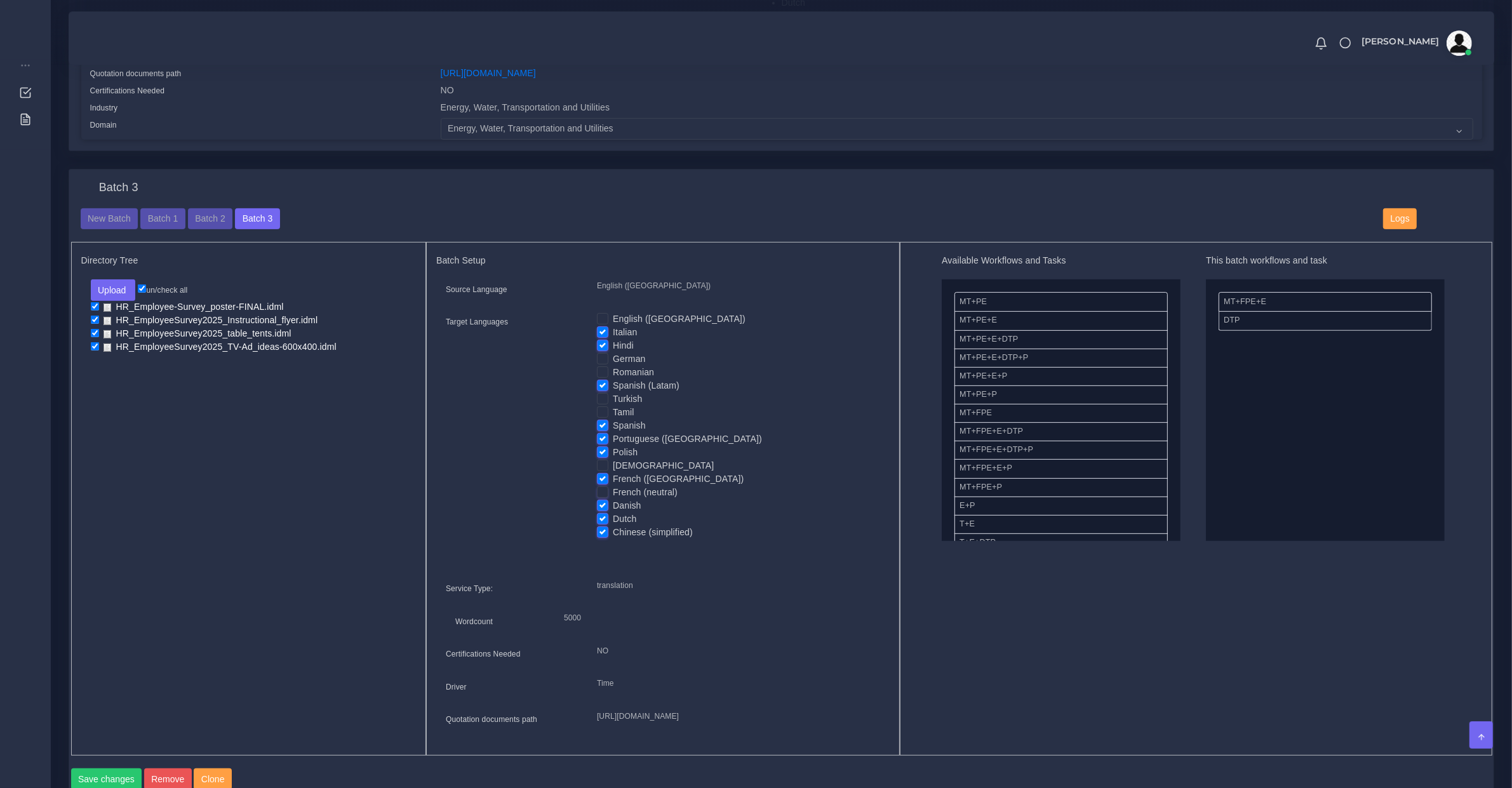
click at [604, 489] on input "French (neutral)" at bounding box center [603, 491] width 11 height 11
checkbox input "true"
drag, startPoint x: 602, startPoint y: 502, endPoint x: 604, endPoint y: 515, distance: 13.2
click at [613, 505] on label "Danish" at bounding box center [627, 506] width 28 height 14
click at [603, 505] on input "Danish" at bounding box center [603, 505] width 11 height 11
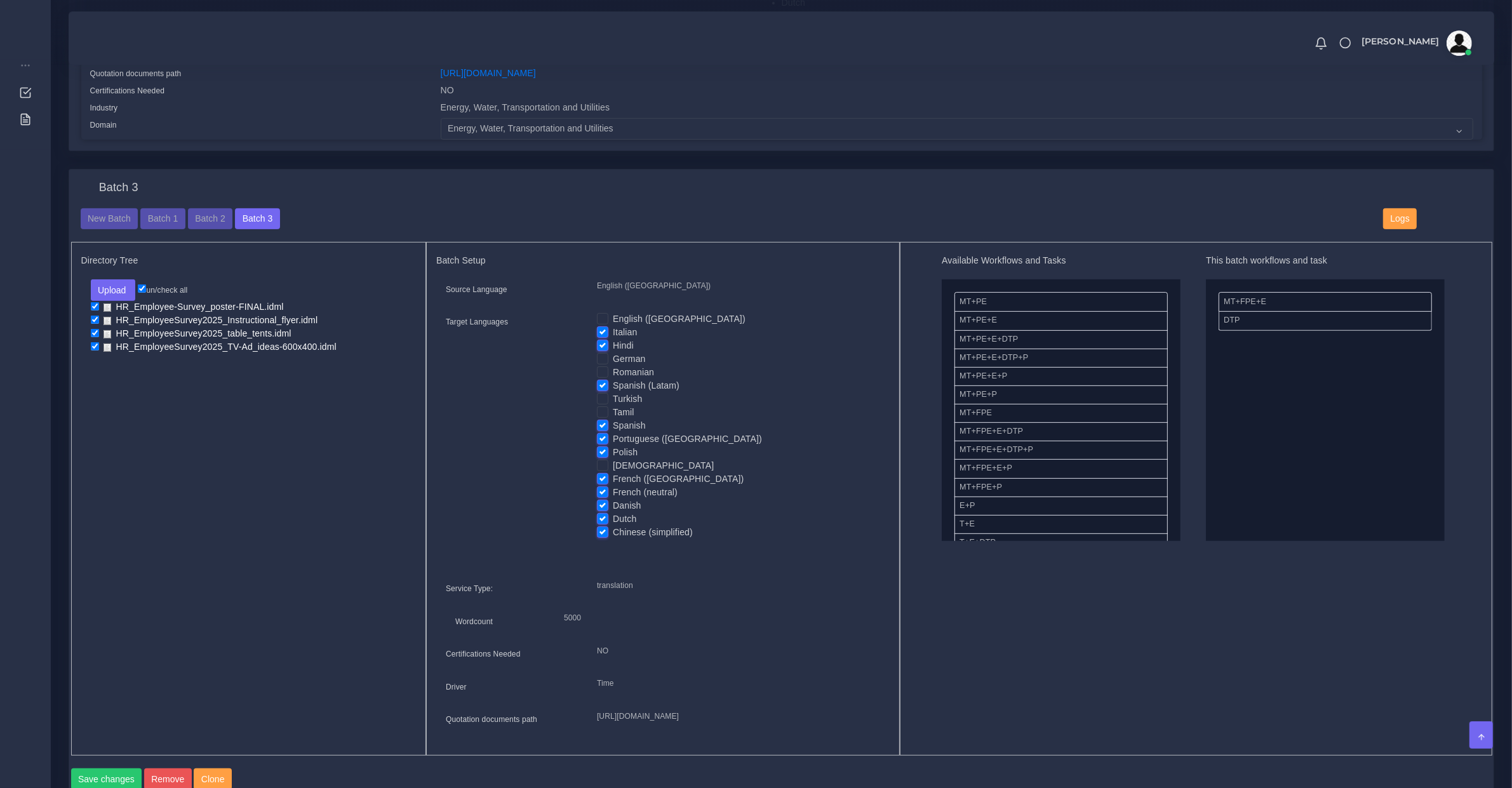
checkbox input "false"
click at [613, 520] on label "Dutch" at bounding box center [625, 519] width 24 height 14
click at [605, 520] on input "Dutch" at bounding box center [603, 517] width 11 height 11
checkbox input "false"
click at [613, 532] on label "Chinese (simplified)" at bounding box center [653, 533] width 80 height 14
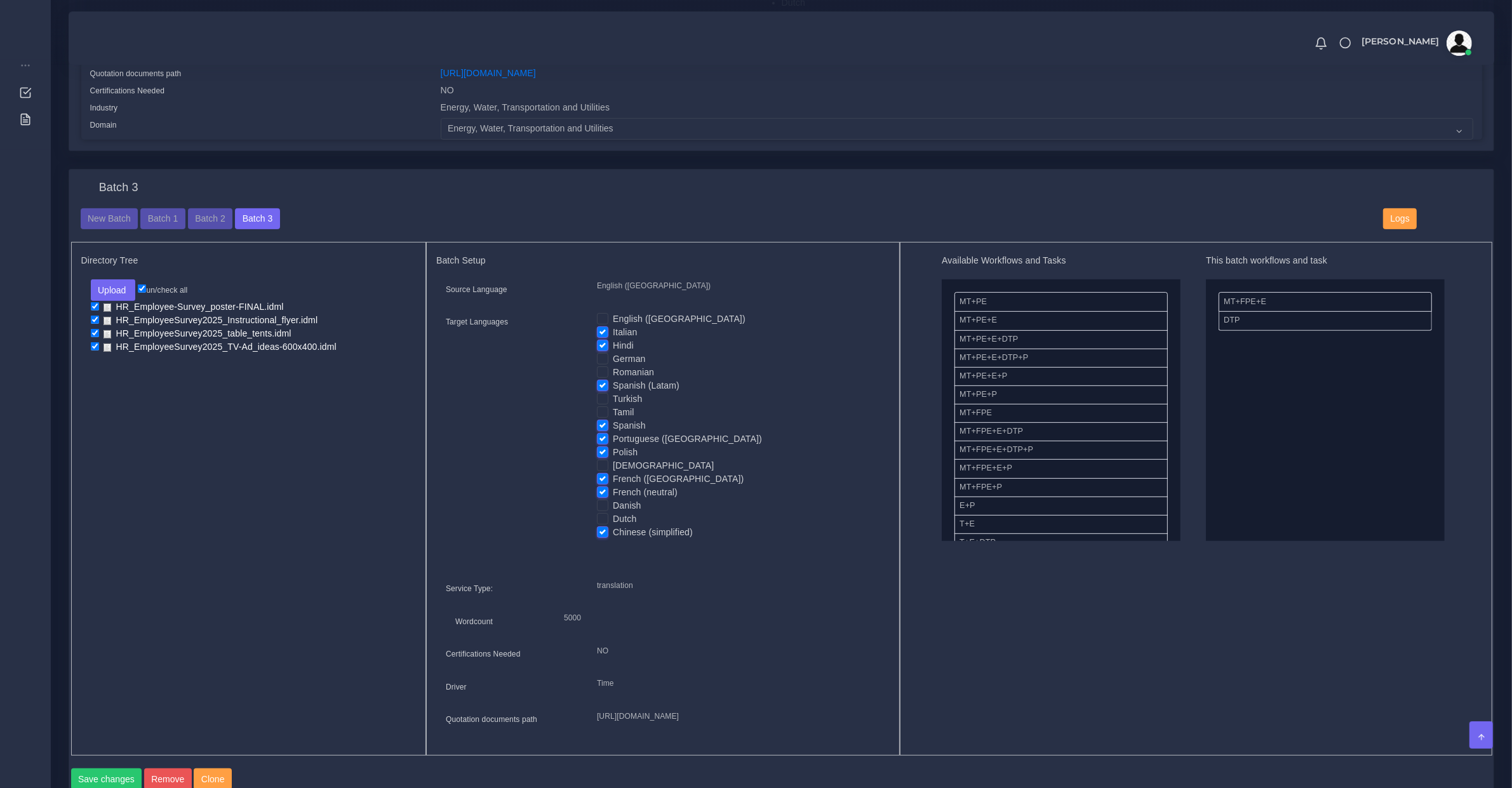
click at [605, 532] on input "Chinese (simplified)" at bounding box center [603, 531] width 11 height 11
checkbox input "false"
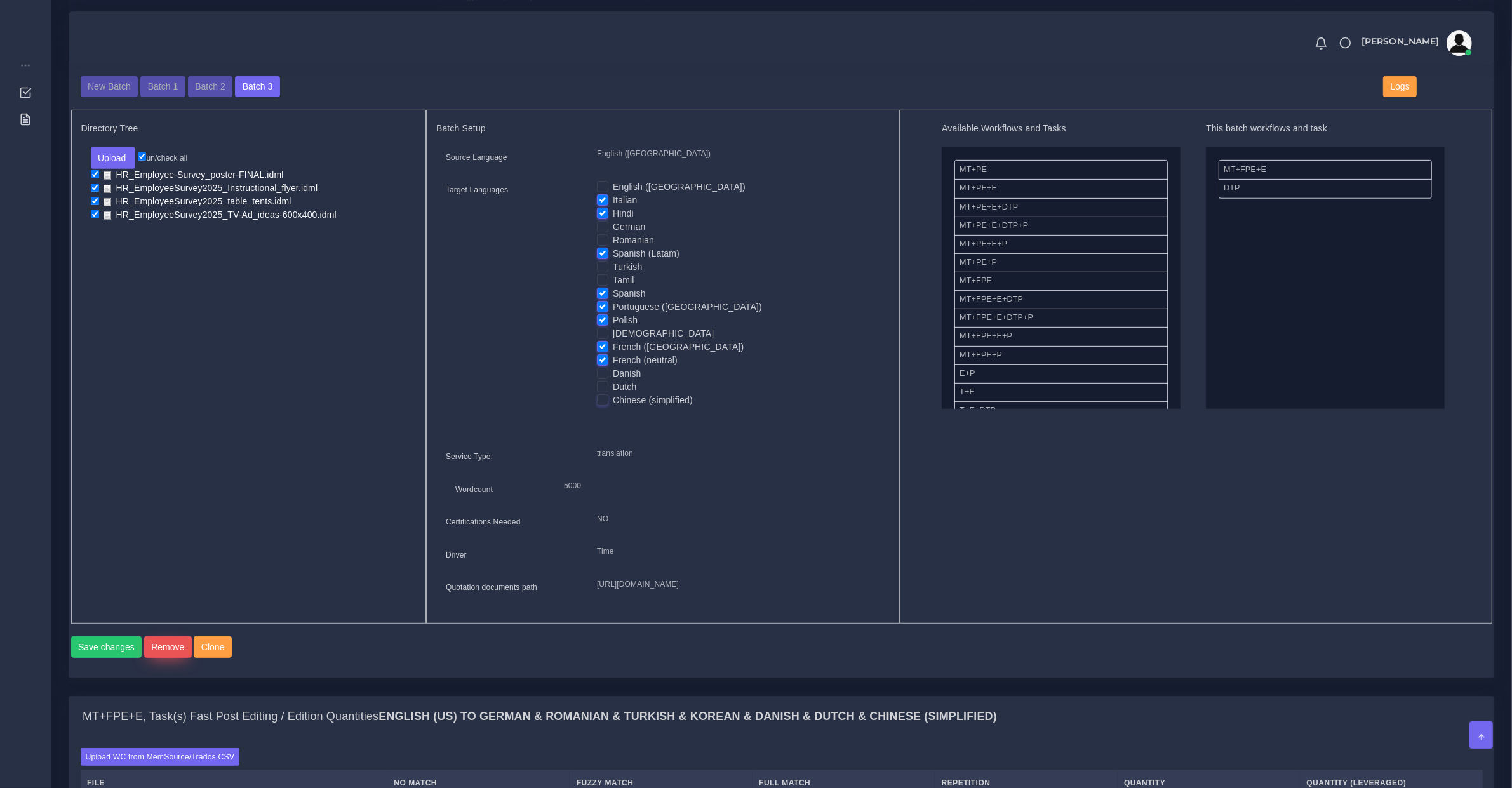
scroll to position [794, 0]
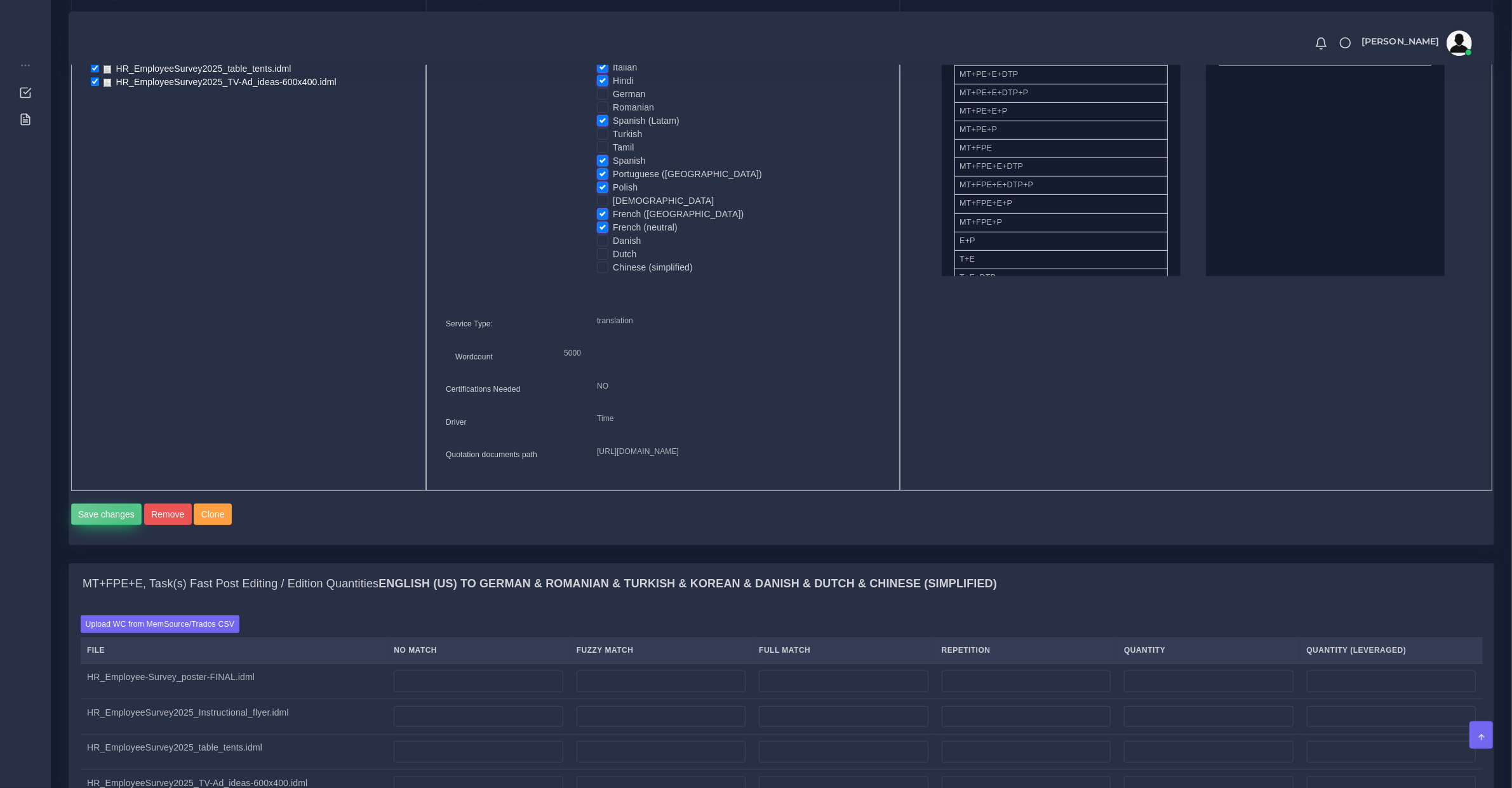
click at [127, 525] on button "Save changes" at bounding box center [107, 514] width 71 height 21
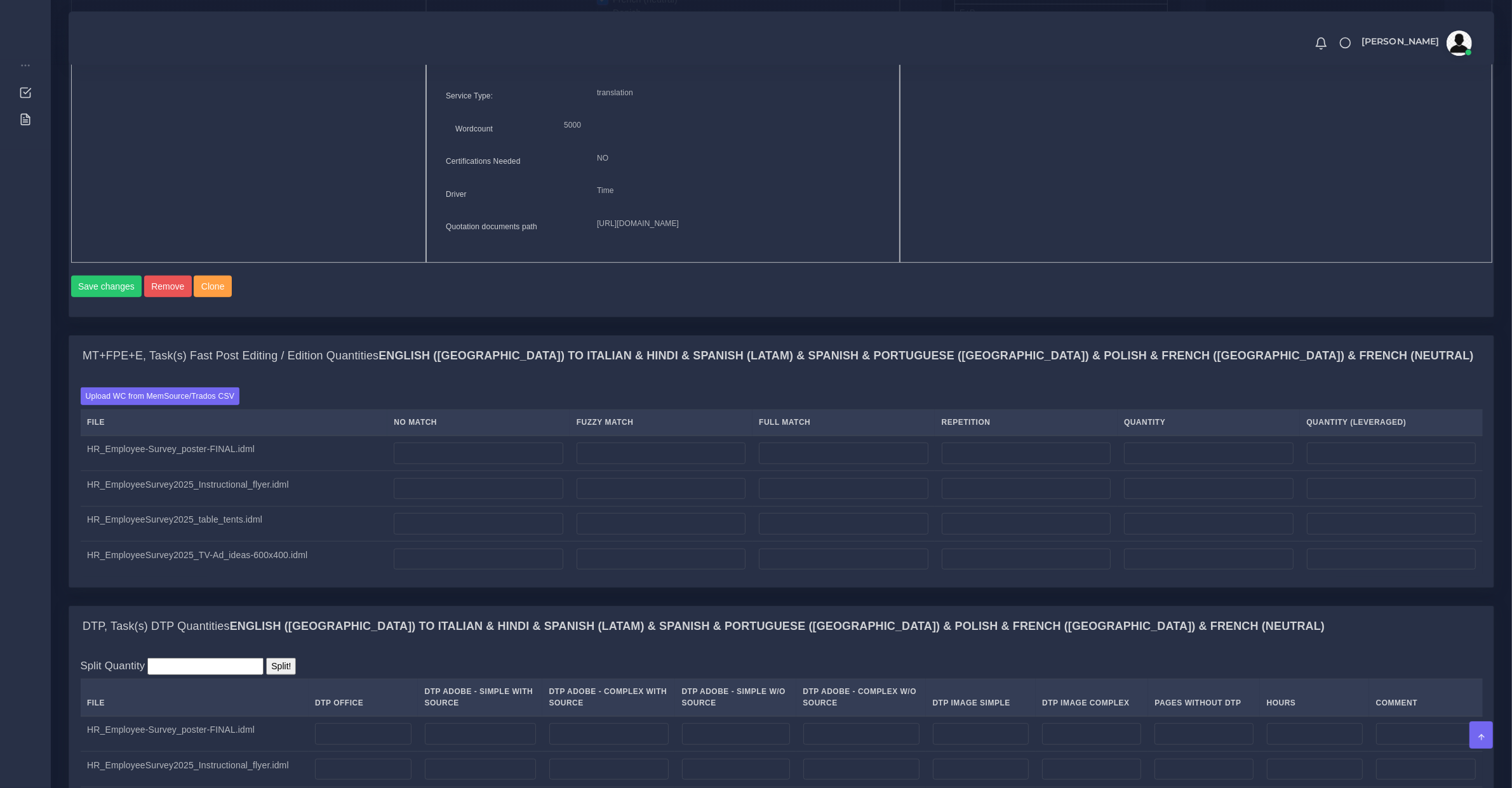
scroll to position [1191, 0]
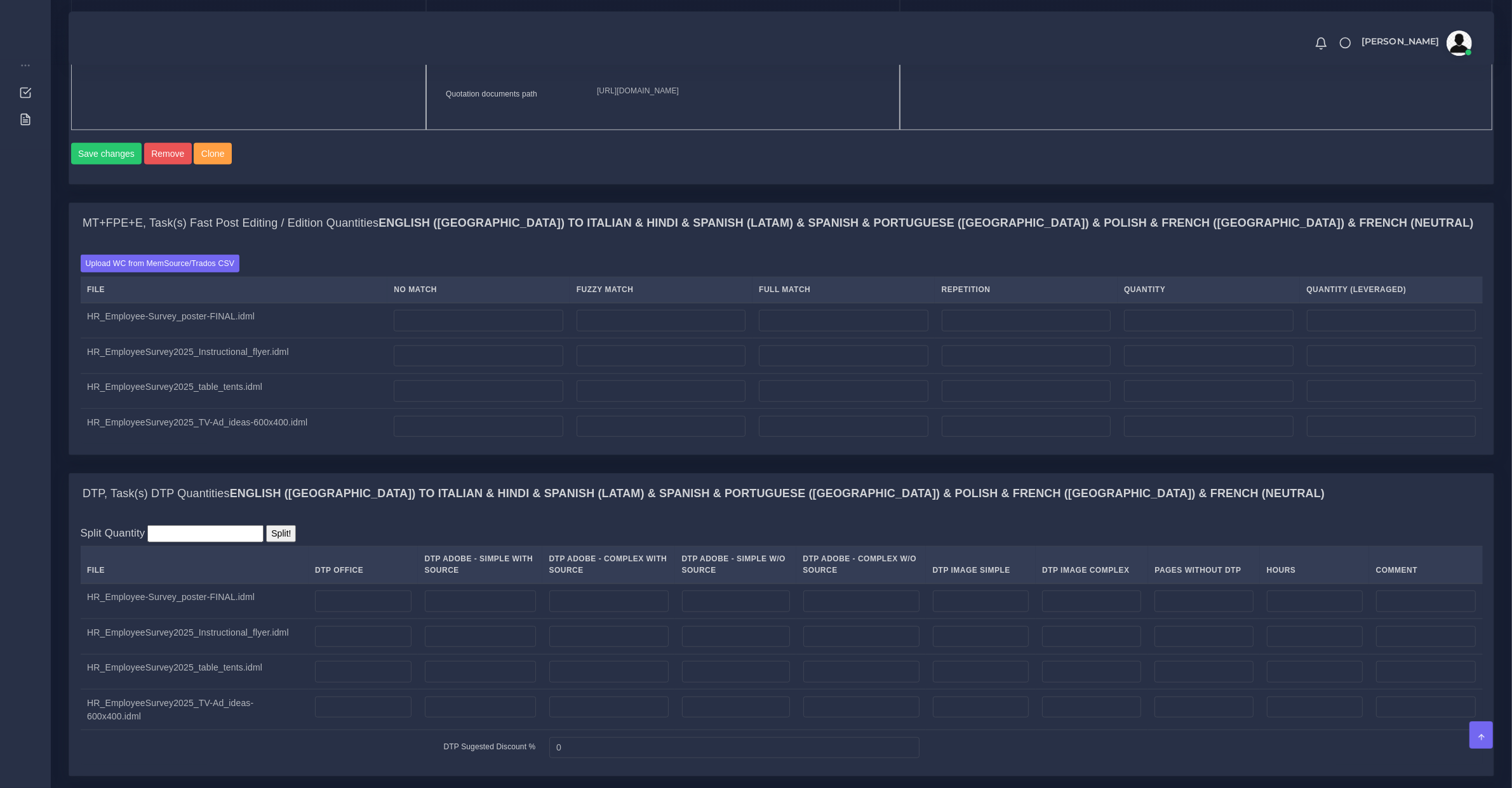
click at [226, 272] on div "Upload WC from MemSource/Trados CSV File No Match Fuzzy Match Full Match Repeti…" at bounding box center [781, 349] width 1425 height 210
click at [224, 277] on div "Upload WC from MemSource/Trados CSV File No Match Fuzzy Match Full Match Repeti…" at bounding box center [781, 349] width 1425 height 210
click at [224, 272] on label "Upload WC from MemSource/Trados CSV" at bounding box center [160, 263] width 160 height 17
click at [0, 0] on input "Upload WC from MemSource/Trados CSV" at bounding box center [0, 0] width 0 height 0
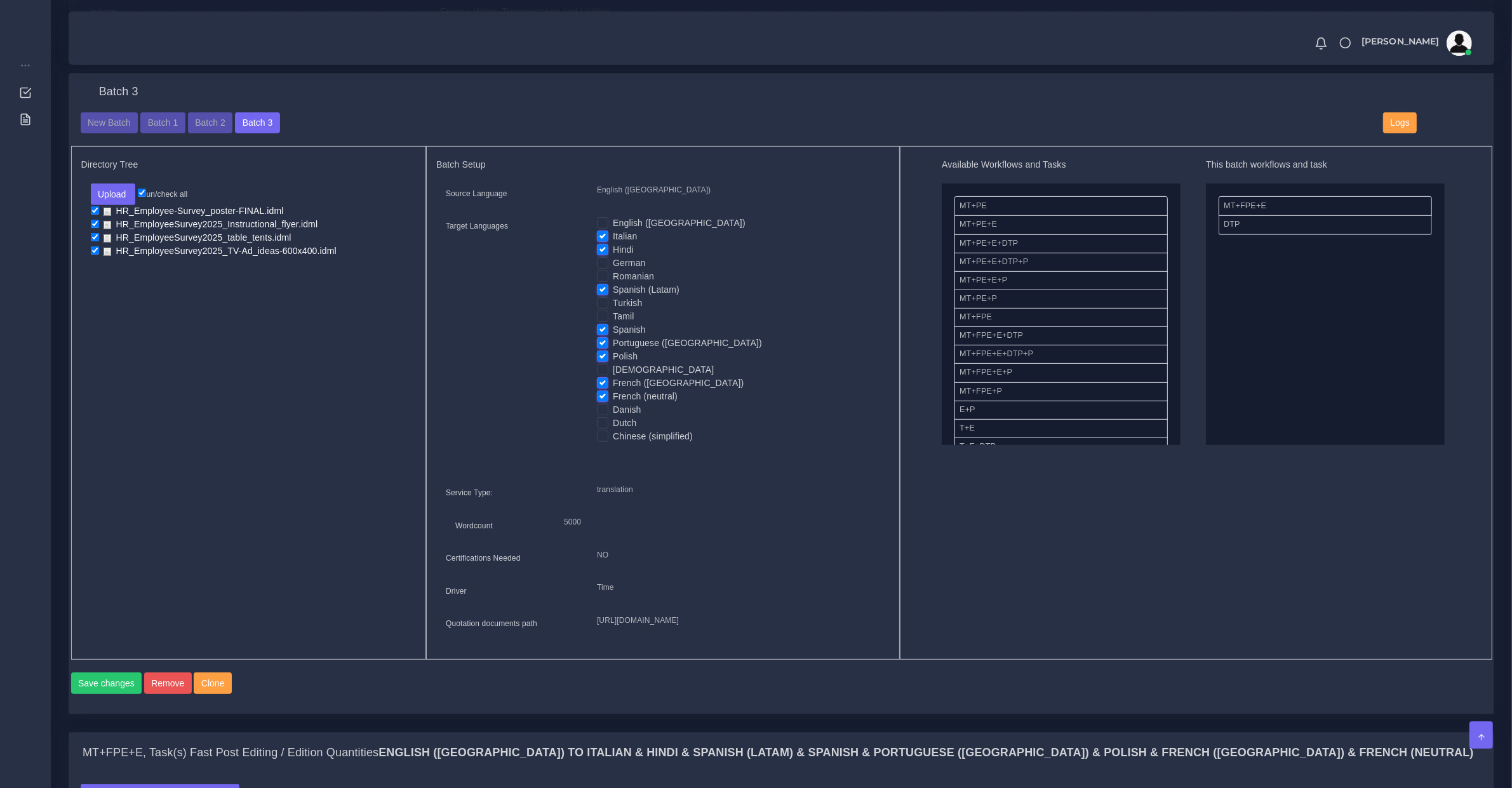
scroll to position [1323, 0]
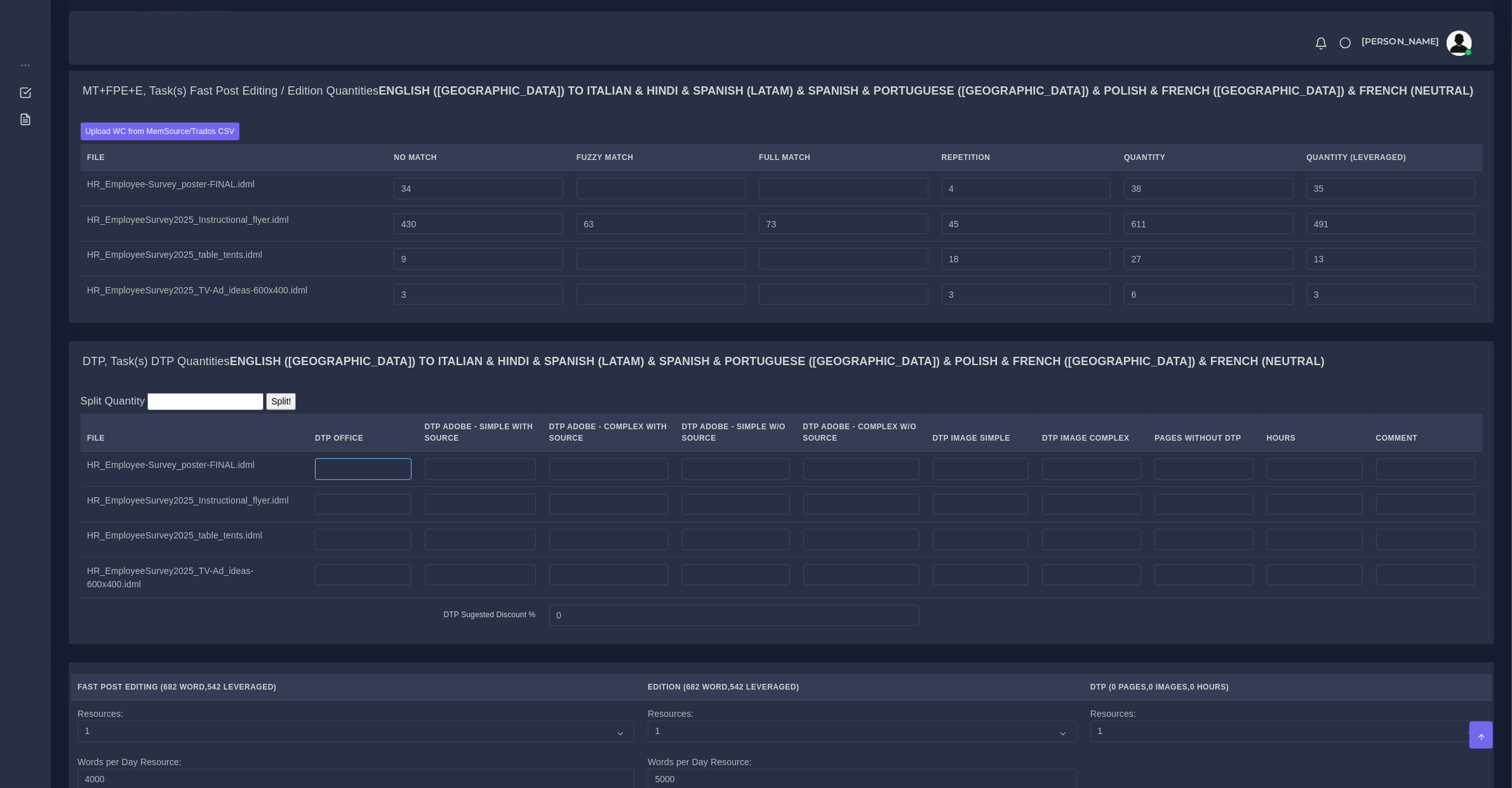
click at [376, 480] on input "number" at bounding box center [363, 469] width 96 height 21
click at [436, 480] on input "number" at bounding box center [480, 469] width 111 height 21
type input "1"
click at [398, 512] on td at bounding box center [363, 505] width 109 height 36
click at [397, 519] on td at bounding box center [363, 505] width 109 height 36
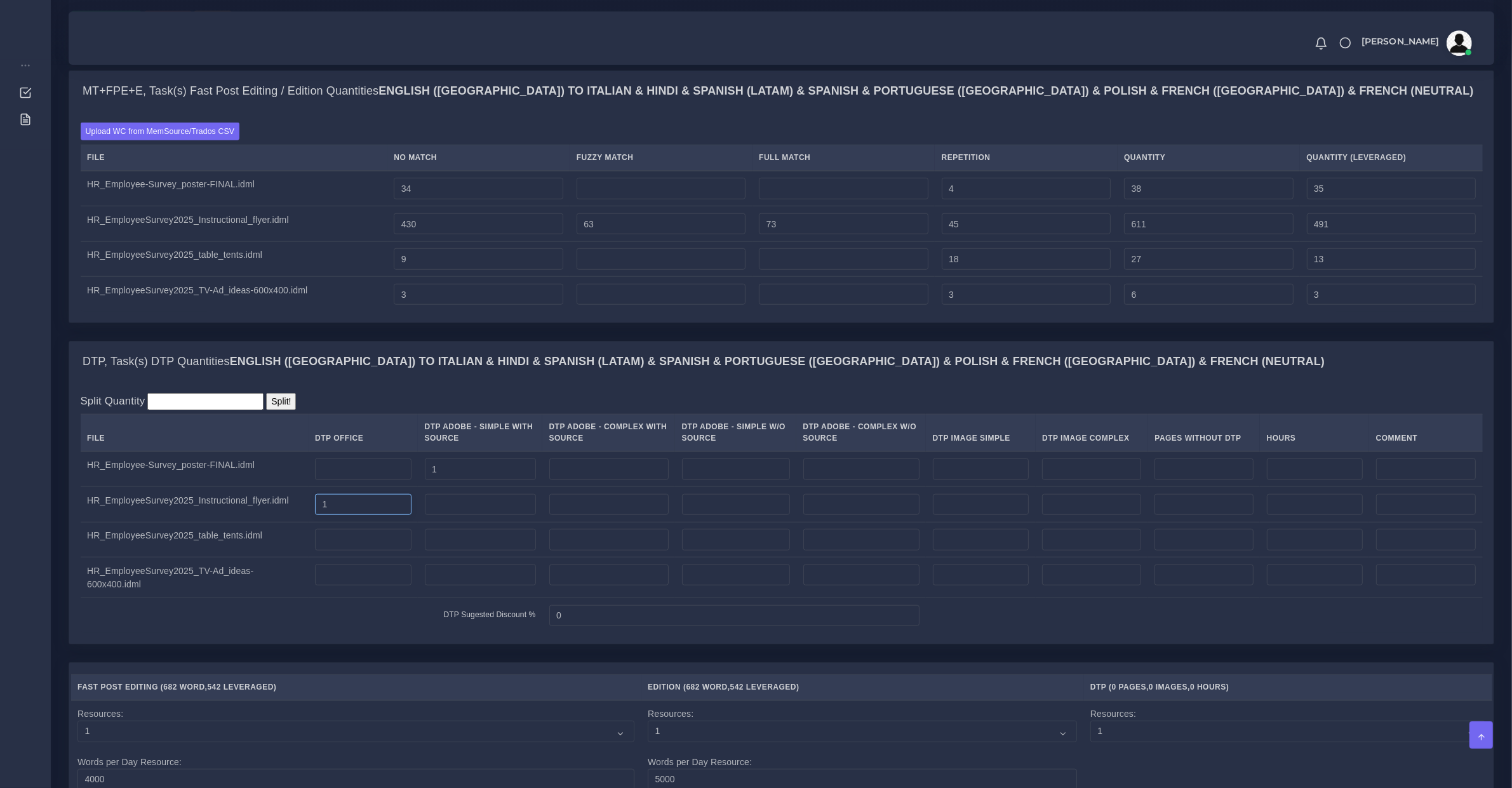
type input "1"
click at [426, 516] on input "number" at bounding box center [480, 505] width 111 height 21
type input "1"
click at [439, 551] on input "number" at bounding box center [480, 540] width 111 height 21
type input "2"
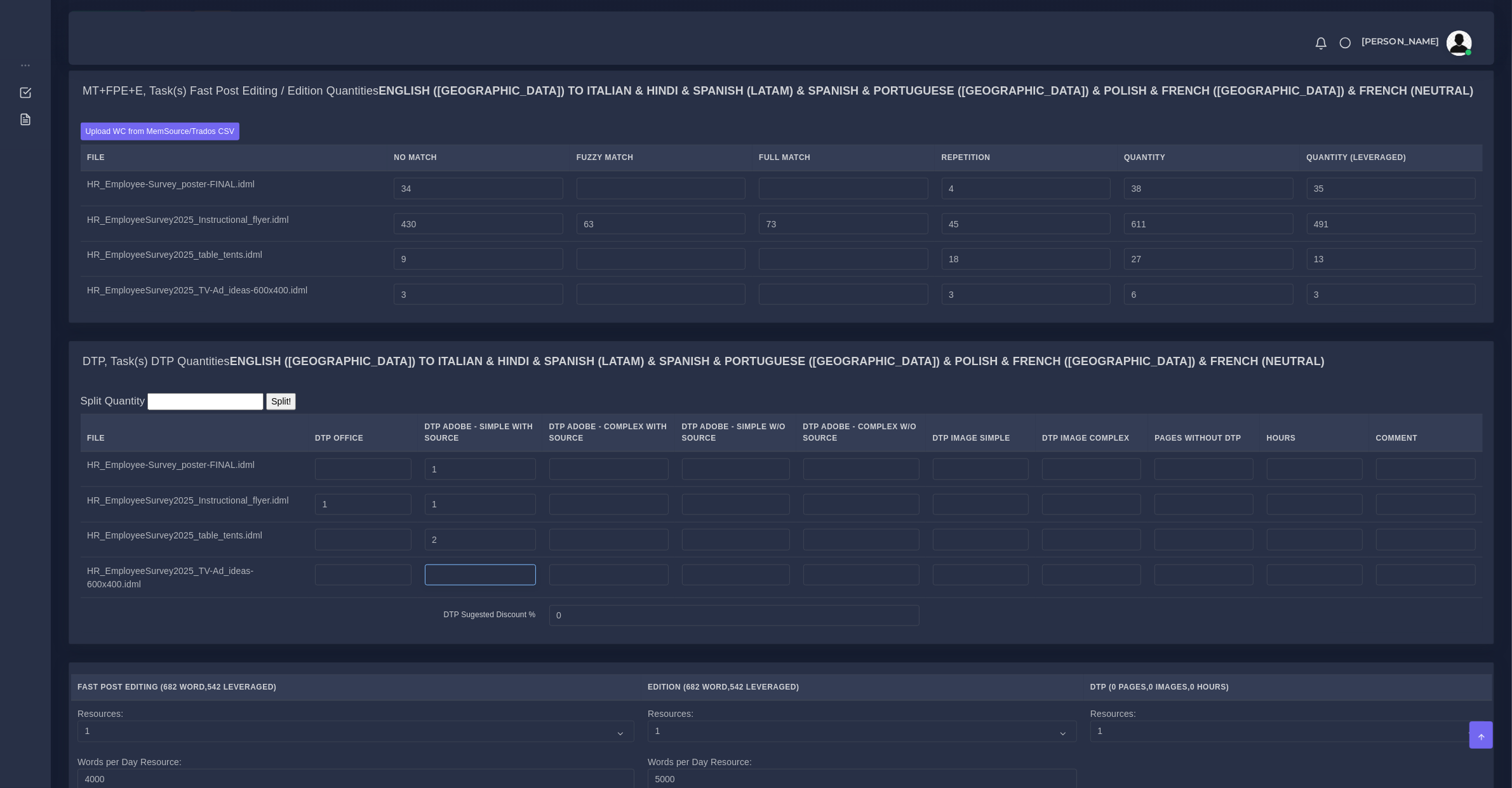
click at [444, 586] on input "number" at bounding box center [480, 575] width 111 height 21
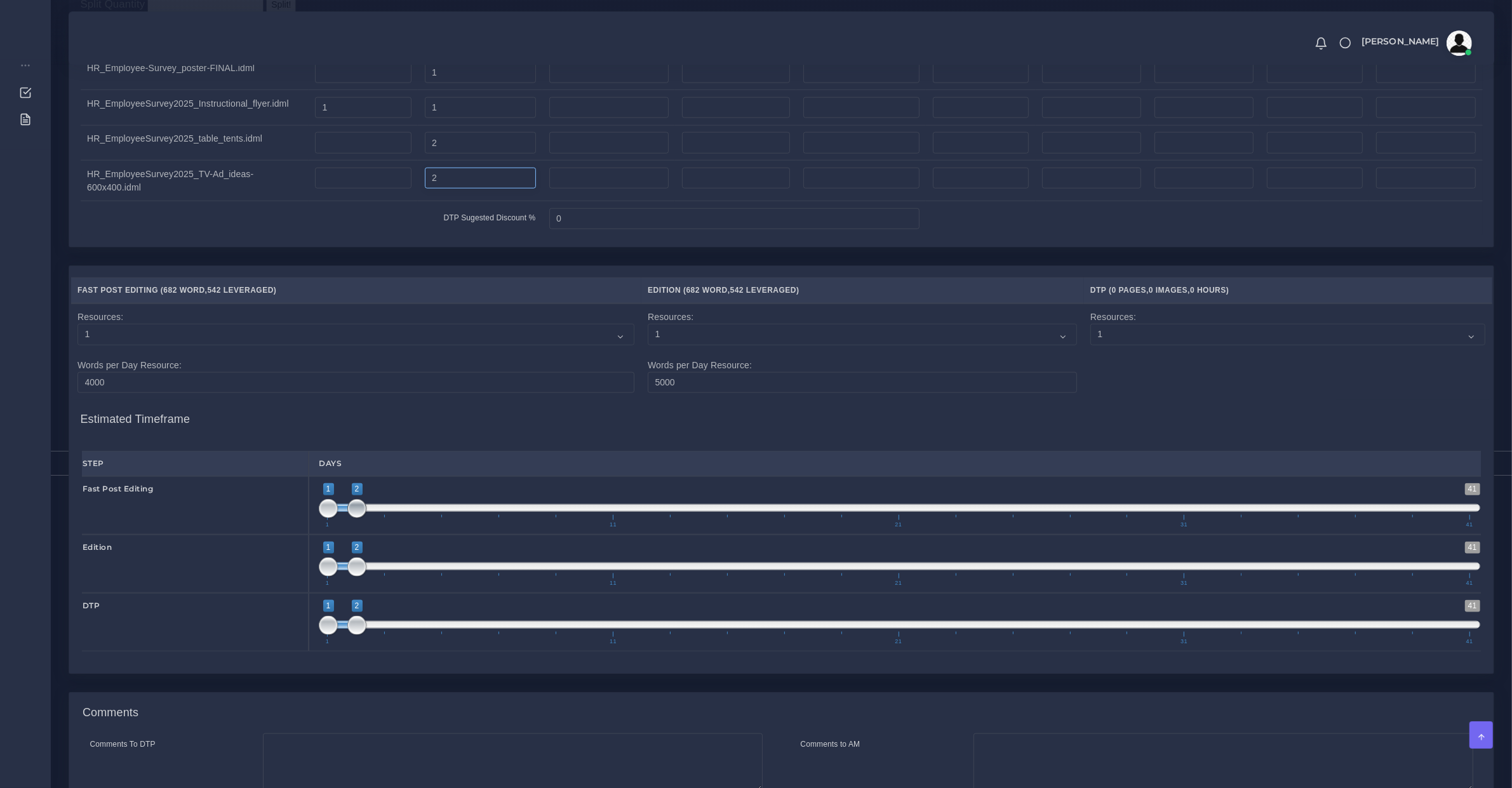
type input "2"
type input "1;3"
drag, startPoint x: 359, startPoint y: 540, endPoint x: 384, endPoint y: 602, distance: 66.9
click at [377, 528] on span "1 41 1 3 1 — 3 1 11 21 31 41" at bounding box center [900, 505] width 1162 height 45
click at [400, 586] on span "1 11 21 31 41" at bounding box center [898, 580] width 1143 height 13
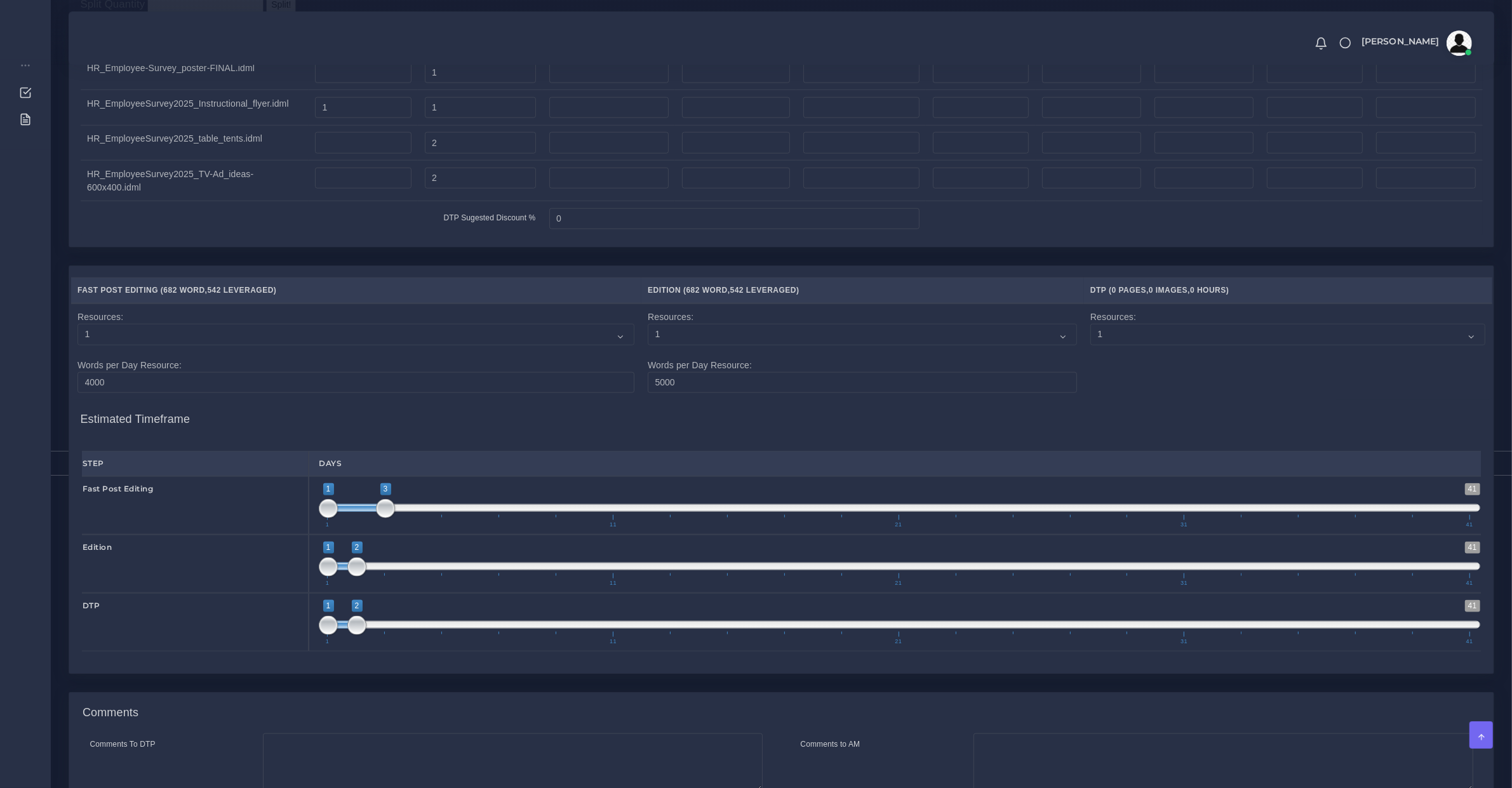
click at [406, 571] on span at bounding box center [900, 567] width 1162 height 8
click at [407, 586] on span "1 41 1 2 1 — 2 1 11 21 31 41" at bounding box center [900, 564] width 1162 height 45
click at [407, 577] on span at bounding box center [413, 567] width 19 height 19
type input "3;3"
drag, startPoint x: 420, startPoint y: 586, endPoint x: 392, endPoint y: 571, distance: 31.8
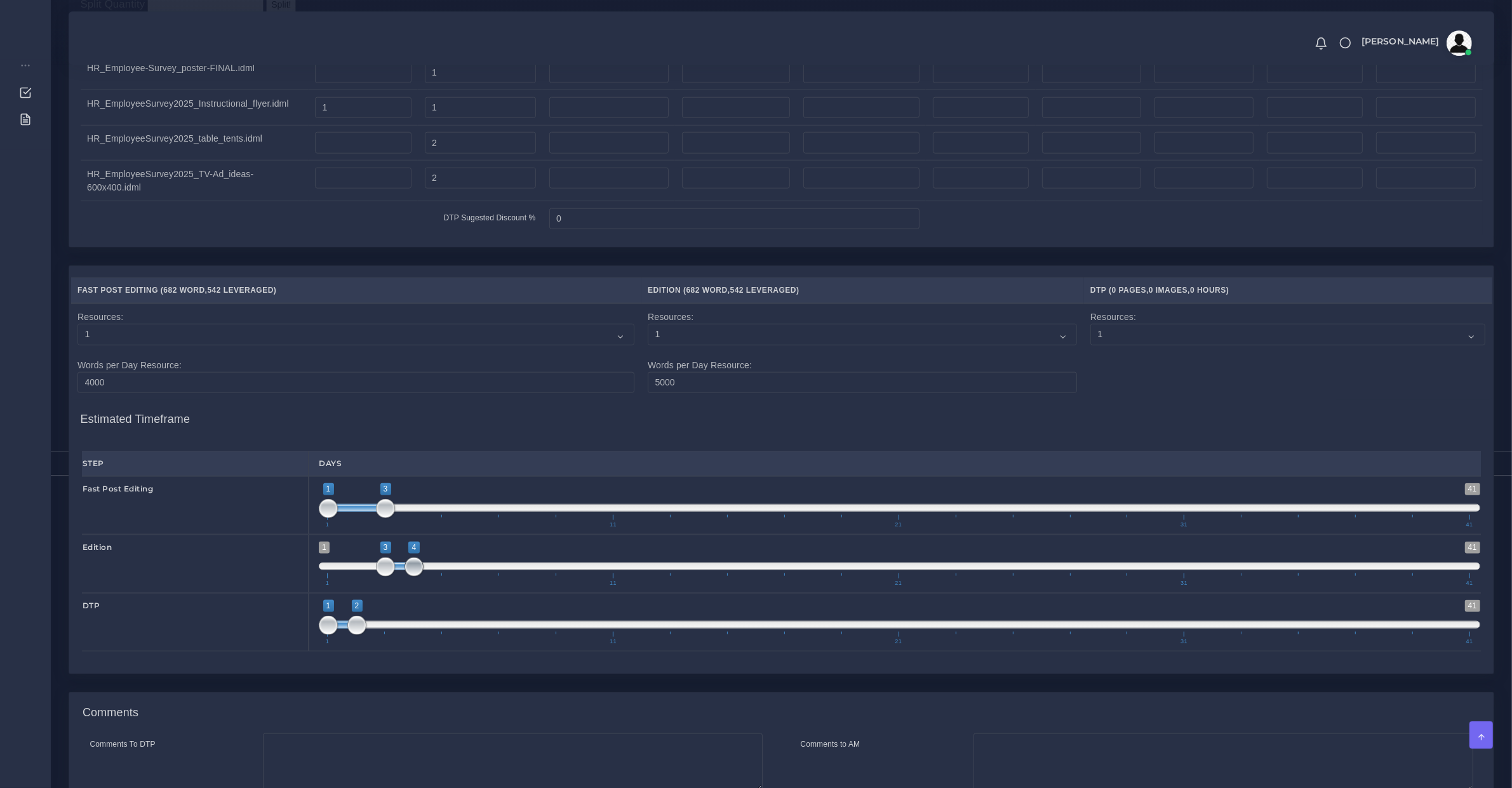
click at [404, 577] on span at bounding box center [413, 567] width 19 height 19
type input "1;2"
drag, startPoint x: 382, startPoint y: 531, endPoint x: 365, endPoint y: 592, distance: 63.3
click at [358, 518] on span at bounding box center [356, 508] width 19 height 19
drag, startPoint x: 364, startPoint y: 647, endPoint x: 370, endPoint y: 652, distance: 7.8
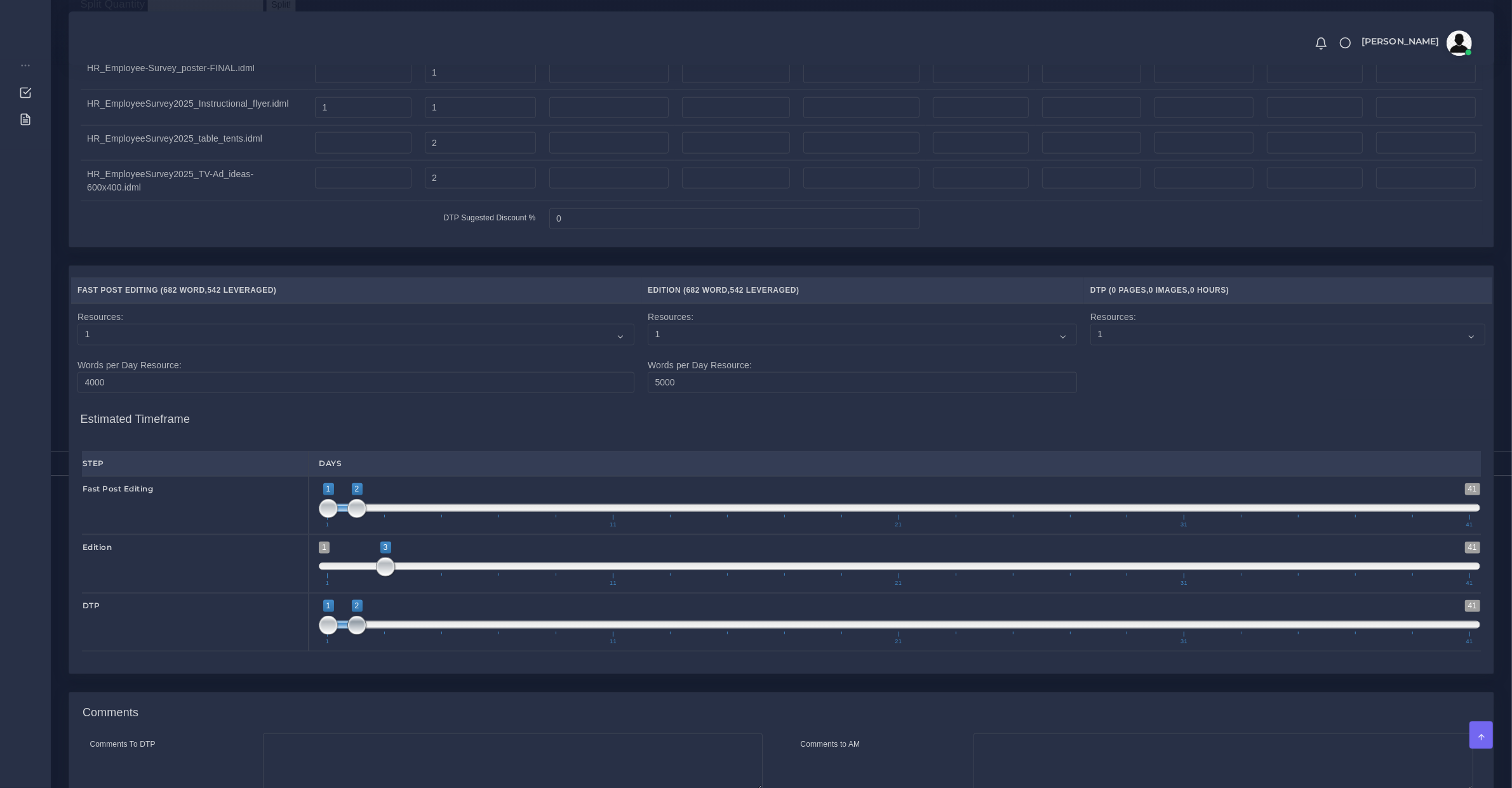
click at [366, 635] on span at bounding box center [356, 625] width 19 height 19
type input "4;6"
drag, startPoint x: 366, startPoint y: 652, endPoint x: 441, endPoint y: 651, distance: 75.0
click at [441, 628] on span at bounding box center [442, 625] width 57 height 8
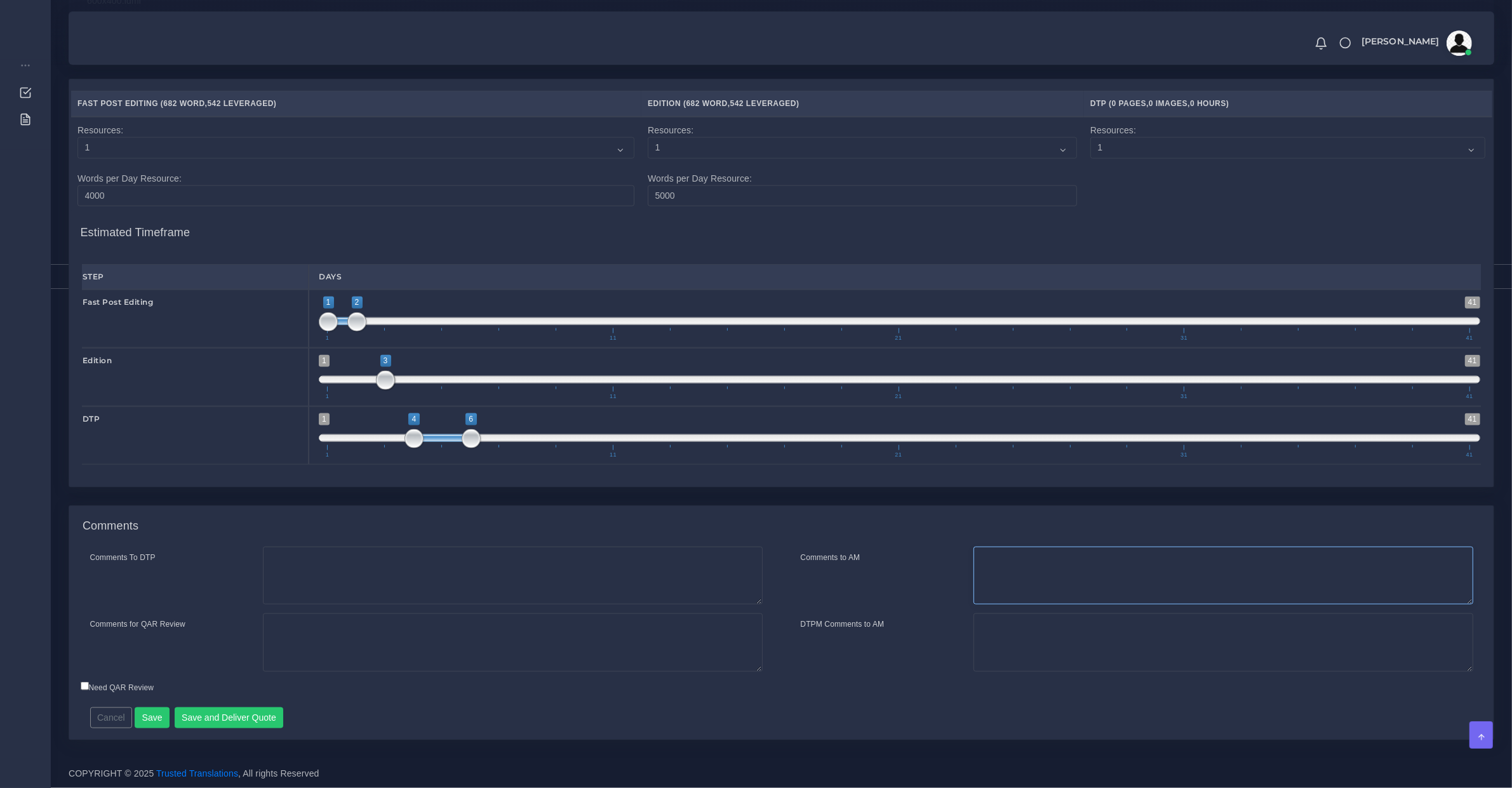
click at [1031, 559] on textarea "Comments to AM" at bounding box center [1223, 576] width 500 height 59
click at [1033, 638] on textarea "DTPM Comments to AM" at bounding box center [1223, 642] width 500 height 59
drag, startPoint x: 354, startPoint y: 607, endPoint x: 387, endPoint y: 632, distance: 41.4
click at [354, 606] on div "Comments To DTP Comments for QAR Review" at bounding box center [426, 614] width 710 height 134
click at [388, 634] on textarea "Comments for QAR Review" at bounding box center [513, 642] width 500 height 59
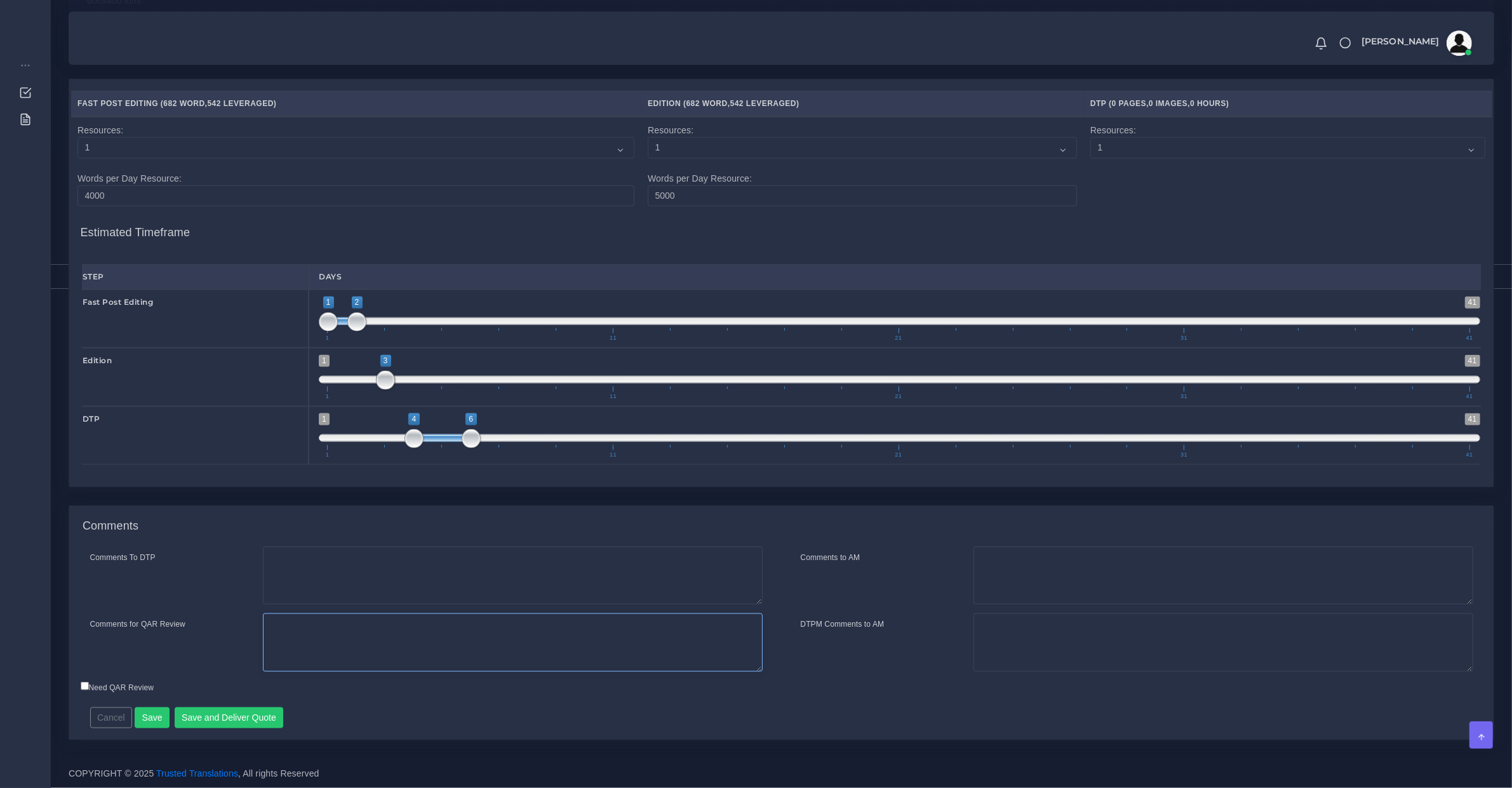
click at [388, 634] on textarea "Comments for QAR Review" at bounding box center [513, 642] width 500 height 59
type textarea "Tamil"
type textarea "Agency rate for Tamil: $0.40 for TE/no match"
click at [258, 713] on button "Save and Deliver Quote" at bounding box center [229, 718] width 109 height 21
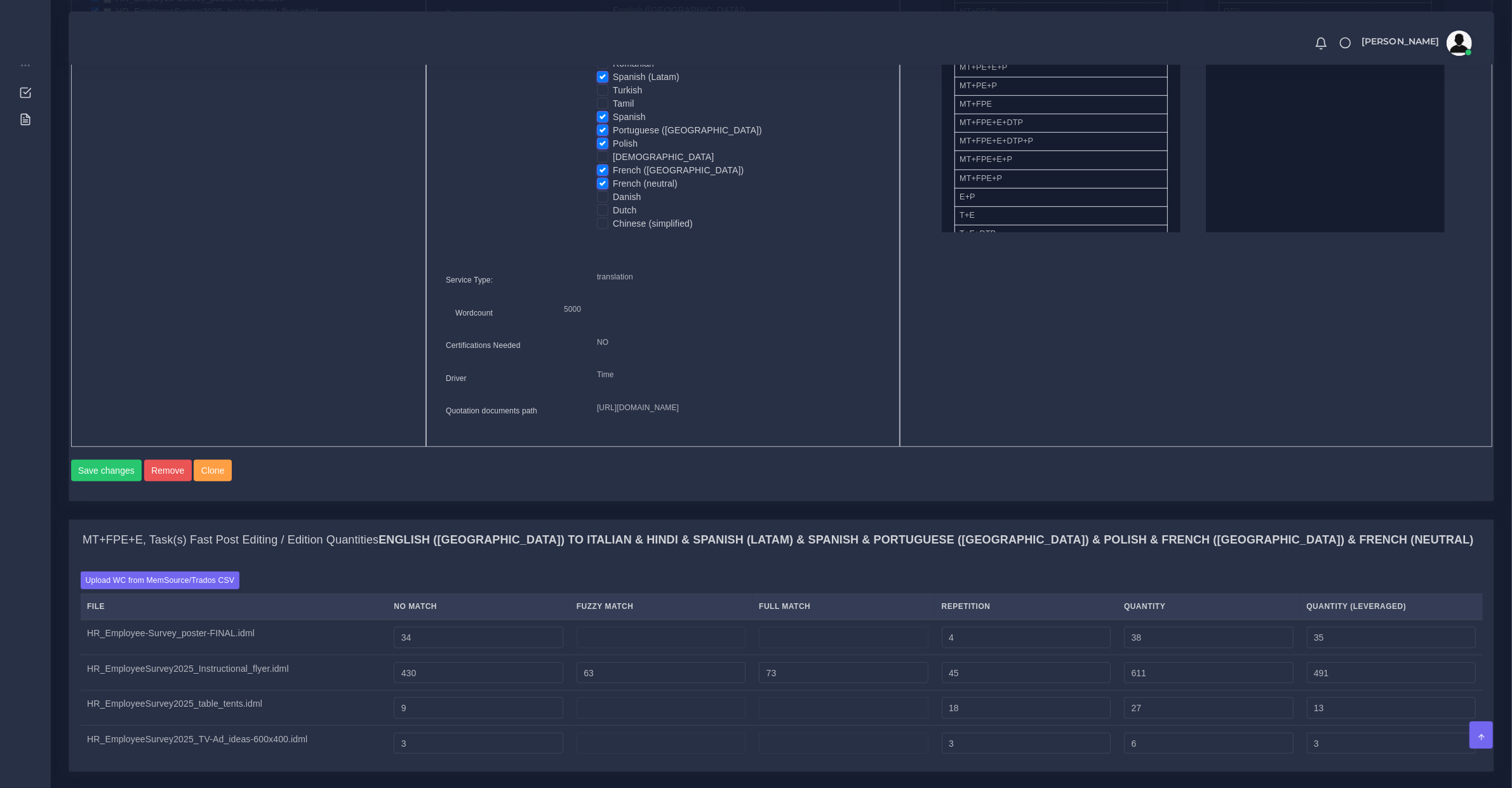
scroll to position [0, 0]
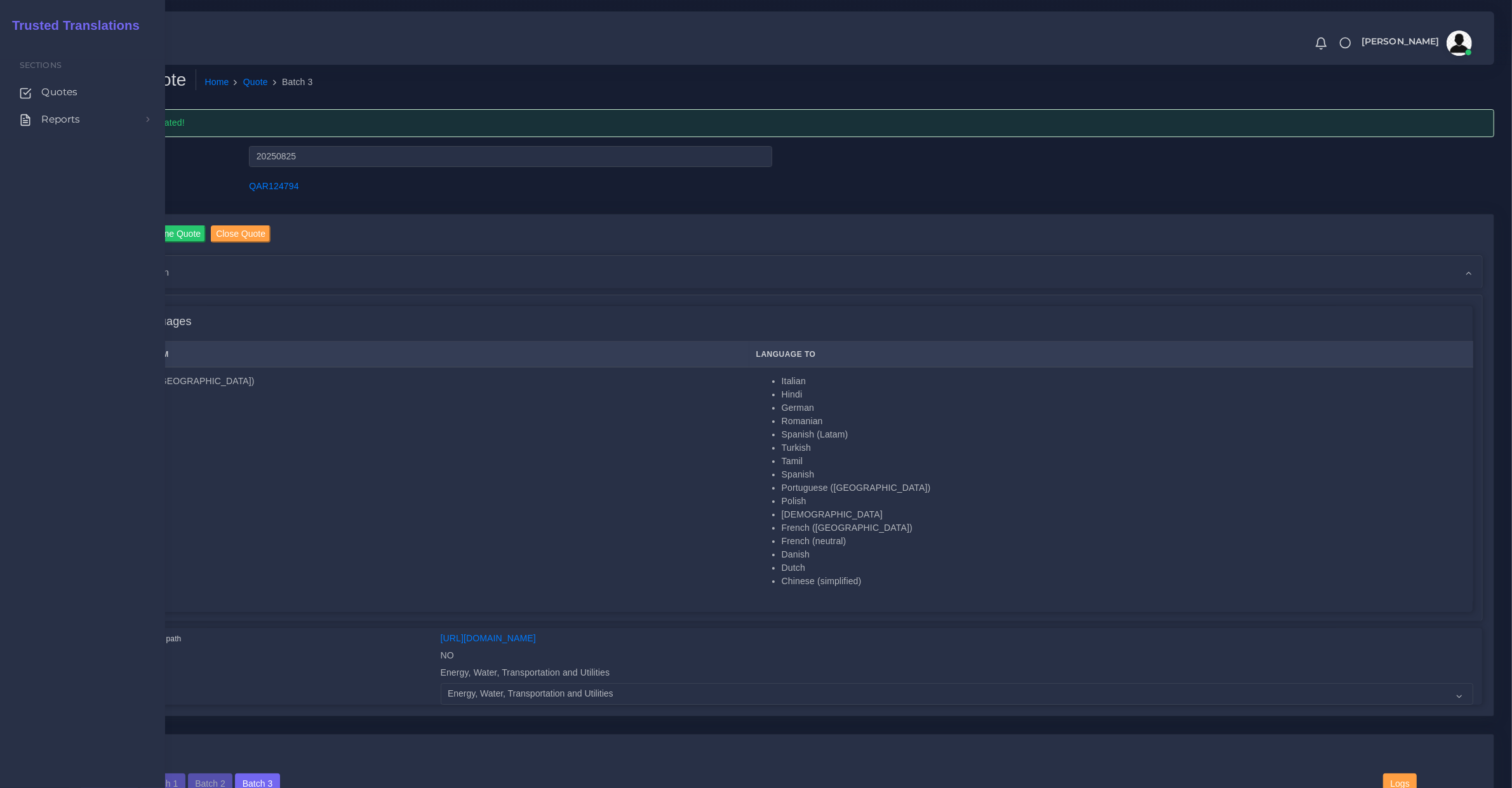
drag, startPoint x: 68, startPoint y: 94, endPoint x: 77, endPoint y: 195, distance: 101.4
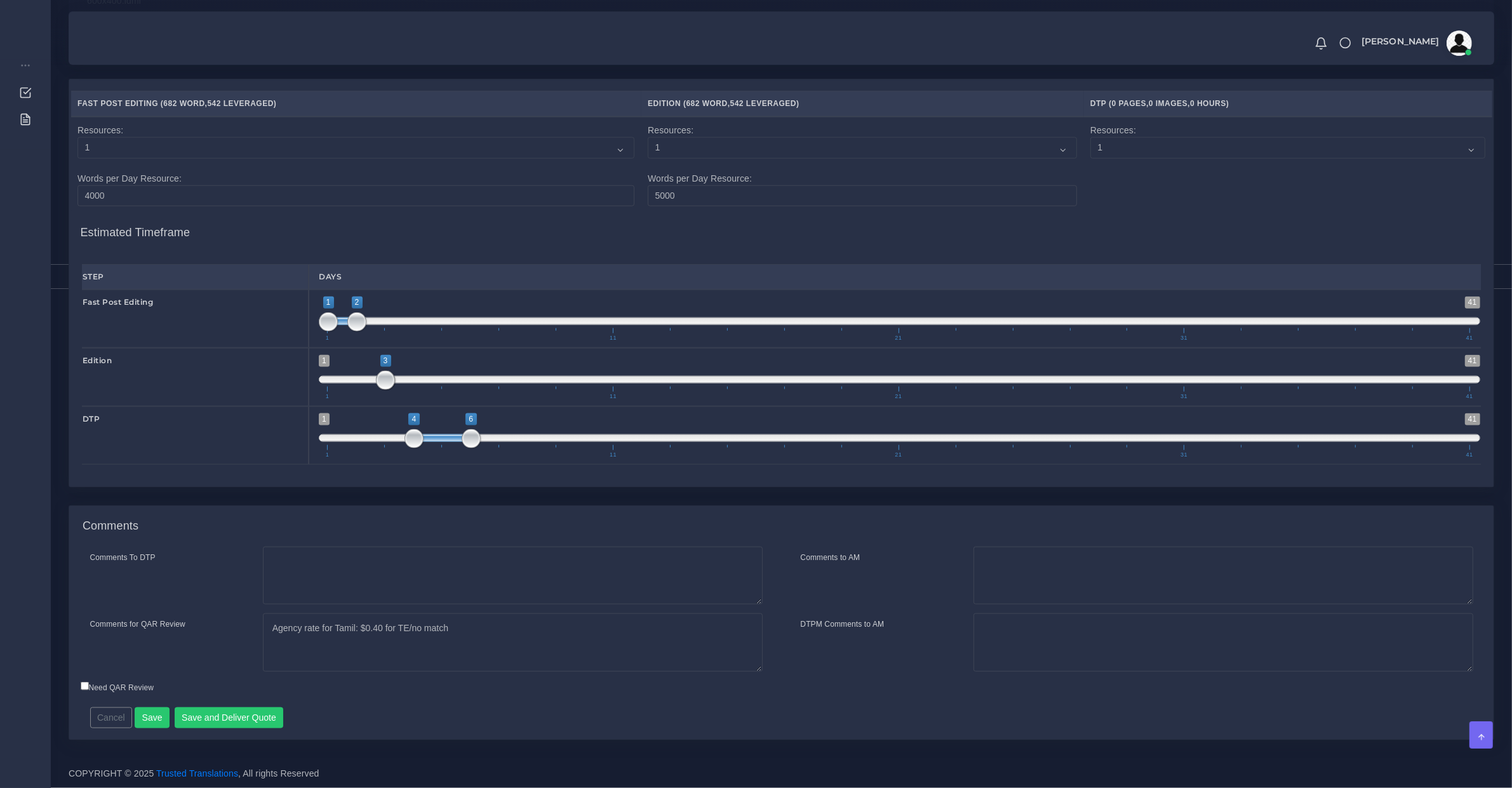
scroll to position [1005, 0]
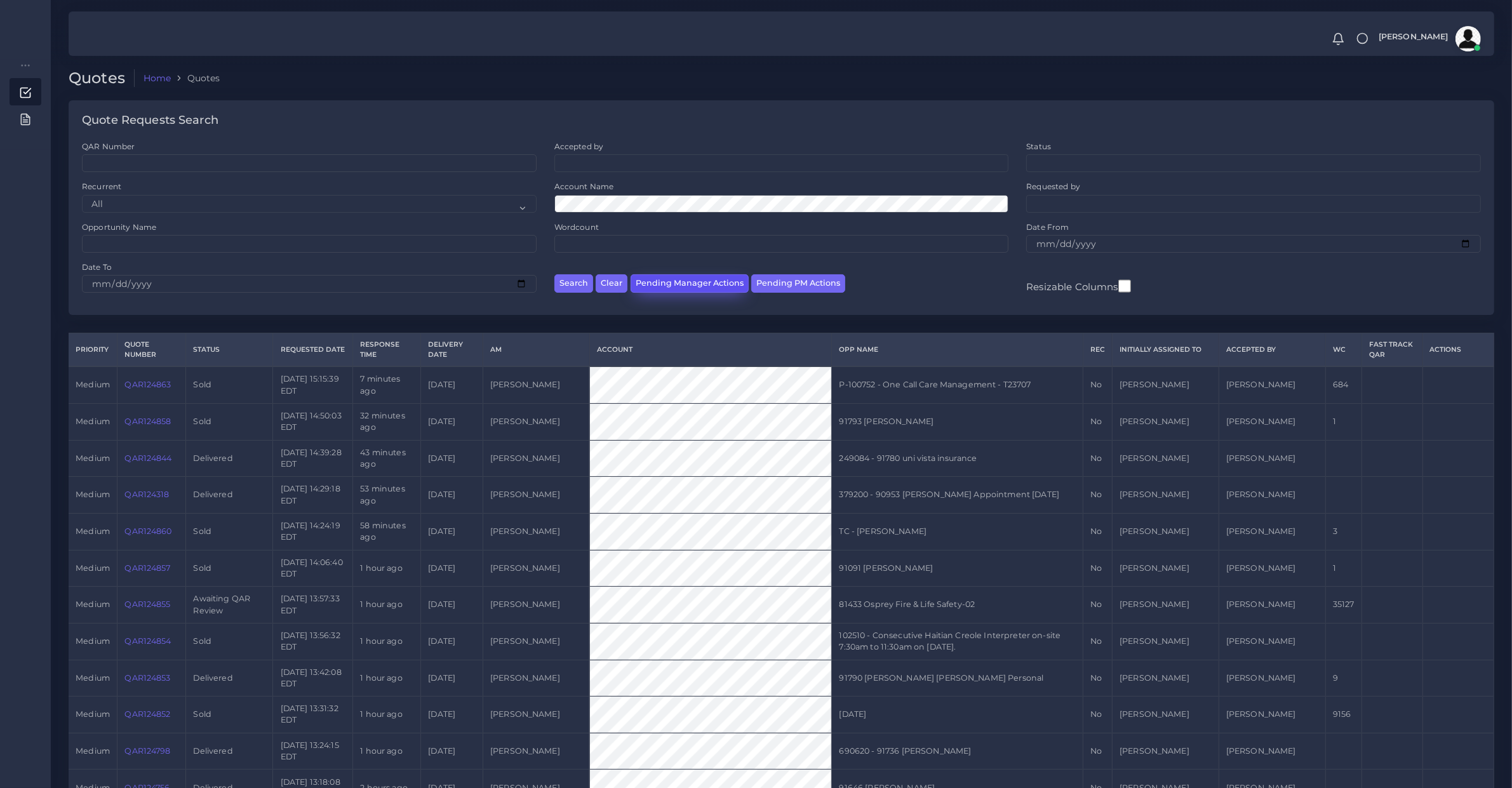
click at [708, 275] on button "Pending Manager Actions" at bounding box center [689, 283] width 118 height 18
select select "awaiting_manager_initial_review"
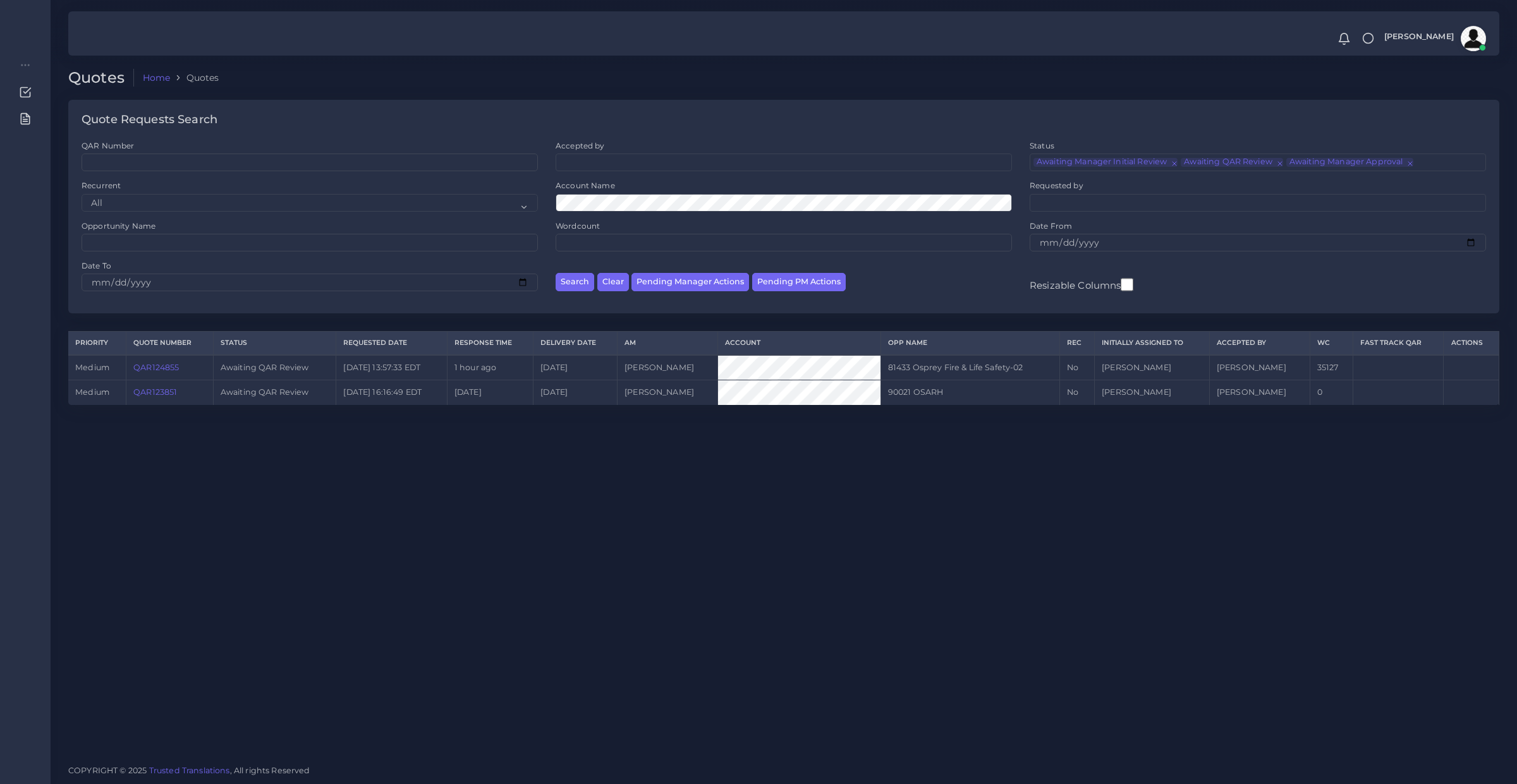
click at [680, 298] on div "Search Clear Pending Manager Actions Pending PM Actions" at bounding box center [783, 280] width 474 height 40
click at [680, 296] on div "Search Clear Pending Manager Actions Pending PM Actions" at bounding box center [783, 280] width 474 height 40
click at [686, 282] on button "Pending Manager Actions" at bounding box center [690, 282] width 117 height 18
select select "awaiting_manager_initial_review"
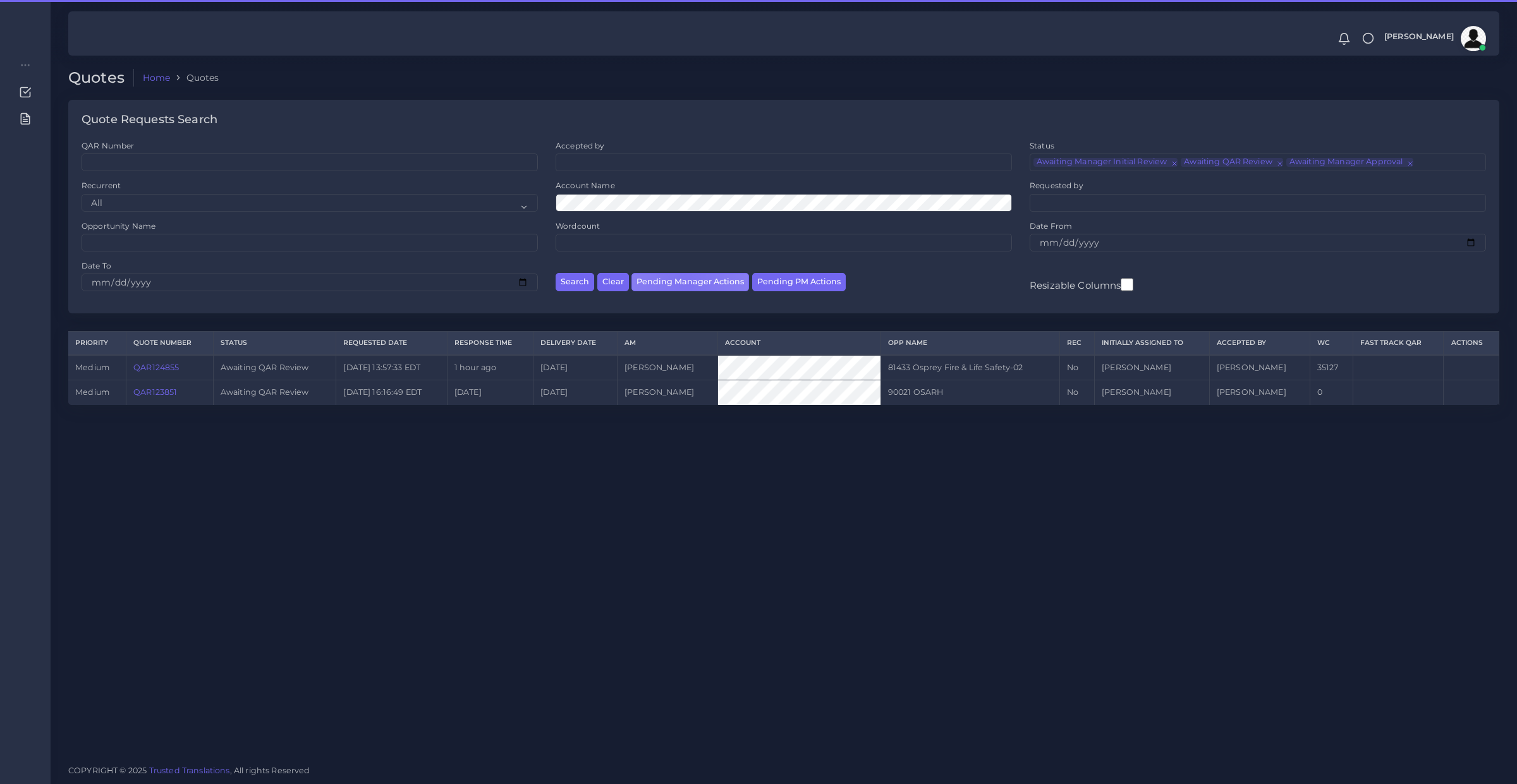
click at [686, 282] on button "Pending Manager Actions" at bounding box center [690, 282] width 117 height 18
select select "awaiting_manager_initial_review"
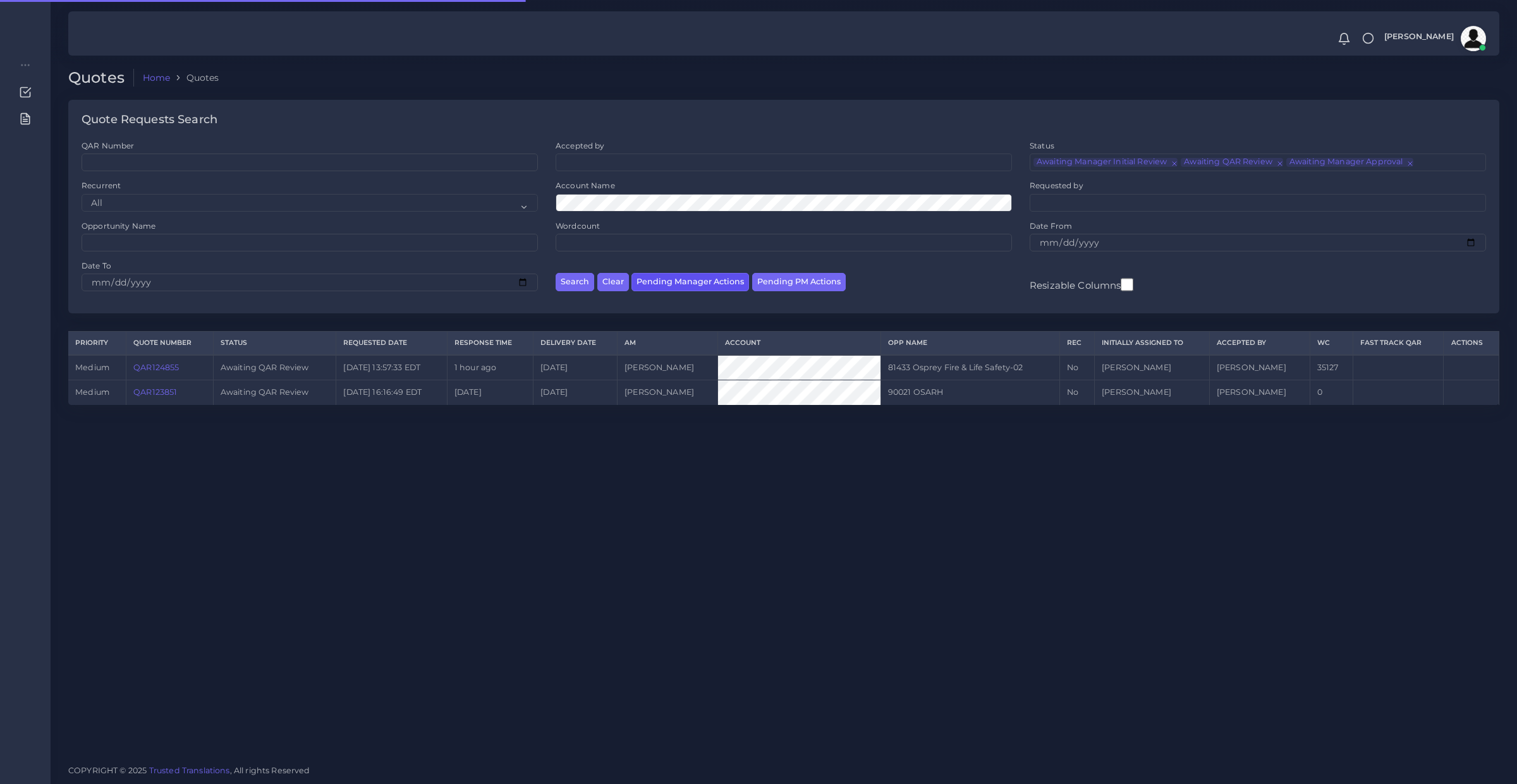
click at [686, 282] on button "Pending Manager Actions" at bounding box center [690, 282] width 117 height 18
select select "awaiting_manager_initial_review"
click at [734, 289] on button "Pending Manager Actions" at bounding box center [690, 282] width 117 height 18
select select "awaiting_manager_initial_review"
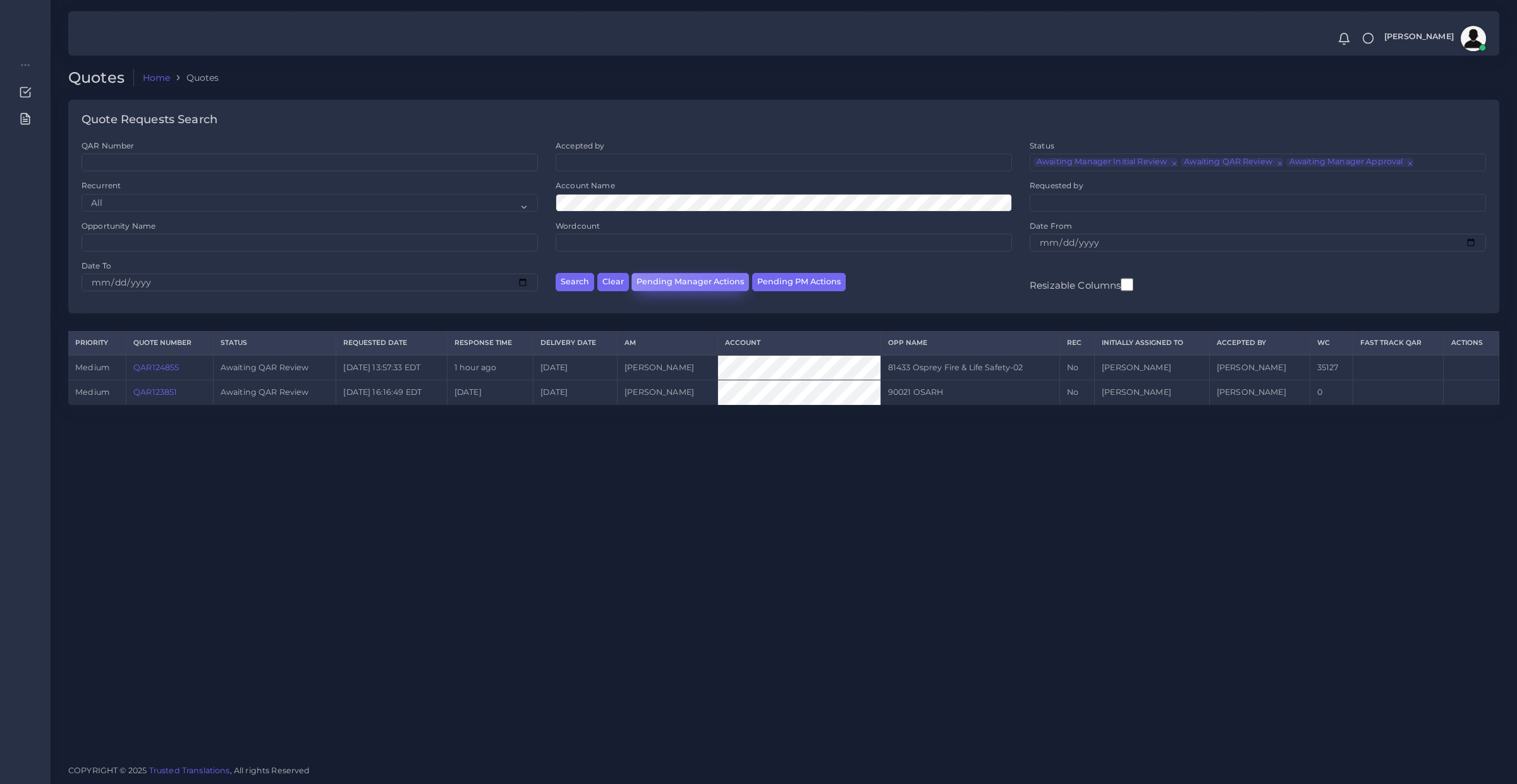
scroll to position [29, 0]
click at [523, 613] on div "Quotes Home Quotes Quote Requests Search QAR Number Accepted by All Mirta Zoia" at bounding box center [783, 377] width 1466 height 755
click at [383, 187] on div "Recurrent All No Yes" at bounding box center [309, 195] width 456 height 31
click at [634, 275] on button "Pending Manager Actions" at bounding box center [690, 282] width 117 height 18
select select "awaiting_manager_initial_review"
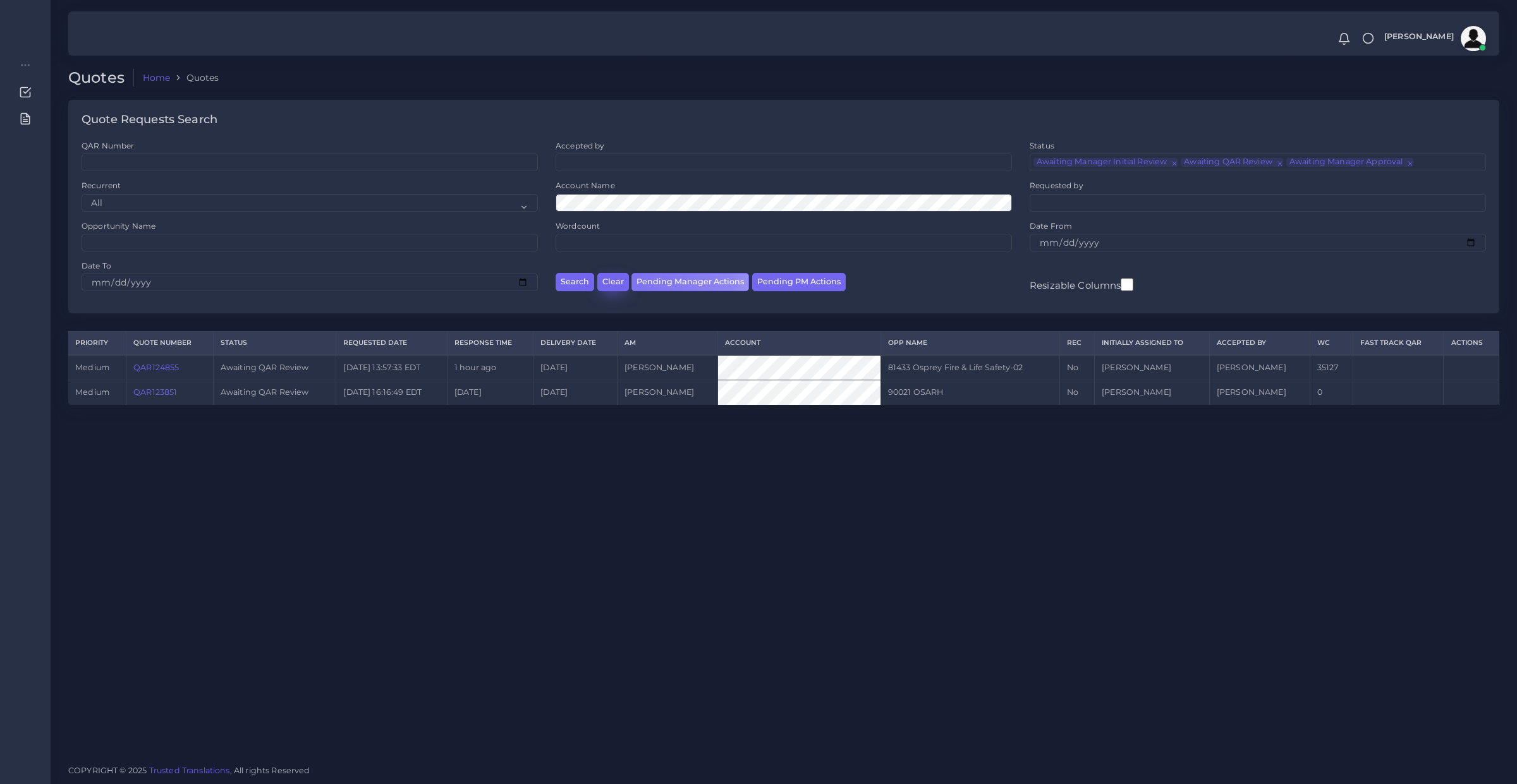
scroll to position [29, 0]
click at [618, 280] on button "Clear" at bounding box center [613, 282] width 32 height 18
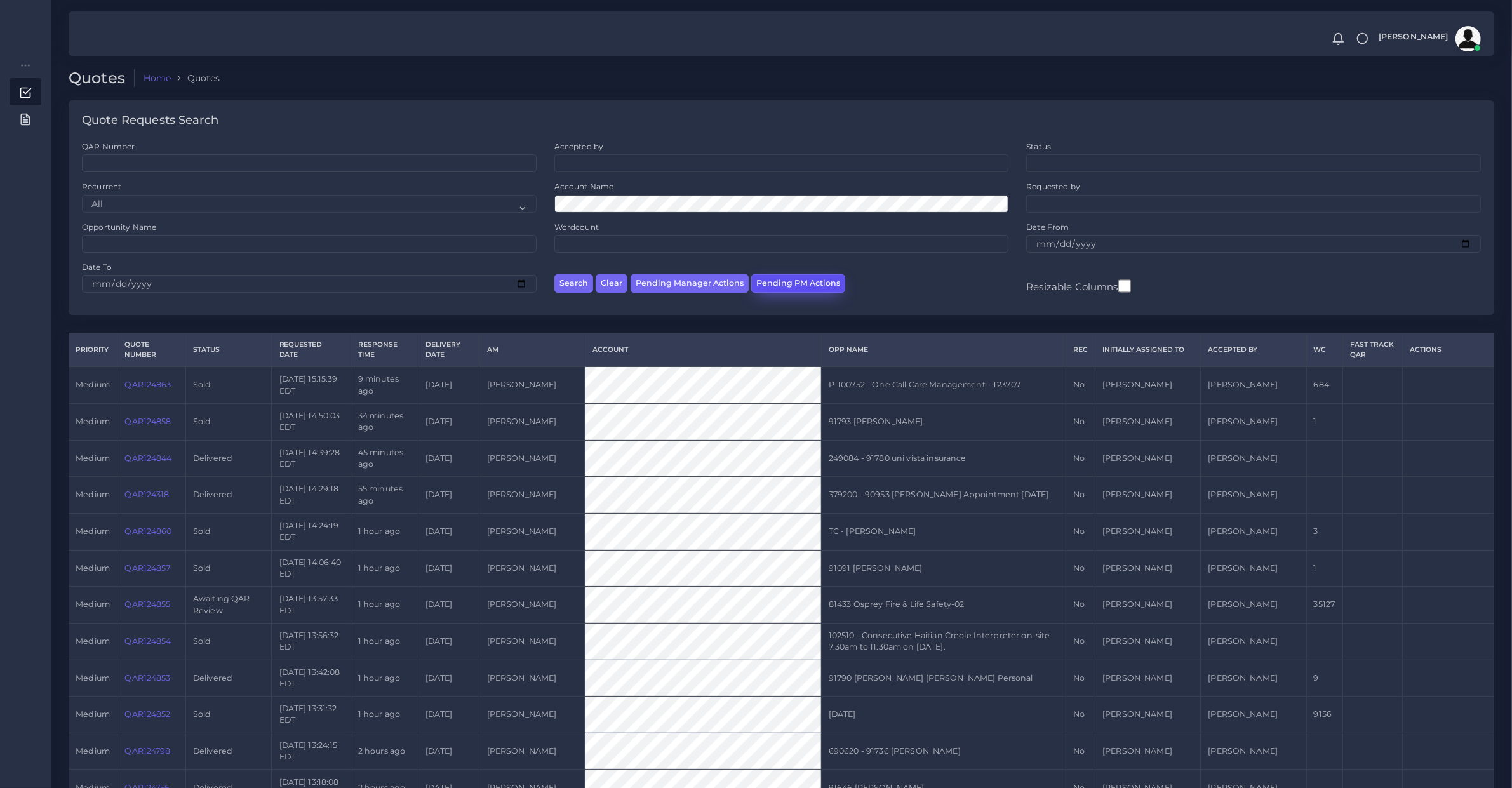
click at [808, 284] on button "Pending PM Actions" at bounding box center [799, 283] width 94 height 18
select select "awaiting_acceptance"
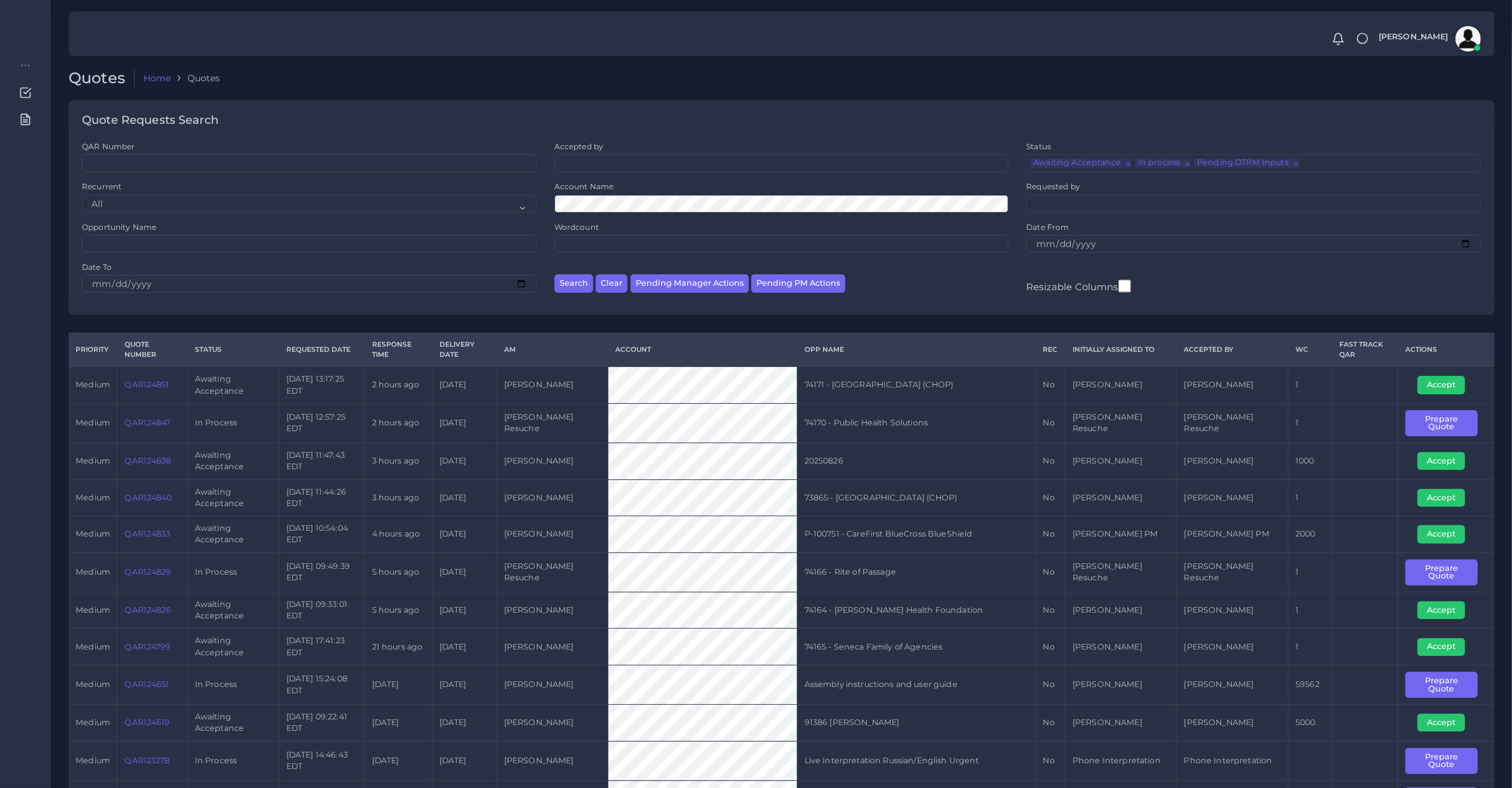
click at [608, 273] on div "Search Clear Pending Manager Actions Pending PM Actions" at bounding box center [782, 281] width 473 height 40
click at [609, 277] on button "Clear" at bounding box center [612, 283] width 32 height 18
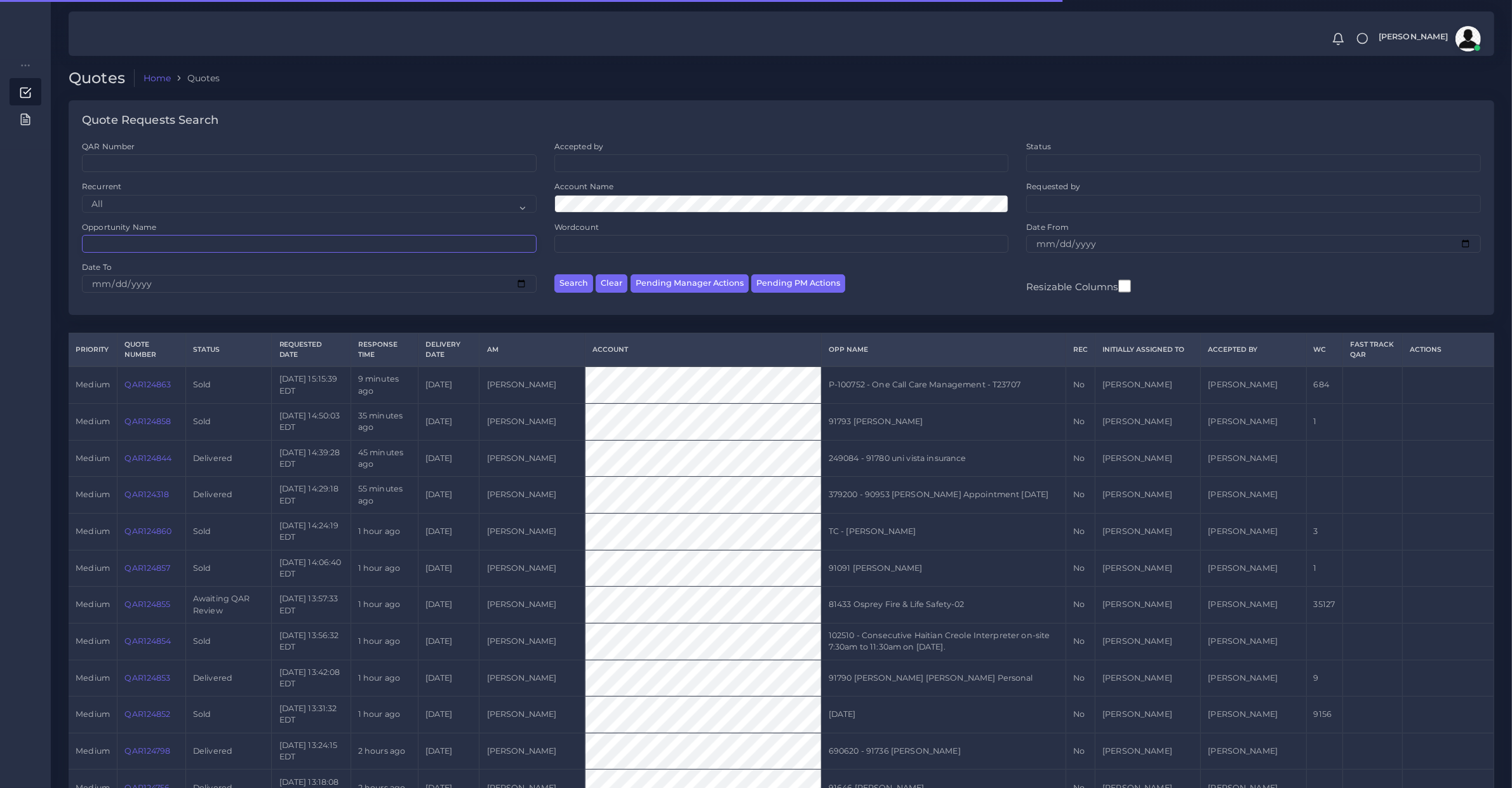
click at [302, 252] on input "Opportunity Name" at bounding box center [309, 243] width 454 height 17
click at [555, 274] on button "Search" at bounding box center [574, 283] width 39 height 18
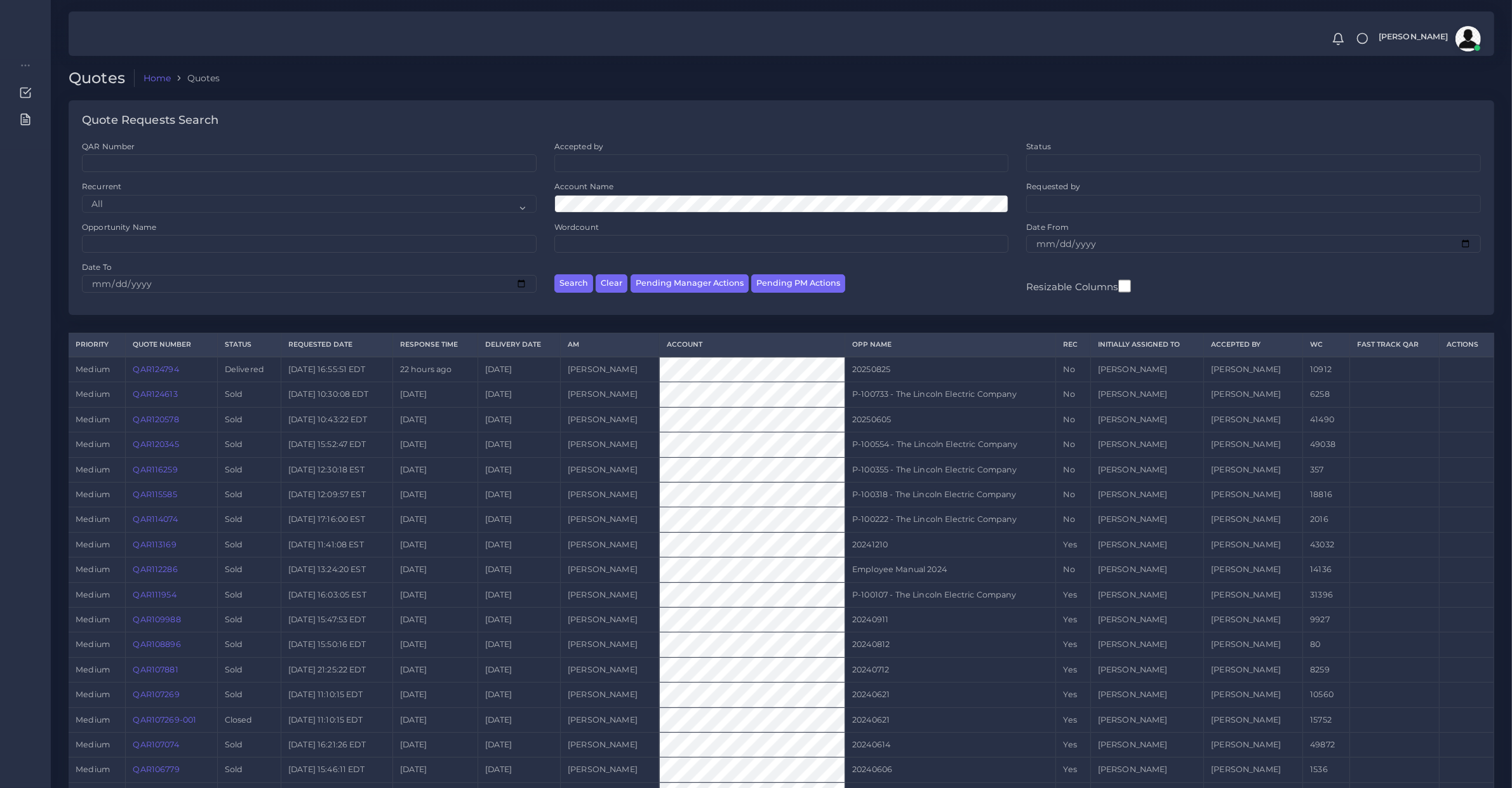
click at [156, 365] on link "QAR124794" at bounding box center [157, 369] width 46 height 10
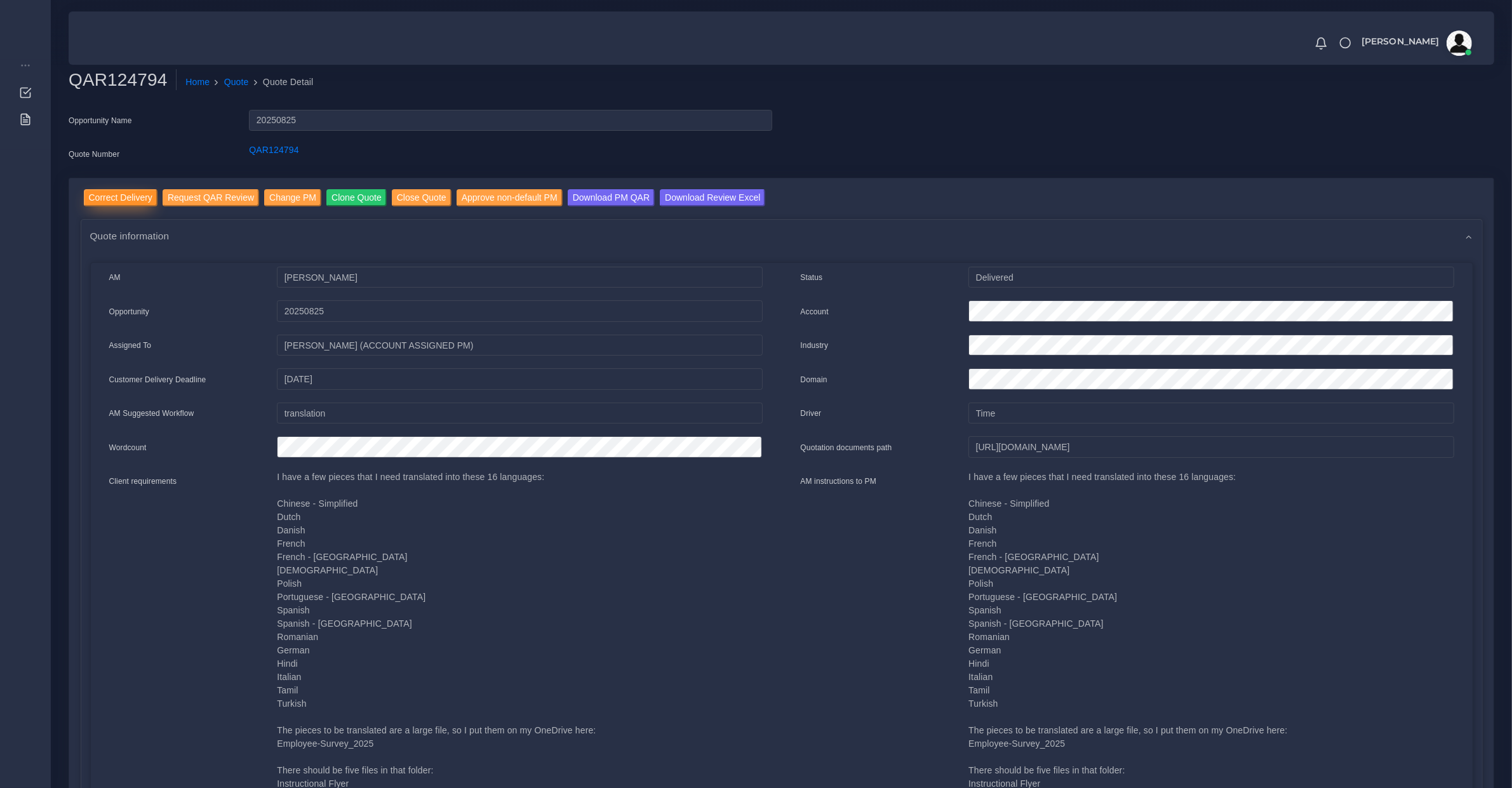
click at [110, 201] on input "Correct Delivery" at bounding box center [120, 198] width 74 height 17
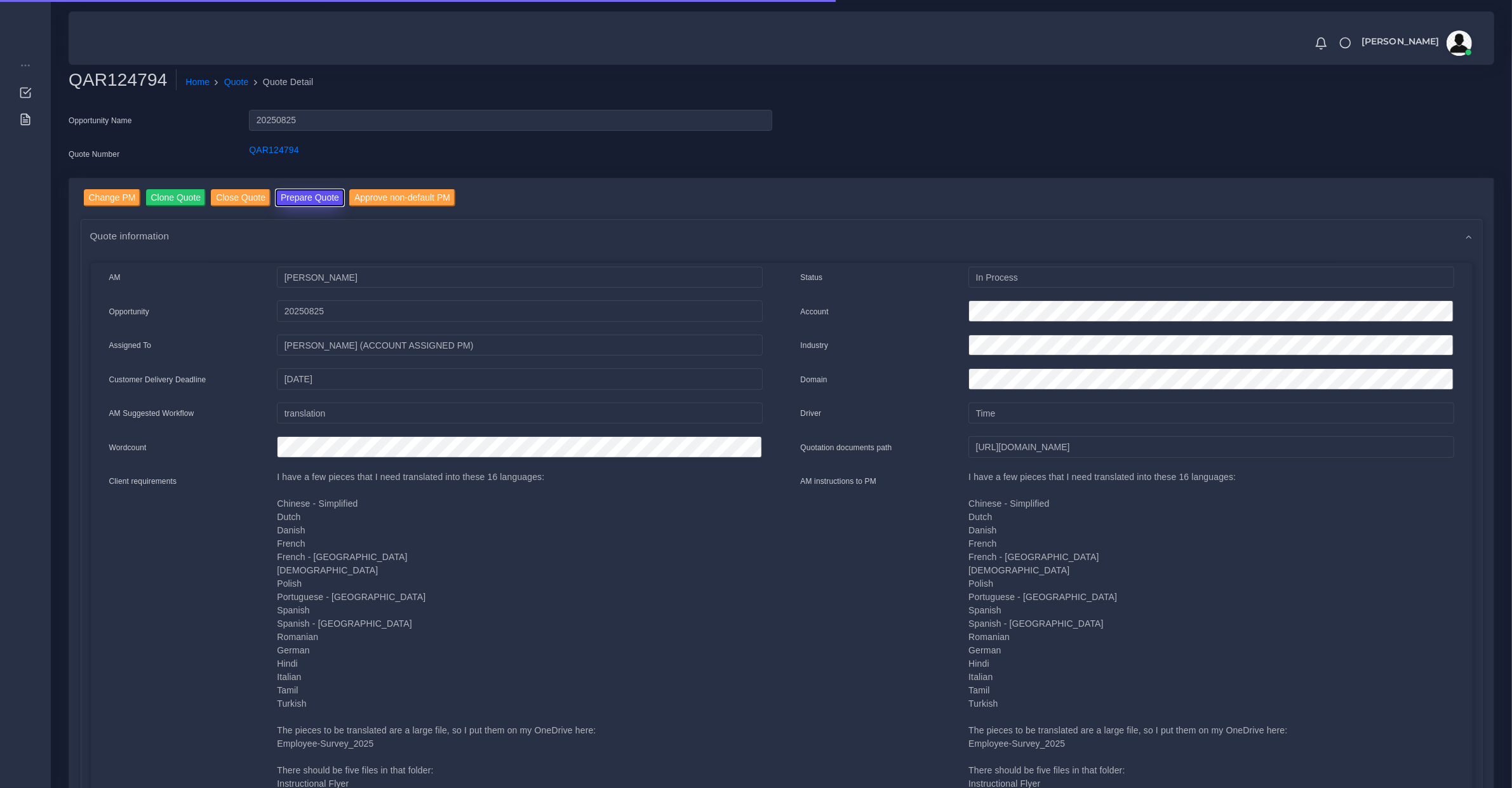
click at [322, 192] on button "Prepare Quote" at bounding box center [310, 198] width 68 height 17
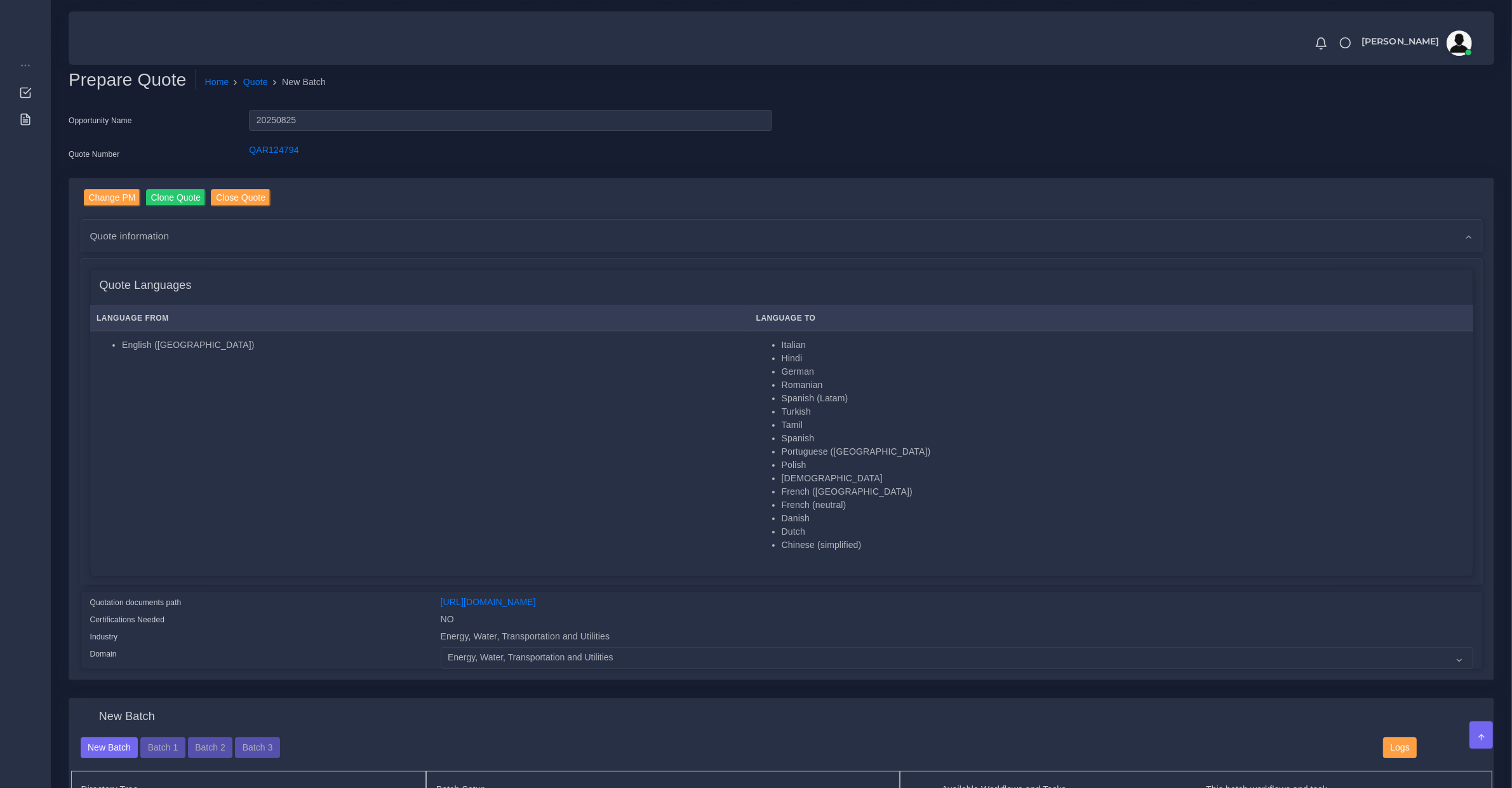
scroll to position [397, 0]
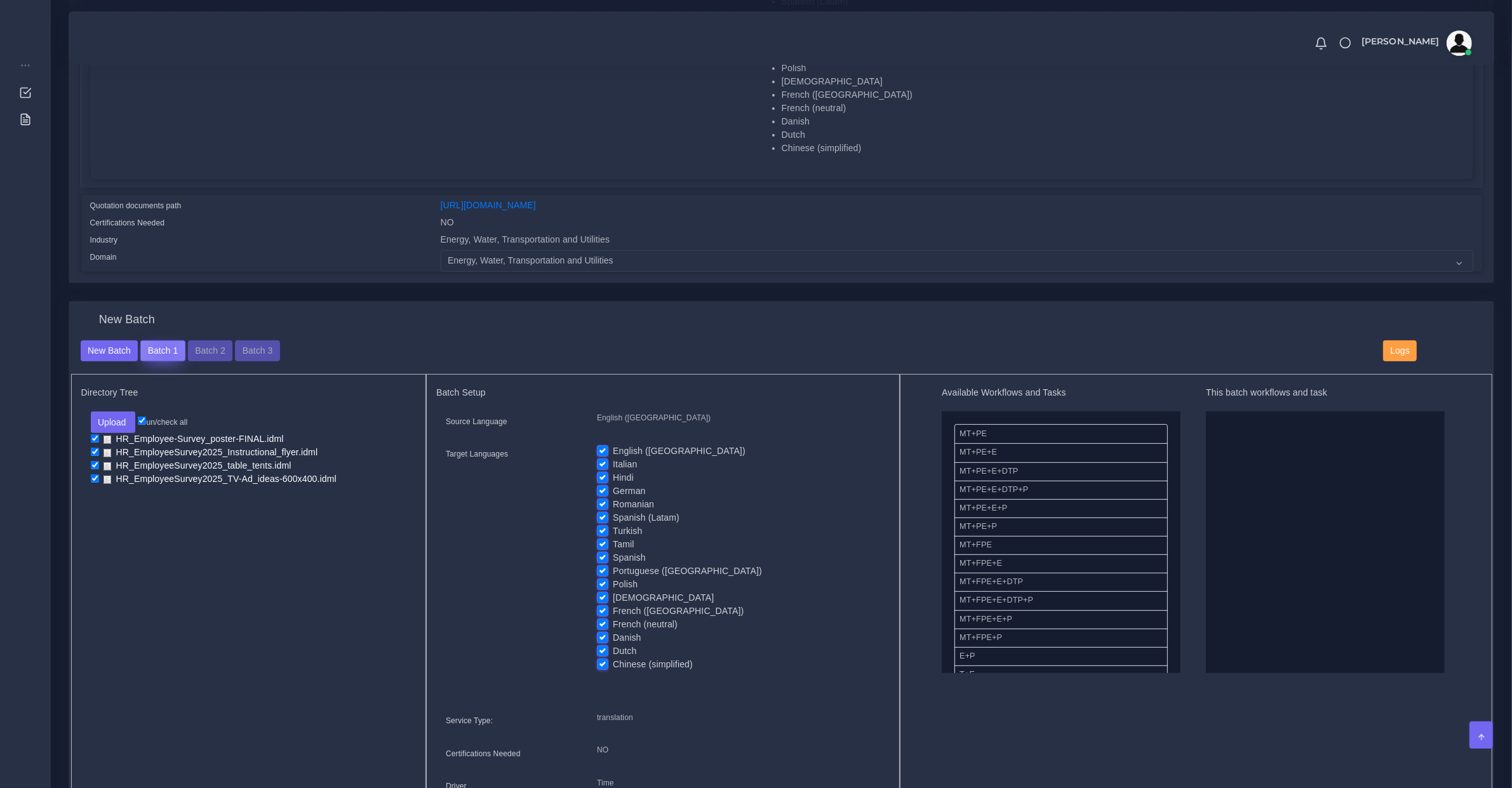
click at [166, 351] on button "Batch 1" at bounding box center [163, 351] width 45 height 21
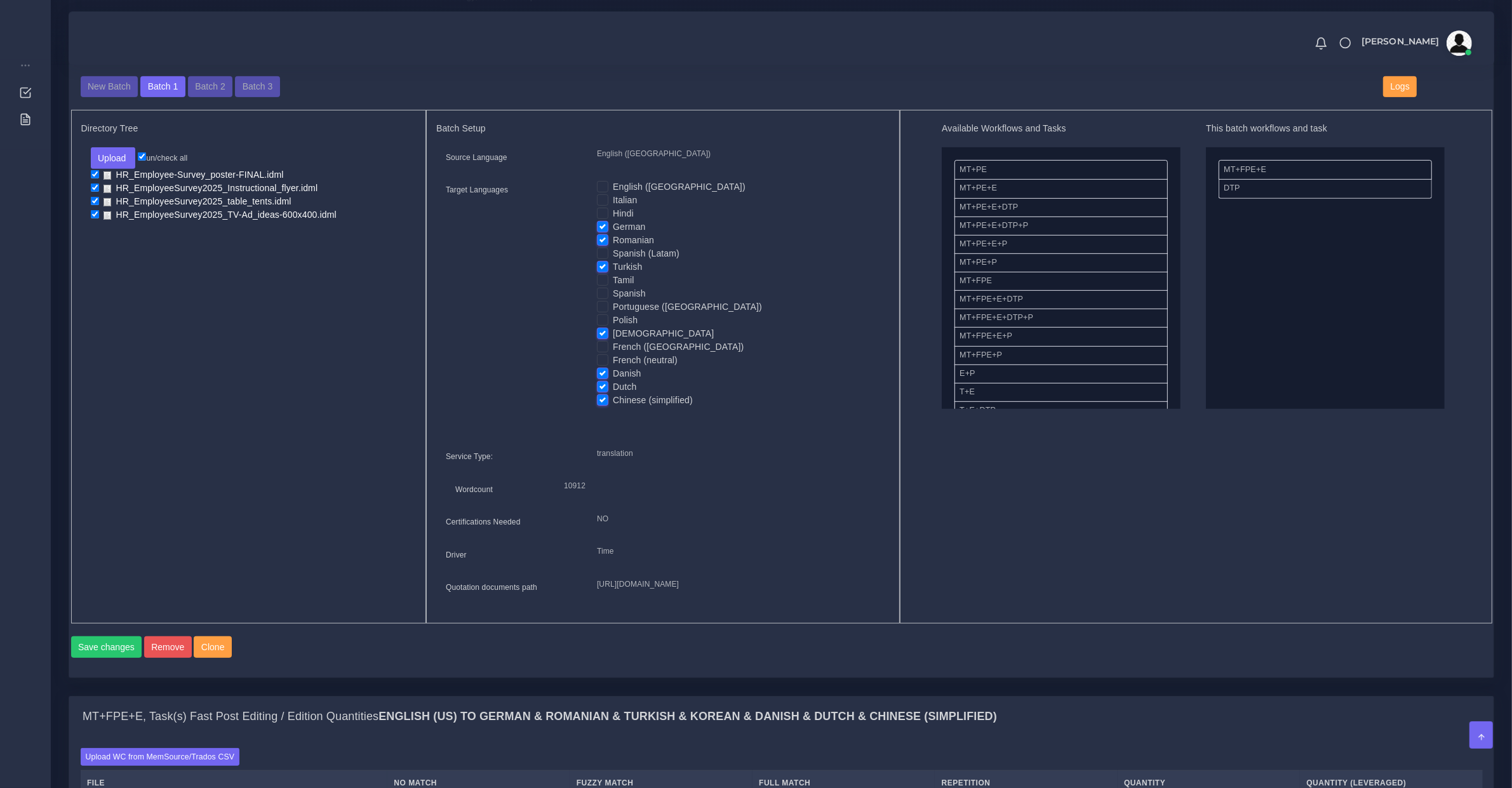
scroll to position [1191, 0]
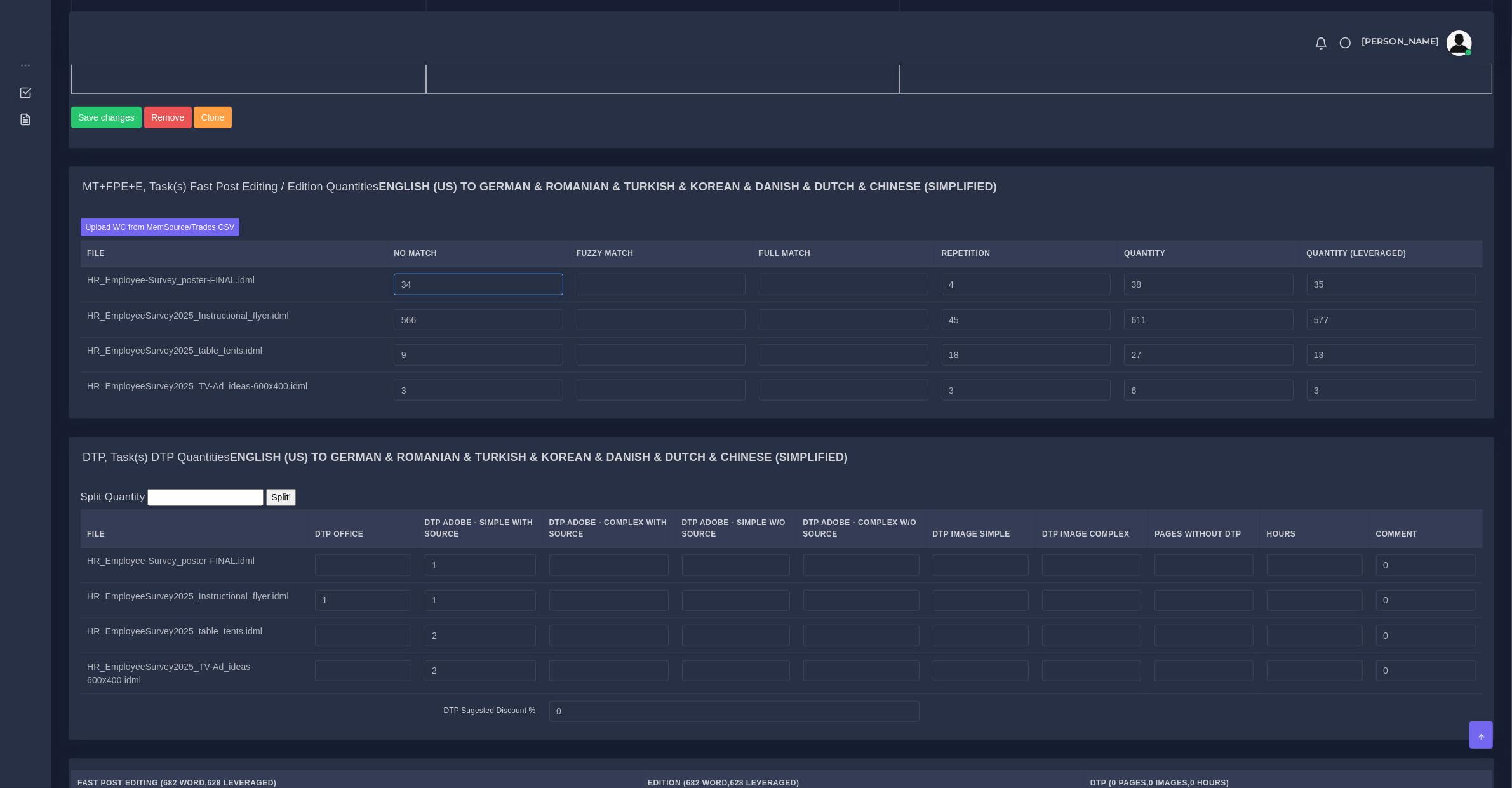
click at [456, 296] on input "34" at bounding box center [478, 284] width 169 height 21
type input "40"
type input "44"
type input "41"
drag, startPoint x: 472, startPoint y: 348, endPoint x: 288, endPoint y: 319, distance: 186.3
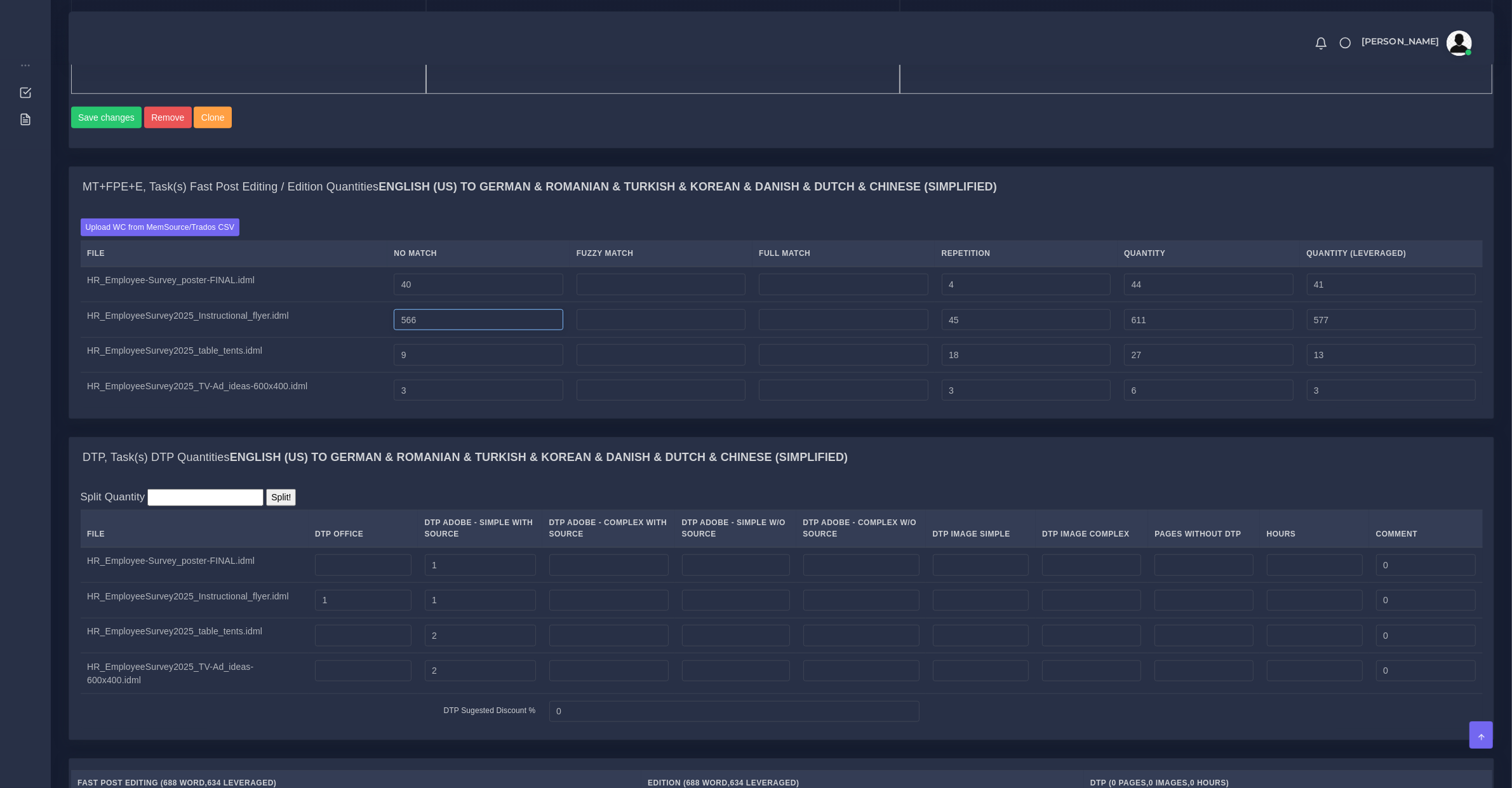
click at [289, 319] on tbody "HR_Employee-Survey_poster-FINAL.idml 40 4 44 41 566 45 611" at bounding box center [781, 337] width 1402 height 141
drag, startPoint x: 362, startPoint y: 624, endPoint x: 229, endPoint y: 617, distance: 133.2
click at [229, 617] on tr "HR_EmployeeSurvey2025_Instructional_flyer.idml 1 1 0" at bounding box center [781, 600] width 1402 height 36
click at [486, 612] on input "1" at bounding box center [480, 600] width 111 height 21
drag, startPoint x: 466, startPoint y: 624, endPoint x: 124, endPoint y: 622, distance: 342.0
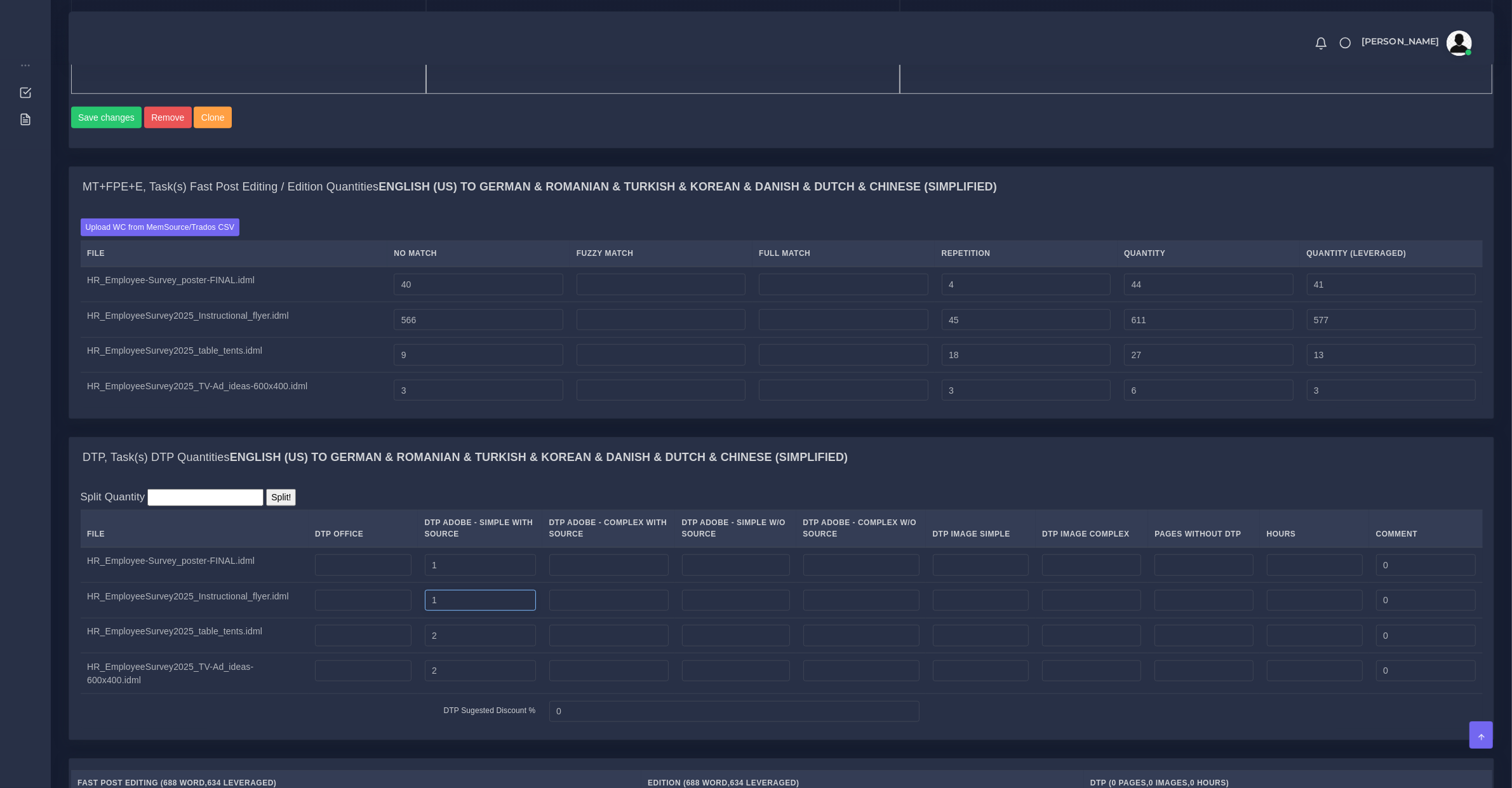
click at [125, 619] on tr "HR_EmployeeSurvey2025_Instructional_flyer.idml 1 0" at bounding box center [781, 600] width 1402 height 36
type input "3"
drag, startPoint x: 455, startPoint y: 375, endPoint x: 176, endPoint y: 375, distance: 279.0
click at [176, 373] on tr "HR_EmployeeSurvey2025_table_tents.idml 9 18 27 13" at bounding box center [781, 355] width 1402 height 36
click at [467, 401] on input "3" at bounding box center [478, 391] width 169 height 21
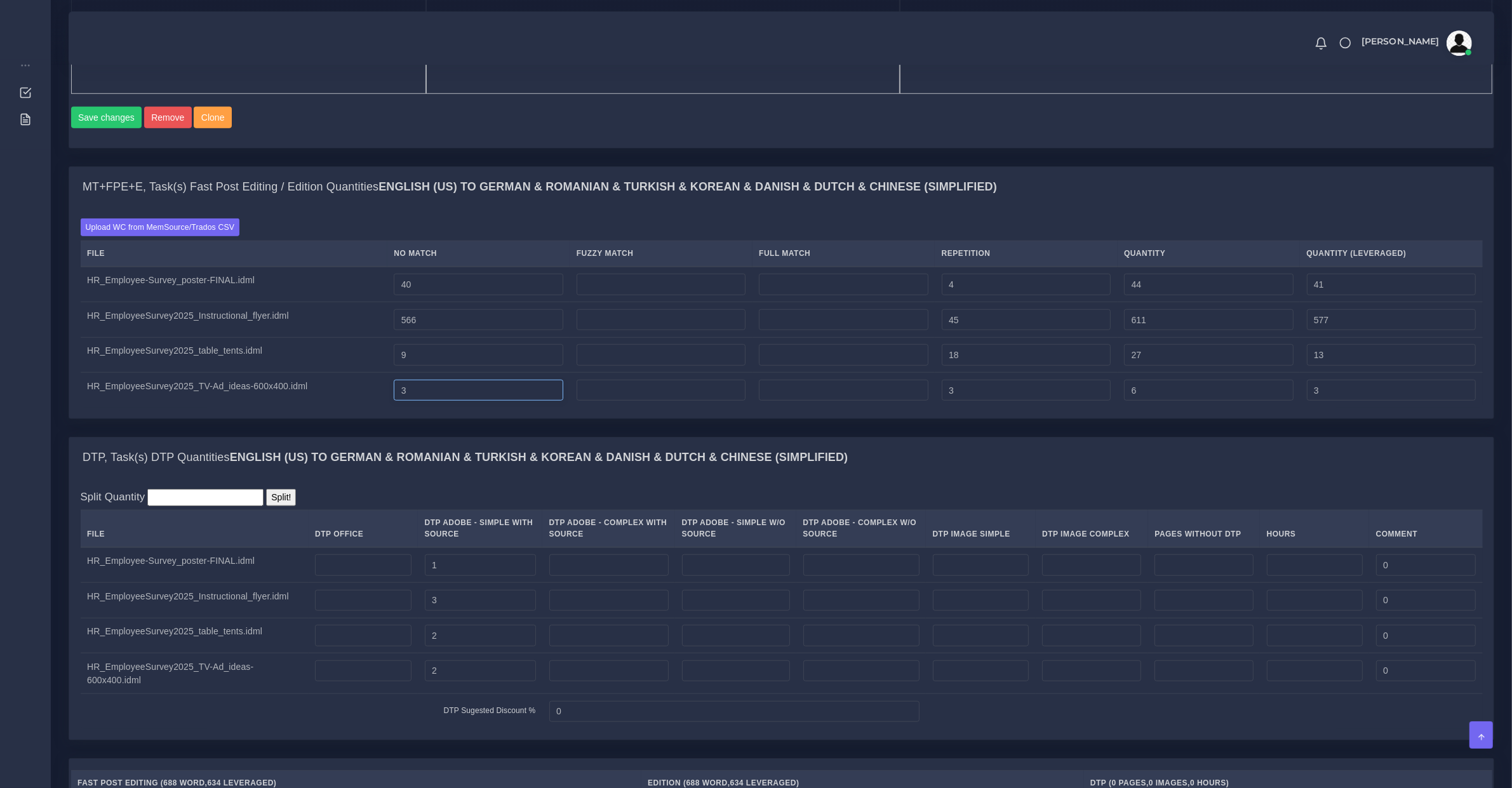
type input "4"
type input "7"
type input "4"
type input "5"
type input "8"
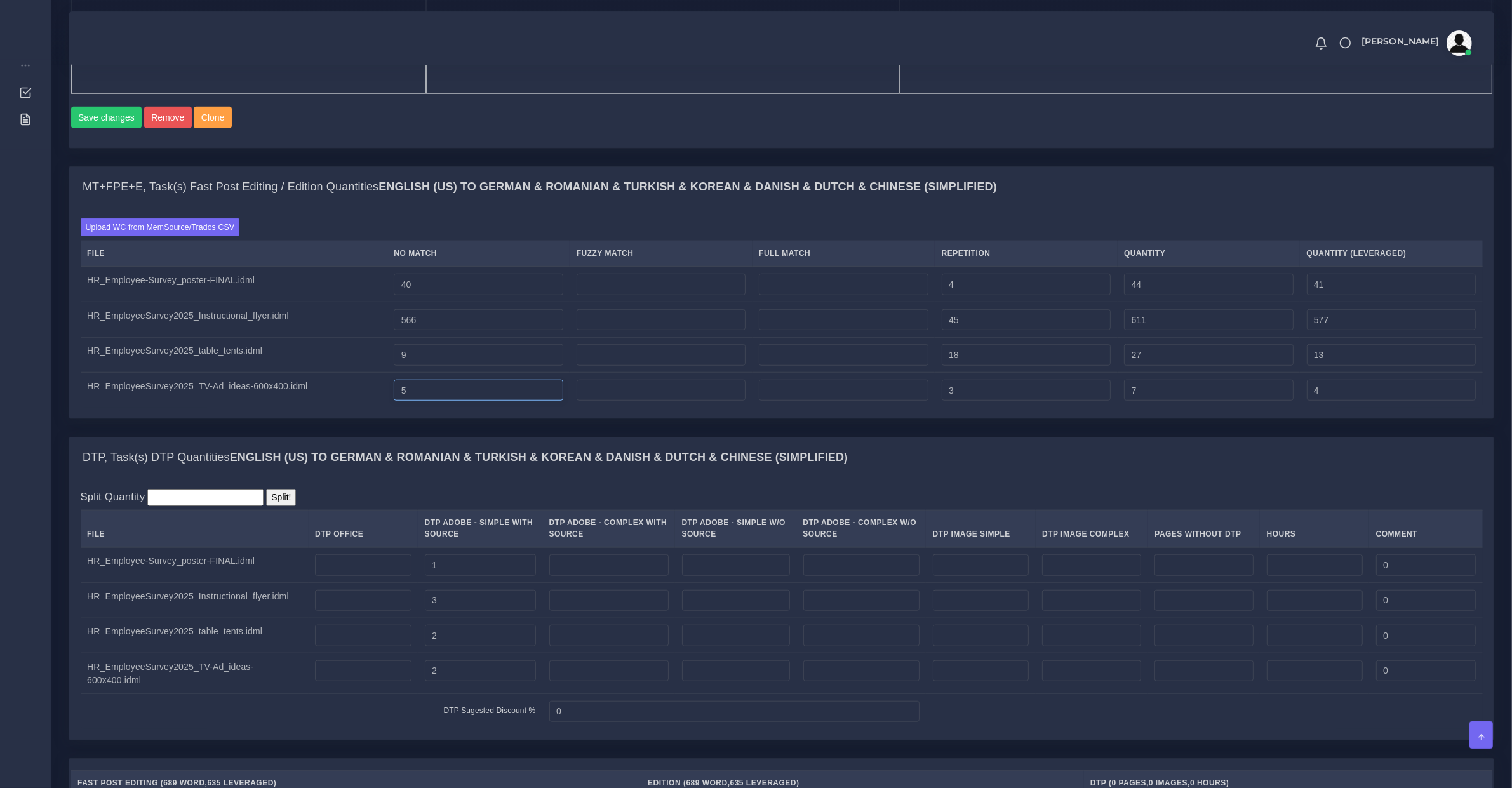
type input "5"
type input "6"
type input "9"
type input "6"
type input "7"
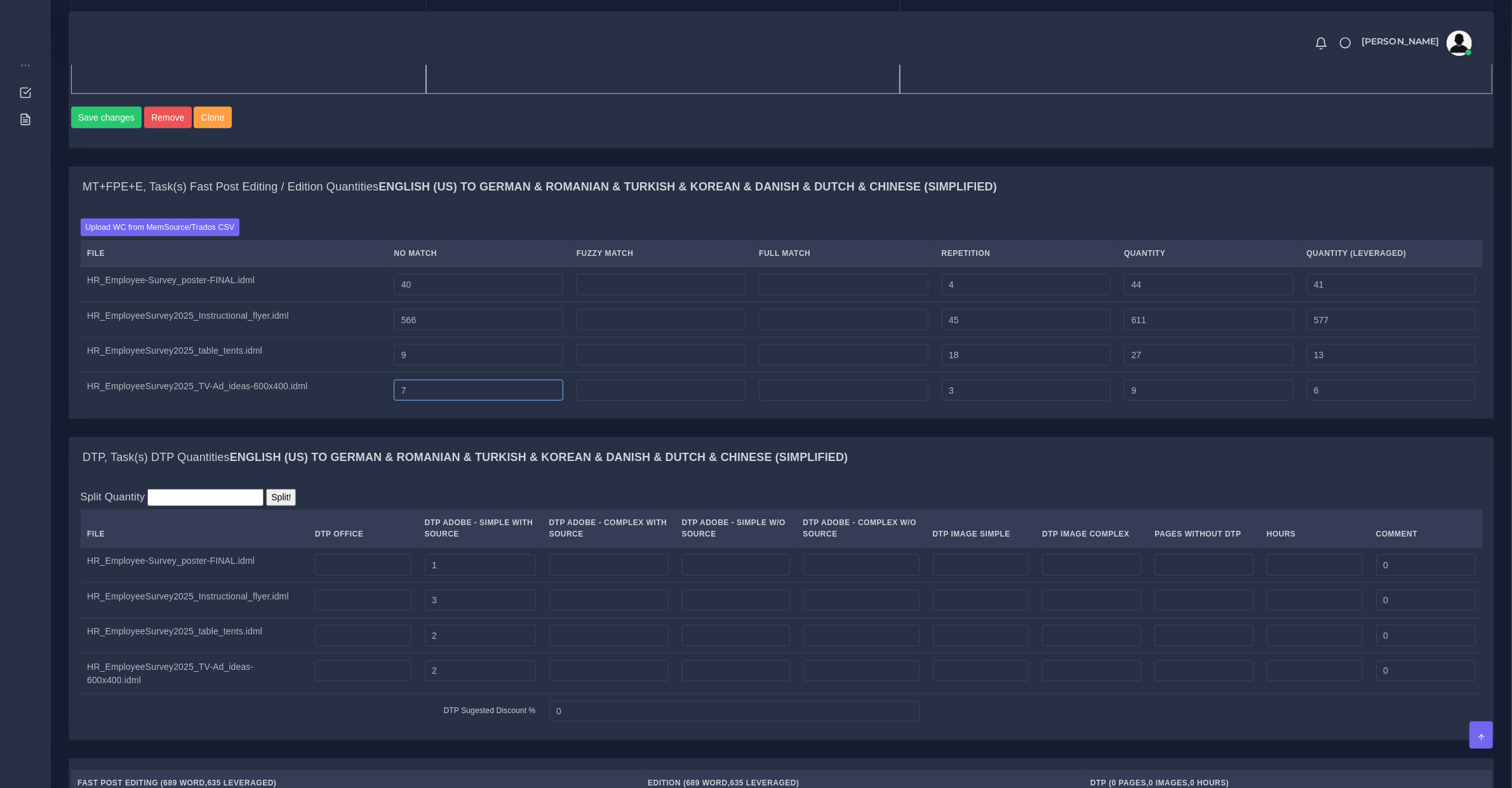
type input "10"
type input "7"
type input "8"
type input "11"
type input "8"
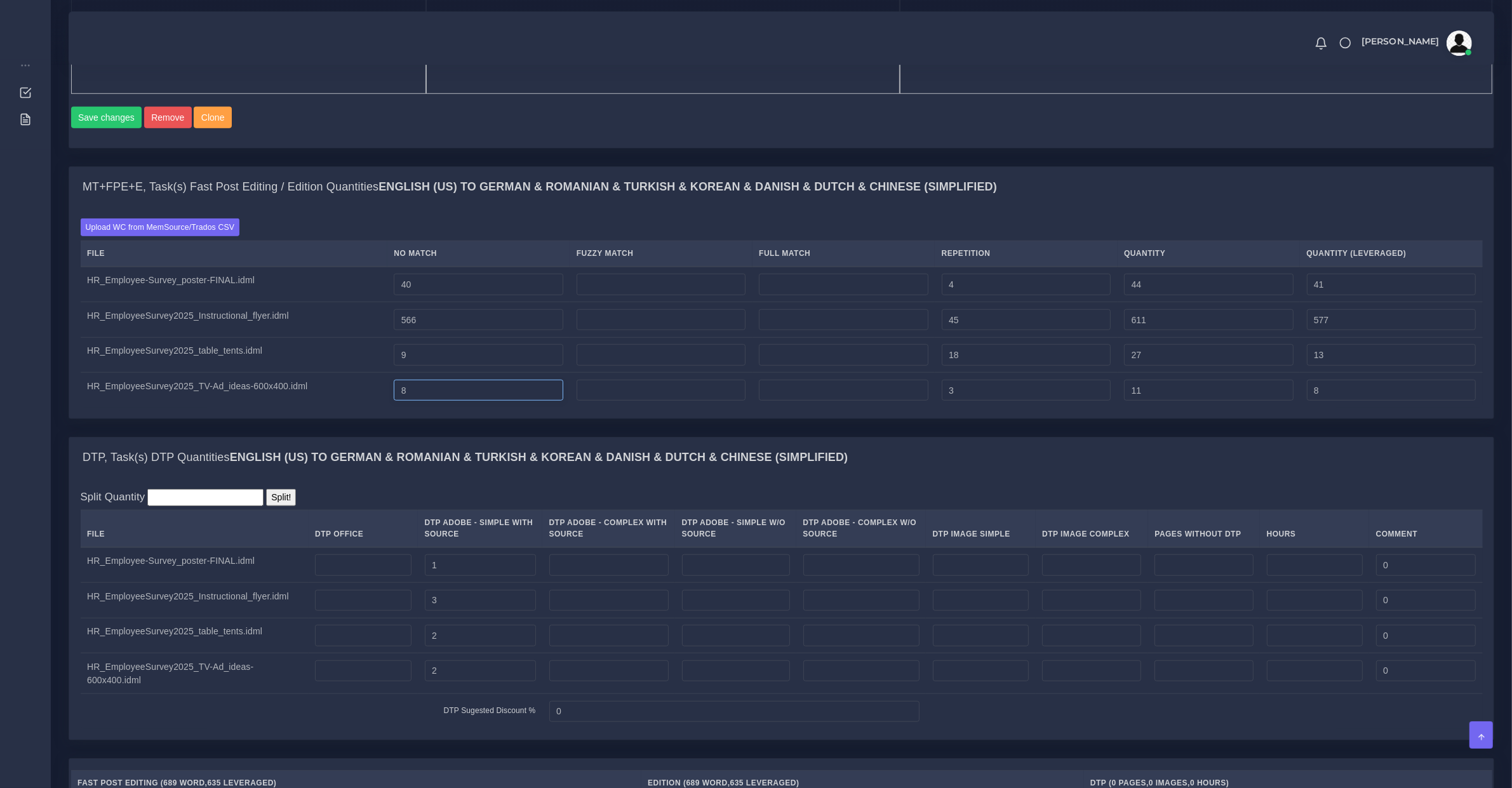
type input "9"
type input "12"
type input "9"
click at [965, 401] on input "3" at bounding box center [1026, 391] width 169 height 21
type input "4"
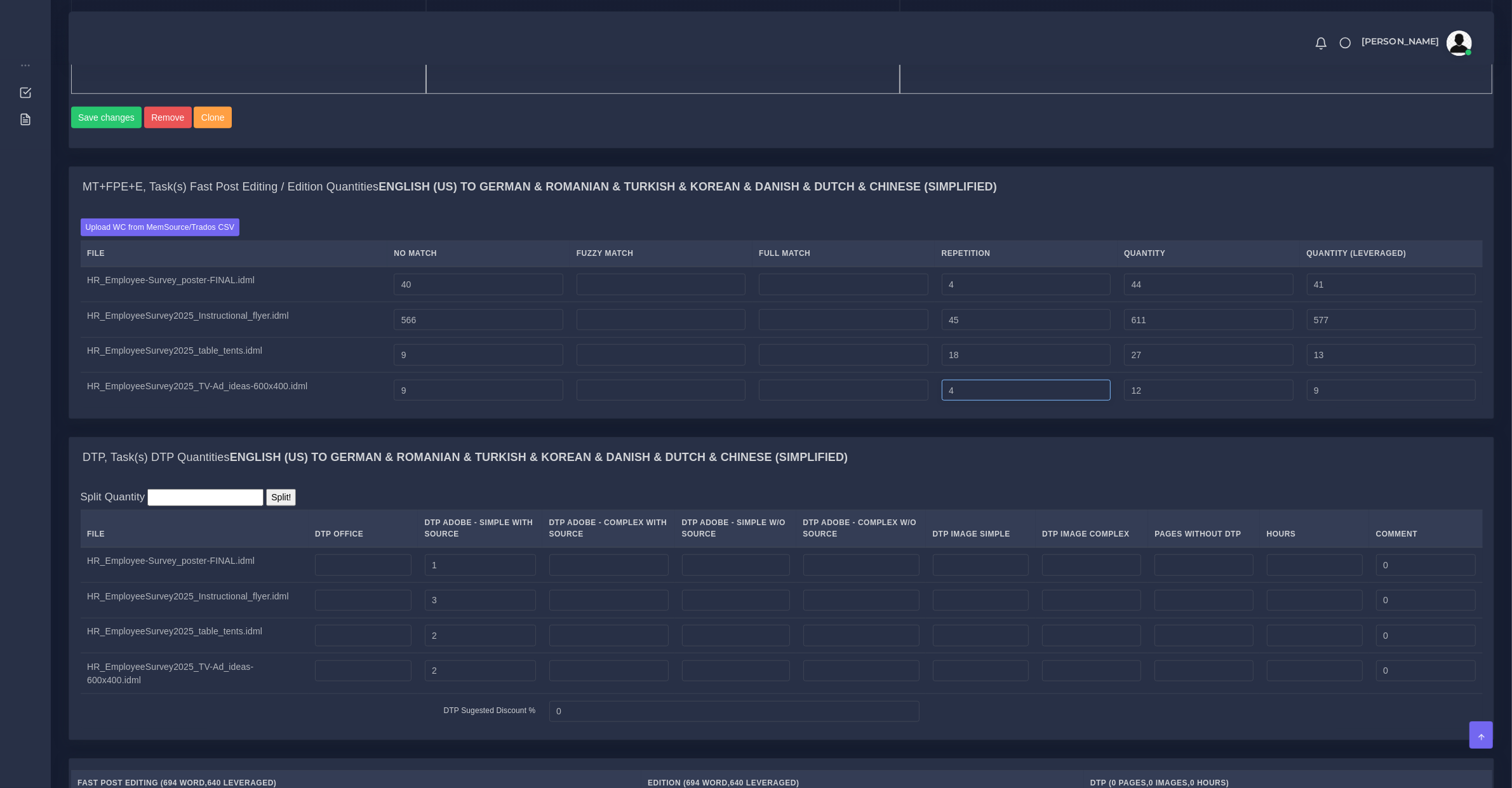
type input "13"
type input "10"
type input "5"
type input "14"
type input "6"
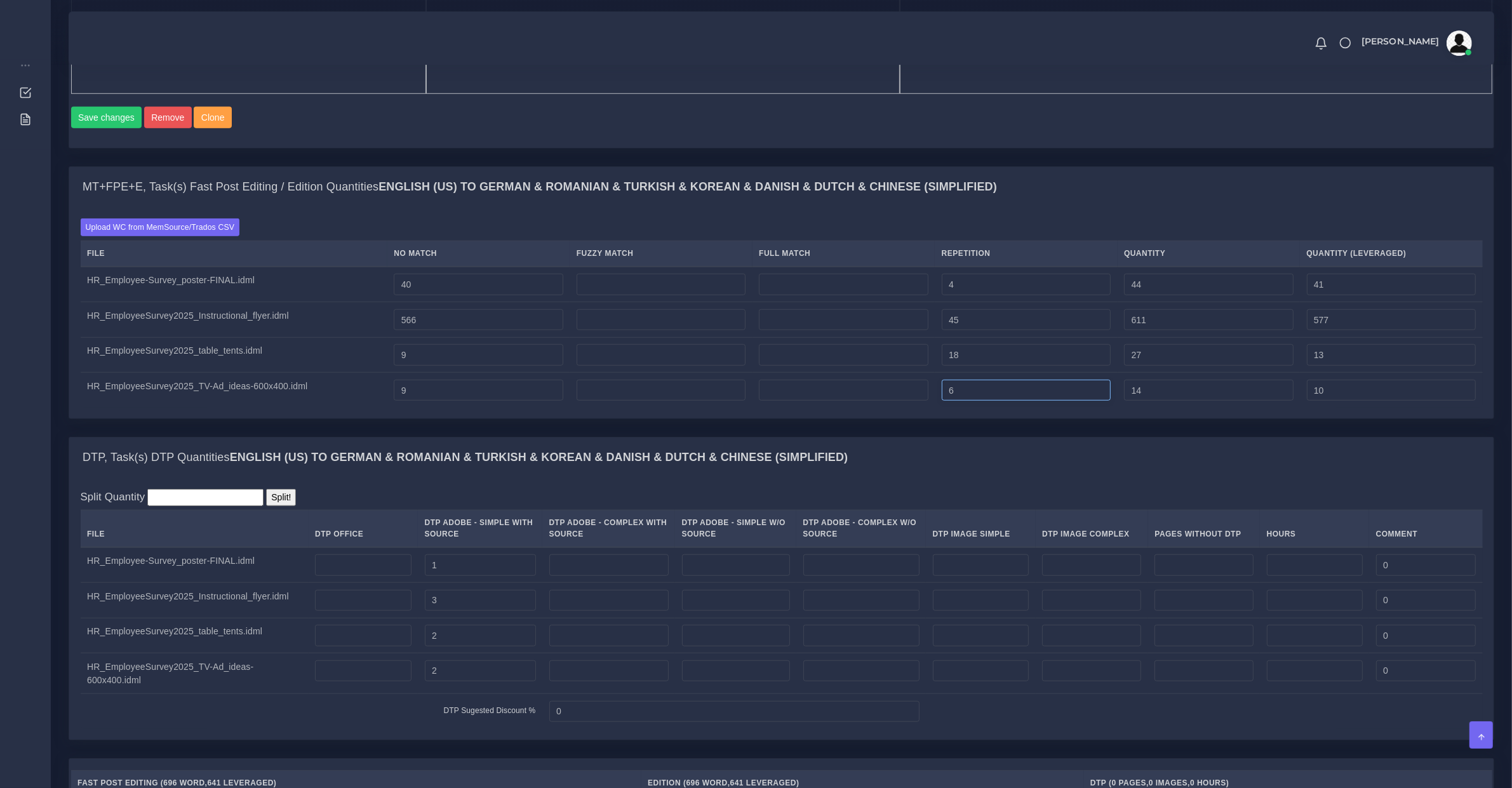
type input "15"
type input "7"
type input "16"
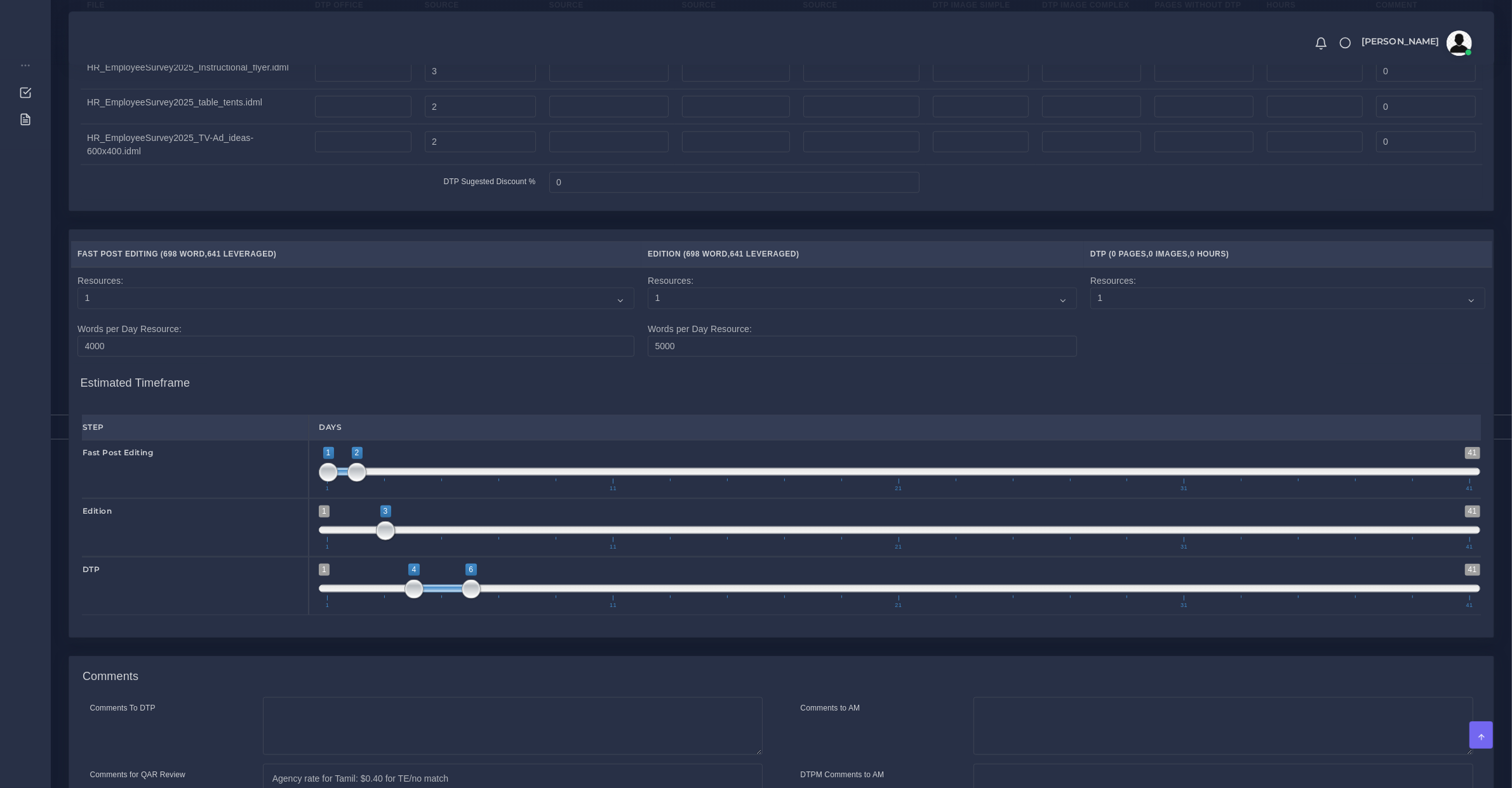
scroll to position [1896, 0]
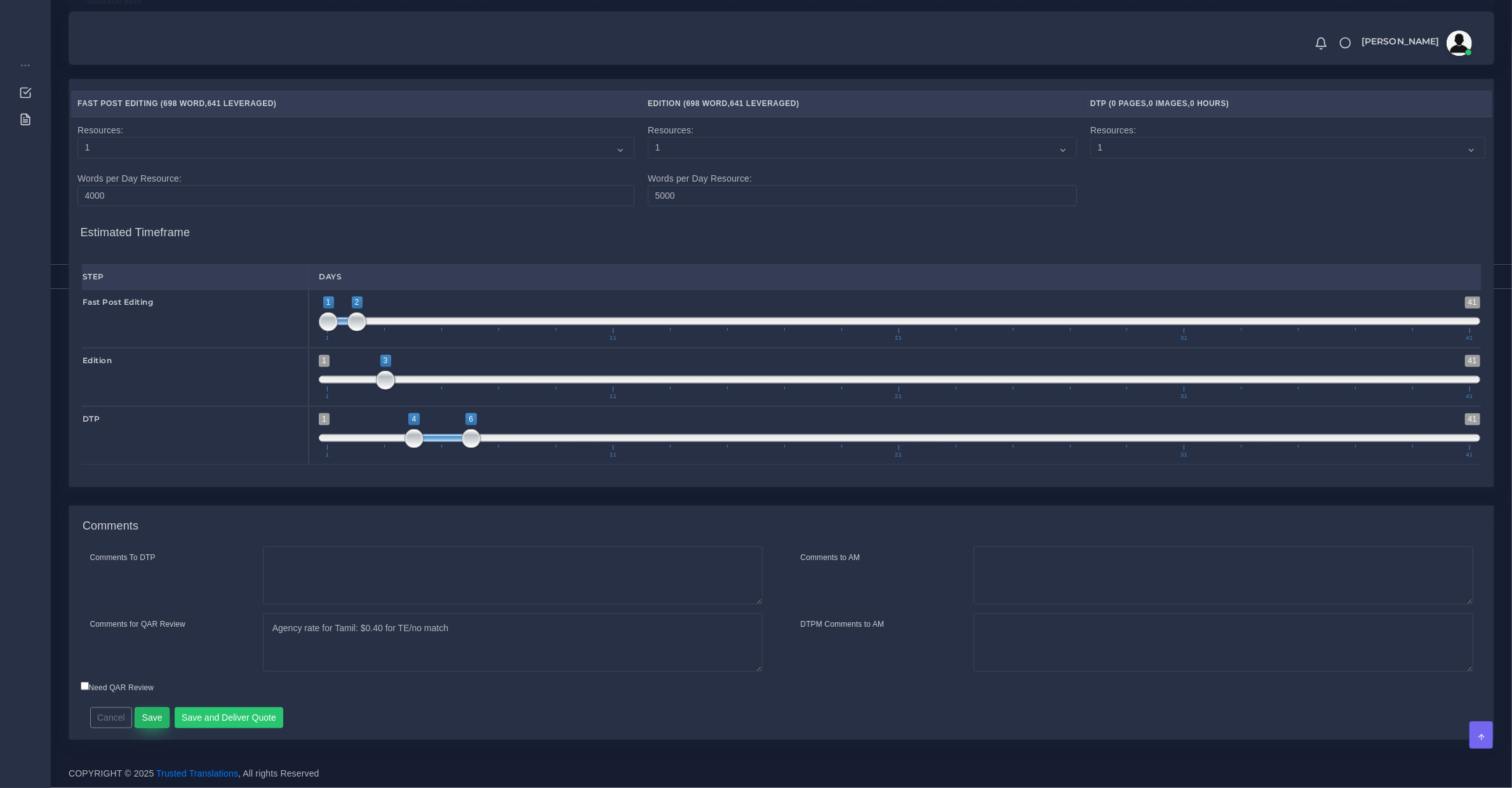
click at [159, 720] on button "Save" at bounding box center [152, 718] width 35 height 21
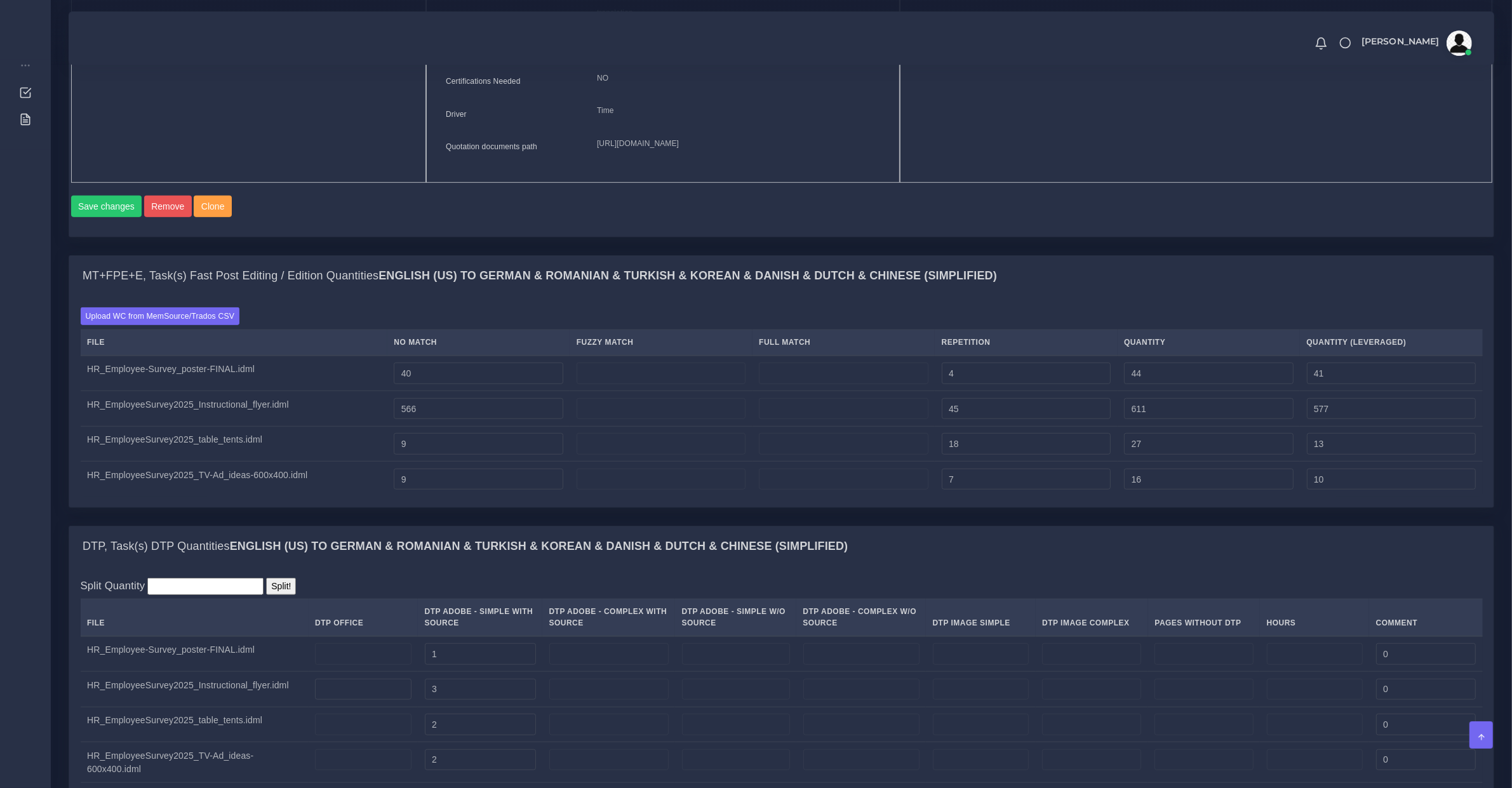
scroll to position [308, 0]
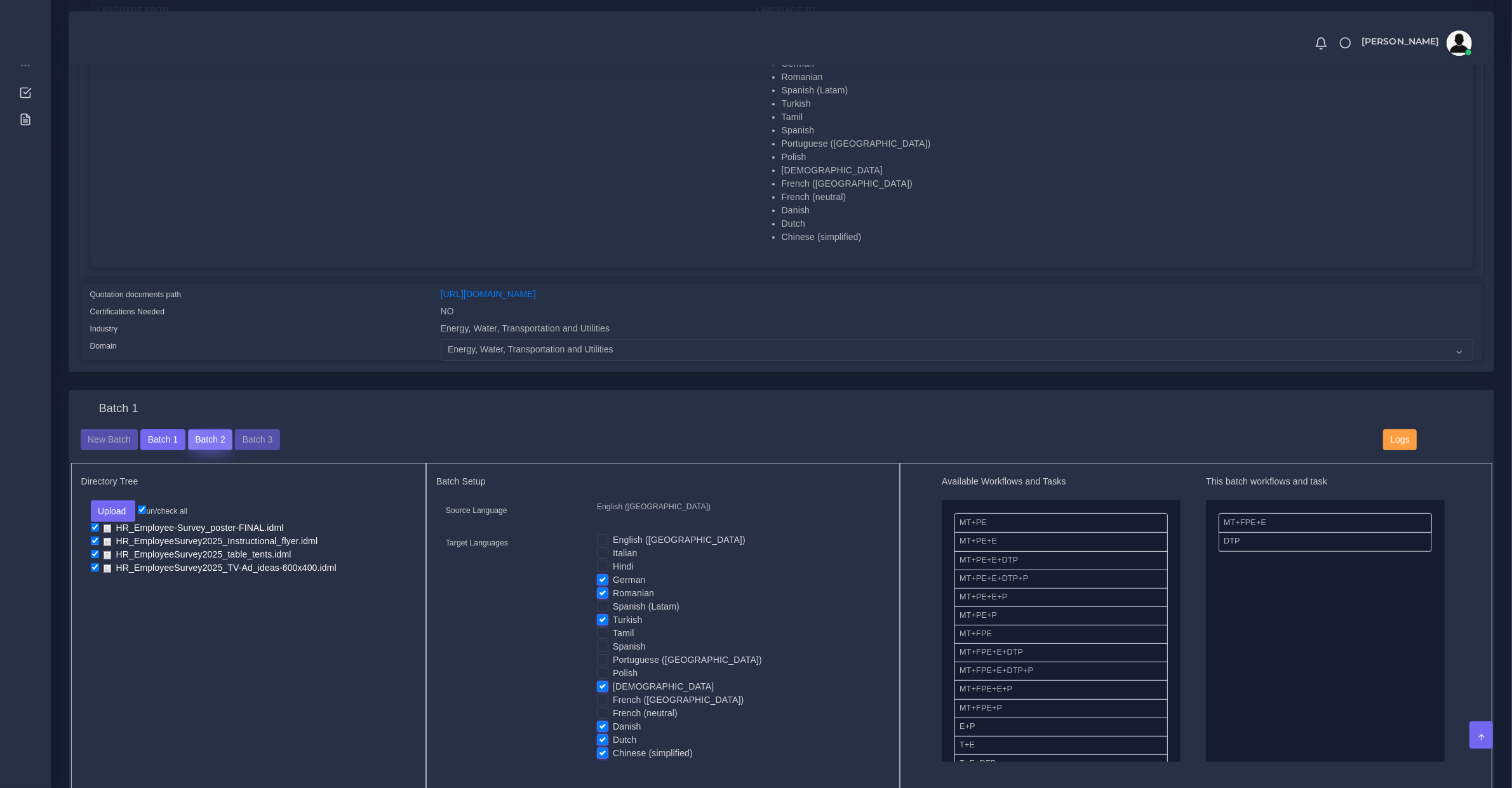
click at [213, 432] on button "Batch 2" at bounding box center [210, 440] width 45 height 21
click at [259, 433] on button "Batch 3" at bounding box center [257, 440] width 45 height 21
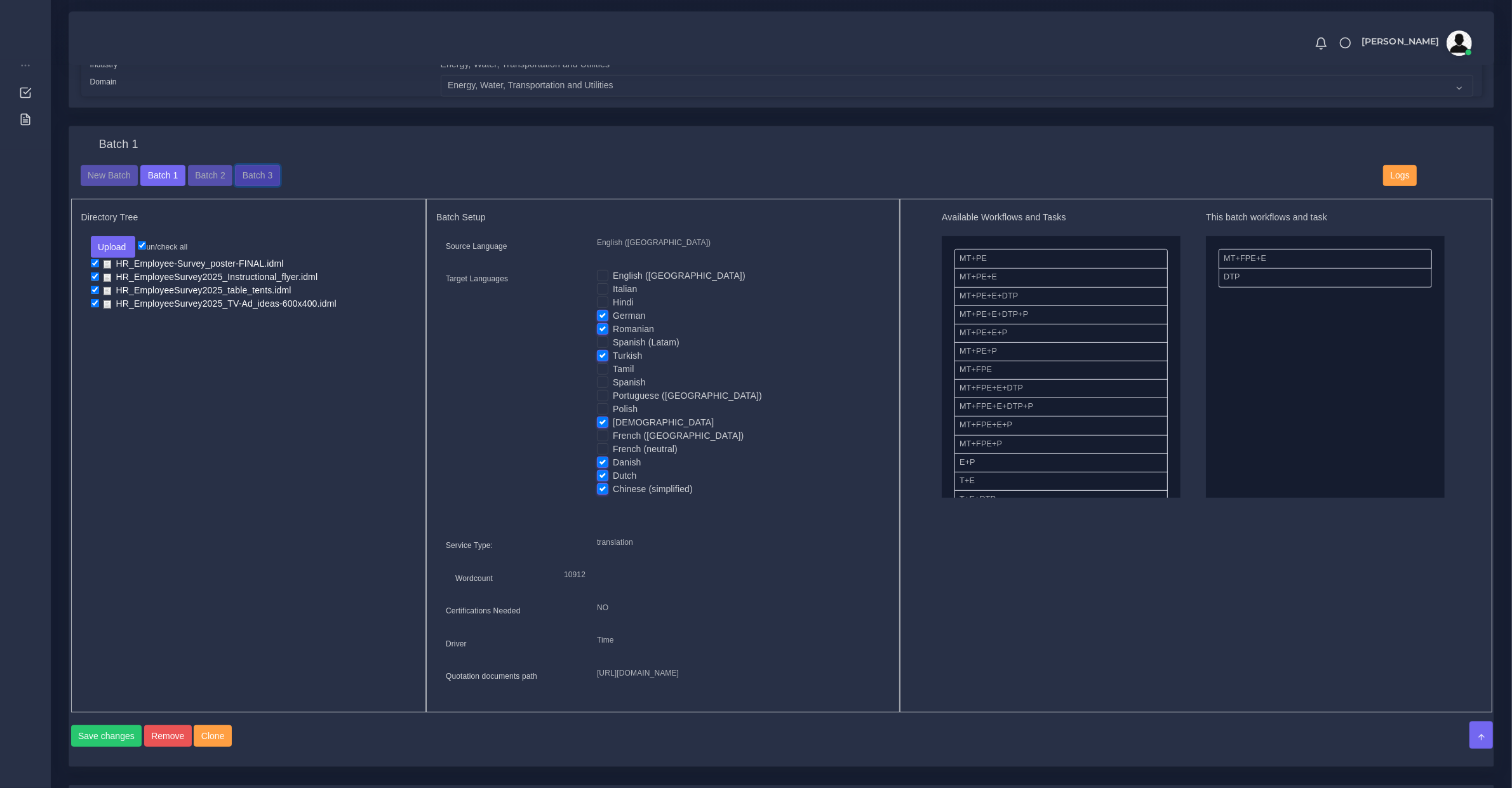
scroll to position [705, 0]
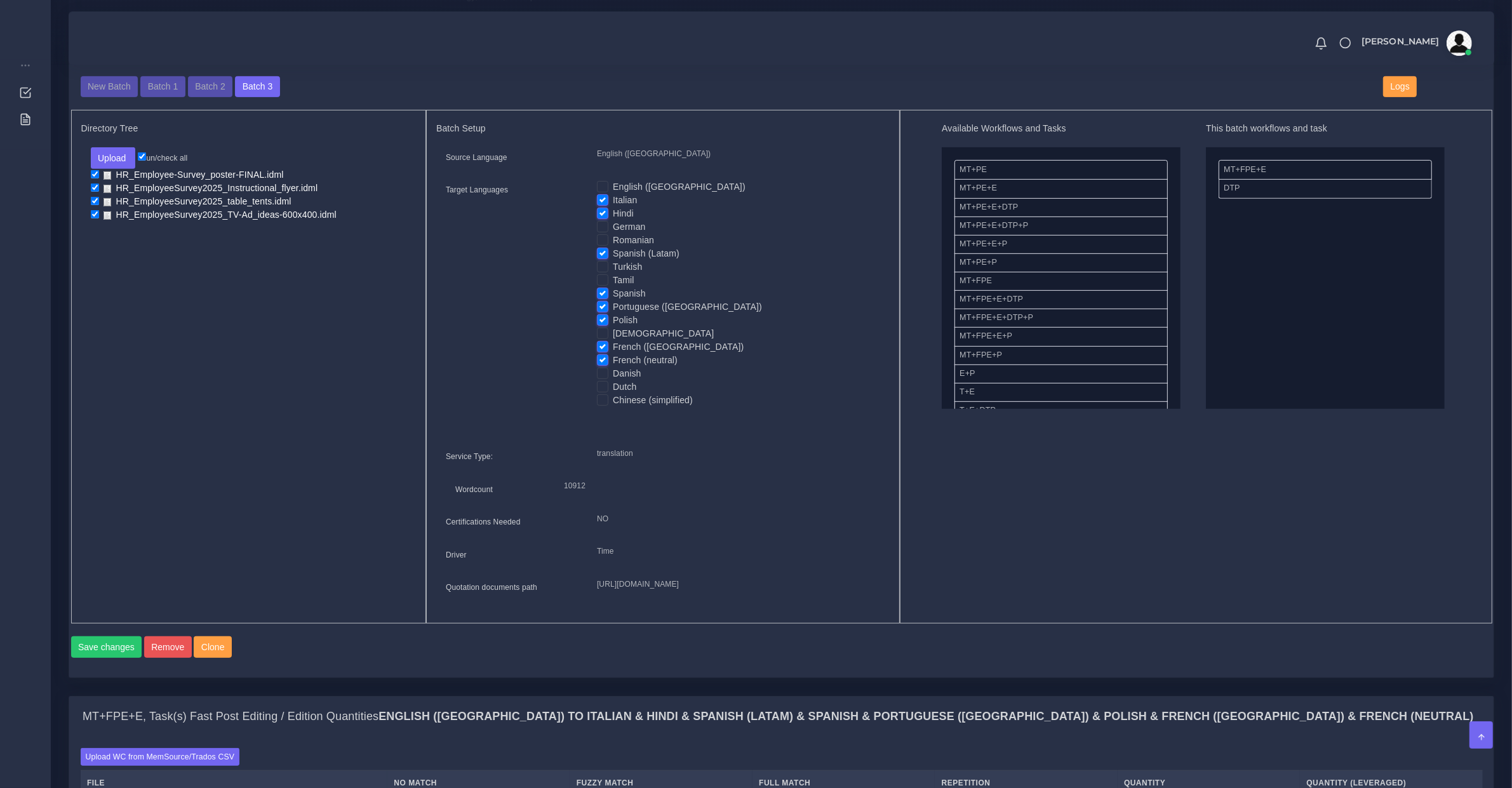
scroll to position [1058, 0]
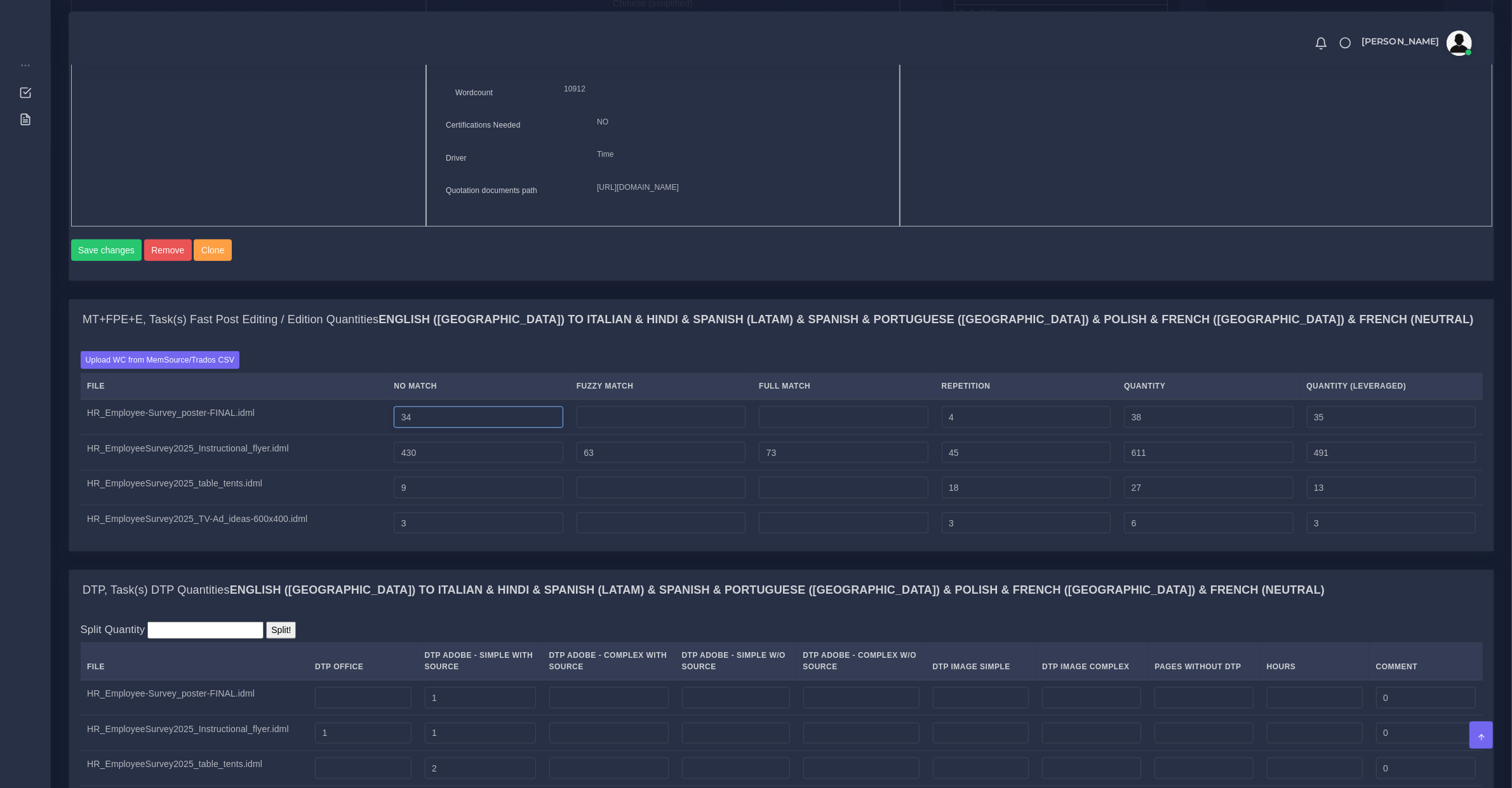
drag, startPoint x: 432, startPoint y: 437, endPoint x: 162, endPoint y: 439, distance: 270.0
click at [172, 435] on tr "HR_Employee-Survey_poster-FINAL.idml 34 4 38 35" at bounding box center [781, 417] width 1402 height 36
type input "40"
type input "44"
type input "41"
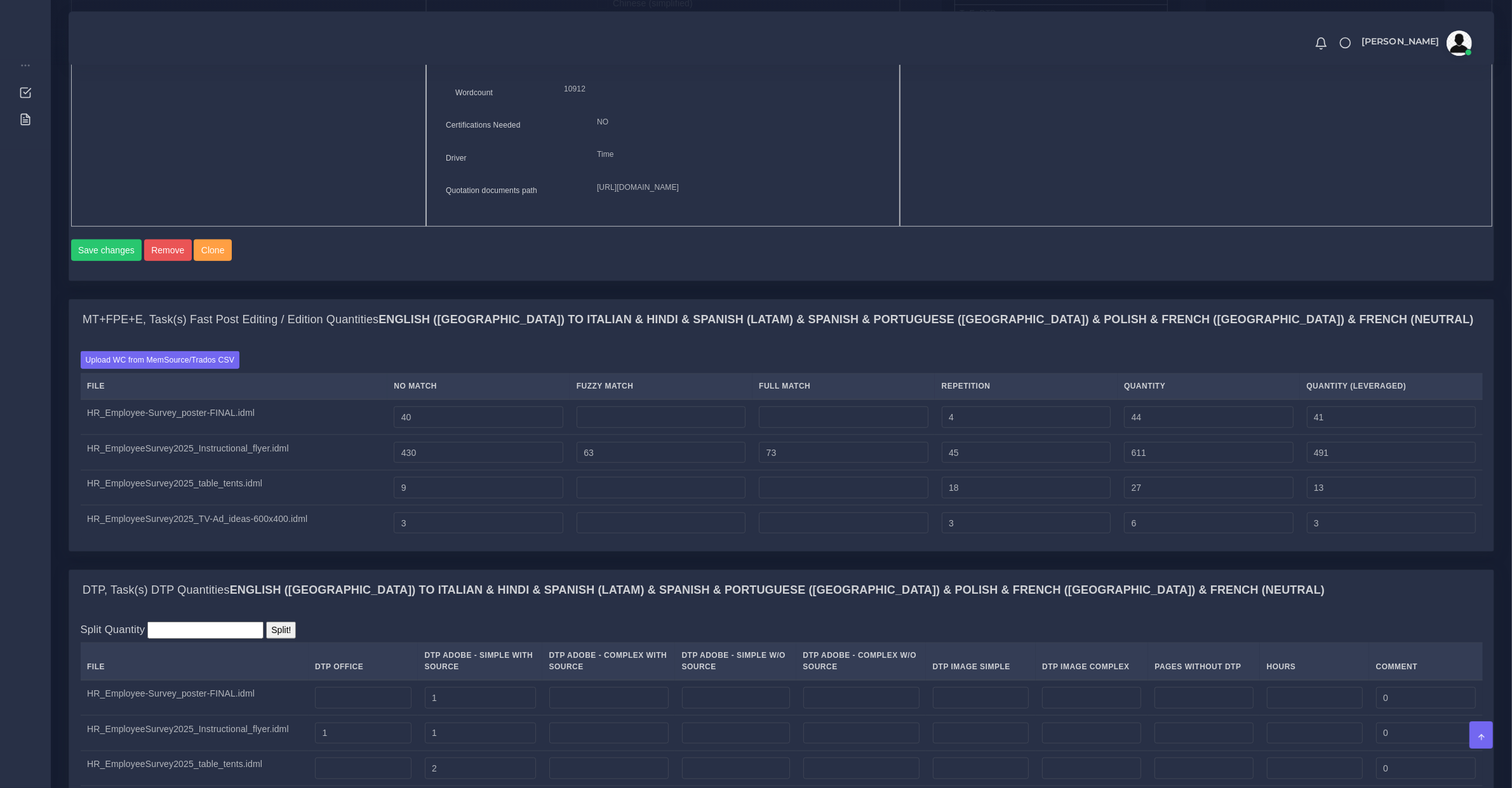
drag, startPoint x: 421, startPoint y: 559, endPoint x: 369, endPoint y: 555, distance: 52.2
click at [369, 540] on tr "HR_EmployeeSurvey2025_TV-Ad_ideas-600x400.idml 3 3 6 3" at bounding box center [781, 523] width 1402 height 35
drag, startPoint x: 408, startPoint y: 548, endPoint x: 467, endPoint y: 556, distance: 59.5
click at [467, 534] on input "3" at bounding box center [478, 523] width 169 height 21
type input "9"
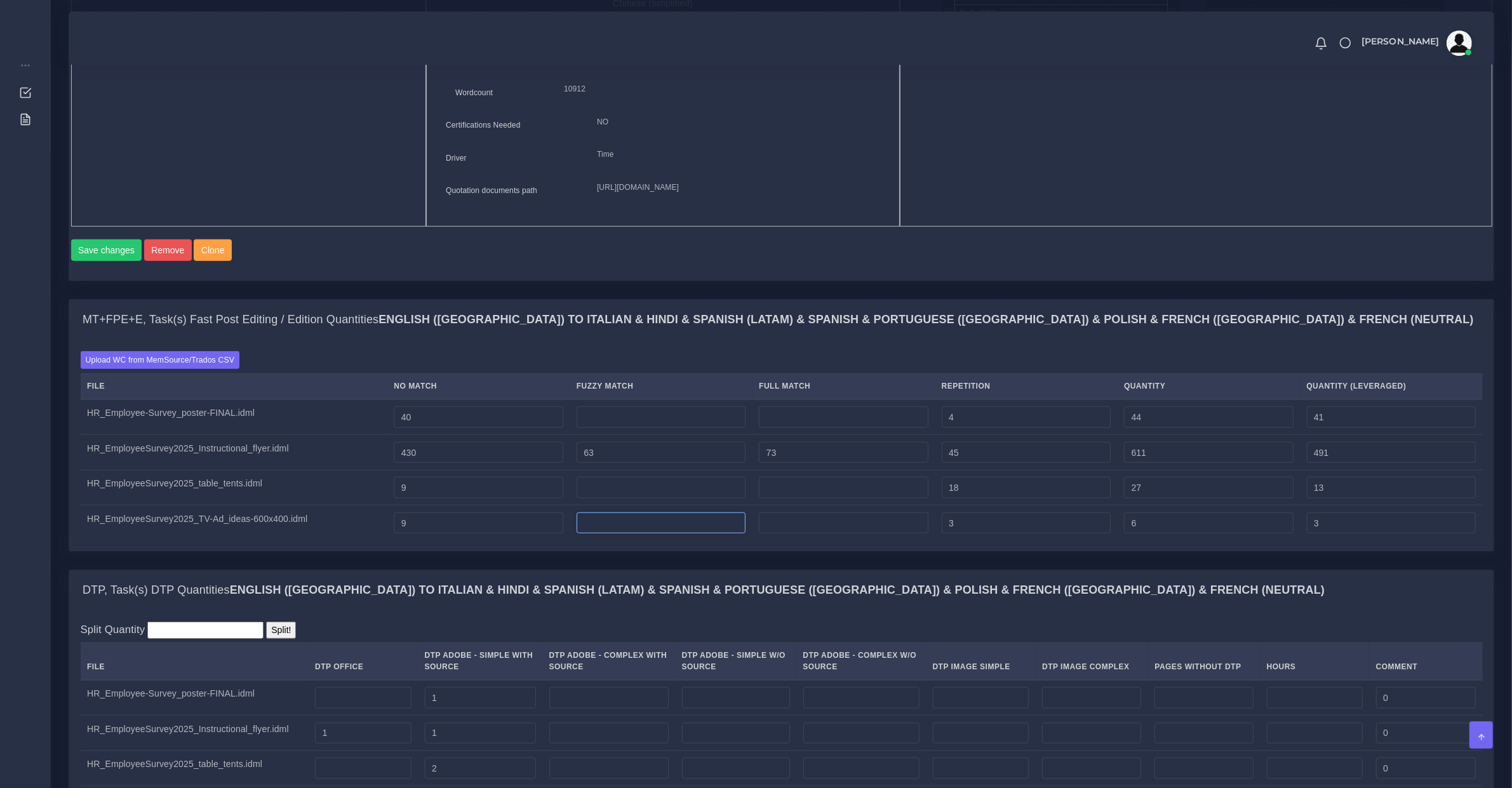
type input "12"
type input "9"
type input "0"
type input "7"
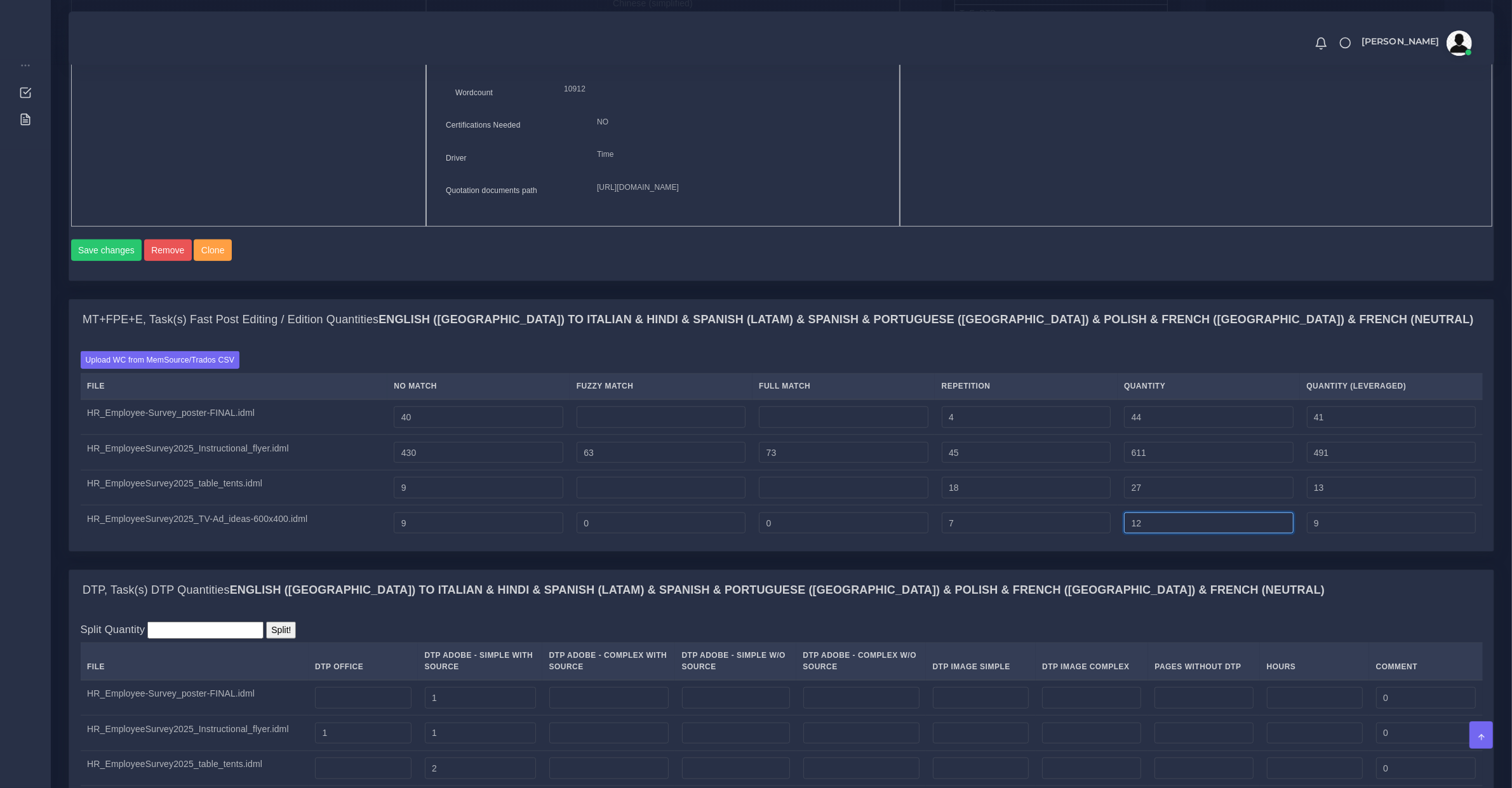
type input "16"
type input "10"
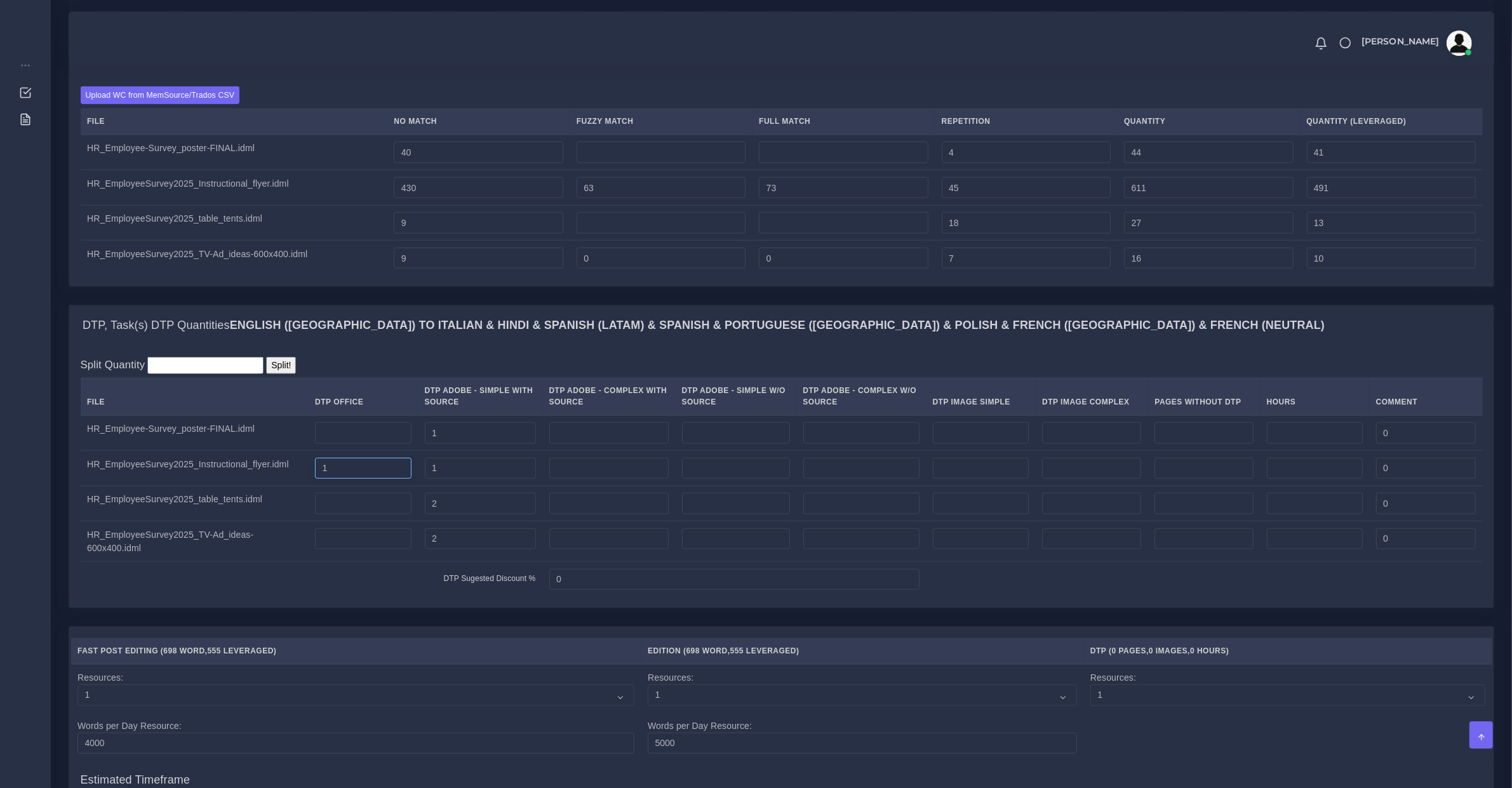
drag, startPoint x: 369, startPoint y: 497, endPoint x: 277, endPoint y: 497, distance: 92.0
click at [277, 486] on tr "HR_EmployeeSurvey2025_Instructional_flyer.idml 1 1 0" at bounding box center [781, 468] width 1402 height 36
type input "3"
click at [985, 444] on input "number" at bounding box center [981, 433] width 96 height 21
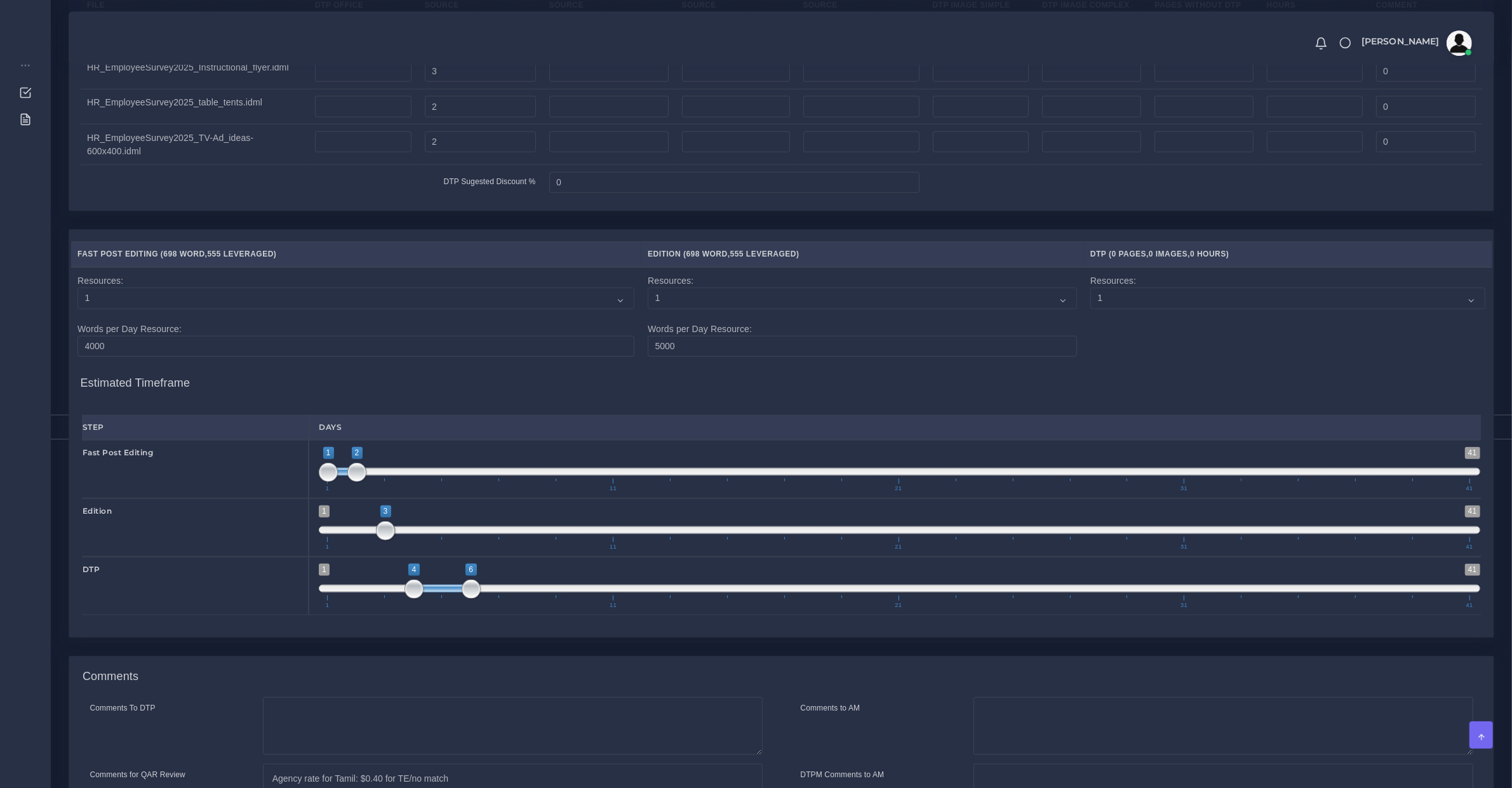
scroll to position [1896, 0]
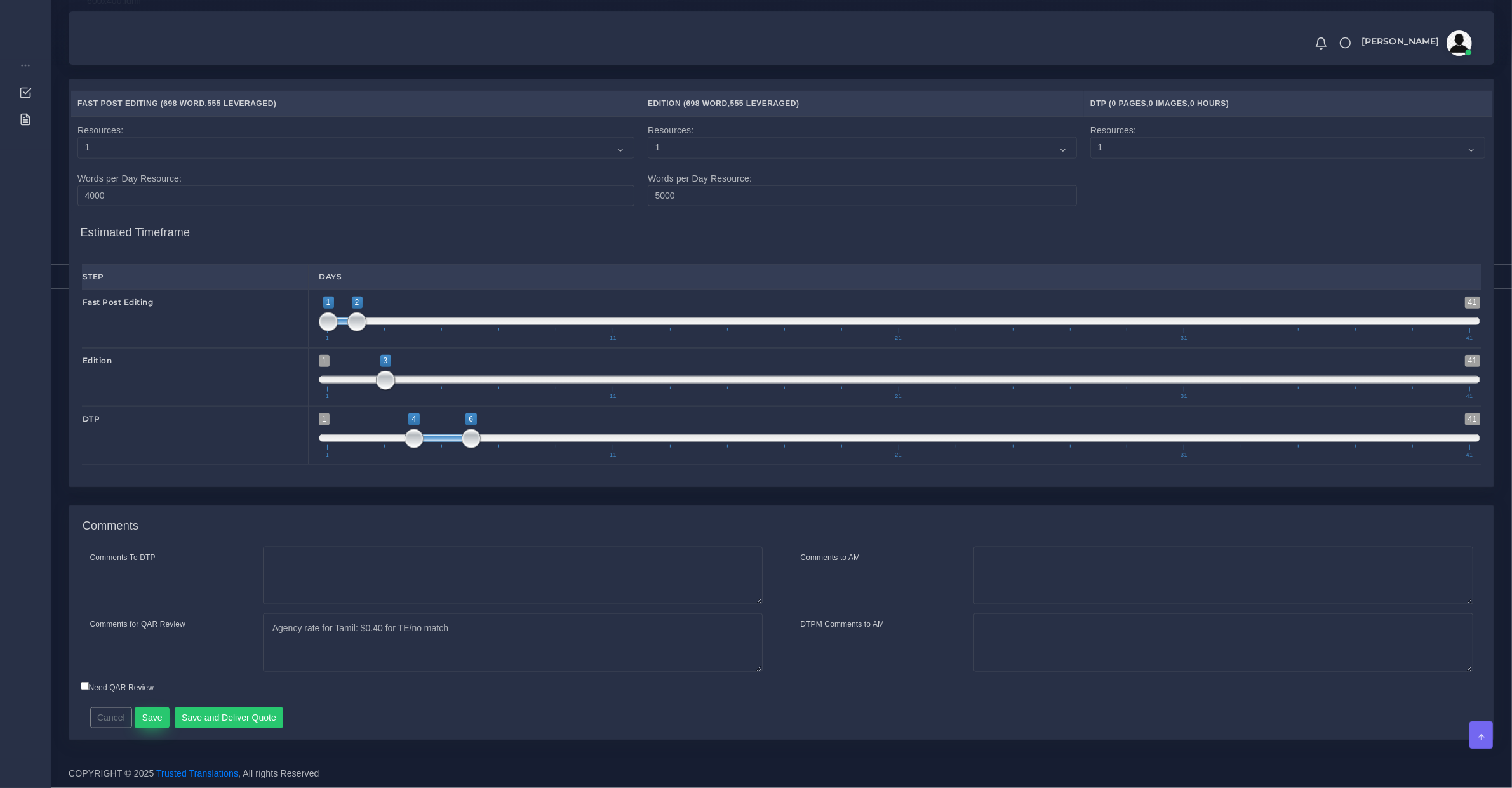
type input "1"
click at [157, 717] on button "Save" at bounding box center [152, 718] width 35 height 21
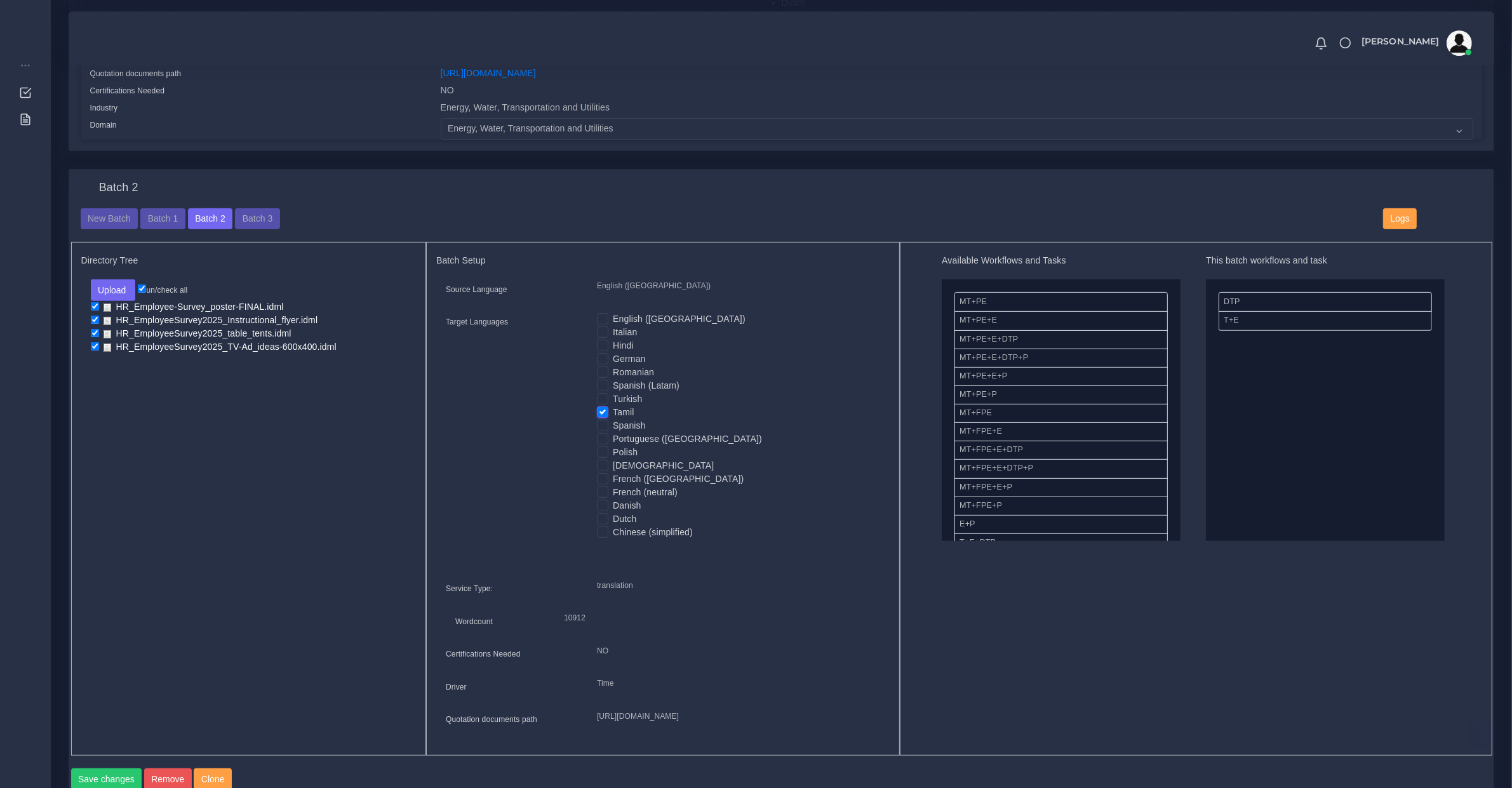
scroll to position [926, 0]
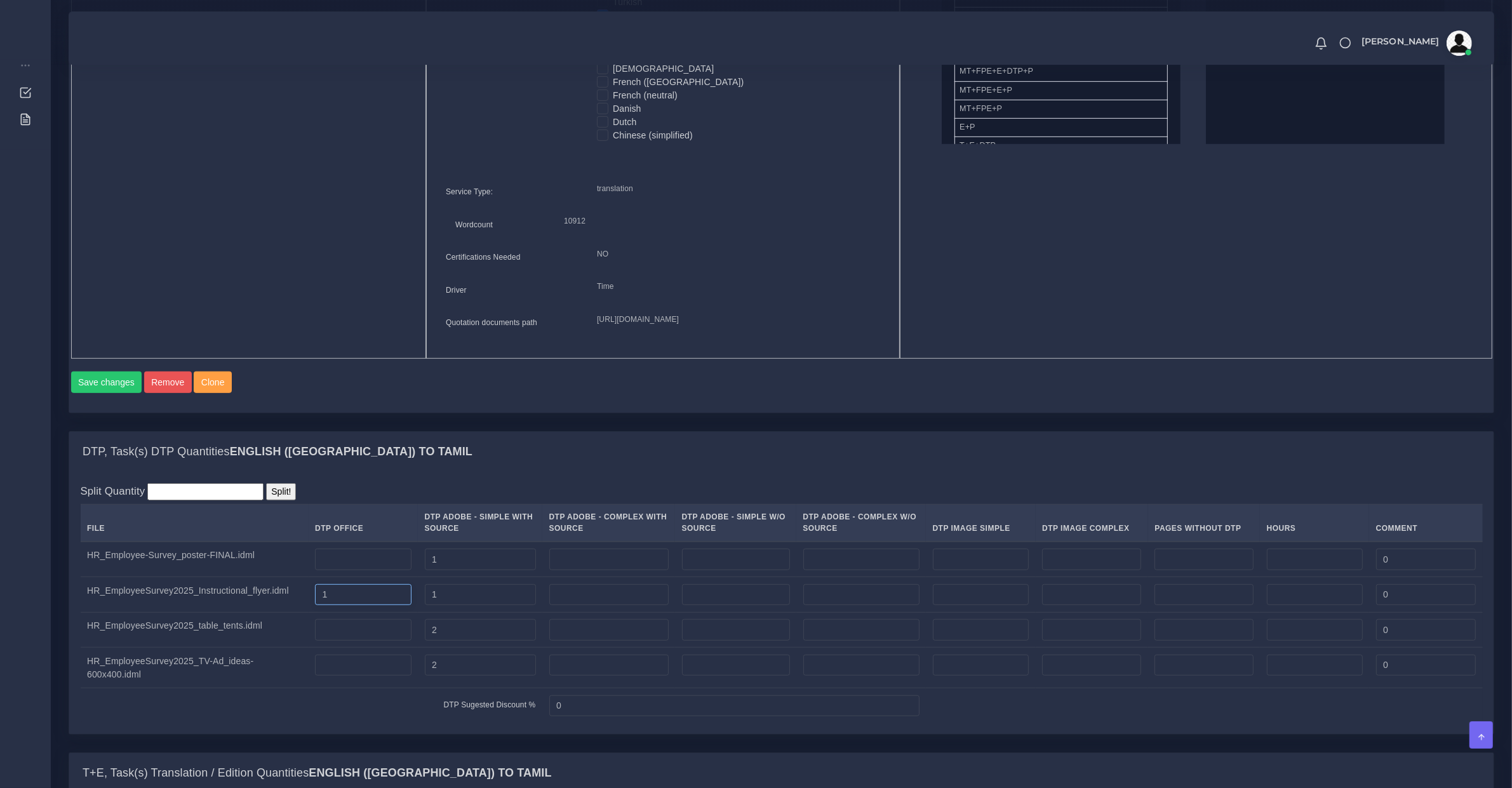
drag, startPoint x: 331, startPoint y: 626, endPoint x: 245, endPoint y: 621, distance: 86.1
click at [245, 613] on tr "HR_EmployeeSurvey2025_Instructional_flyer.idml 1 1 0" at bounding box center [781, 595] width 1402 height 36
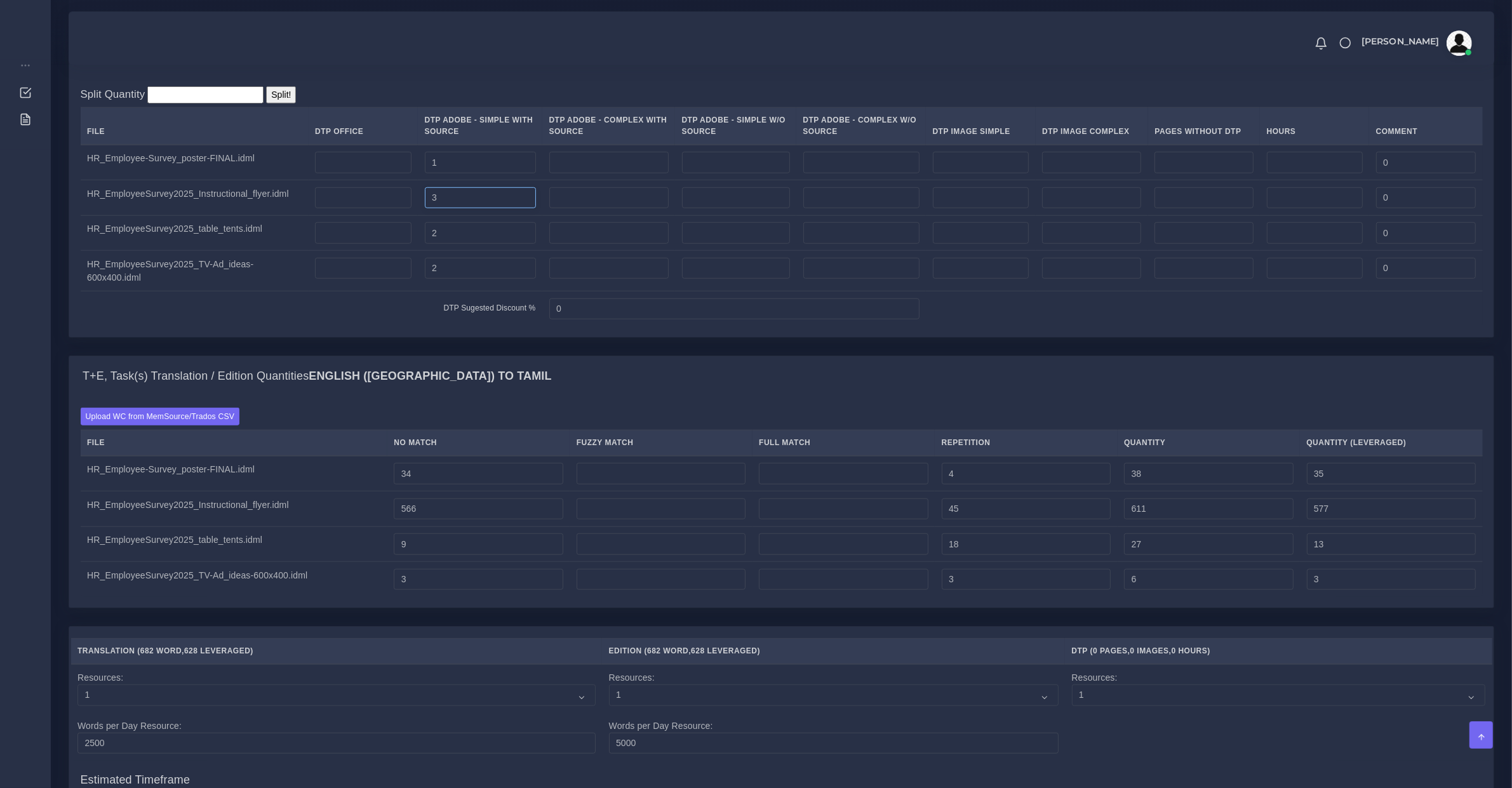
type input "3"
click at [439, 485] on input "34" at bounding box center [478, 473] width 169 height 21
drag, startPoint x: 489, startPoint y: 495, endPoint x: -210, endPoint y: 497, distance: 699.0
type input "40"
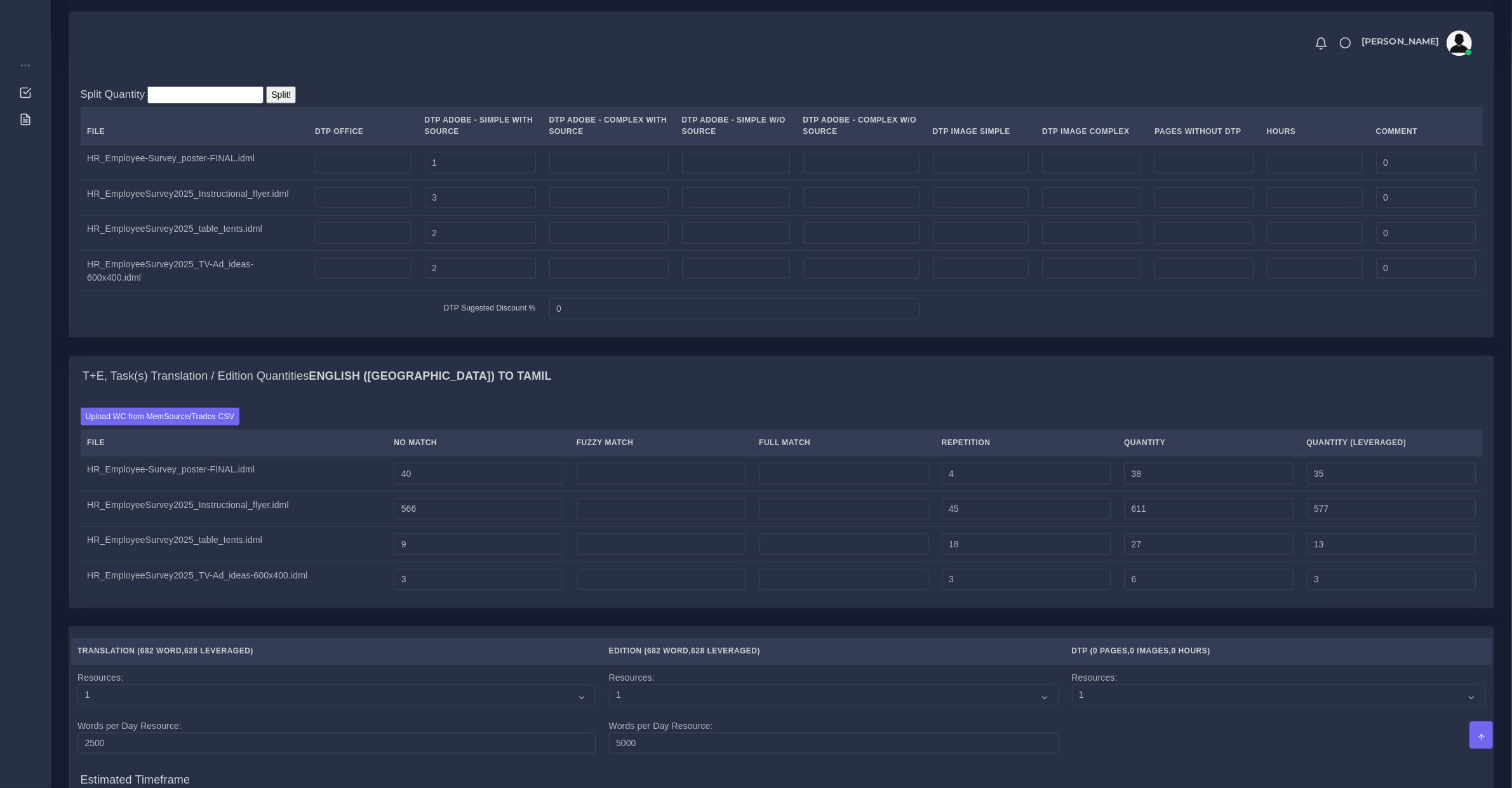
type input "44"
type input "41"
drag, startPoint x: 460, startPoint y: 585, endPoint x: 404, endPoint y: 599, distance: 57.7
click at [405, 597] on td "3" at bounding box center [479, 580] width 182 height 35
type input "9"
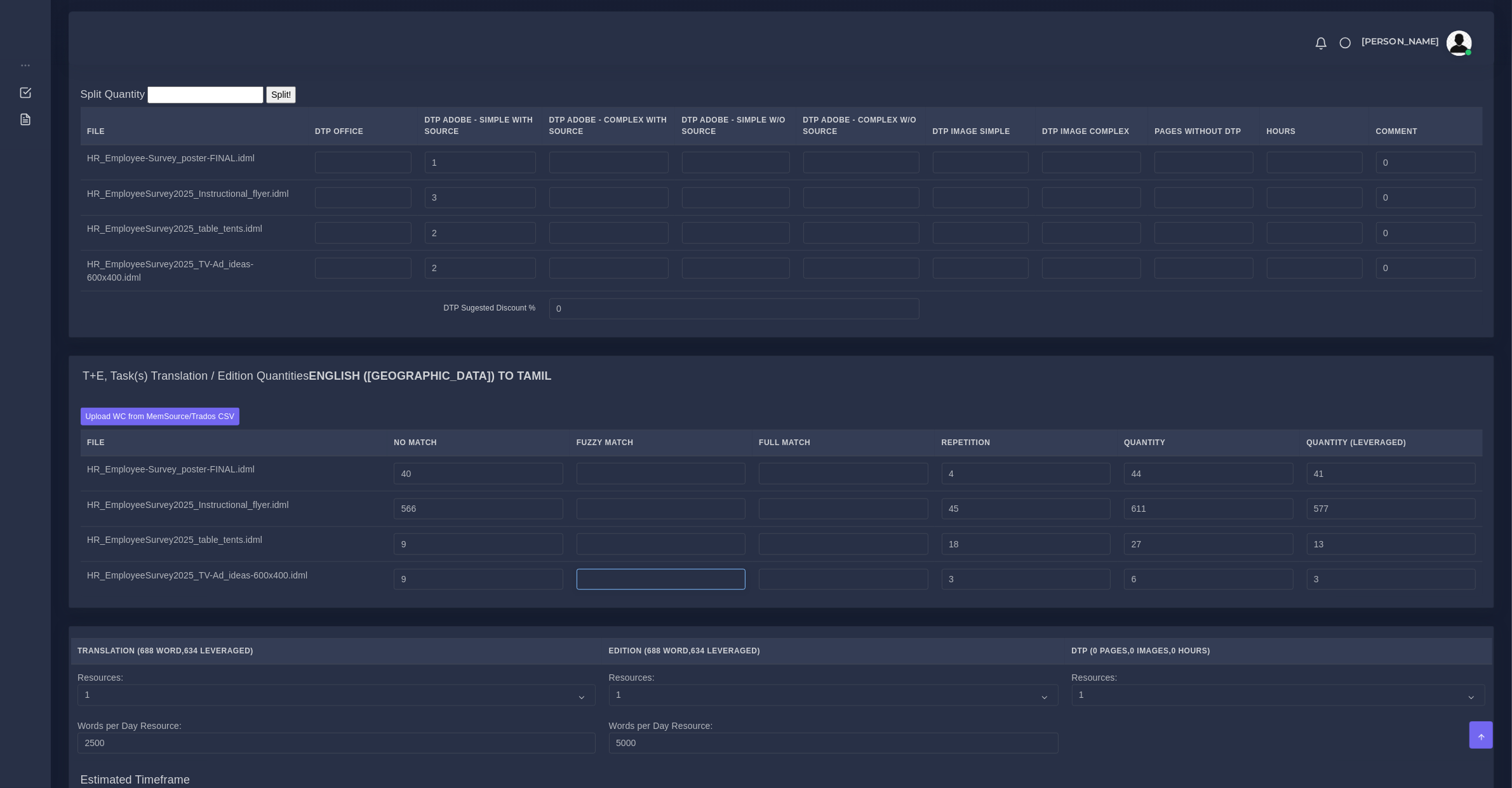
type input "12"
type input "9"
type input "7"
type input "19"
type input "13"
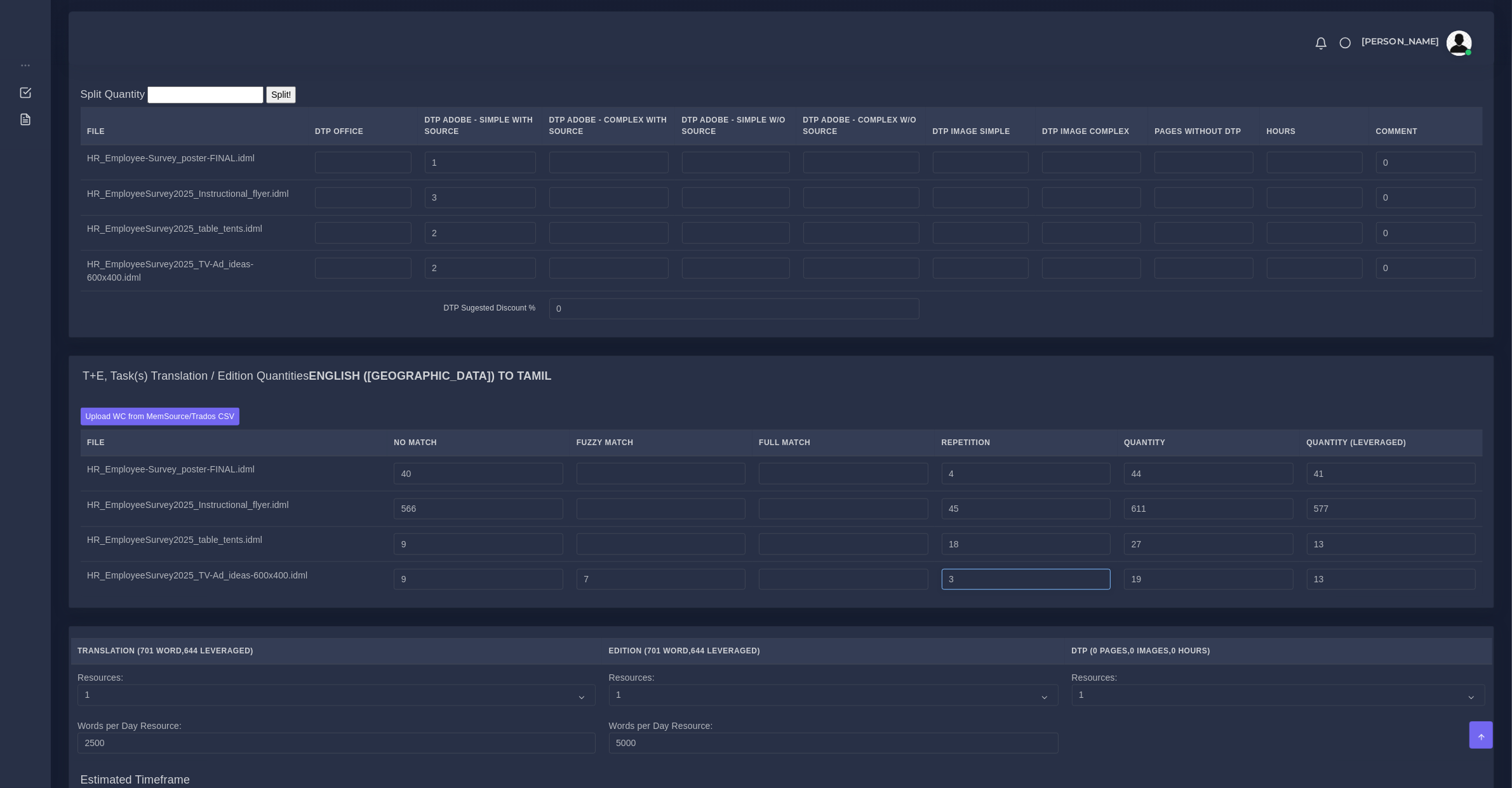
type input "0"
type input "7"
type input "23"
type input "14"
type input "0"
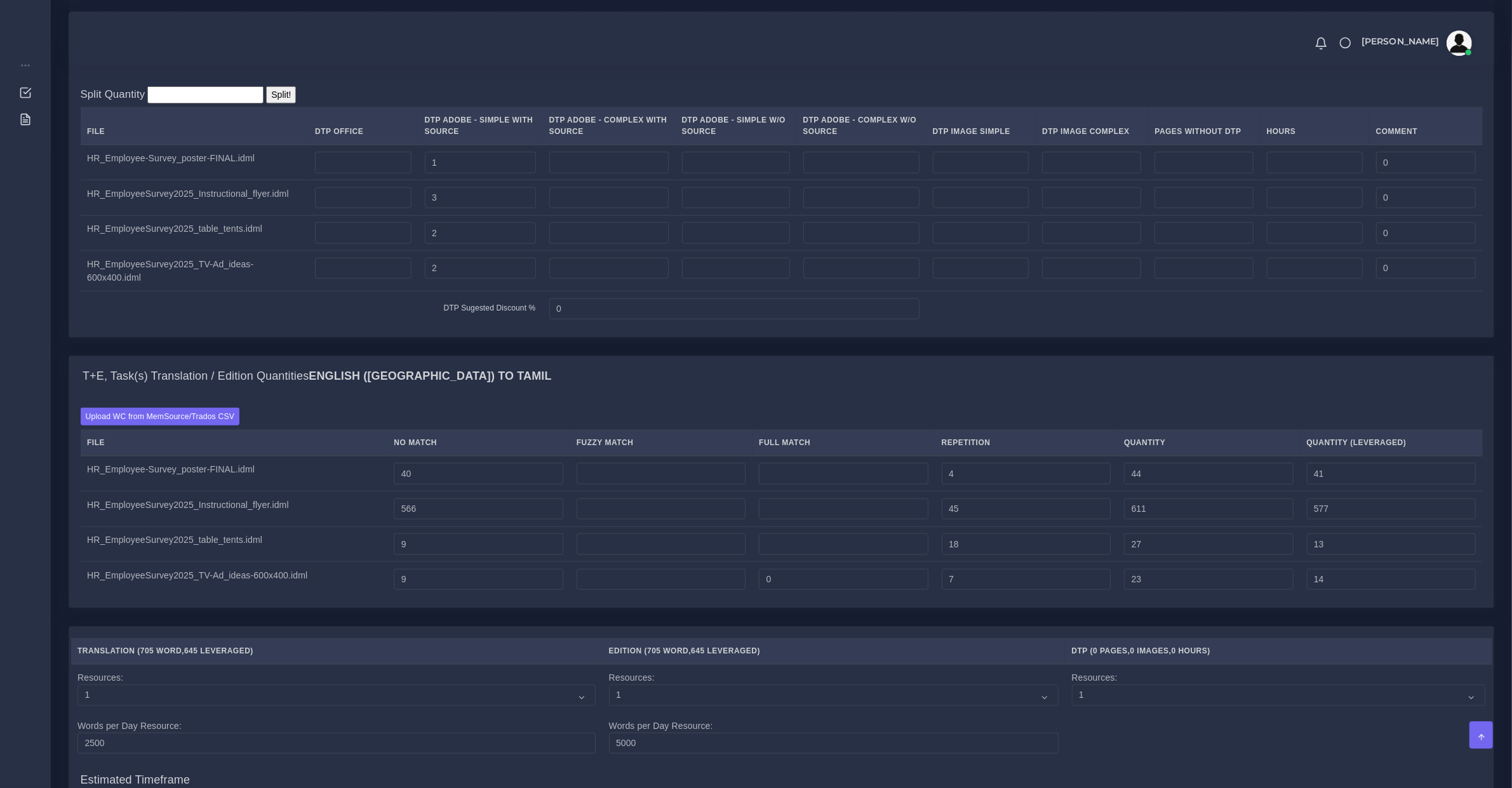
type input "16"
type input "10"
click at [959, 172] on td at bounding box center [981, 163] width 110 height 36
click at [962, 173] on input "number" at bounding box center [981, 163] width 96 height 21
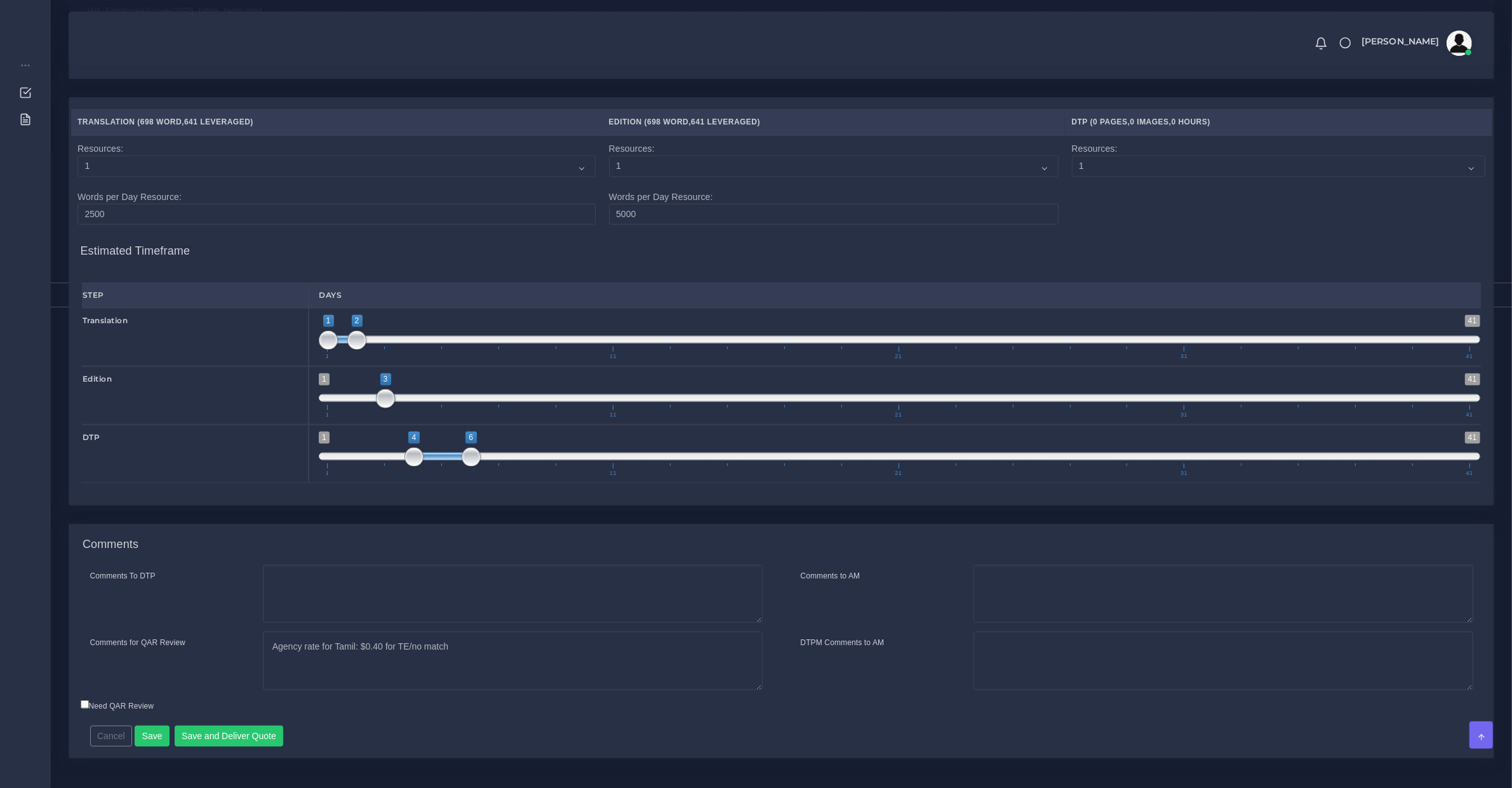
scroll to position [1896, 0]
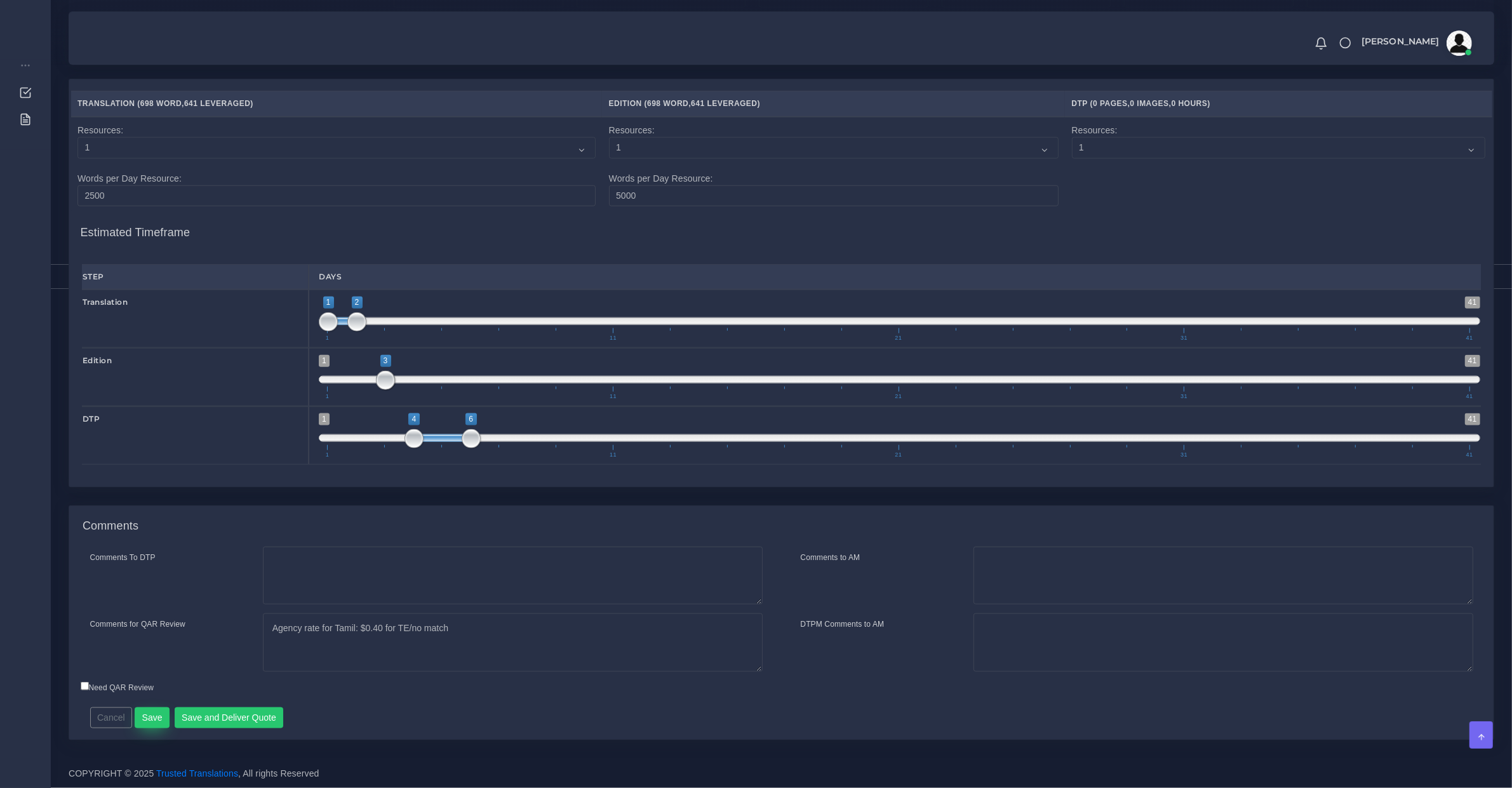
type input "1"
click at [153, 717] on button "Save" at bounding box center [152, 718] width 35 height 21
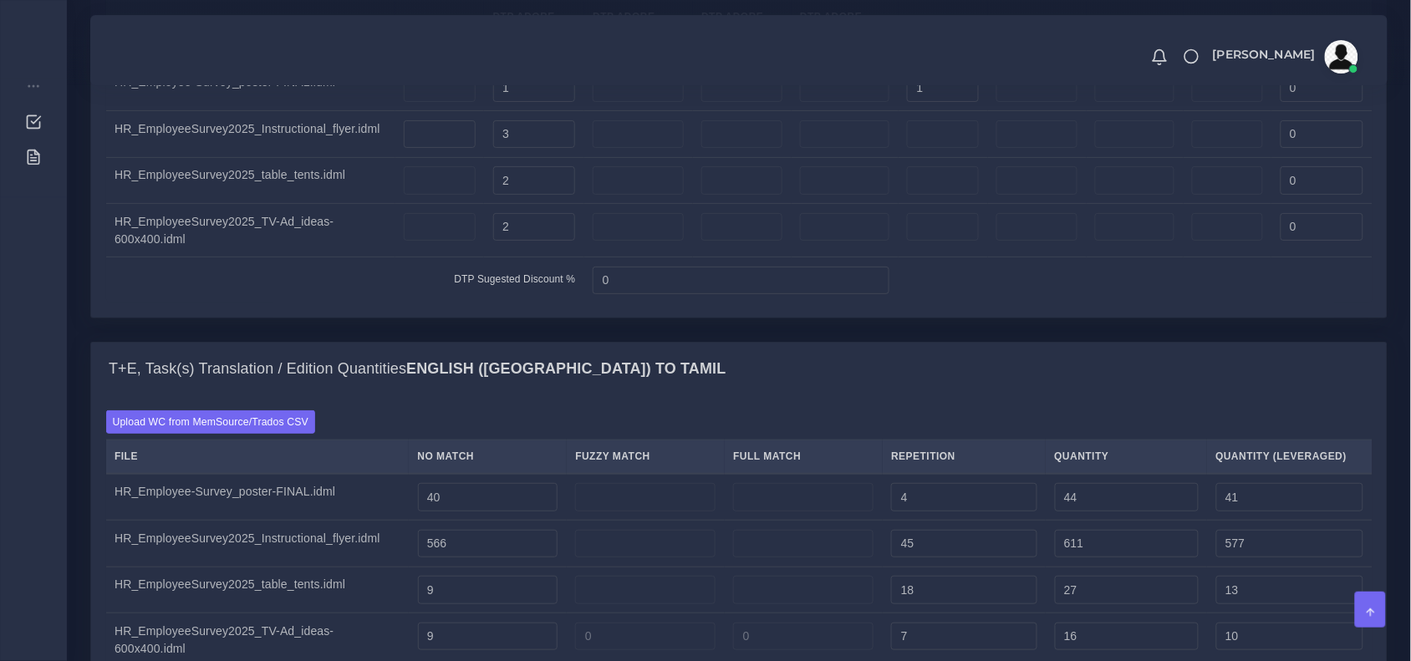
scroll to position [2071, 0]
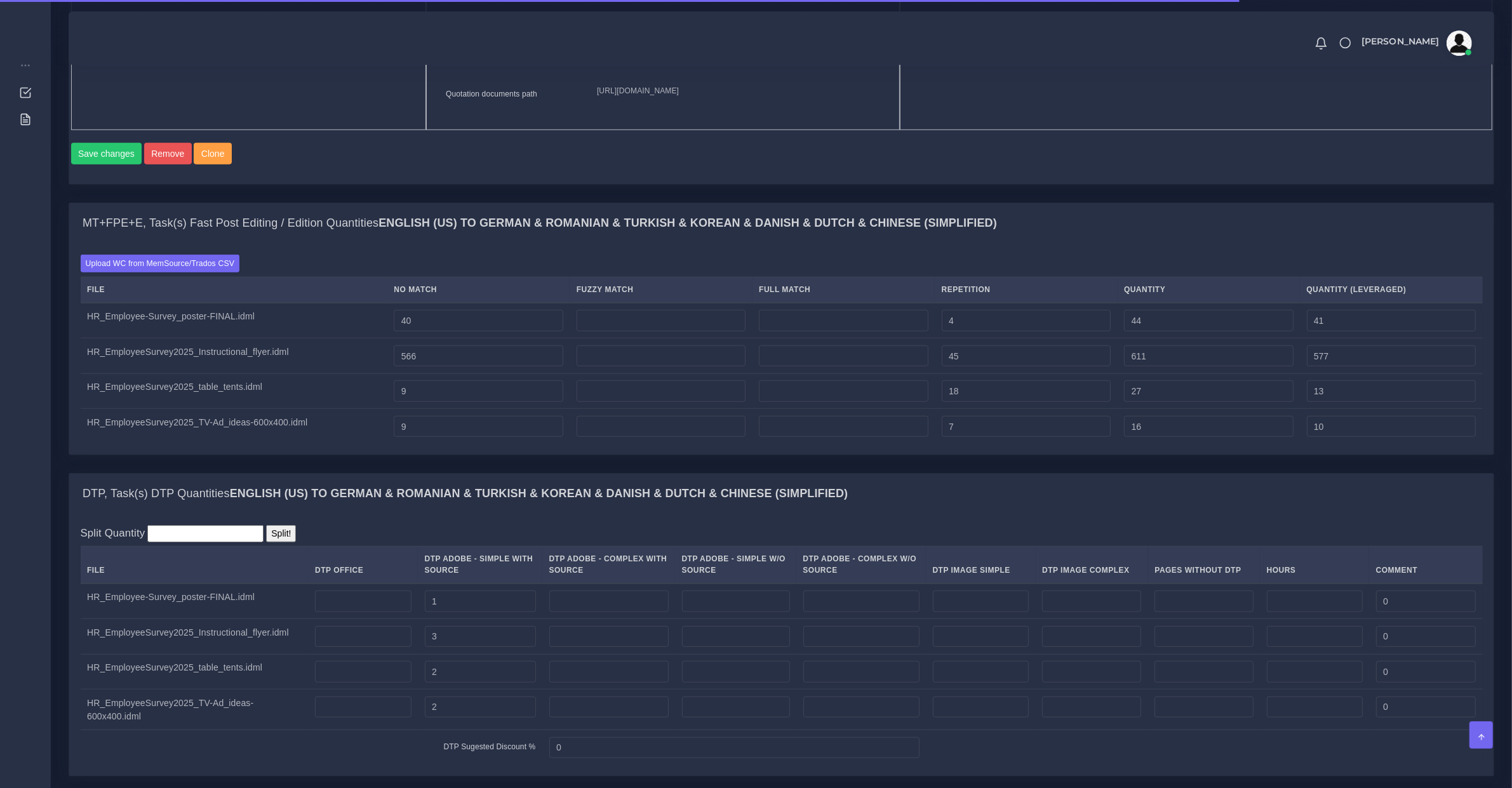
scroll to position [1455, 0]
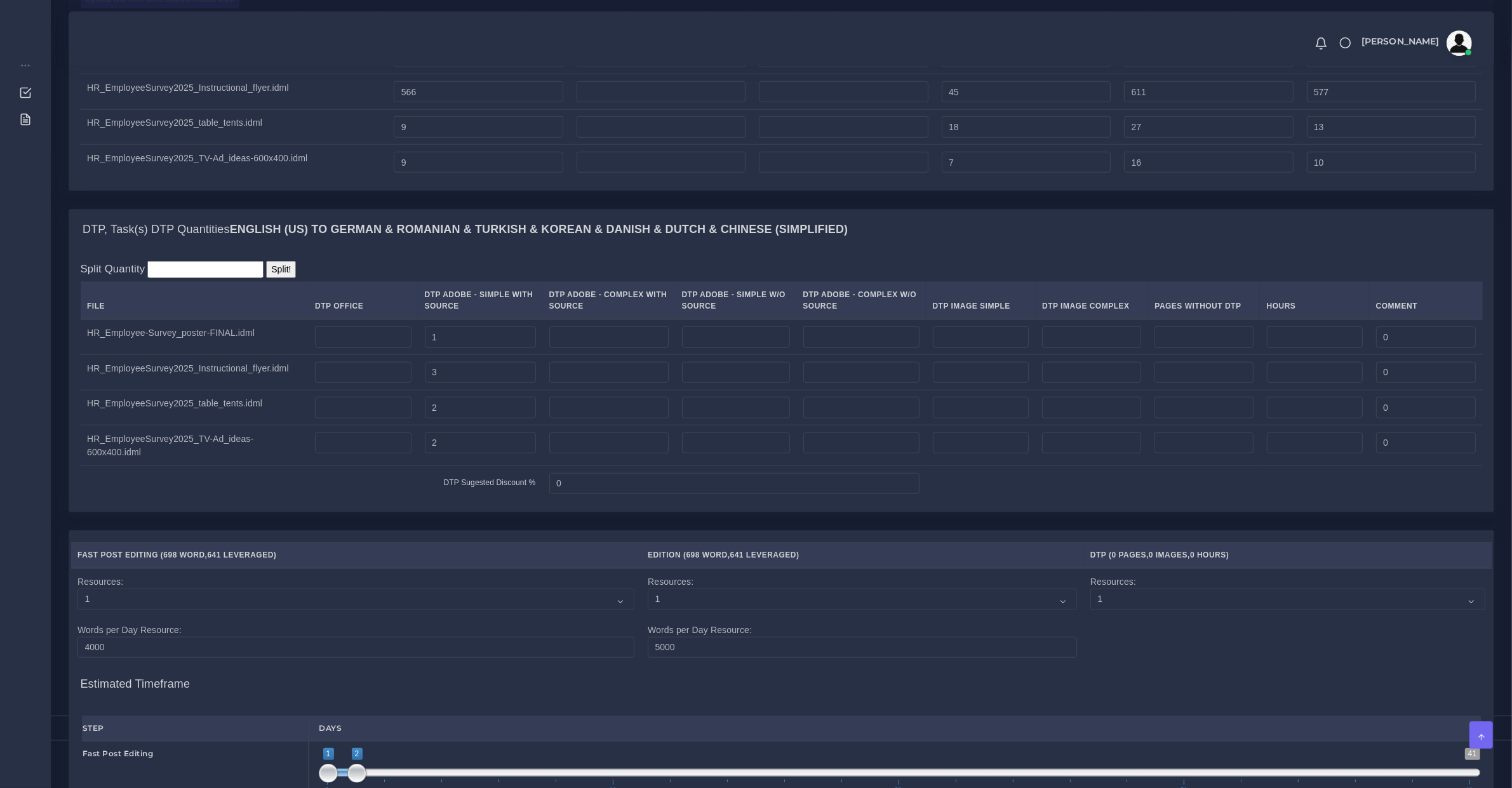
click at [1071, 416] on td at bounding box center [1092, 407] width 112 height 36
drag, startPoint x: 1055, startPoint y: 418, endPoint x: 989, endPoint y: 432, distance: 67.5
click at [1052, 418] on td at bounding box center [1092, 407] width 112 height 36
click at [989, 419] on input "number" at bounding box center [981, 407] width 96 height 21
click at [1004, 426] on td at bounding box center [981, 407] width 110 height 36
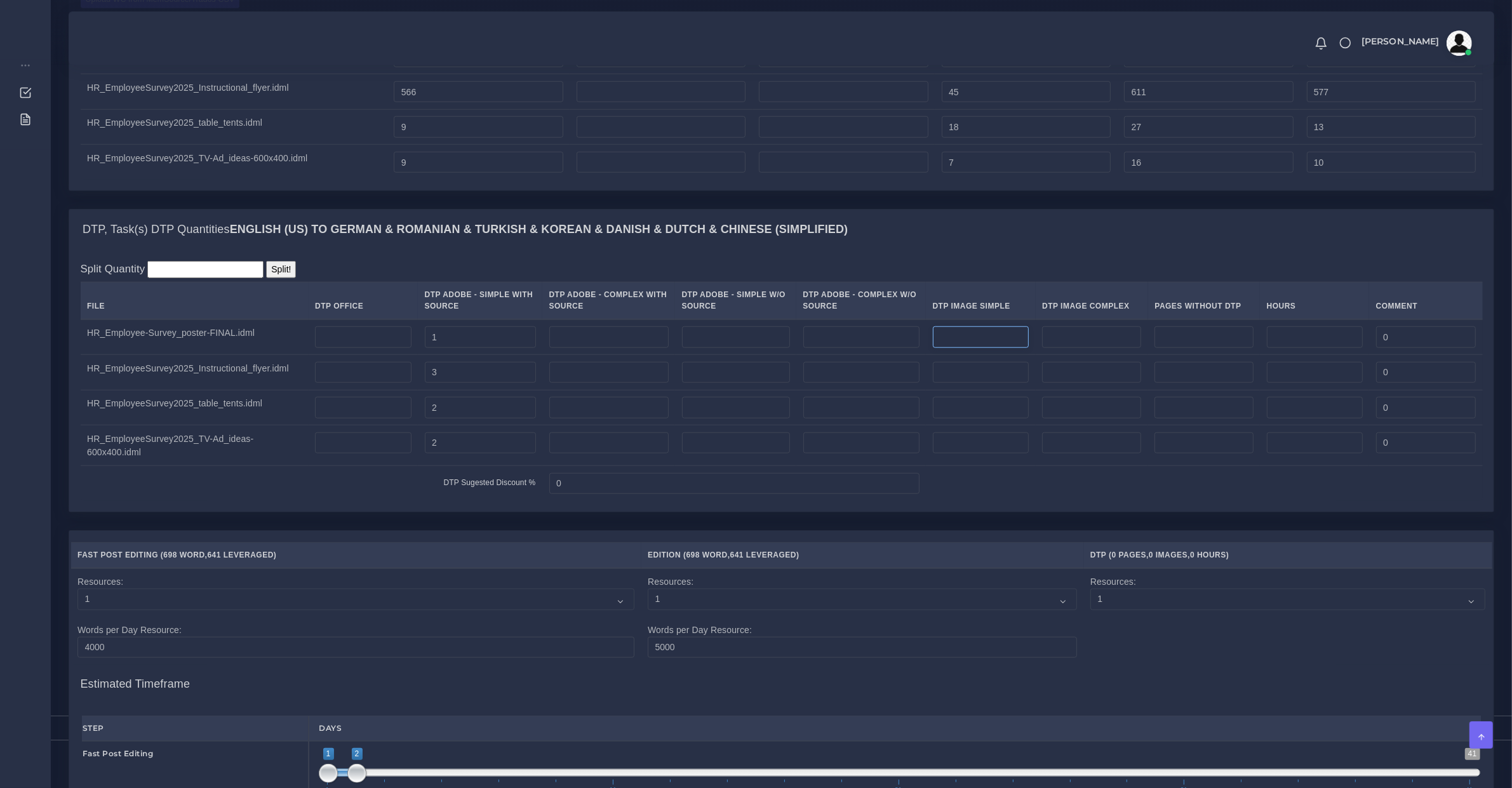
click at [994, 355] on td at bounding box center [981, 337] width 110 height 36
click at [991, 348] on input "number" at bounding box center [981, 337] width 96 height 21
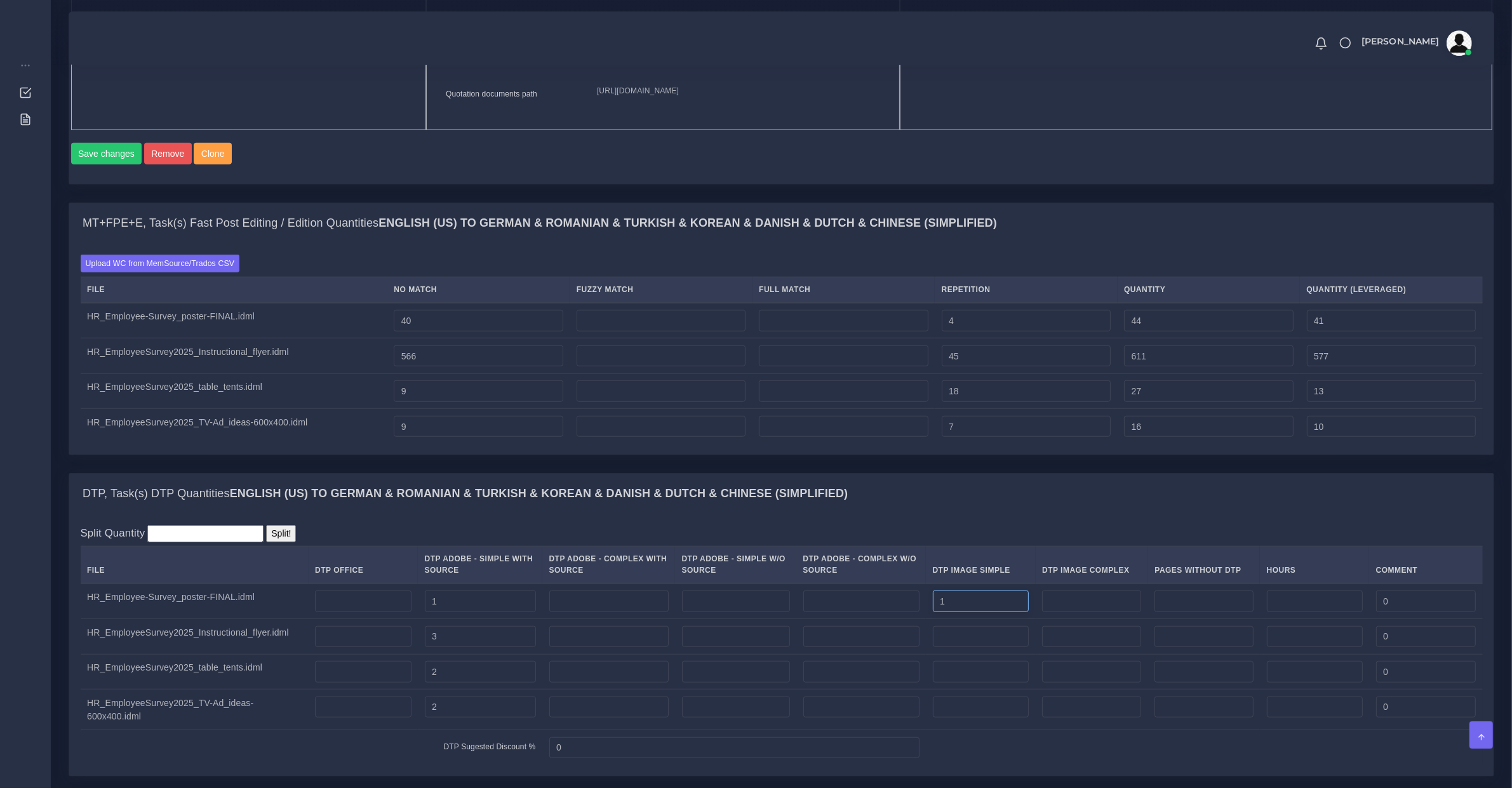
scroll to position [1323, 0]
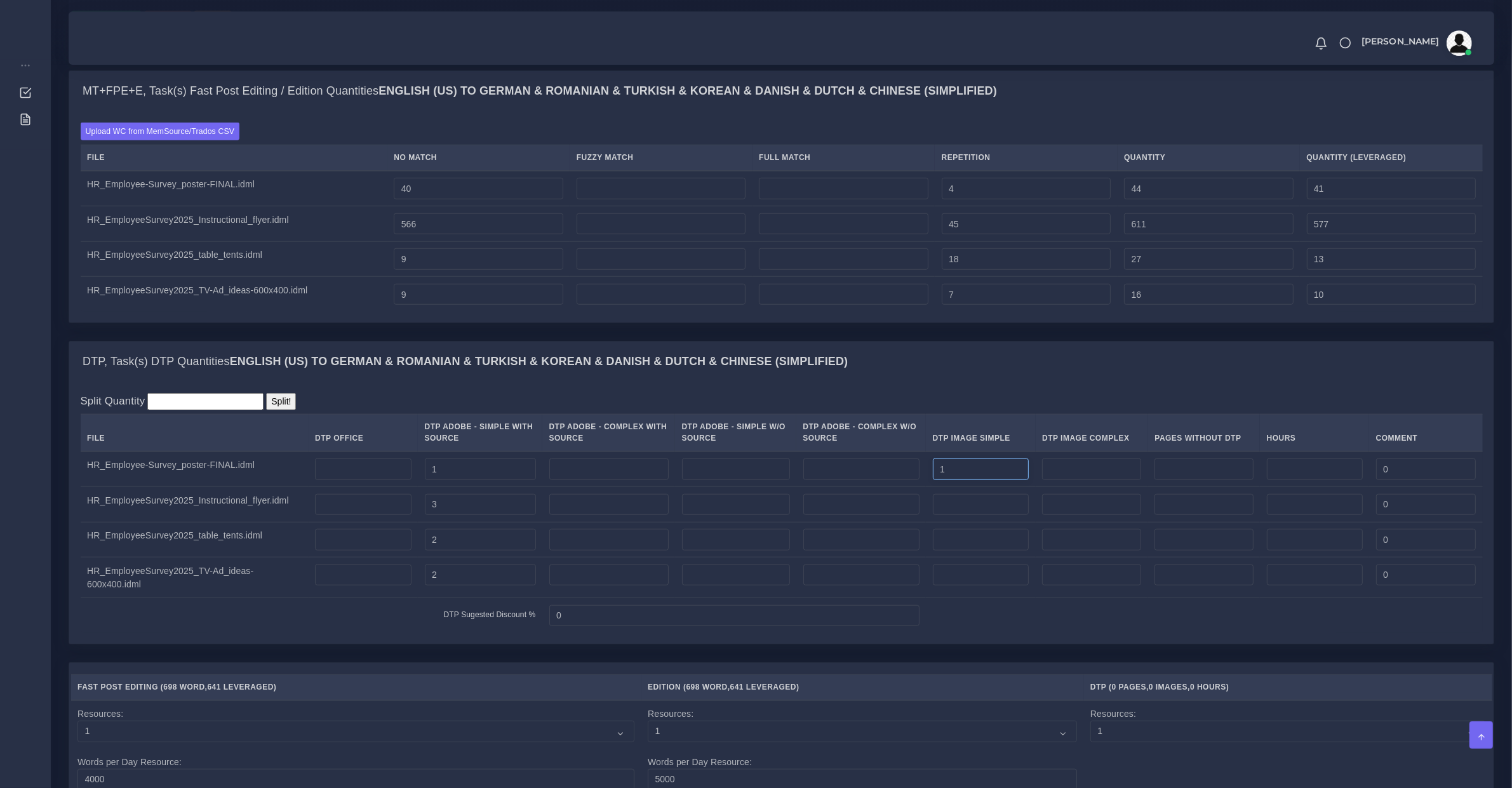
type input "1"
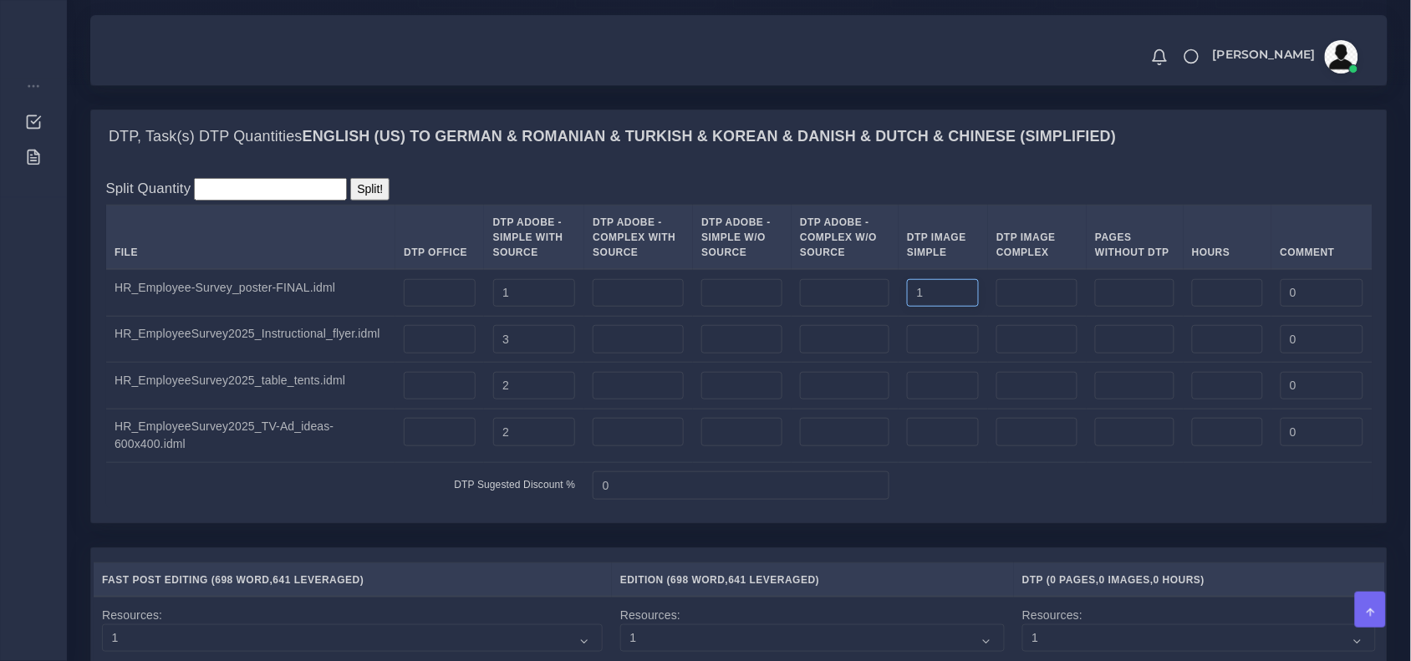
scroll to position [2973, 0]
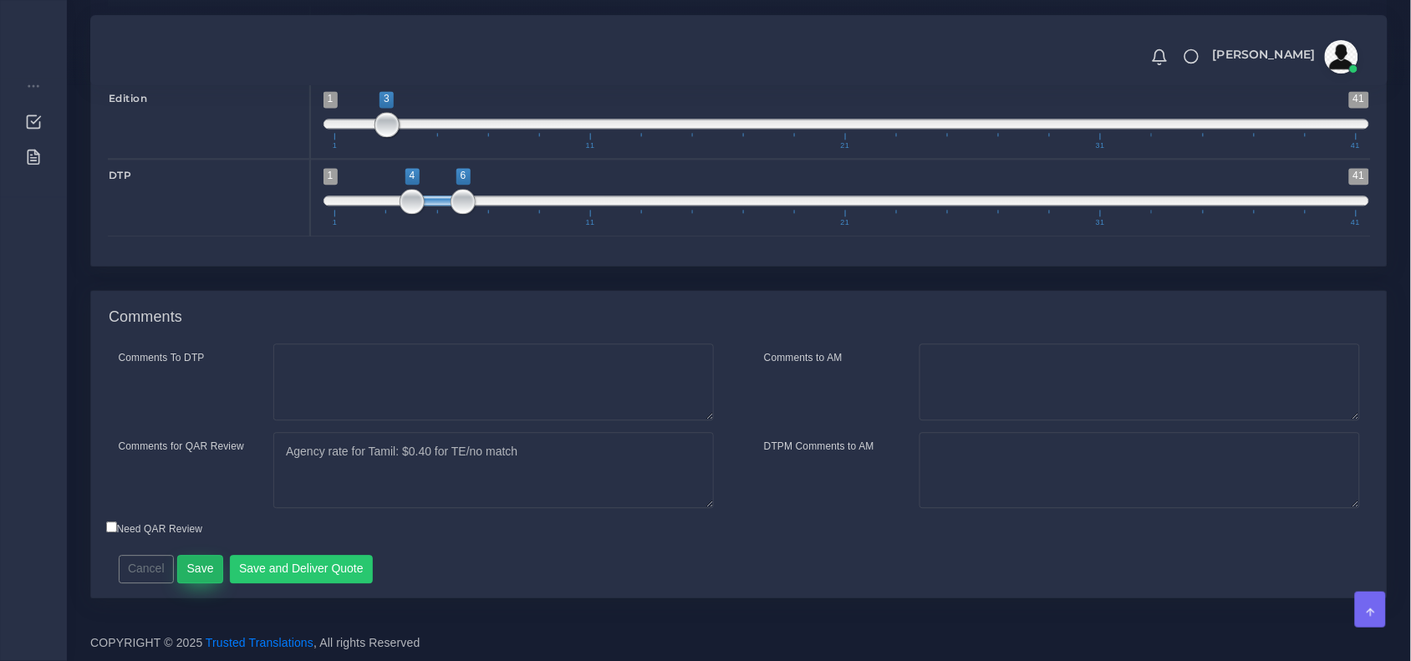
click at [199, 583] on button "Save" at bounding box center [200, 569] width 46 height 28
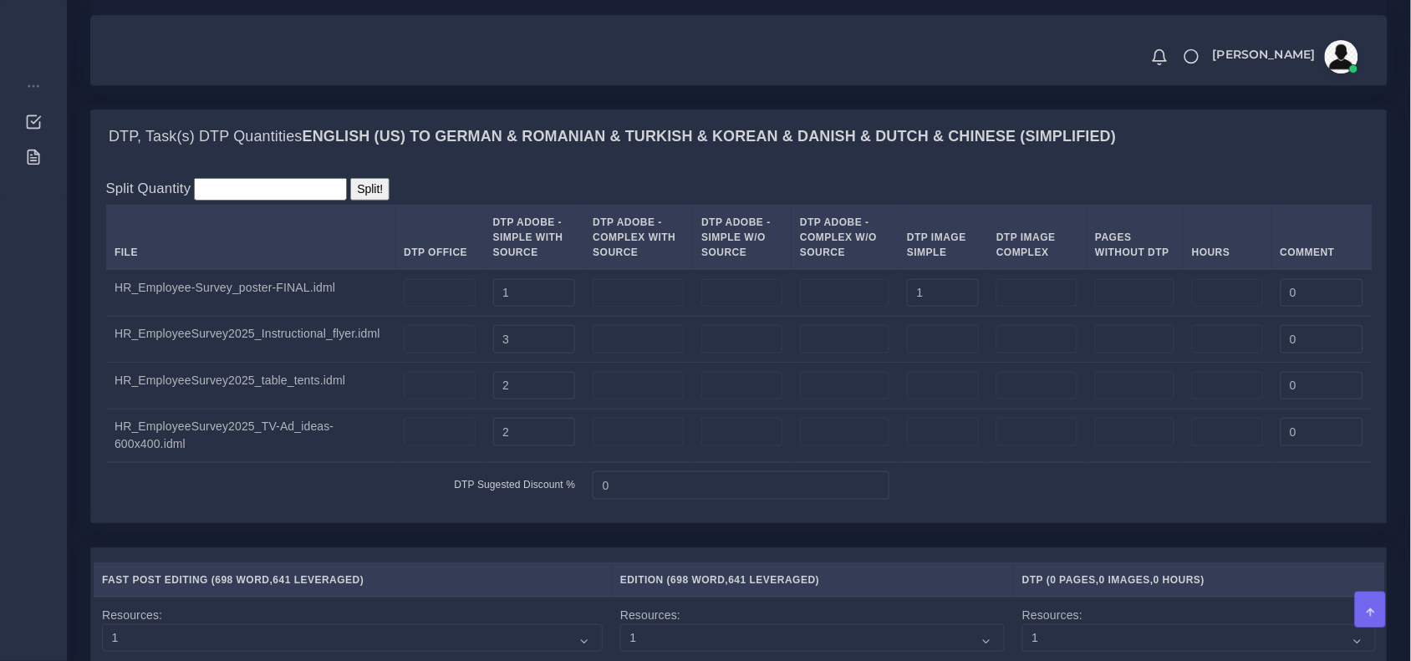
scroll to position [1928, 0]
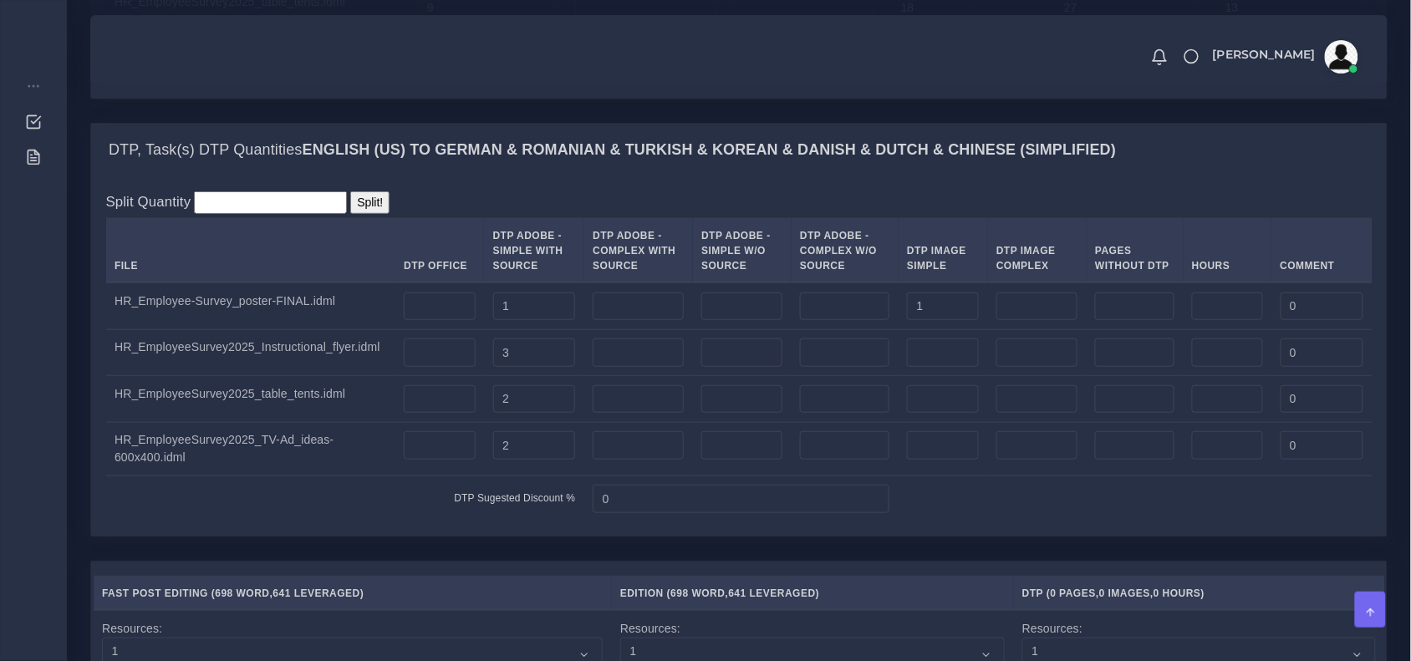
scroll to position [2960, 0]
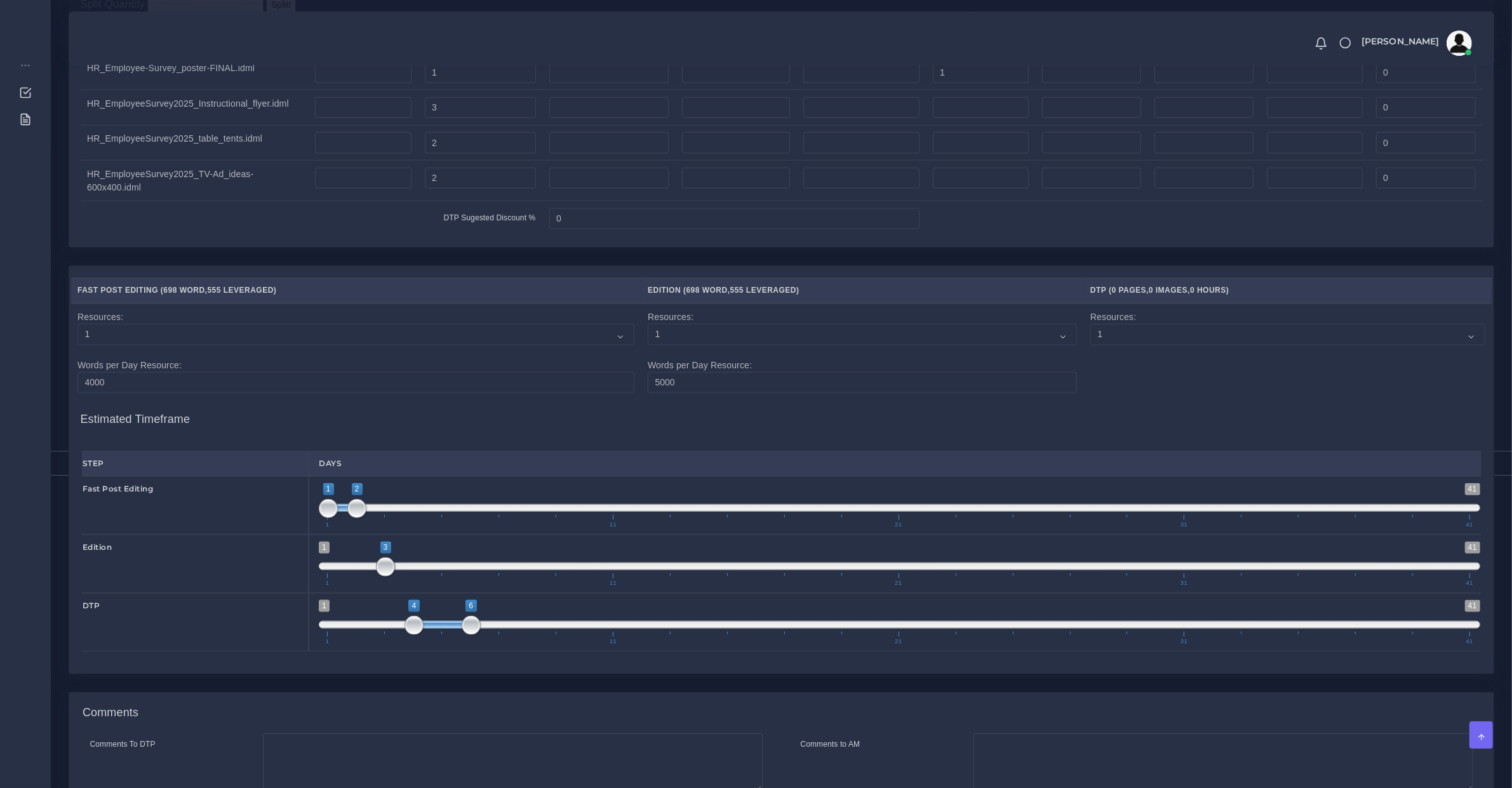
scroll to position [1932, 0]
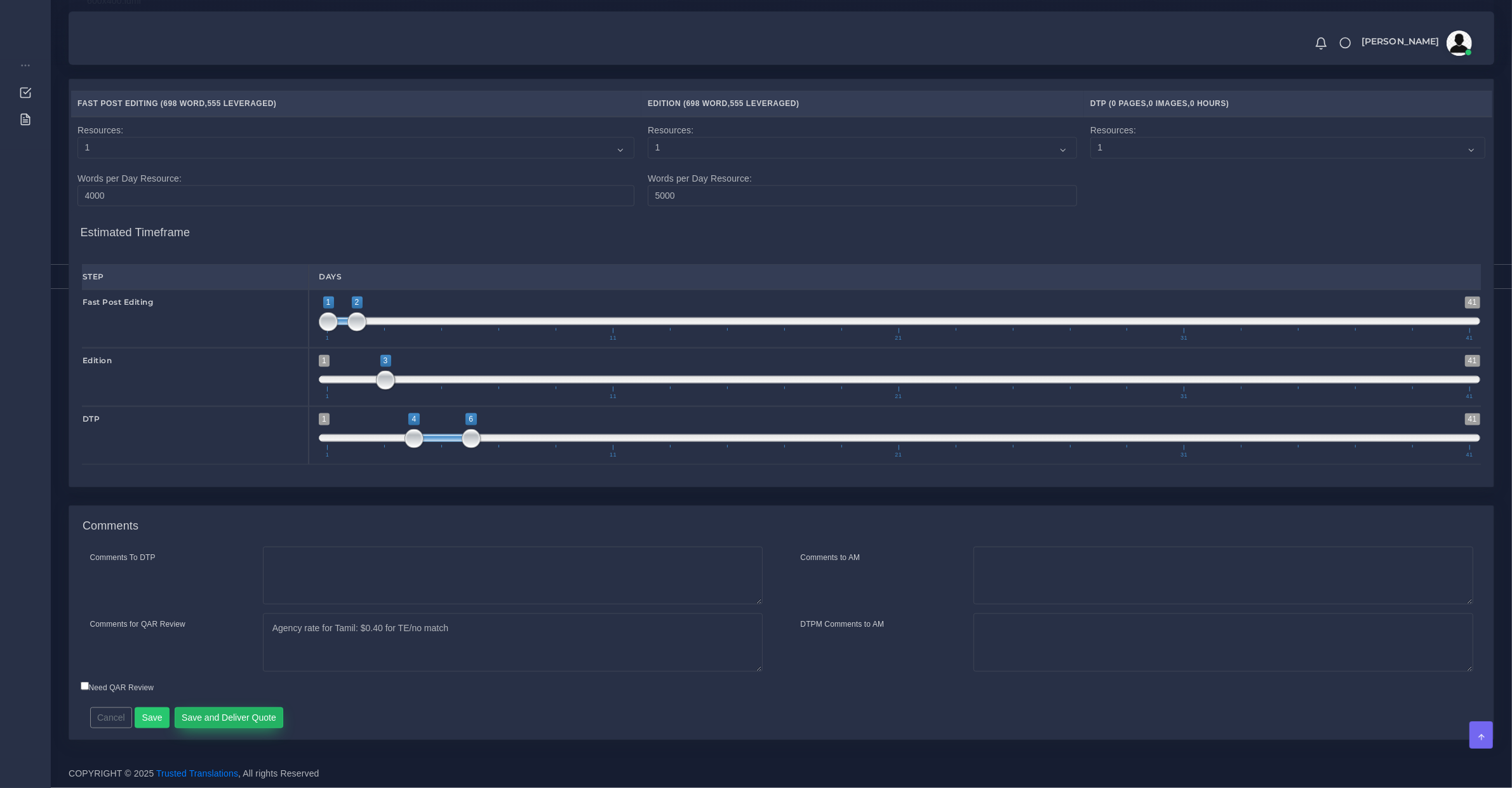
click at [223, 710] on button "Save and Deliver Quote" at bounding box center [229, 718] width 109 height 21
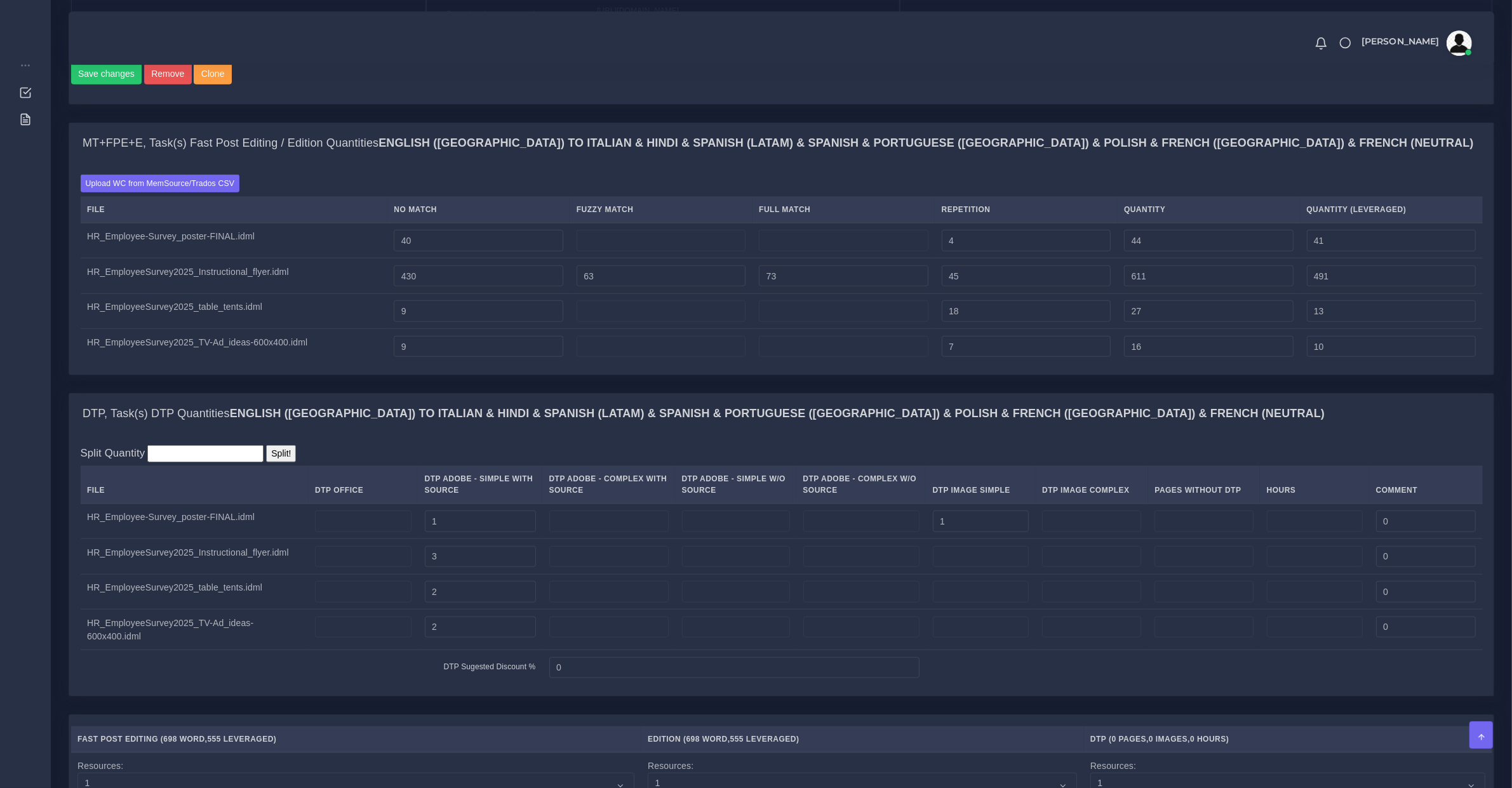
scroll to position [874, 0]
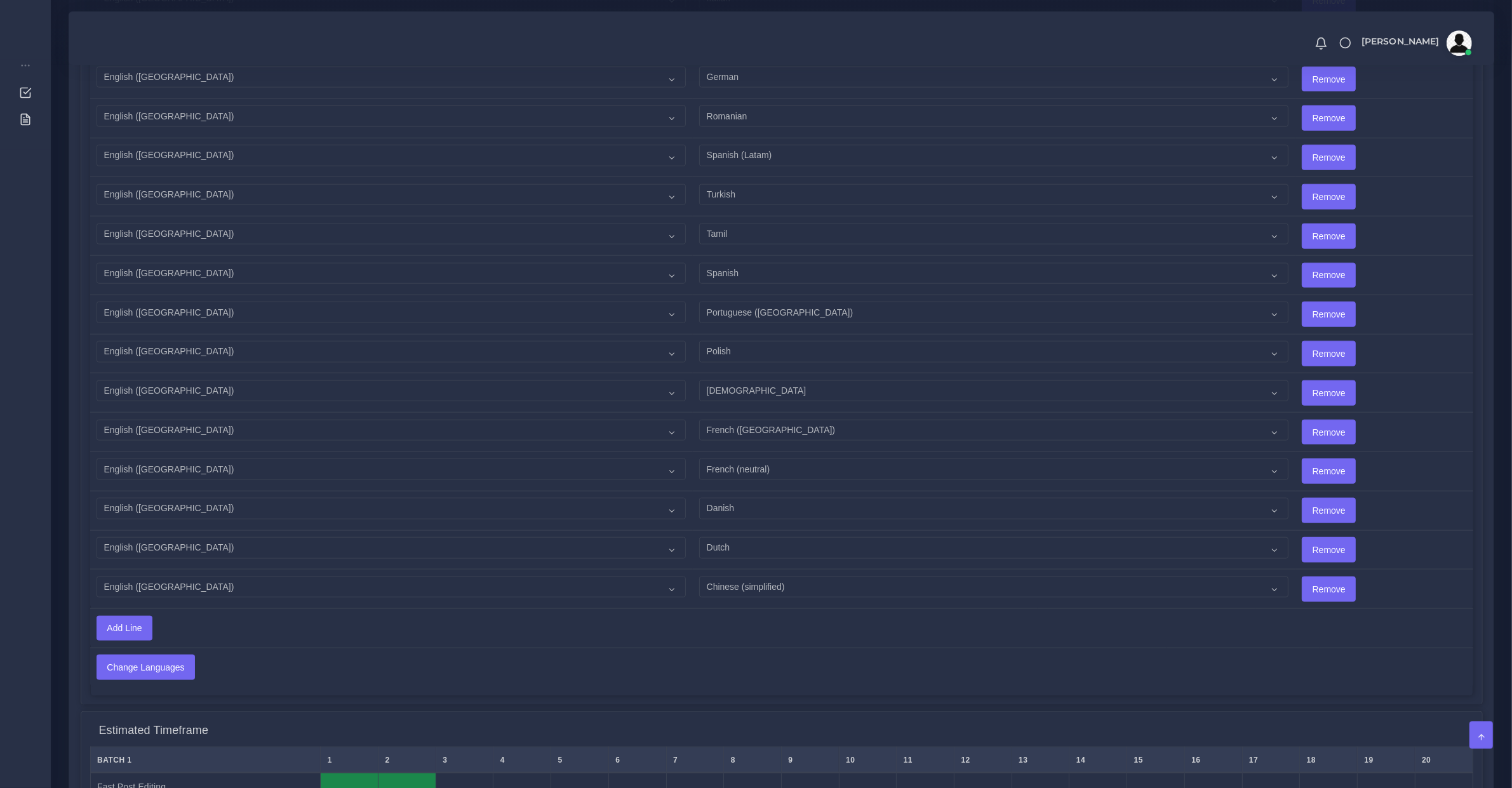
scroll to position [1653, 0]
